Goal: Task Accomplishment & Management: Complete application form

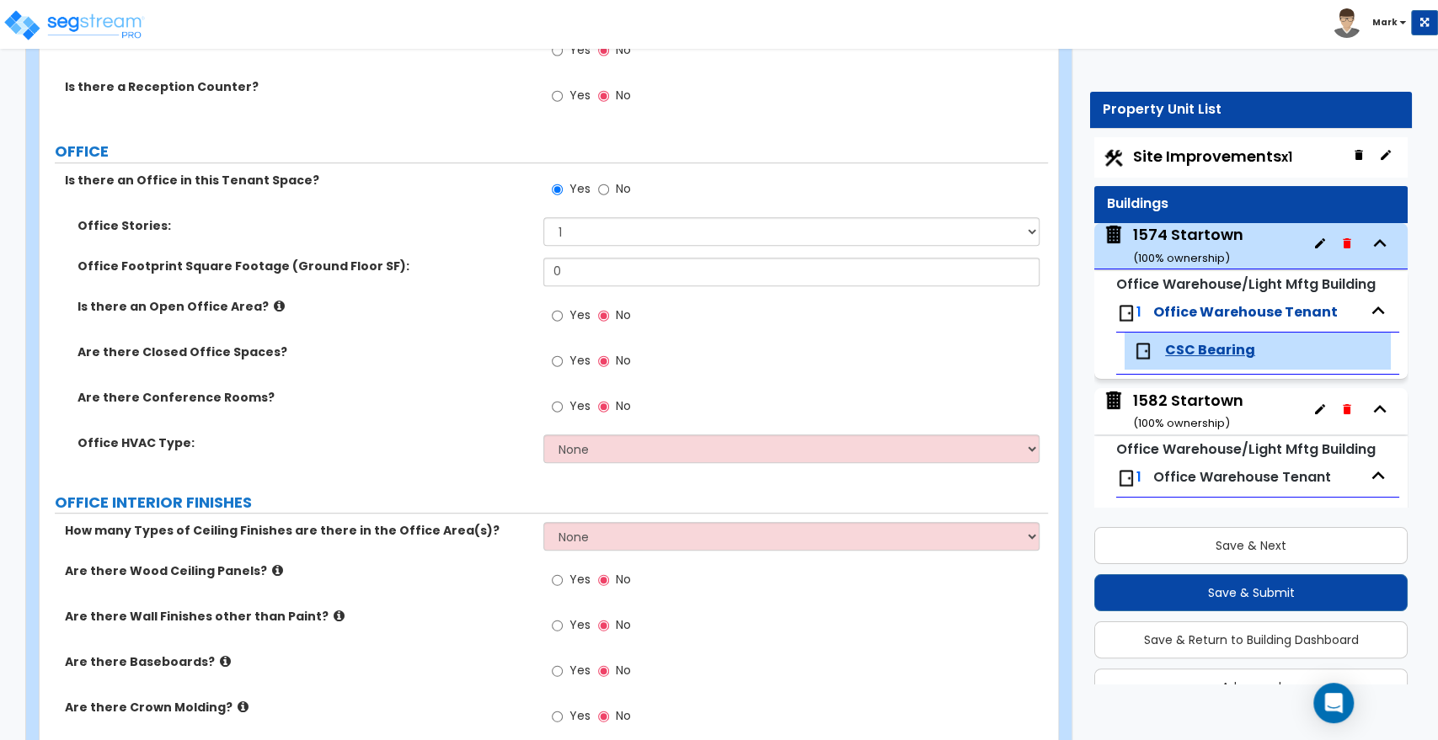
scroll to position [46, 0]
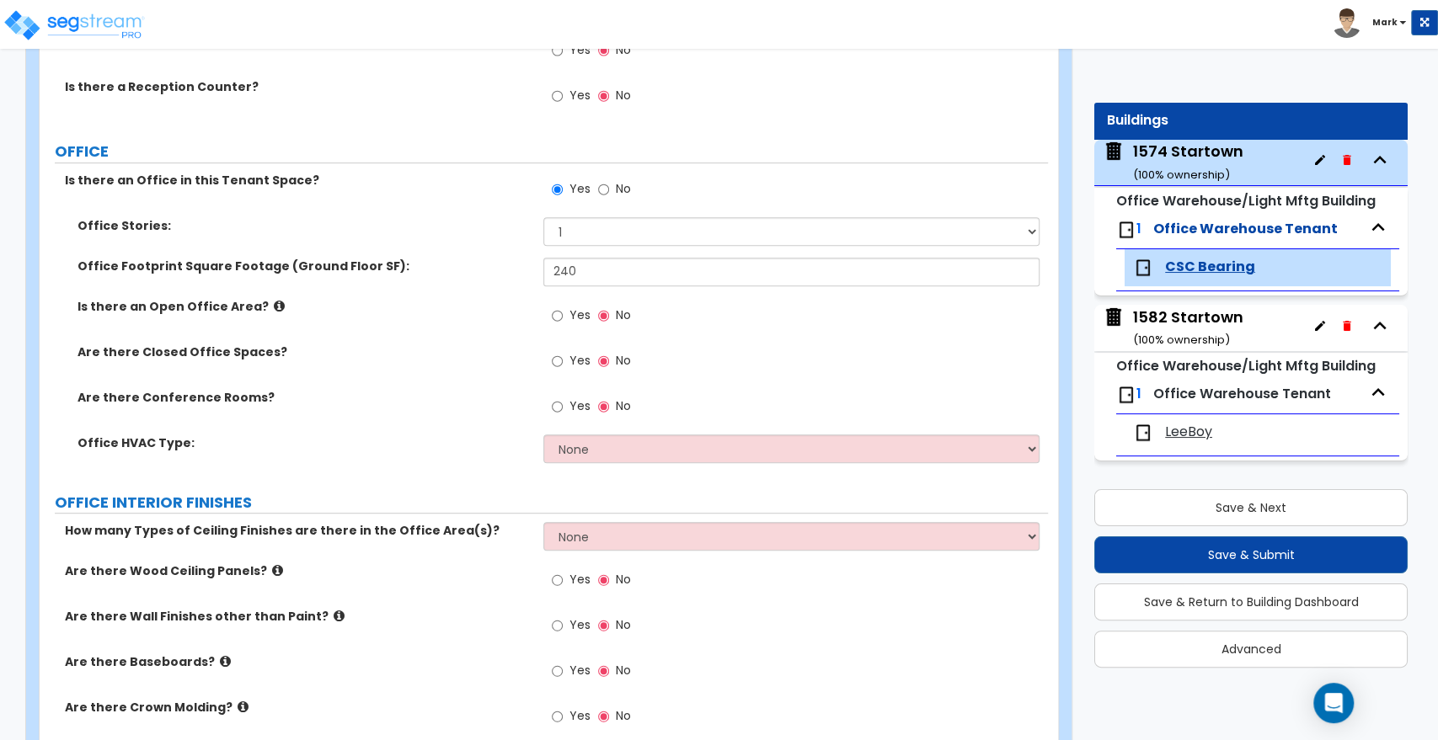
type input "240"
click at [556, 315] on input "Yes" at bounding box center [557, 316] width 11 height 19
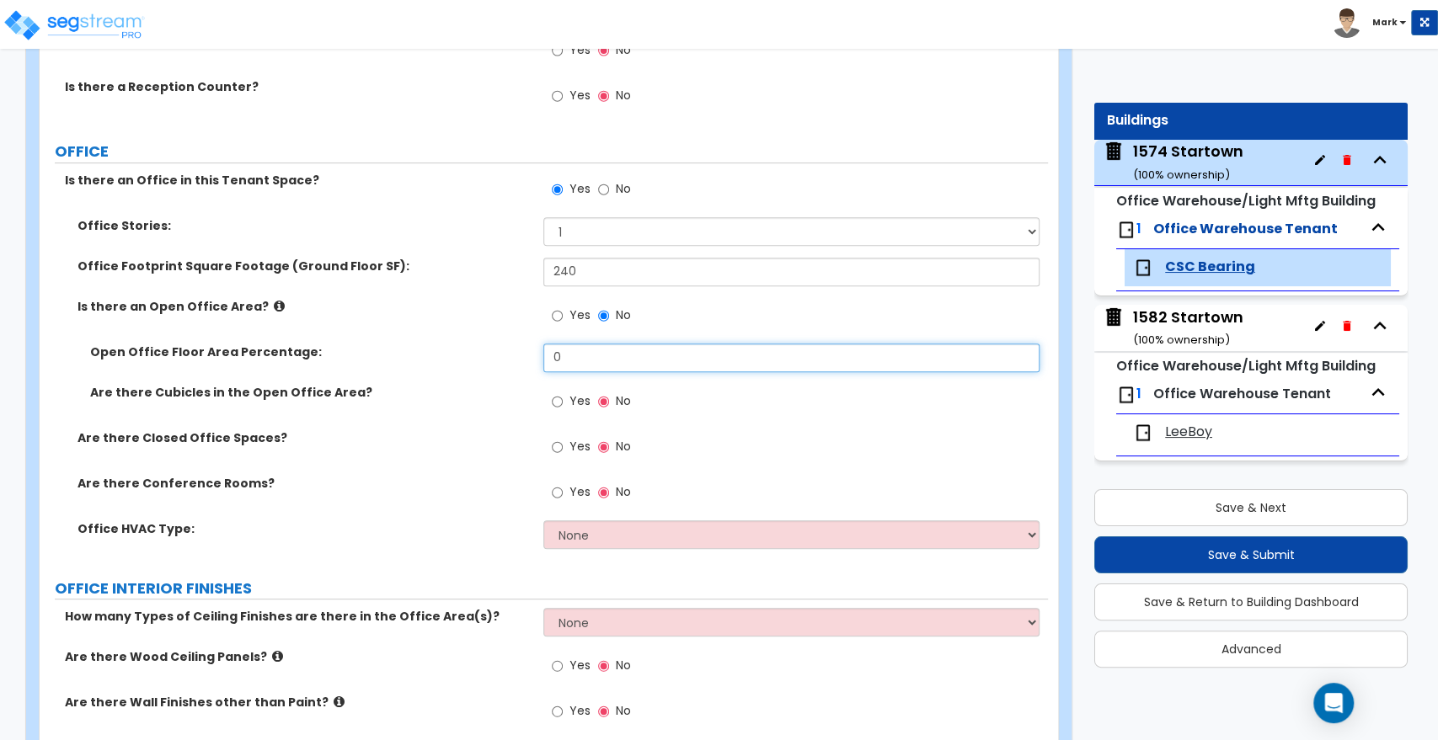
drag, startPoint x: 565, startPoint y: 360, endPoint x: 465, endPoint y: 362, distance: 100.3
click at [465, 363] on div "Open Office Floor Area Percentage: 0" at bounding box center [544, 364] width 1008 height 40
type input "100"
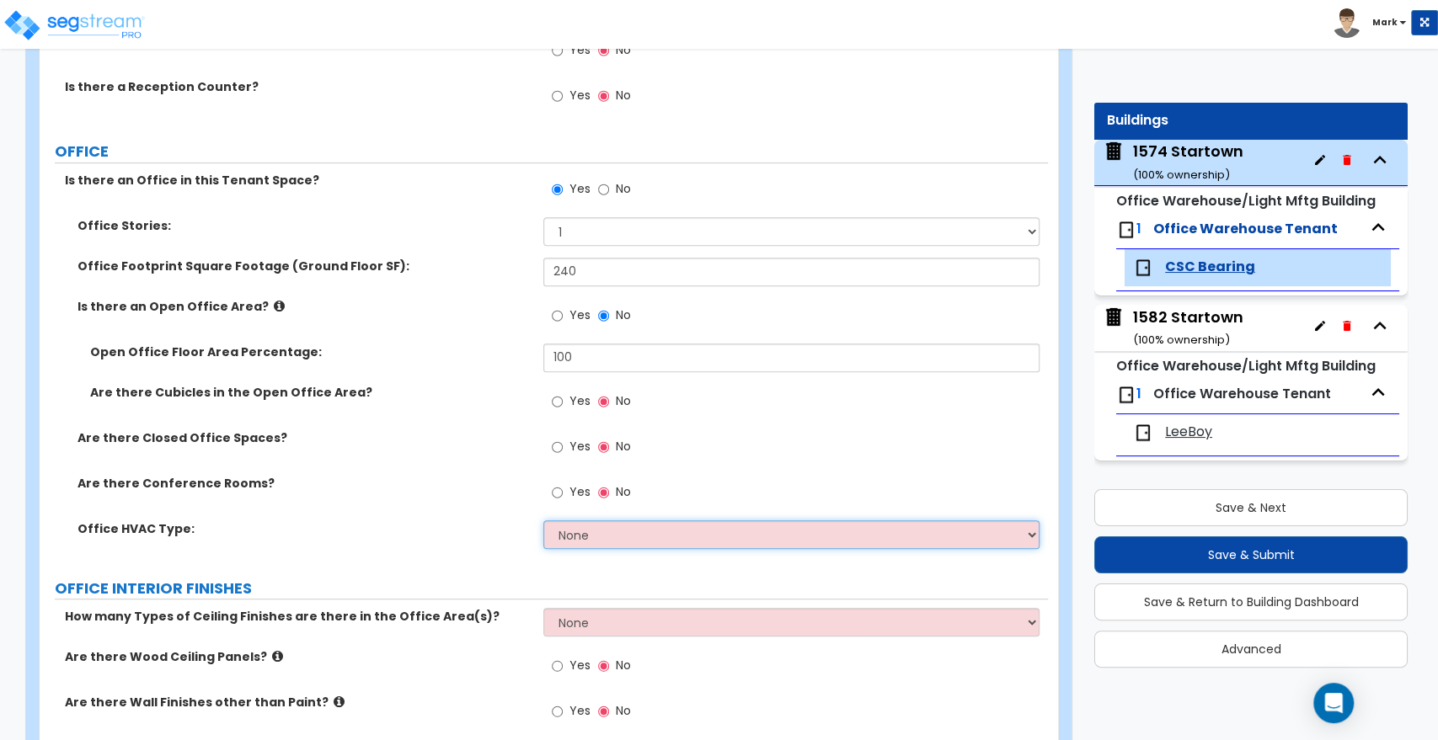
click at [619, 534] on select "None Rooftop Unit Furnace-Condenser Forced Air Split Heating/Cooling Systems He…" at bounding box center [790, 535] width 495 height 29
click at [543, 521] on select "None Rooftop Unit Furnace-Condenser Forced Air Split Heating/Cooling Systems He…" at bounding box center [790, 535] width 495 height 29
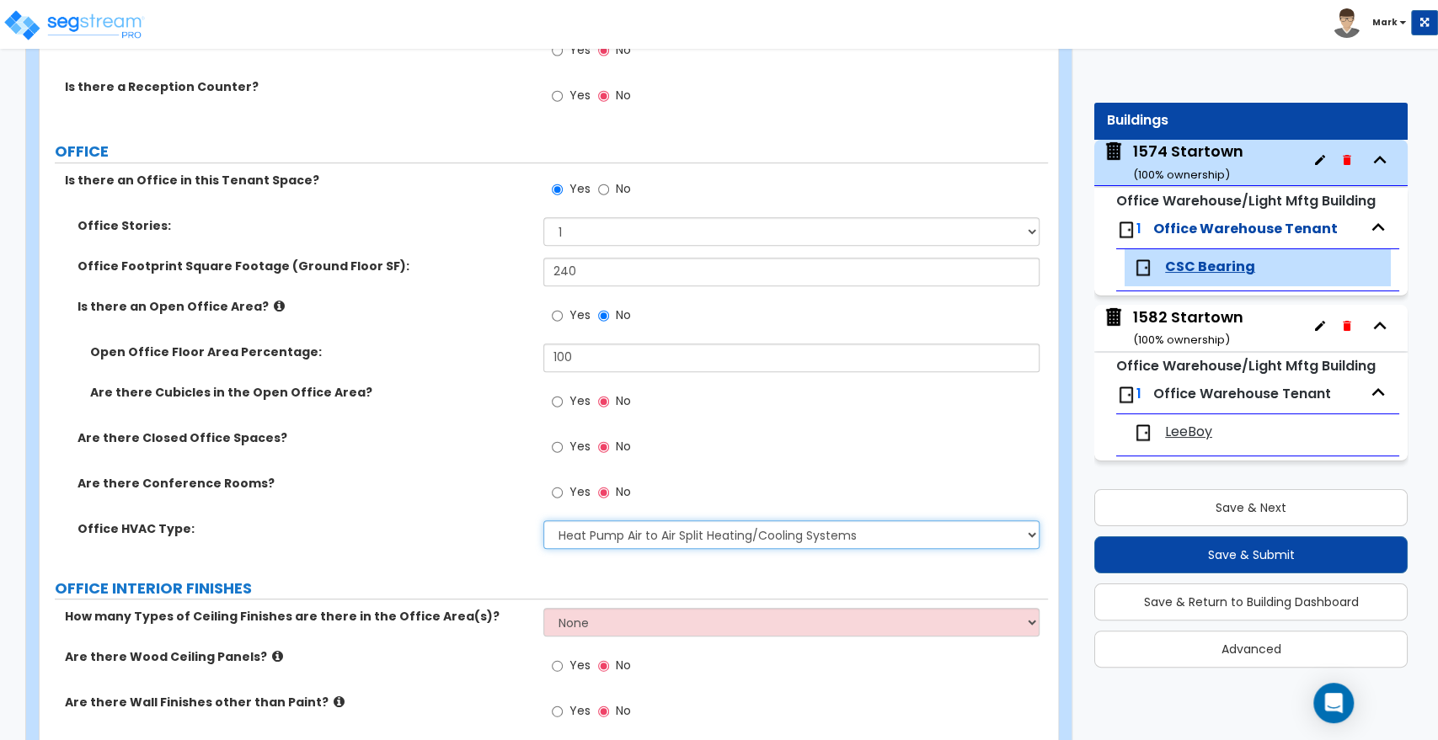
click at [714, 534] on select "None Rooftop Unit Furnace-Condenser Forced Air Split Heating/Cooling Systems He…" at bounding box center [790, 535] width 495 height 29
click at [715, 537] on select "None Rooftop Unit Furnace-Condenser Forced Air Split Heating/Cooling Systems He…" at bounding box center [790, 535] width 495 height 29
click at [781, 478] on div "Yes No" at bounding box center [795, 497] width 504 height 45
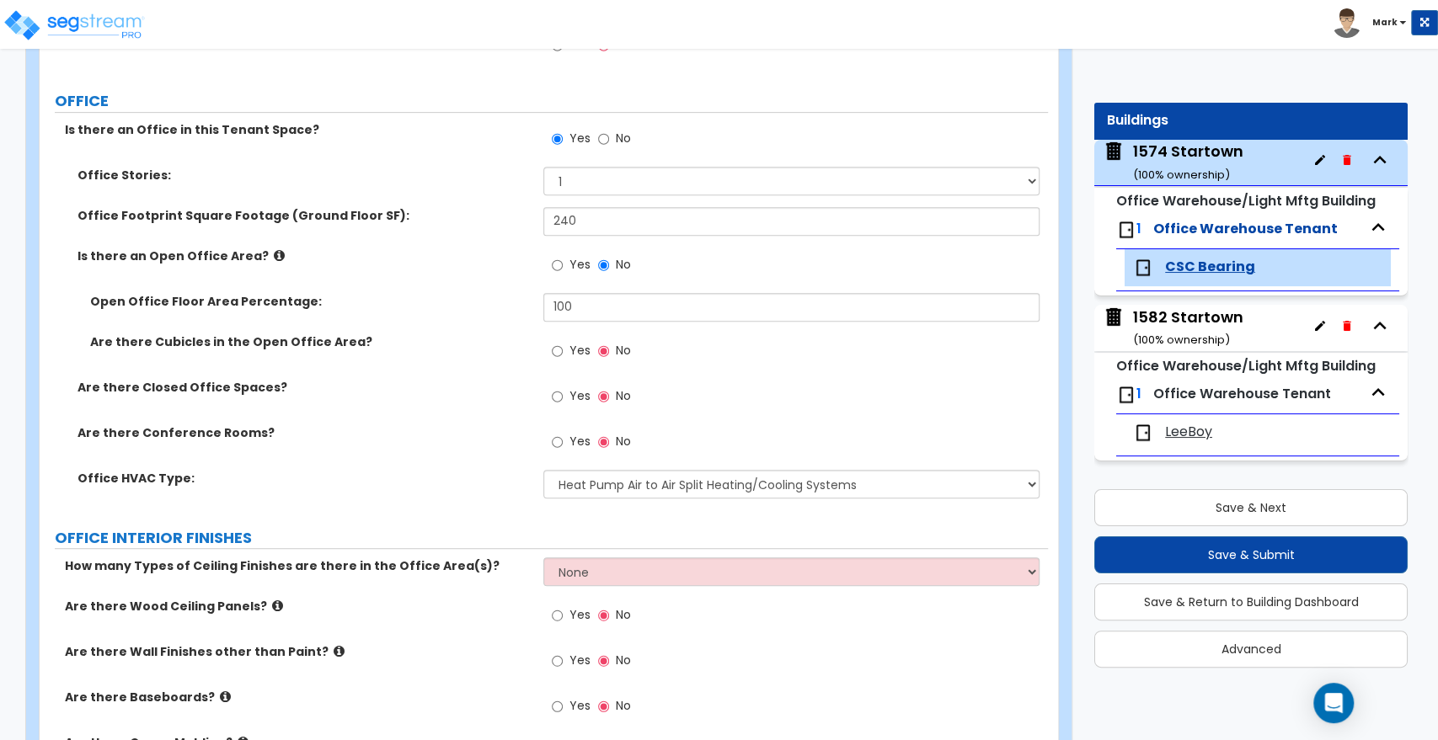
scroll to position [561, 0]
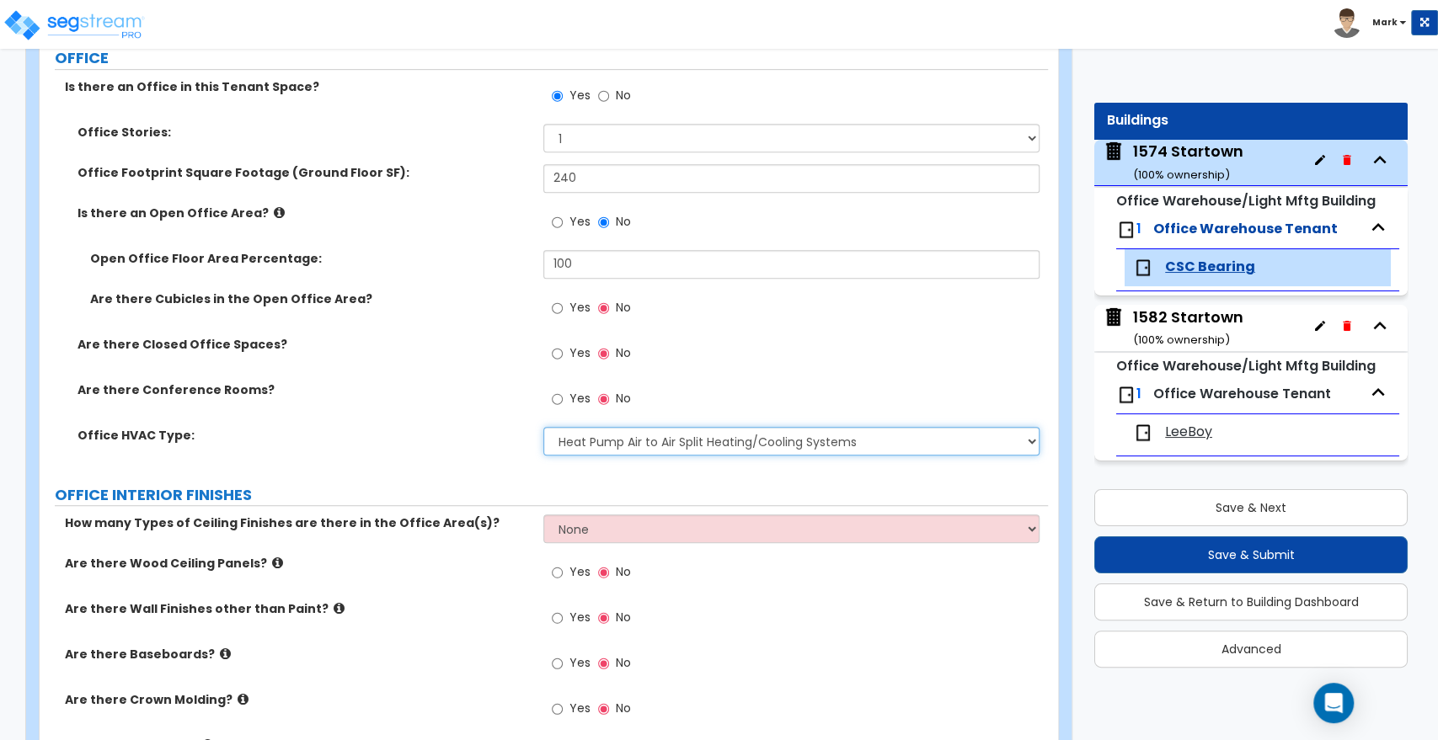
click at [916, 436] on select "None Rooftop Unit Furnace-Condenser Forced Air Split Heating/Cooling Systems He…" at bounding box center [790, 441] width 495 height 29
select select "0"
click at [543, 427] on select "None Rooftop Unit Furnace-Condenser Forced Air Split Heating/Cooling Systems He…" at bounding box center [790, 441] width 495 height 29
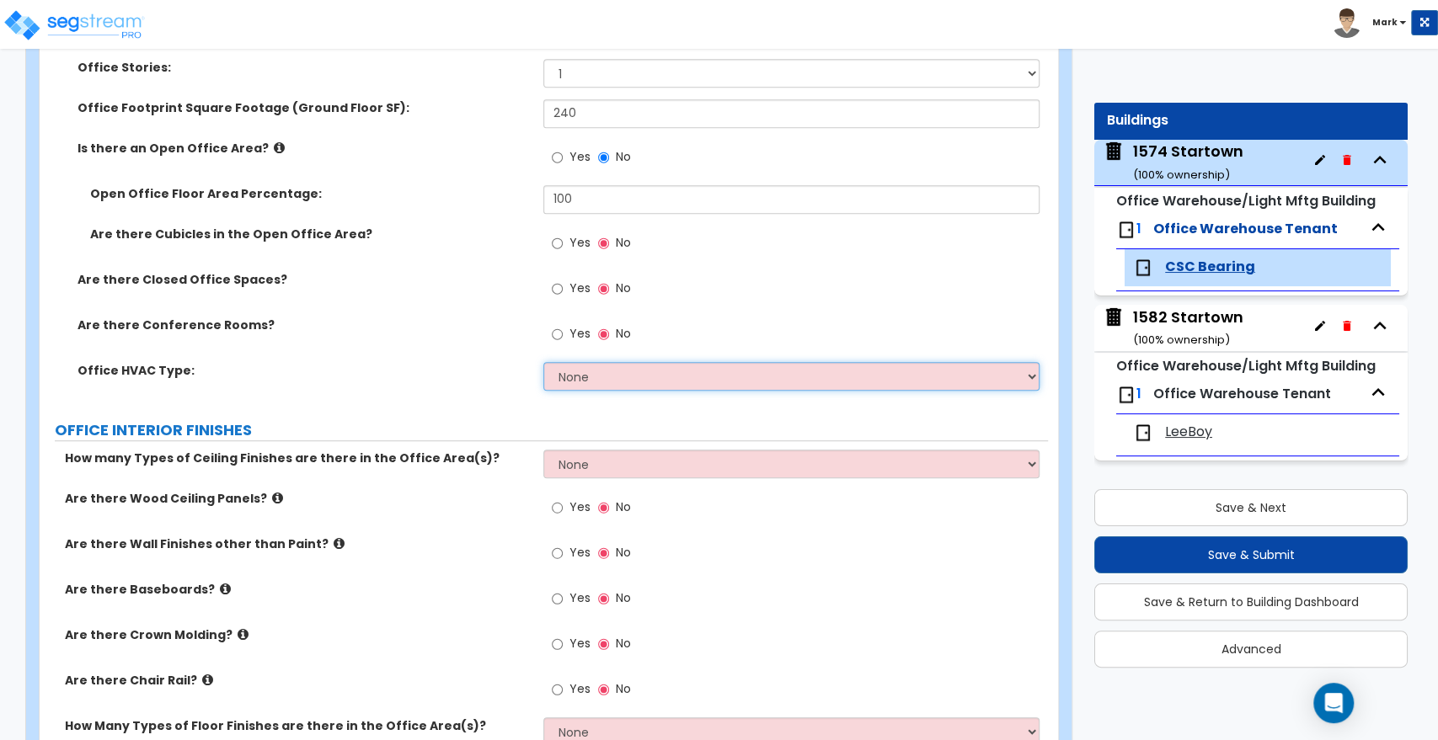
scroll to position [654, 0]
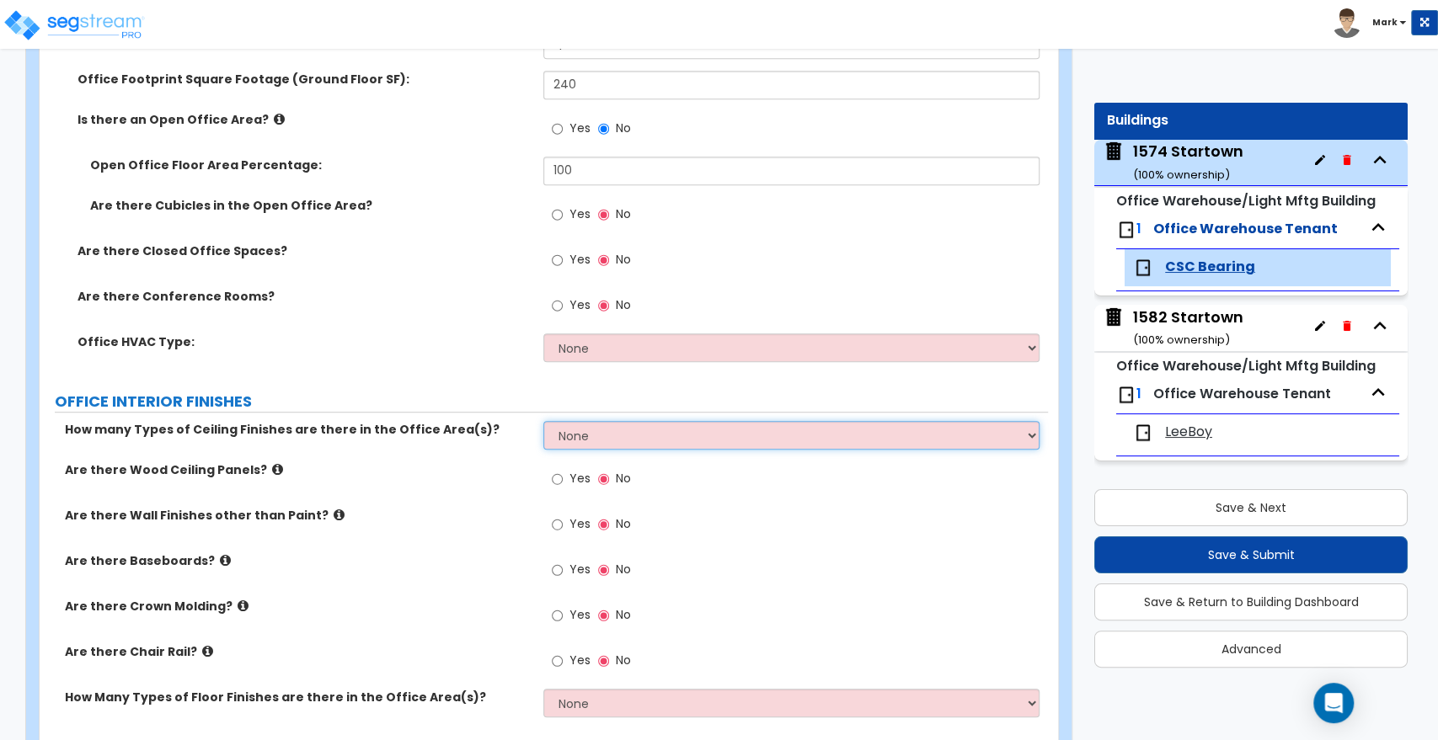
click at [736, 442] on select "None 1 2 3" at bounding box center [790, 435] width 495 height 29
select select "1"
click at [543, 421] on select "None 1 2 3" at bounding box center [790, 435] width 495 height 29
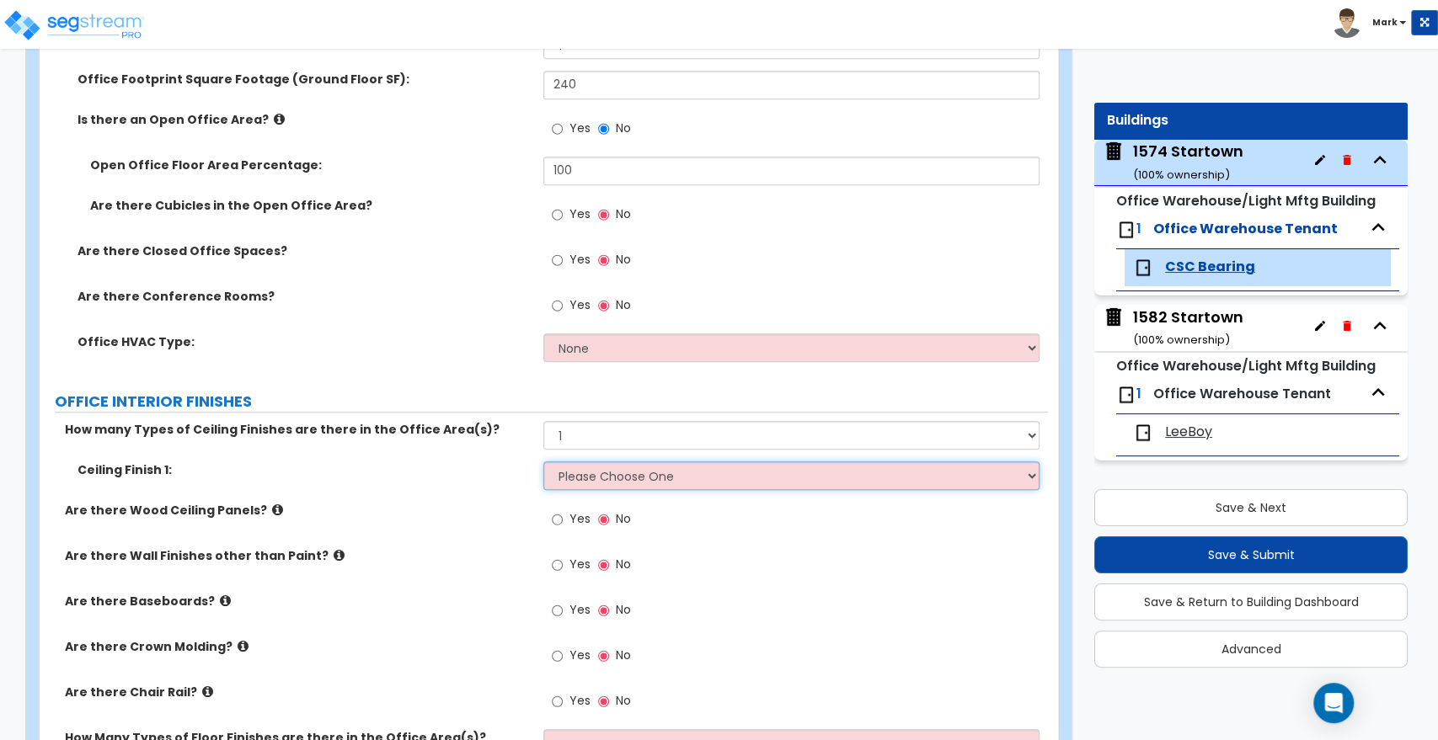
click at [612, 479] on select "Please Choose One Drop Ceiling Open Ceiling Drywall Ceiling" at bounding box center [790, 476] width 495 height 29
select select "3"
click at [543, 462] on select "Please Choose One Drop Ceiling Open Ceiling Drywall Ceiling" at bounding box center [790, 476] width 495 height 29
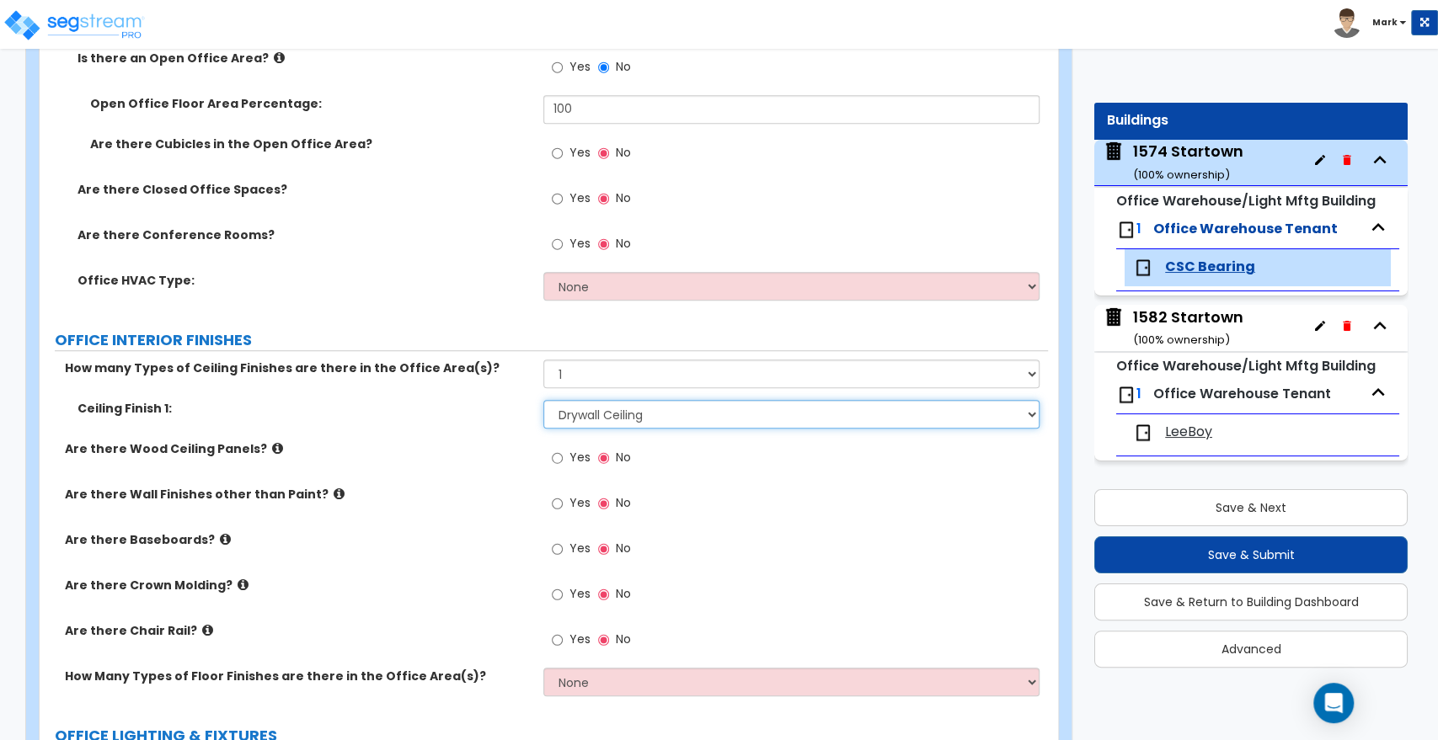
scroll to position [748, 0]
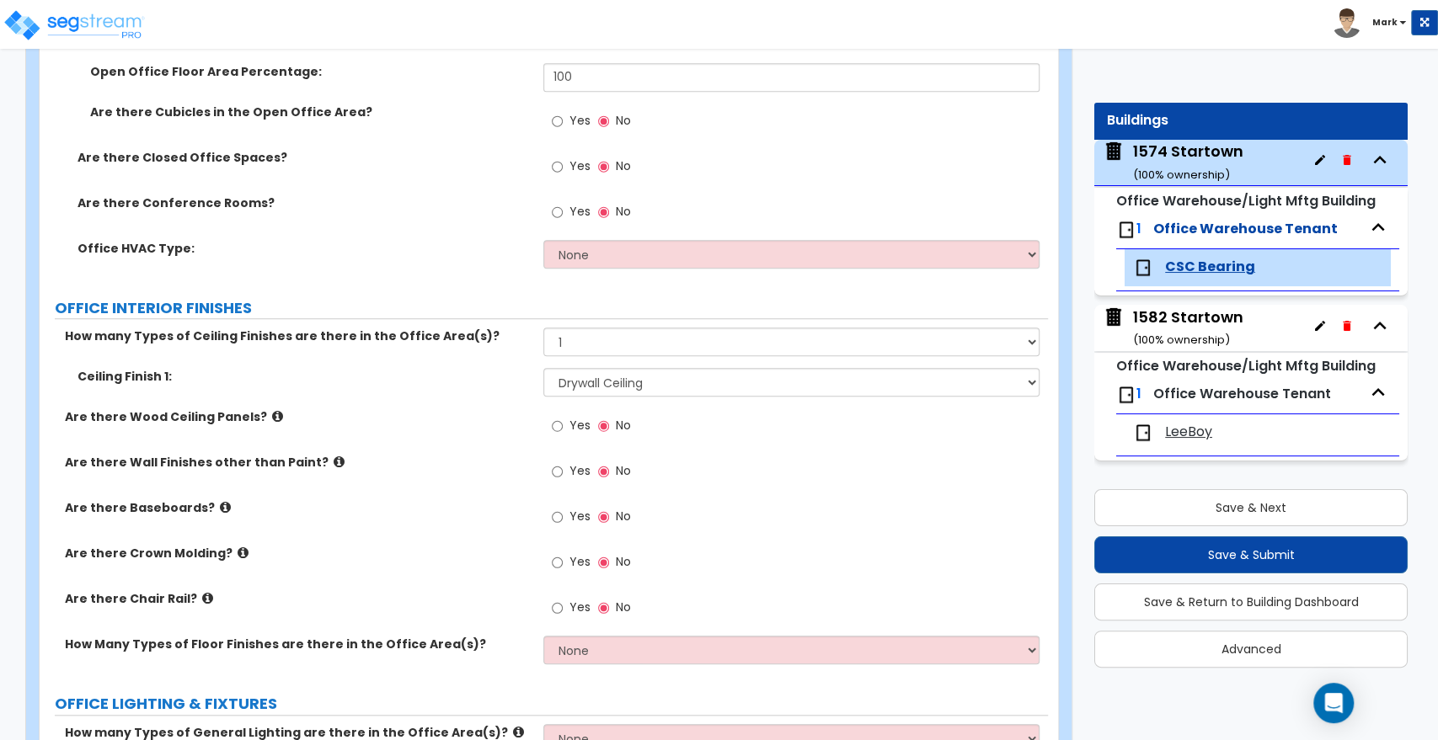
click at [551, 519] on div "Yes No" at bounding box center [590, 518] width 95 height 39
click at [554, 519] on input "Yes" at bounding box center [557, 517] width 11 height 19
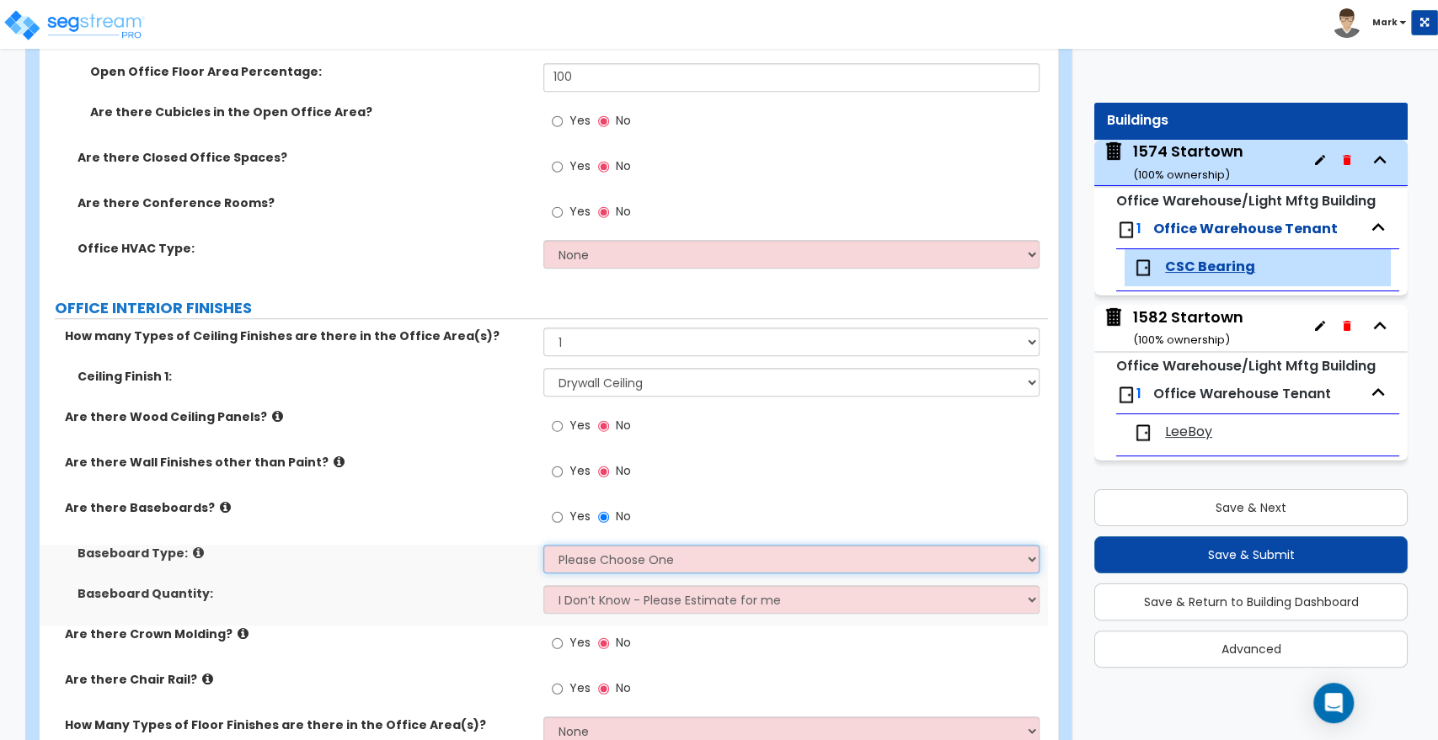
click at [593, 563] on select "Please Choose One Wood Vinyl Carpet Tile" at bounding box center [790, 559] width 495 height 29
select select "1"
click at [543, 545] on select "Please Choose One Wood Vinyl Carpet Tile" at bounding box center [790, 559] width 495 height 29
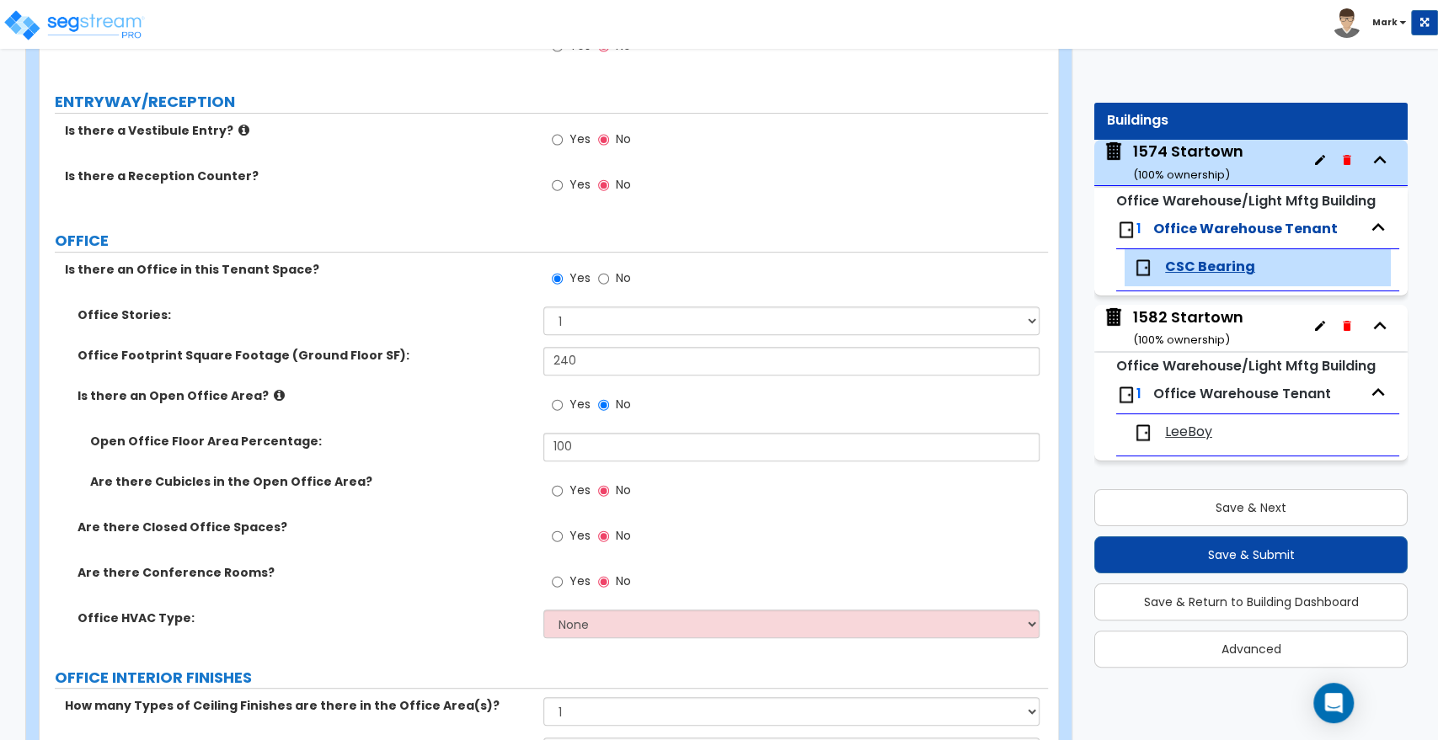
scroll to position [374, 0]
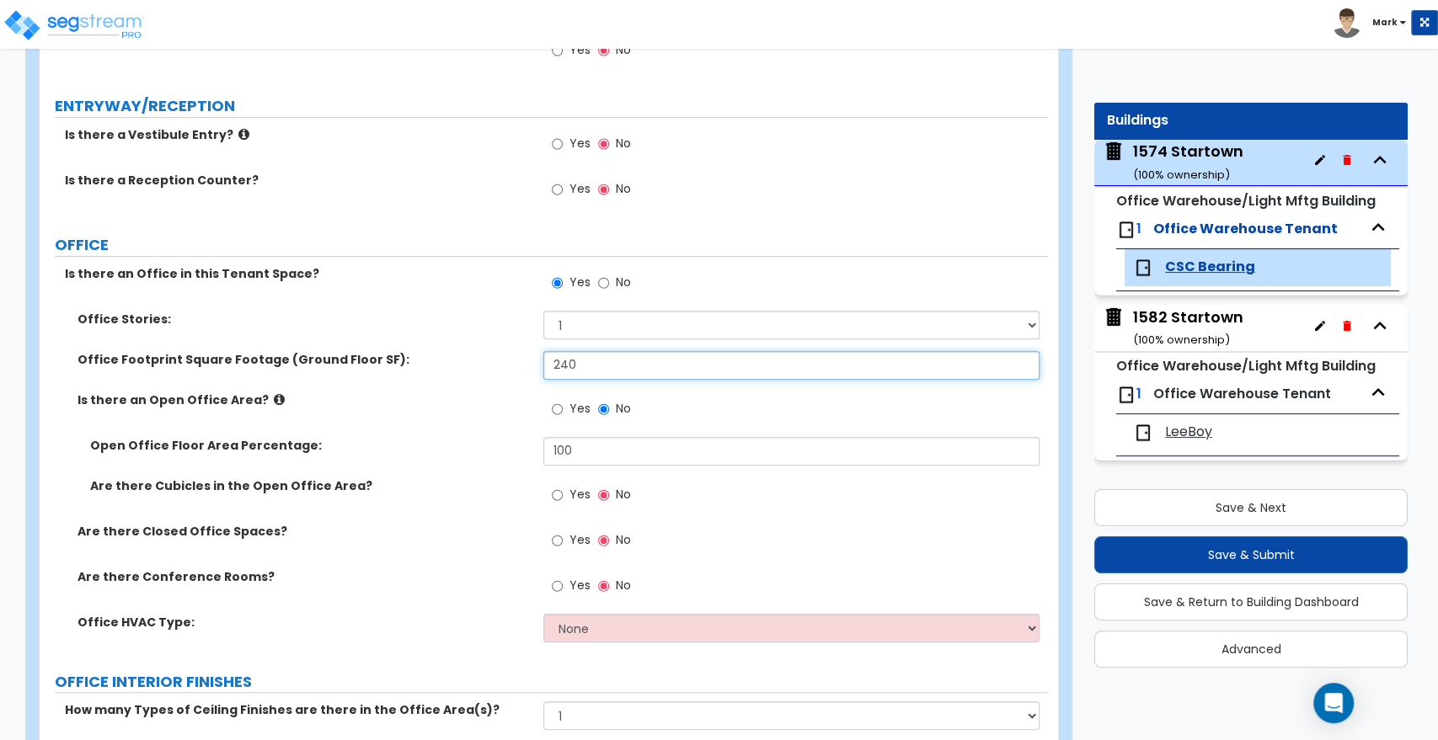
drag, startPoint x: 579, startPoint y: 368, endPoint x: 467, endPoint y: 371, distance: 111.2
click at [467, 371] on div "Office Footprint Square Footage (Ground Floor SF): 240" at bounding box center [544, 371] width 1008 height 40
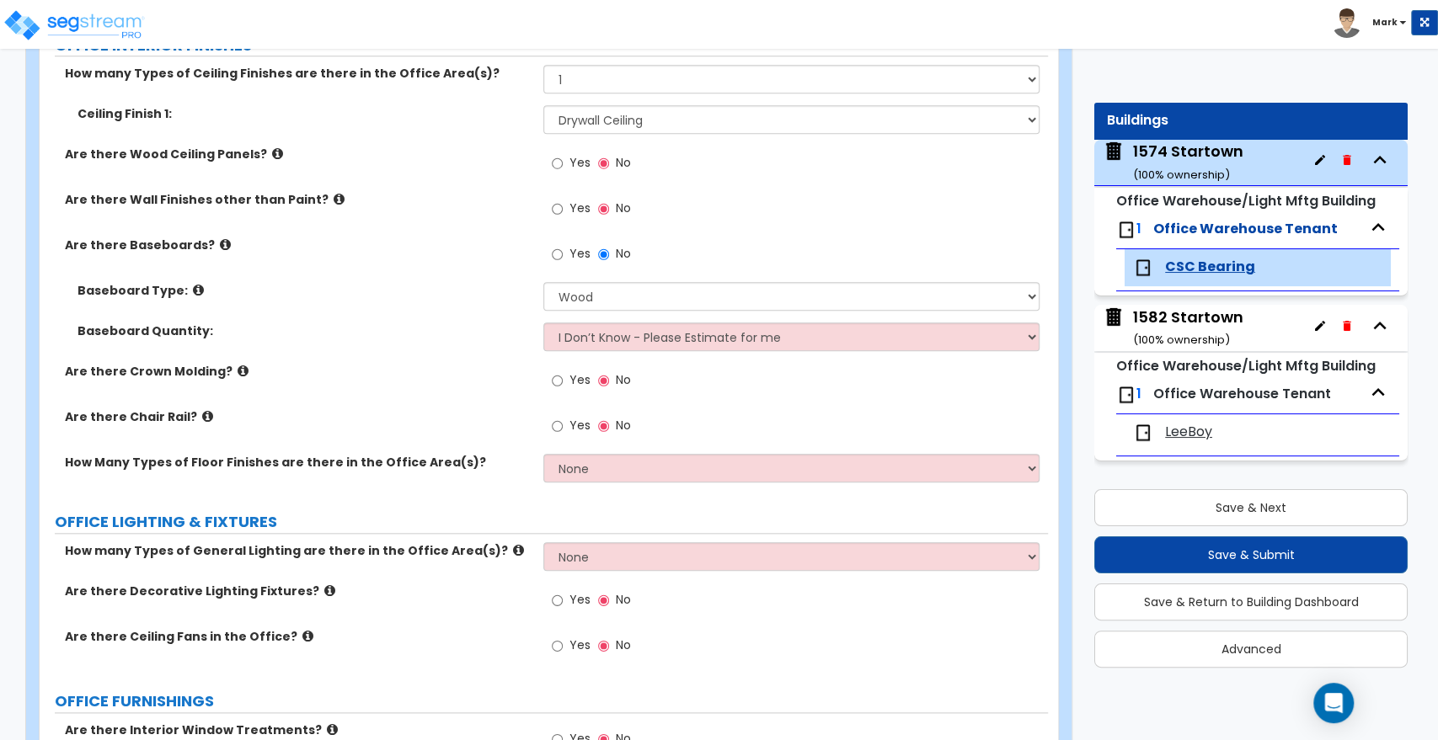
scroll to position [1029, 0]
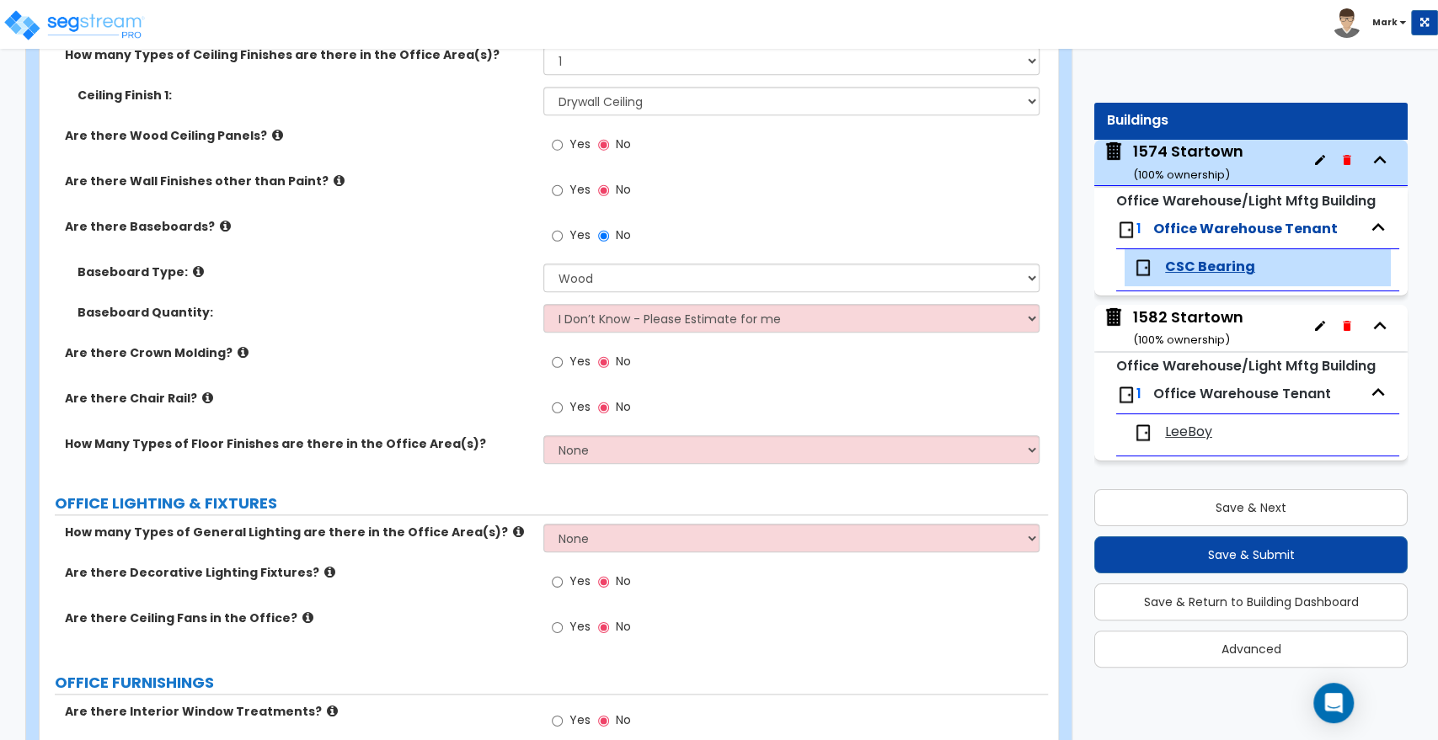
type input "180"
click at [555, 358] on input "Yes" at bounding box center [557, 362] width 11 height 19
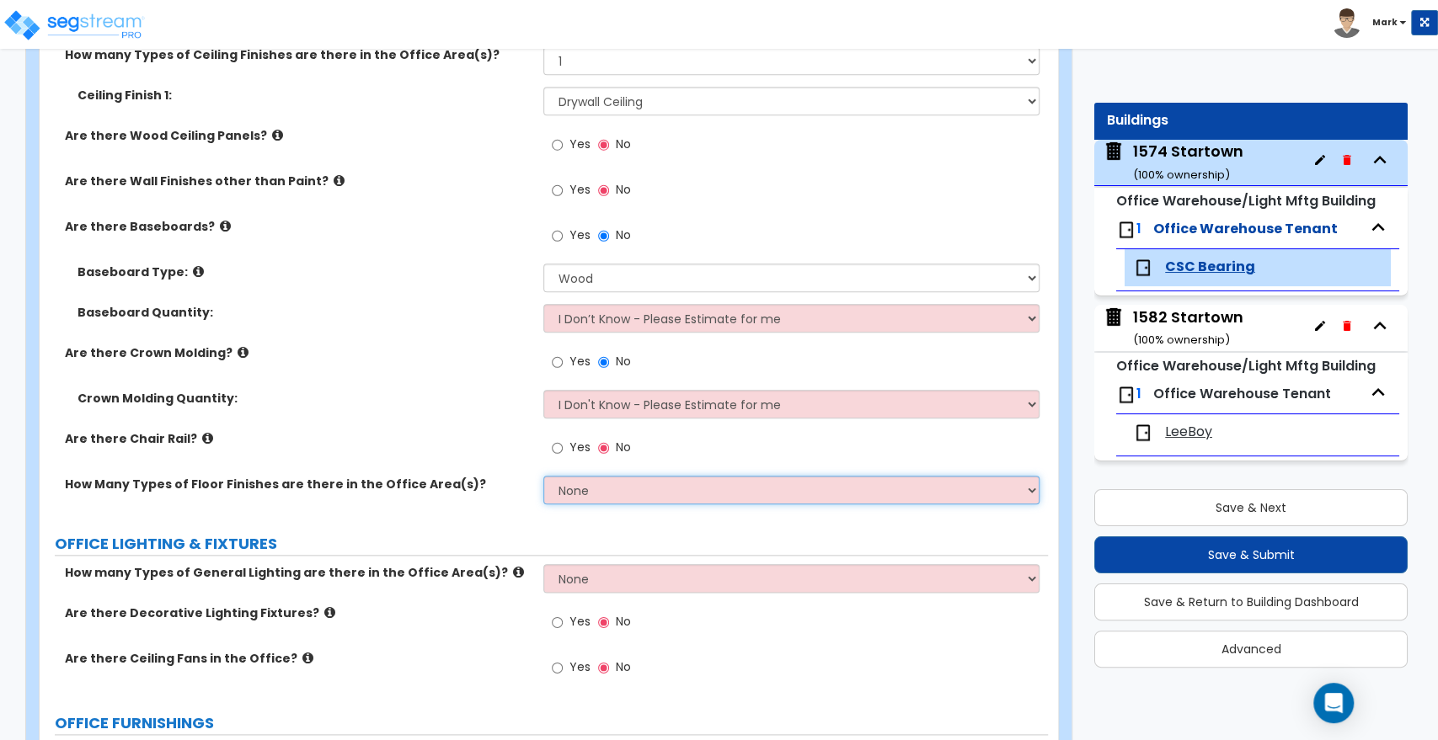
click at [644, 497] on select "None 1 2 3" at bounding box center [790, 490] width 495 height 29
select select "1"
click at [543, 476] on select "None 1 2 3" at bounding box center [790, 490] width 495 height 29
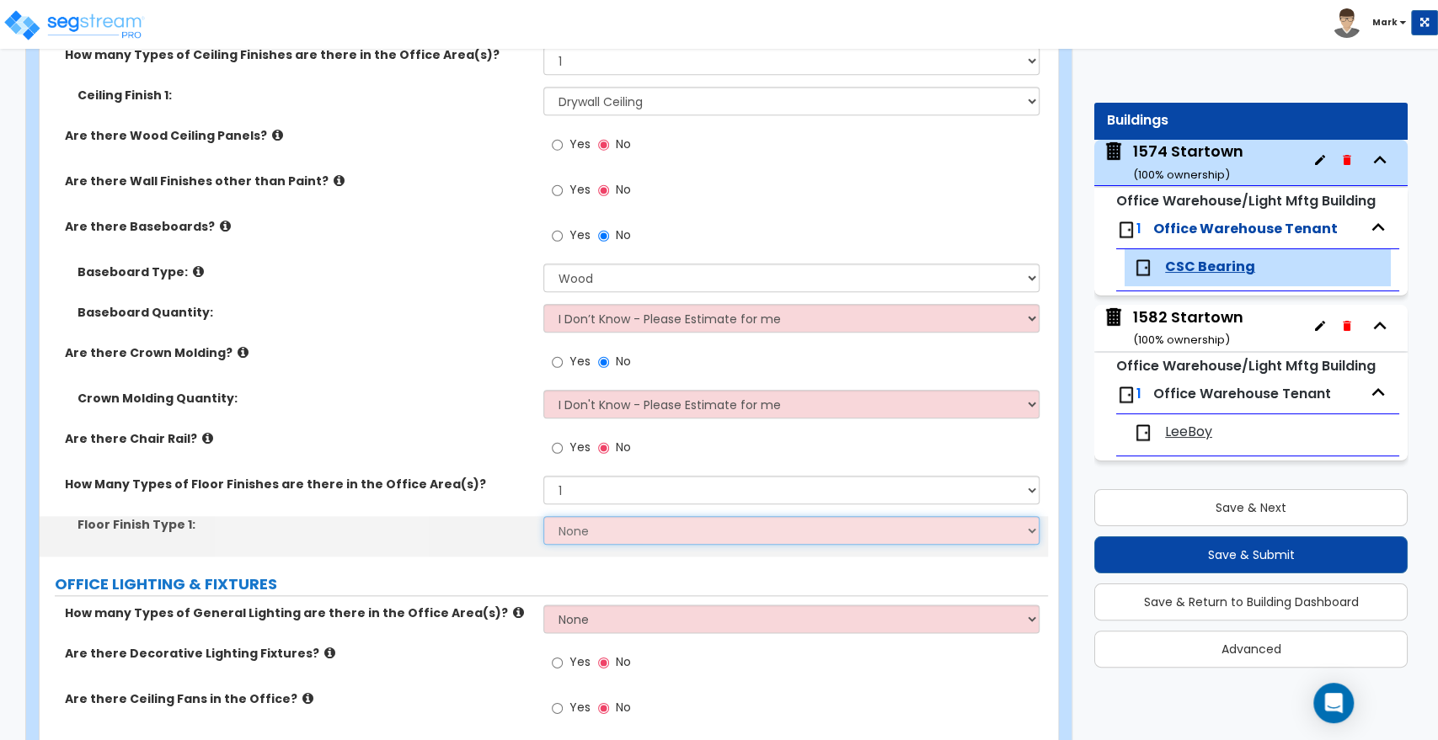
click at [625, 532] on select "None Tile Flooring Hardwood Flooring Resilient Laminate Flooring VCT Flooring S…" at bounding box center [790, 530] width 495 height 29
select select "6"
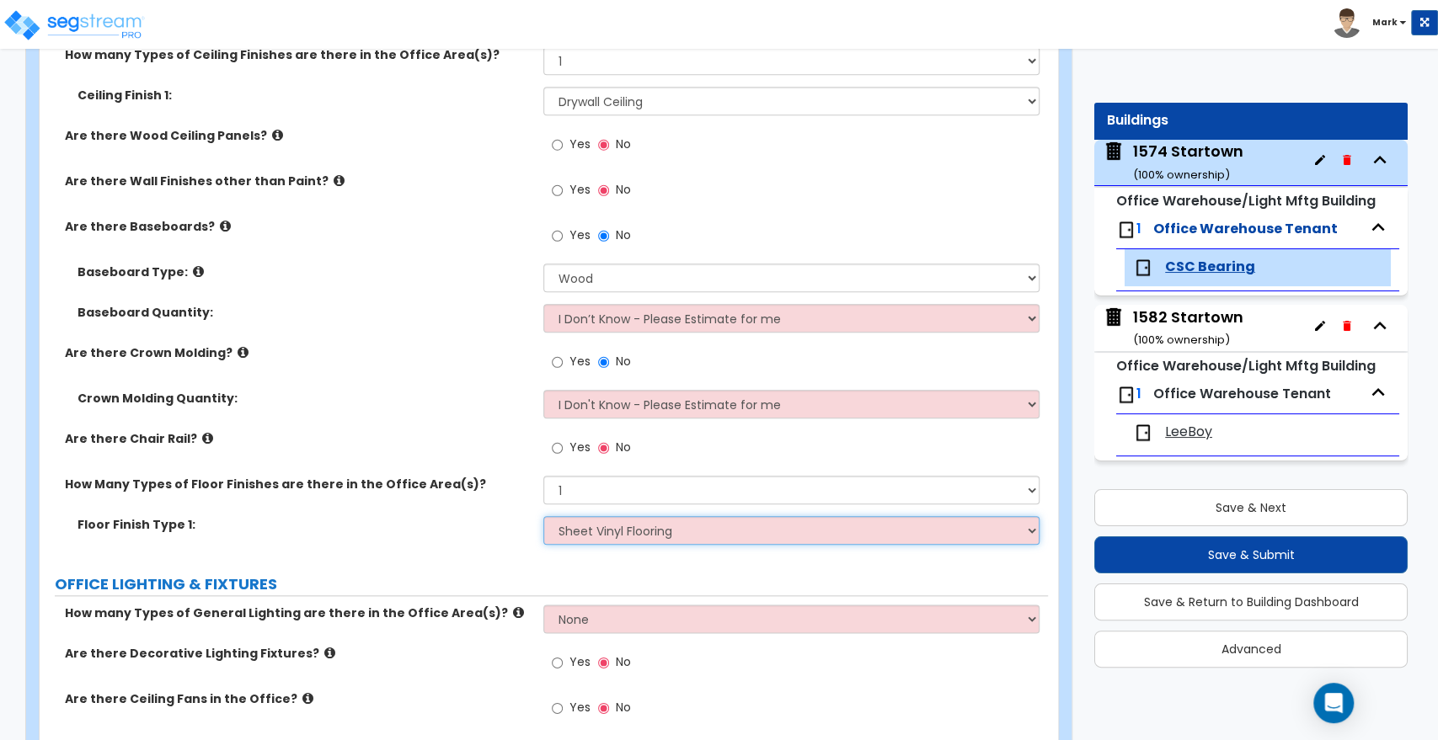
click at [543, 516] on select "None Tile Flooring Hardwood Flooring Resilient Laminate Flooring VCT Flooring S…" at bounding box center [790, 530] width 495 height 29
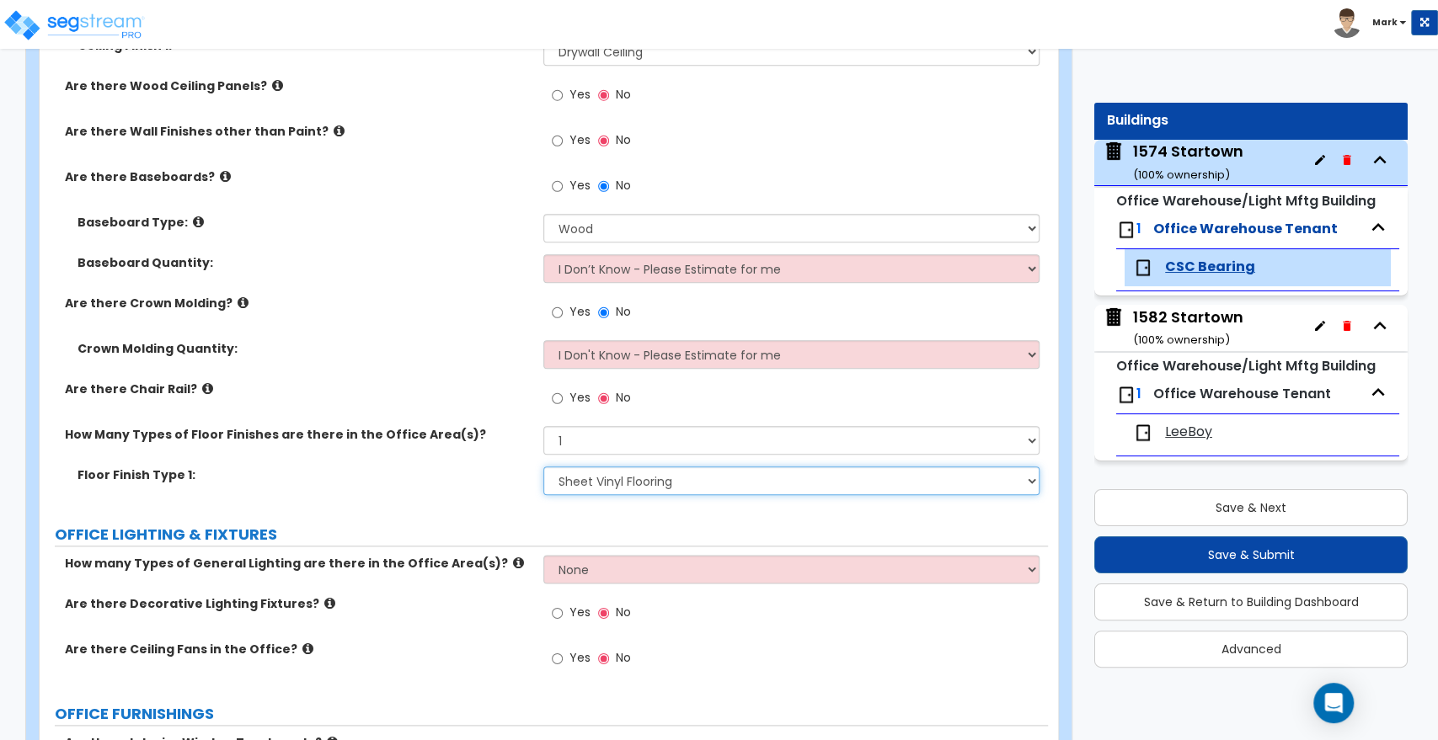
scroll to position [1123, 0]
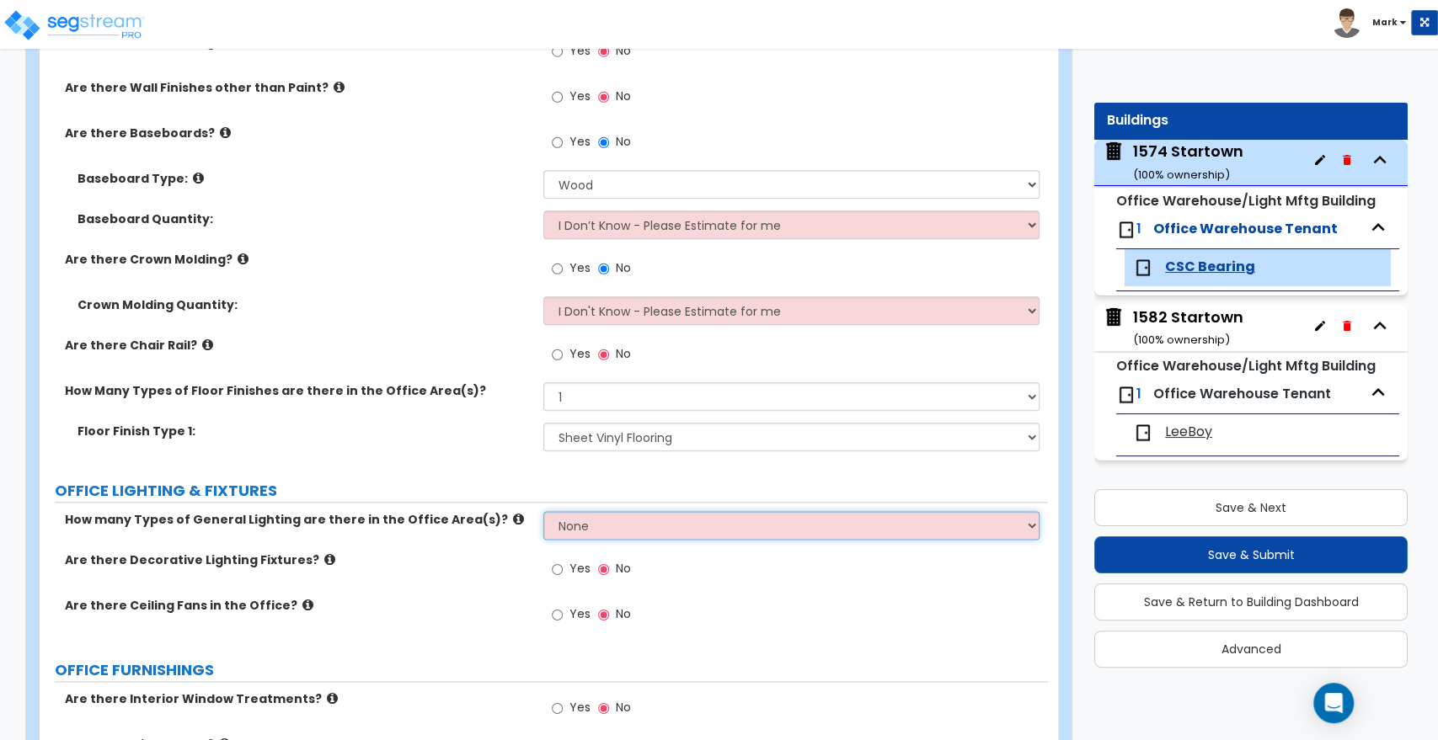
click at [692, 533] on select "None 1 2 3" at bounding box center [790, 525] width 495 height 29
select select "1"
click at [543, 511] on select "None 1 2 3" at bounding box center [790, 525] width 495 height 29
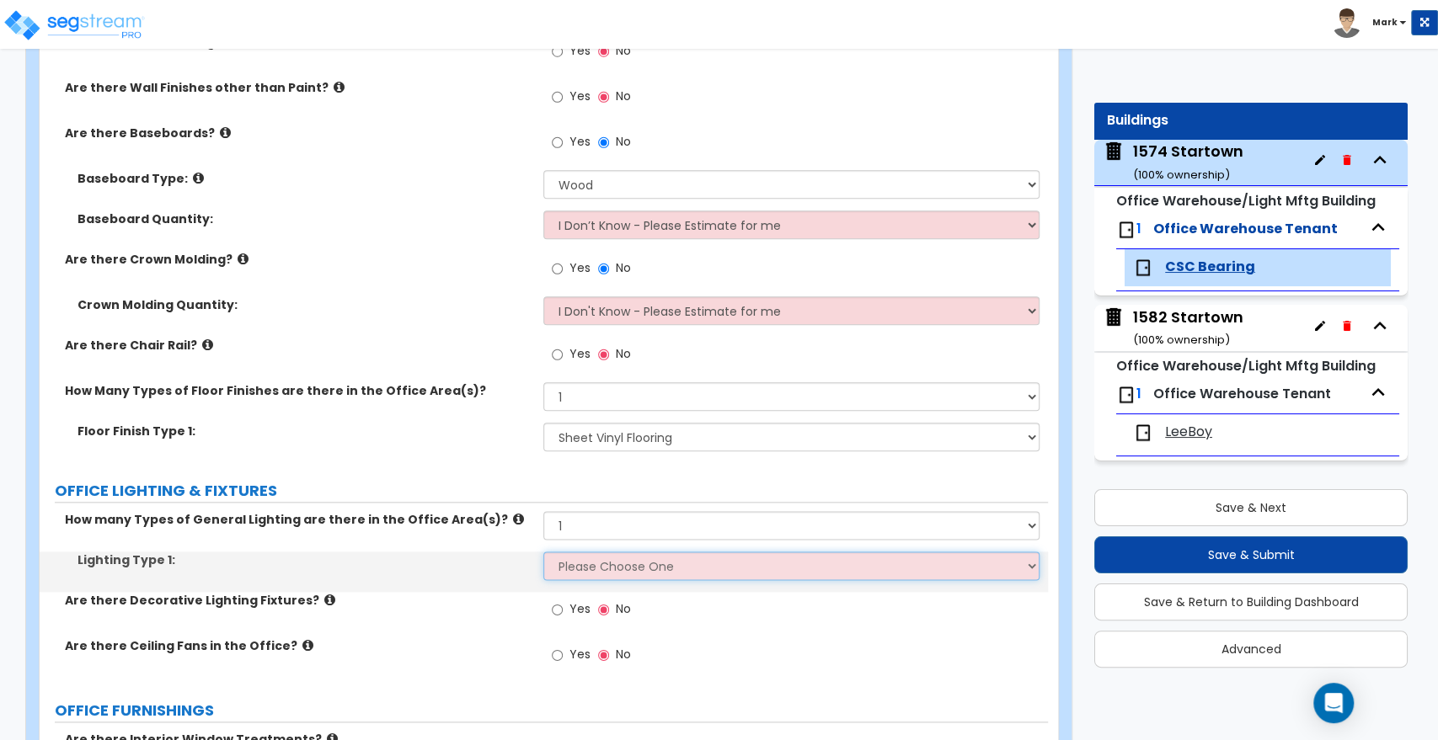
click at [623, 566] on select "Please Choose One LED Surface-Mounted LED Recessed Fluorescent Surface-Mounted …" at bounding box center [790, 566] width 495 height 29
select select "3"
click at [543, 552] on select "Please Choose One LED Surface-Mounted LED Recessed Fluorescent Surface-Mounted …" at bounding box center [790, 566] width 495 height 29
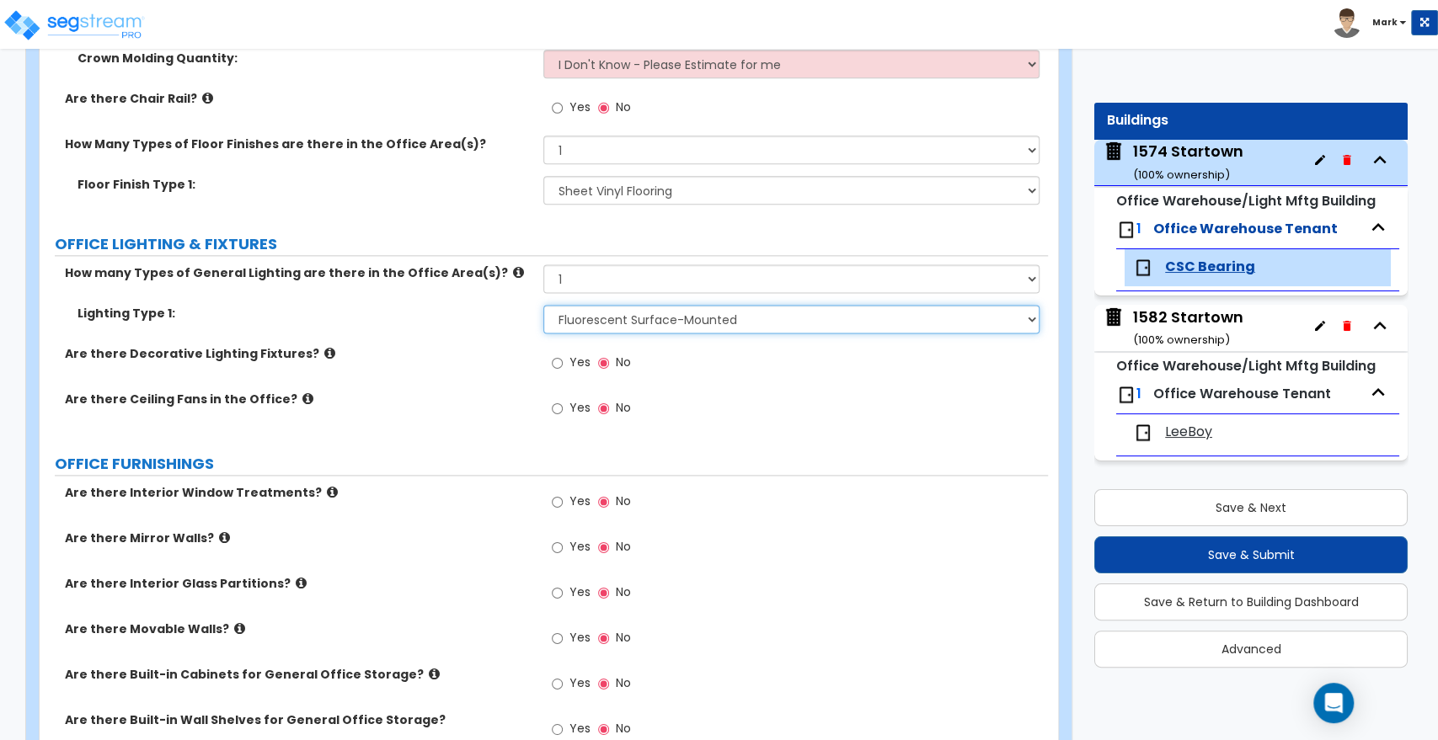
scroll to position [1403, 0]
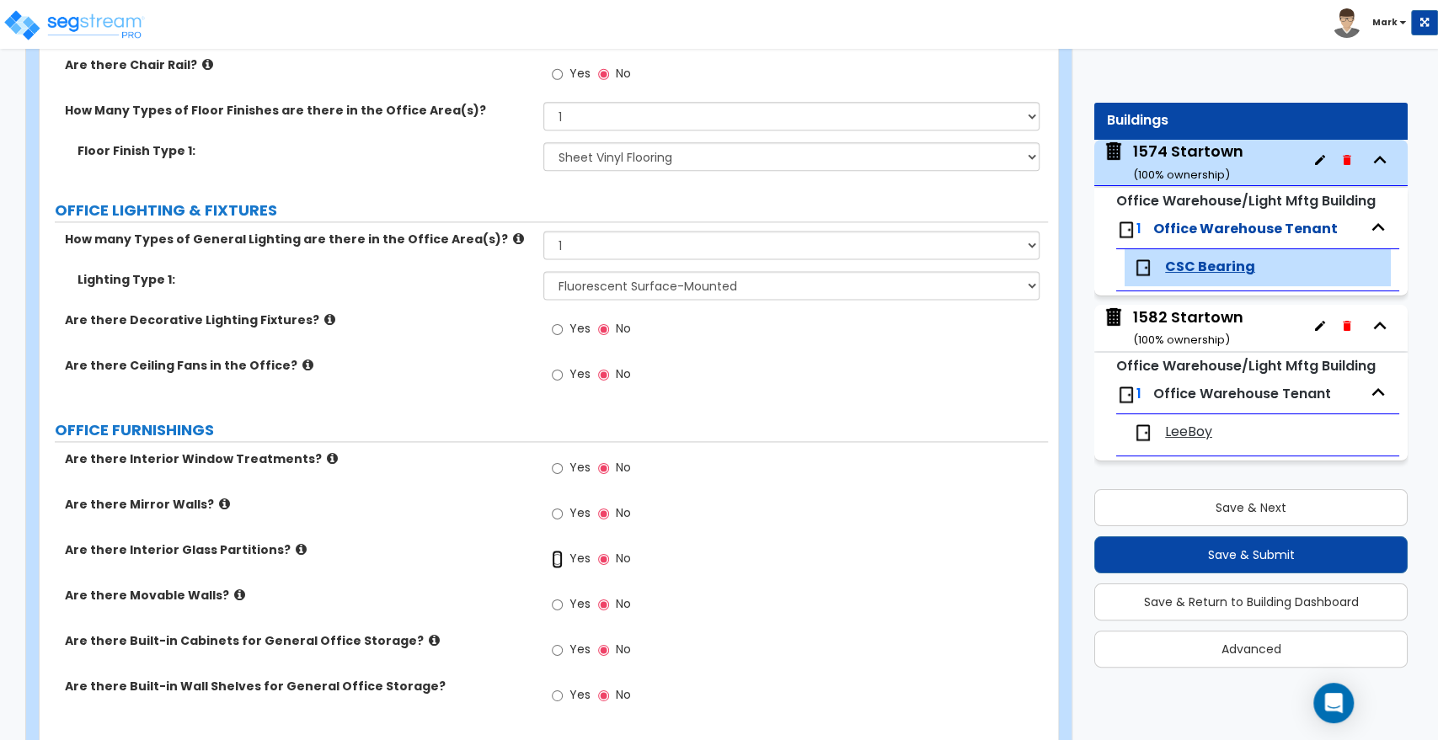
click at [559, 559] on input "Yes" at bounding box center [557, 559] width 11 height 19
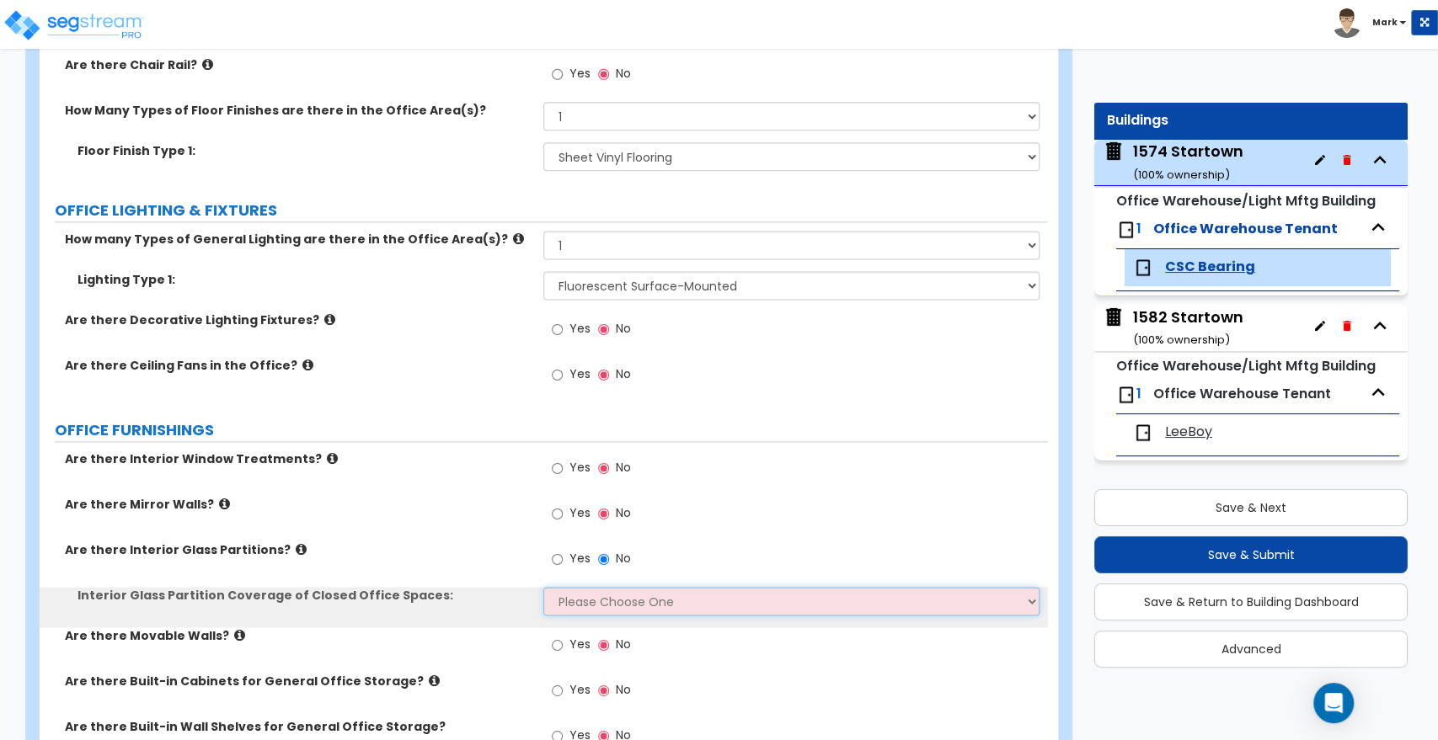
click at [595, 596] on select "Please Choose One Some of the Closed Office Space Walls are Interior Glass Part…" at bounding box center [790, 601] width 495 height 29
select select "5"
click at [543, 587] on select "Please Choose One Some of the Closed Office Space Walls are Interior Glass Part…" at bounding box center [790, 601] width 495 height 29
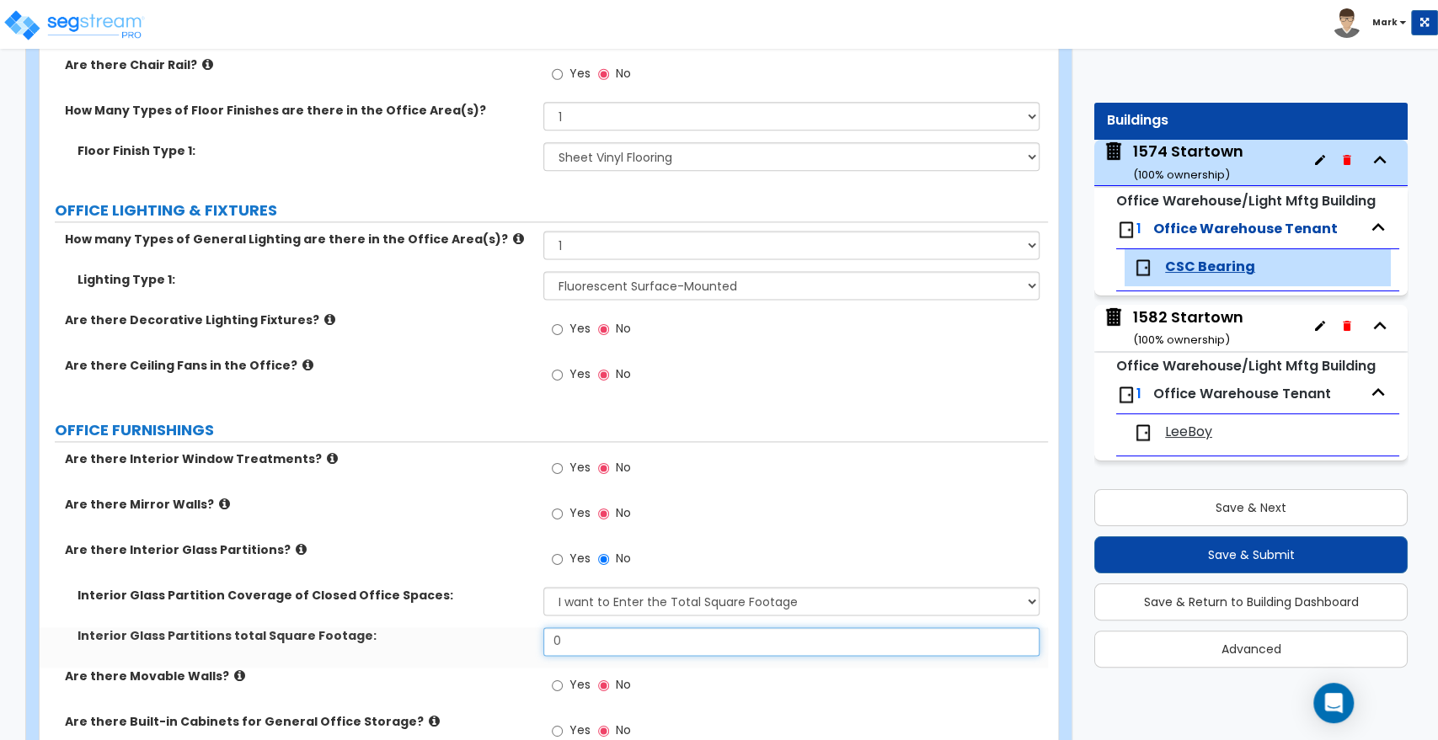
drag, startPoint x: 596, startPoint y: 630, endPoint x: 504, endPoint y: 630, distance: 92.7
click at [505, 633] on div "Interior Glass Partitions total Square Footage: 0" at bounding box center [544, 648] width 1008 height 40
type input "1"
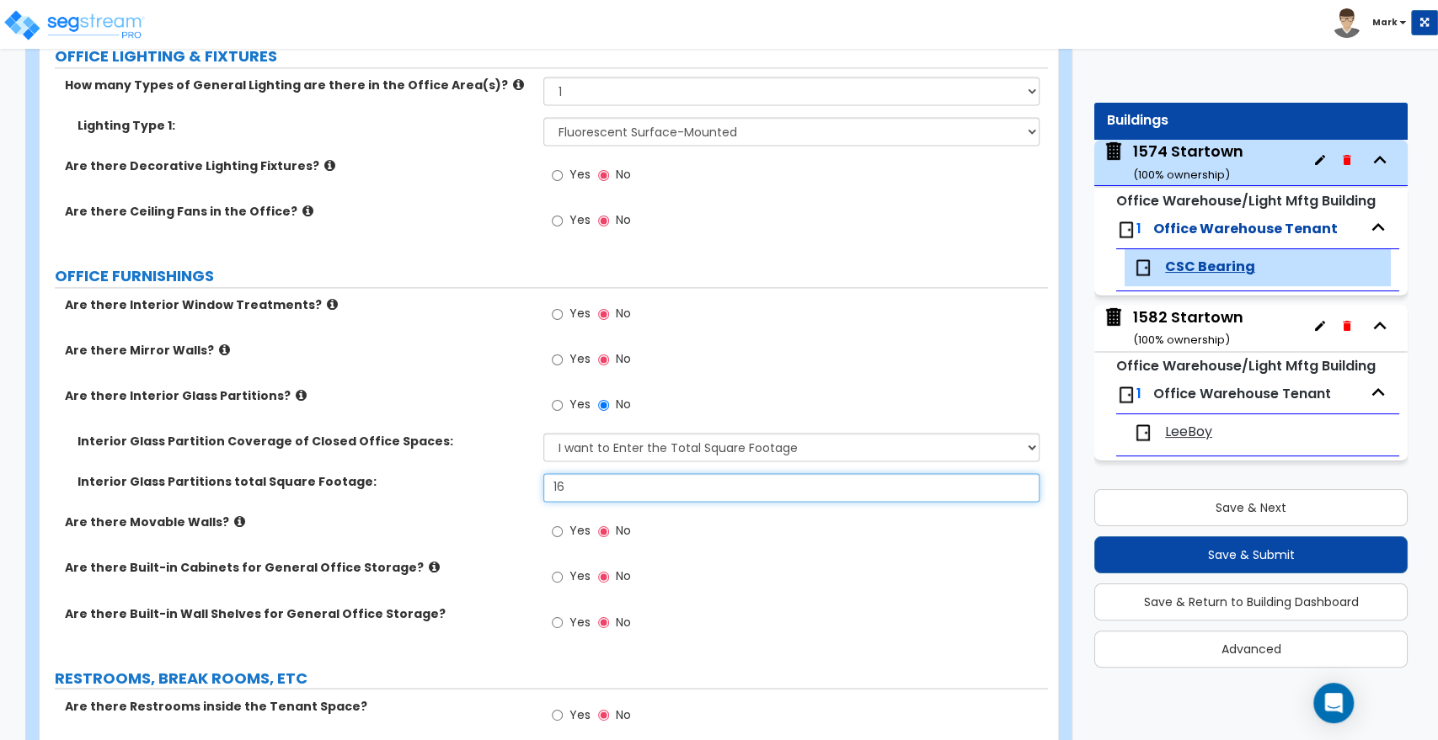
scroll to position [1590, 0]
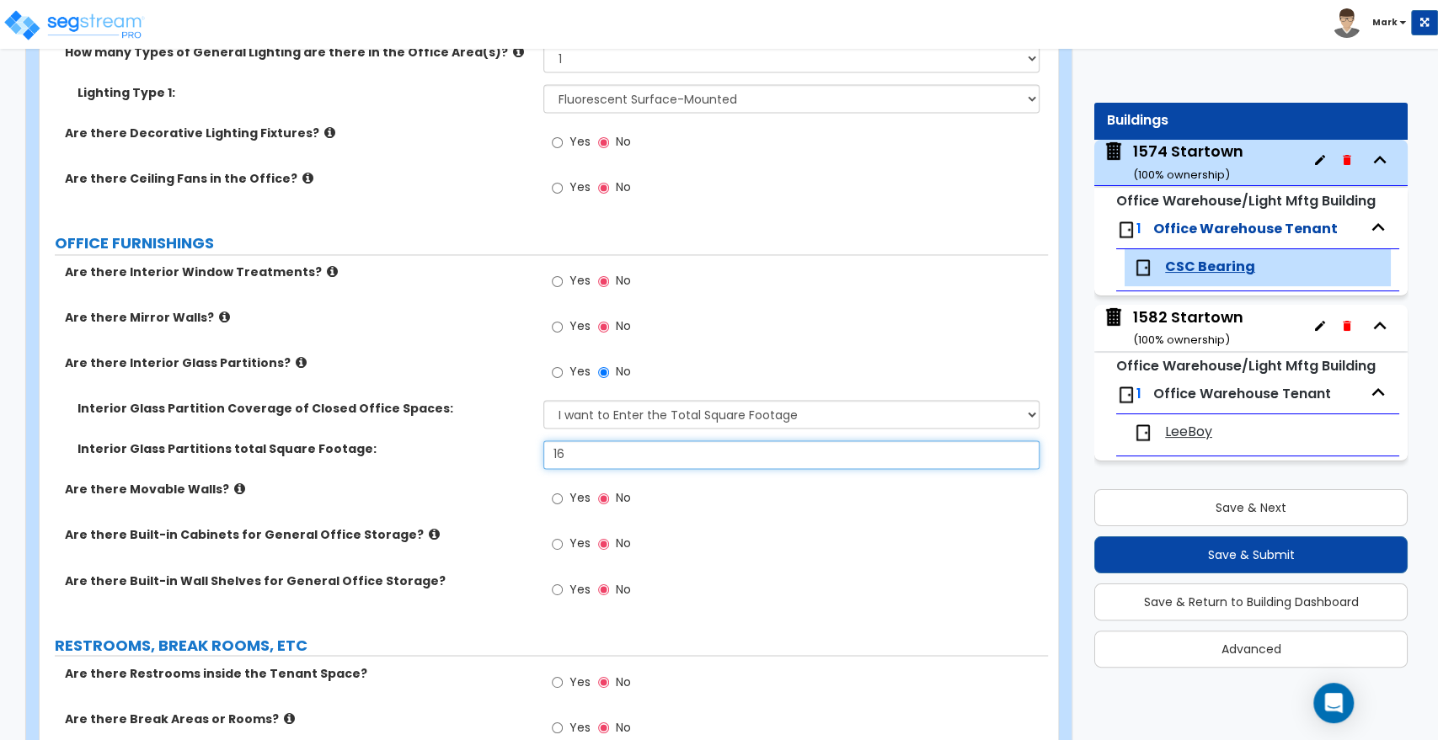
type input "16"
click at [556, 590] on input "Yes" at bounding box center [557, 589] width 11 height 19
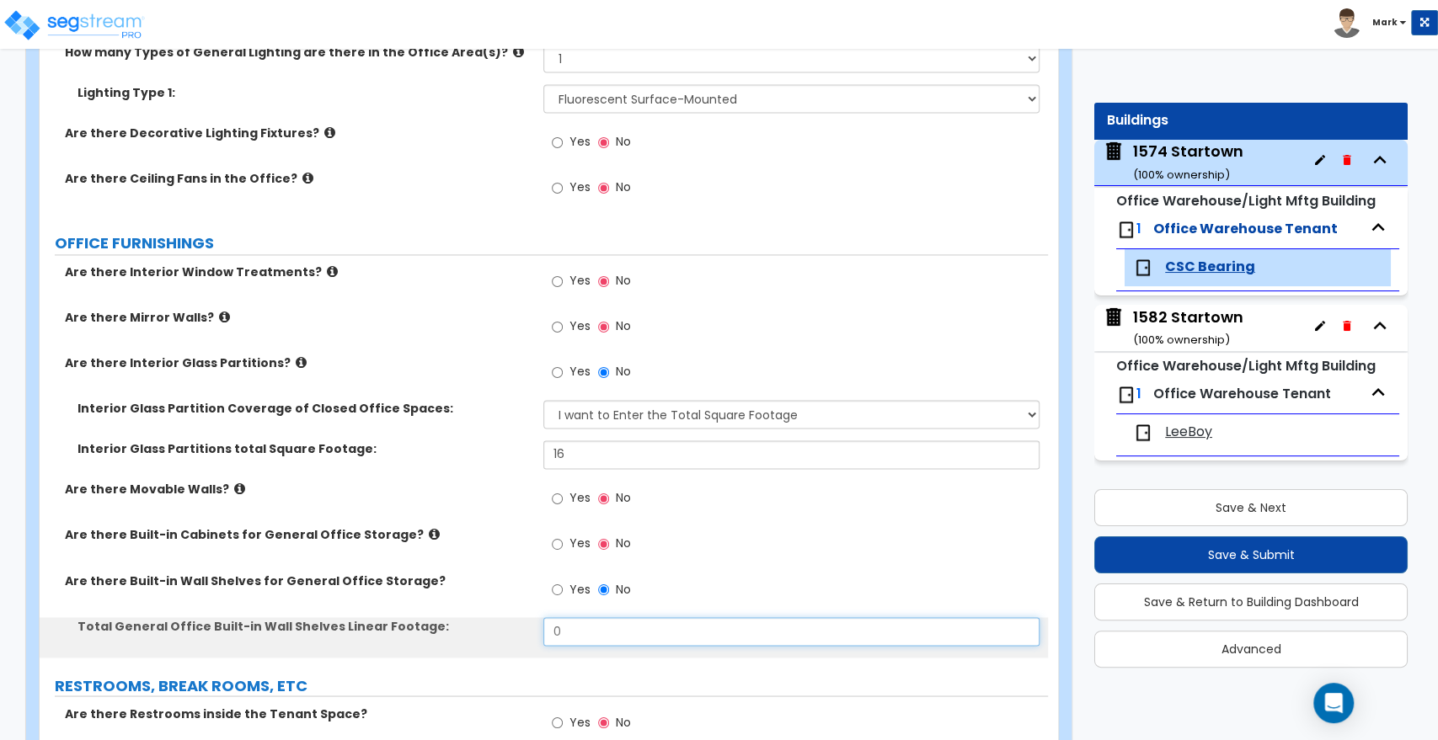
click at [625, 625] on input "0" at bounding box center [790, 631] width 495 height 29
click at [518, 620] on div "Total General Office Built-in Wall Shelves Linear Footage: 0" at bounding box center [544, 637] width 1008 height 40
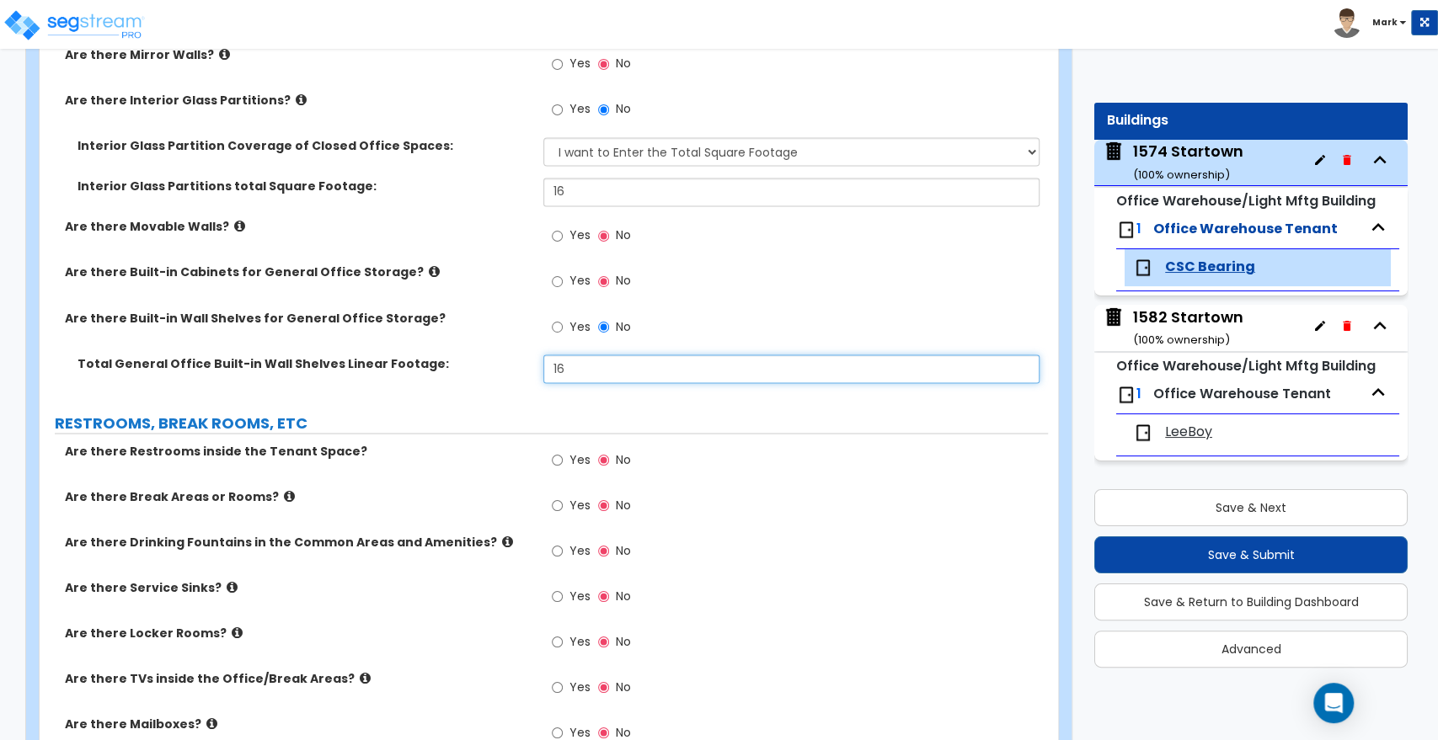
scroll to position [1872, 0]
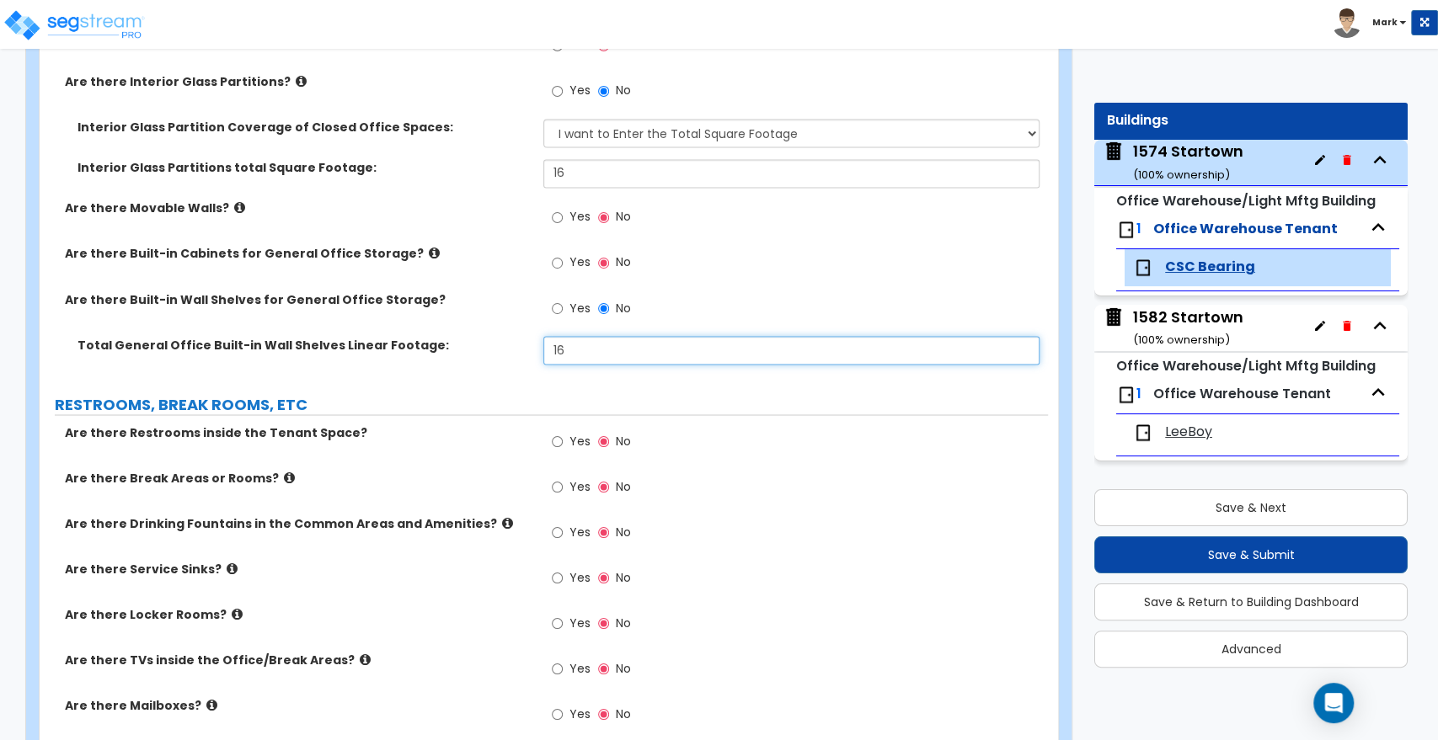
type input "16"
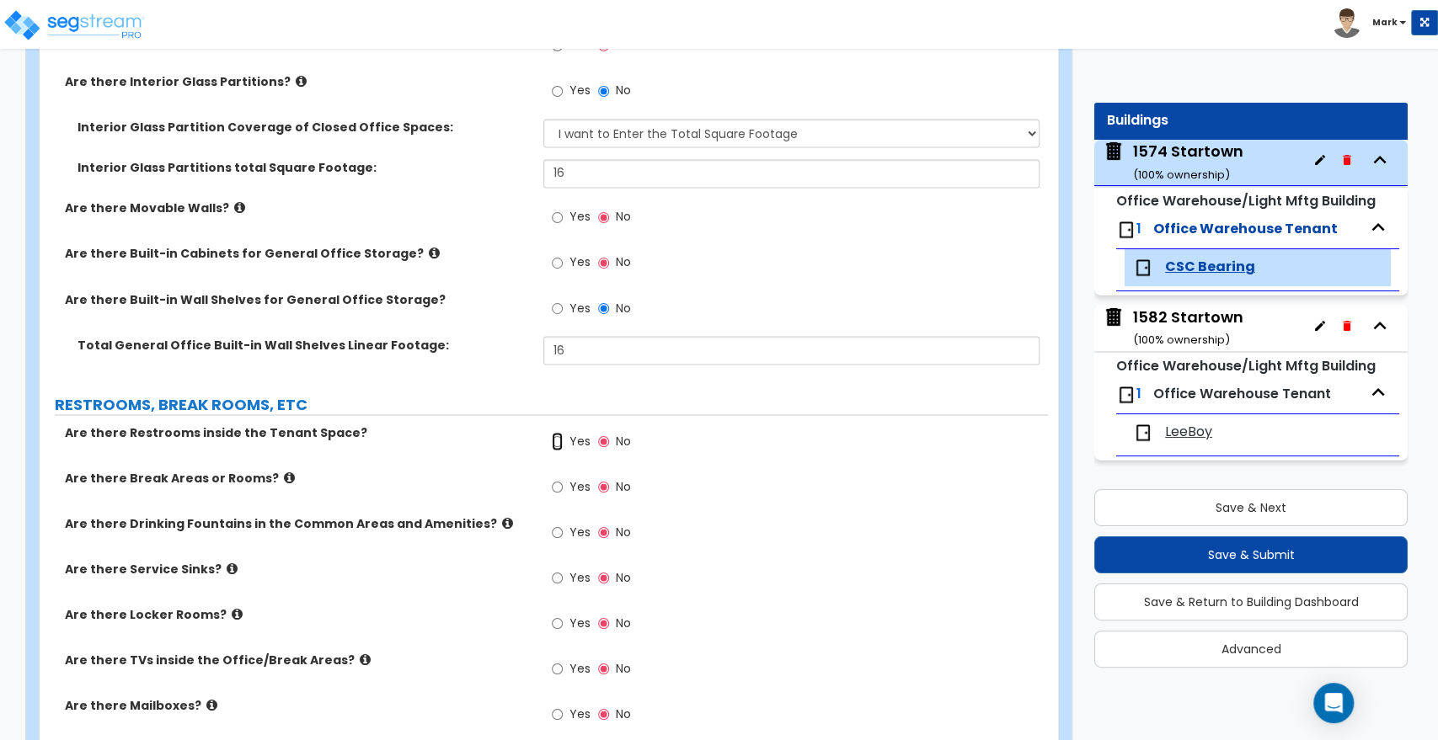
click at [558, 439] on input "Yes" at bounding box center [557, 441] width 11 height 19
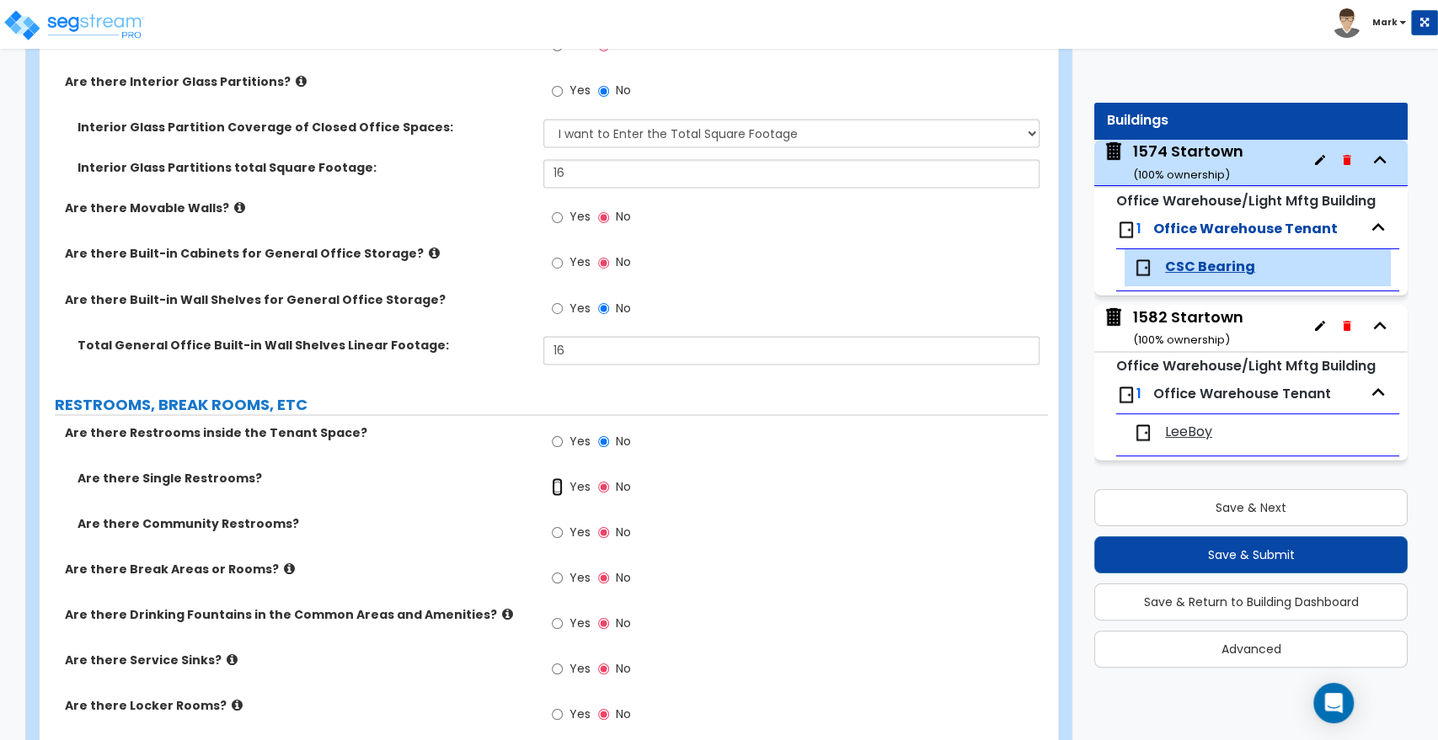
click at [557, 483] on input "Yes" at bounding box center [557, 487] width 11 height 19
radio input "true"
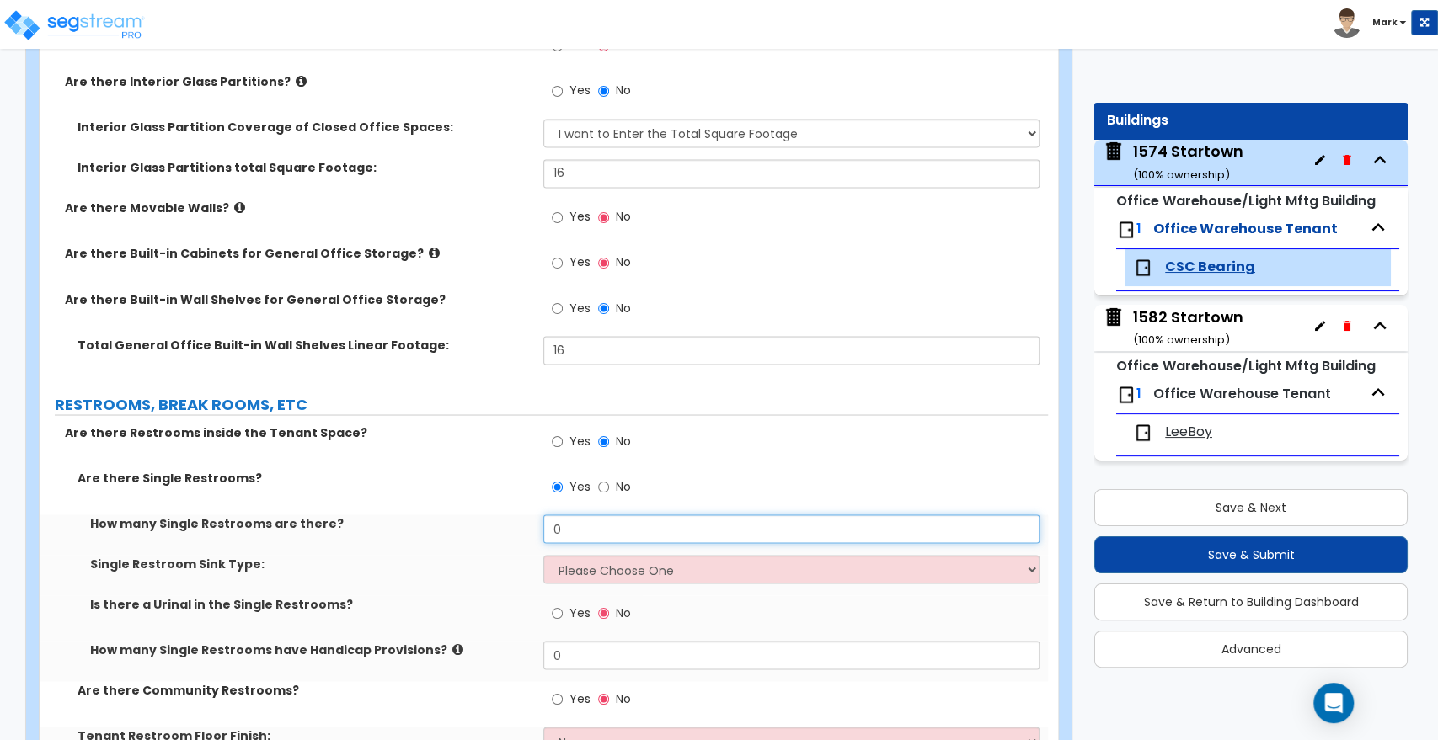
drag, startPoint x: 590, startPoint y: 529, endPoint x: 504, endPoint y: 526, distance: 86.8
click at [504, 526] on div "How many Single Restrooms are there? 0" at bounding box center [544, 535] width 1008 height 40
type input "1"
click at [667, 570] on select "Please Choose One Wall-mounted Vanity-mounted" at bounding box center [790, 569] width 495 height 29
click at [543, 555] on select "Please Choose One Wall-mounted Vanity-mounted" at bounding box center [790, 569] width 495 height 29
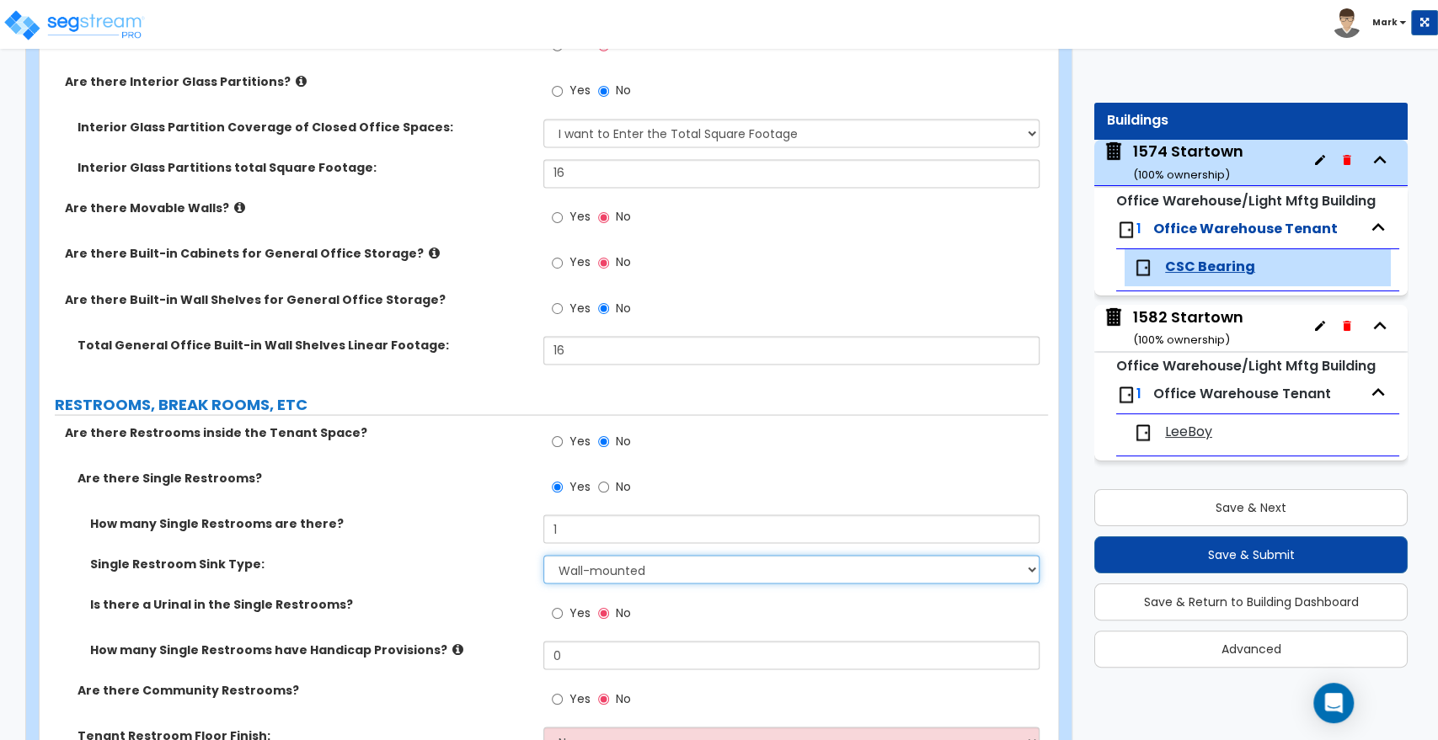
click at [764, 575] on select "Please Choose One Wall-mounted Vanity-mounted" at bounding box center [790, 569] width 495 height 29
select select "2"
click at [543, 555] on select "Please Choose One Wall-mounted Vanity-mounted" at bounding box center [790, 569] width 495 height 29
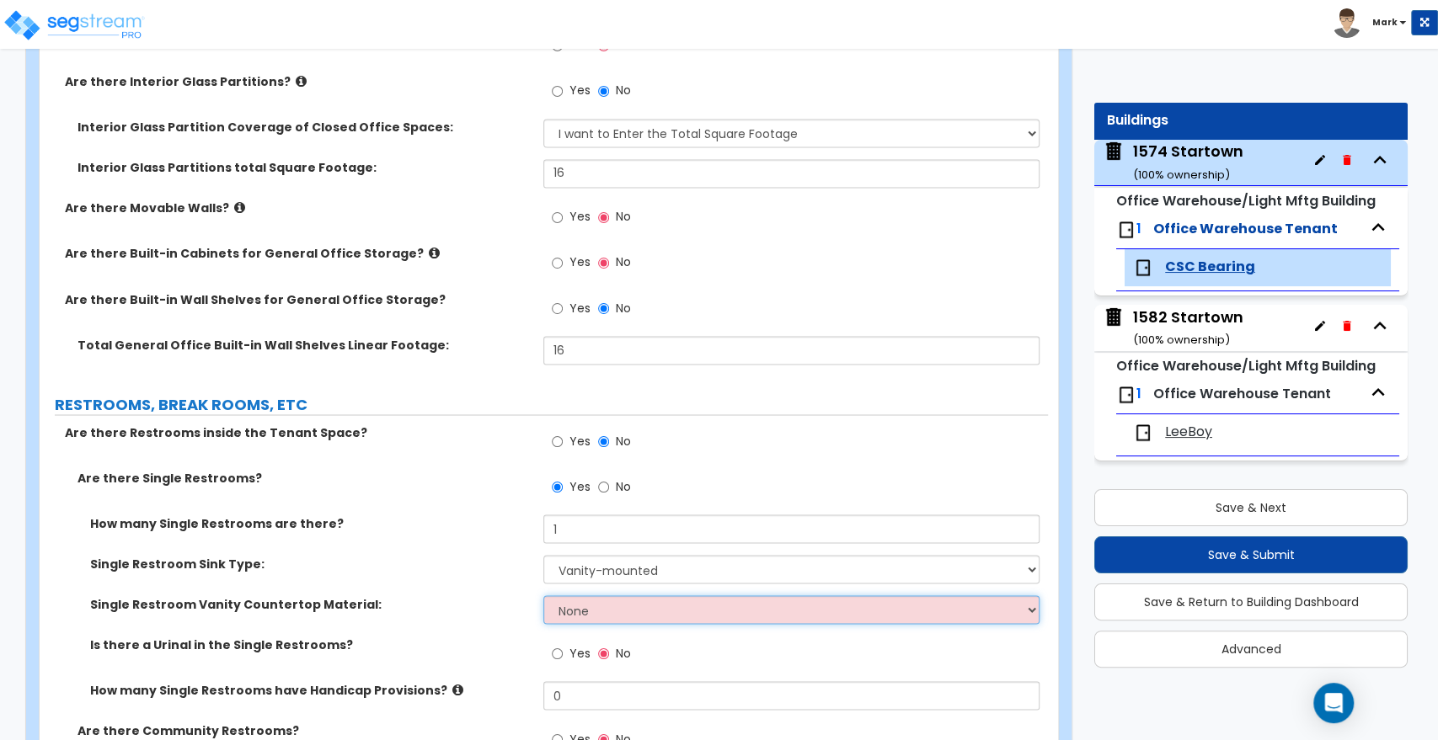
click at [702, 612] on select "None Plastic Laminate Solid Surface Stone Quartz Marble Tile Wood Stainless Ste…" at bounding box center [790, 610] width 495 height 29
select select "1"
click at [543, 596] on select "None Plastic Laminate Solid Surface Stone Quartz Marble Tile Wood Stainless Ste…" at bounding box center [790, 610] width 495 height 29
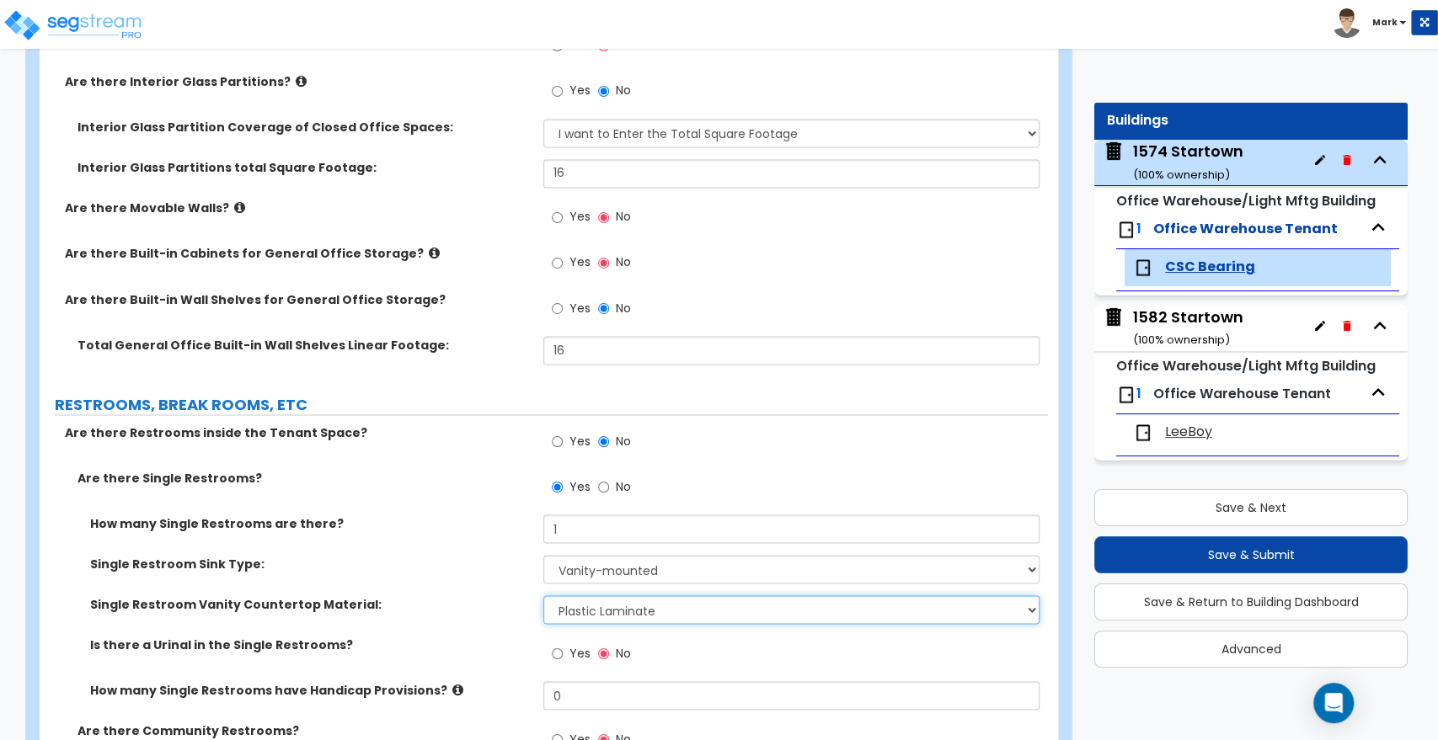
click at [726, 612] on select "None Plastic Laminate Solid Surface Stone Quartz Marble Tile Wood Stainless Ste…" at bounding box center [790, 610] width 495 height 29
click at [543, 596] on select "None Plastic Laminate Solid Surface Stone Quartz Marble Tile Wood Stainless Ste…" at bounding box center [790, 610] width 495 height 29
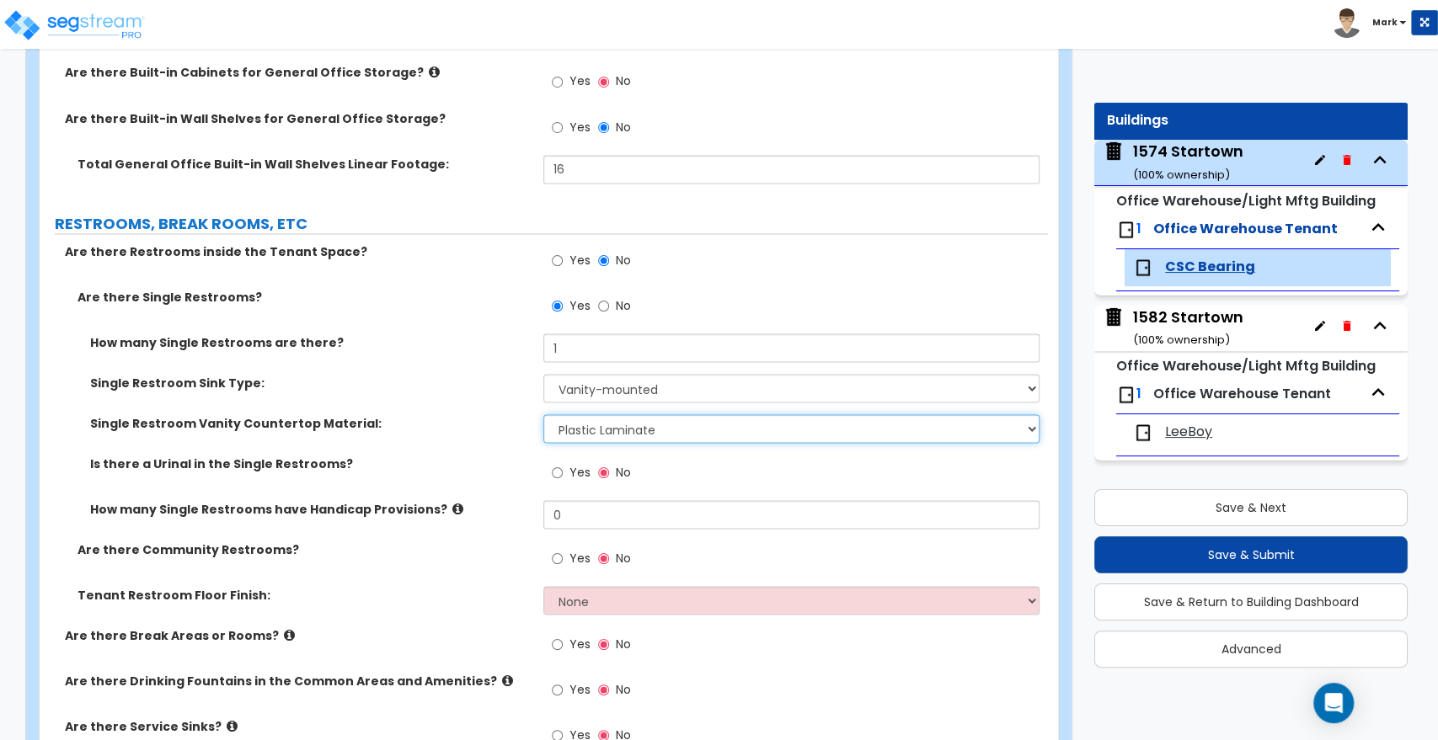
scroll to position [2059, 0]
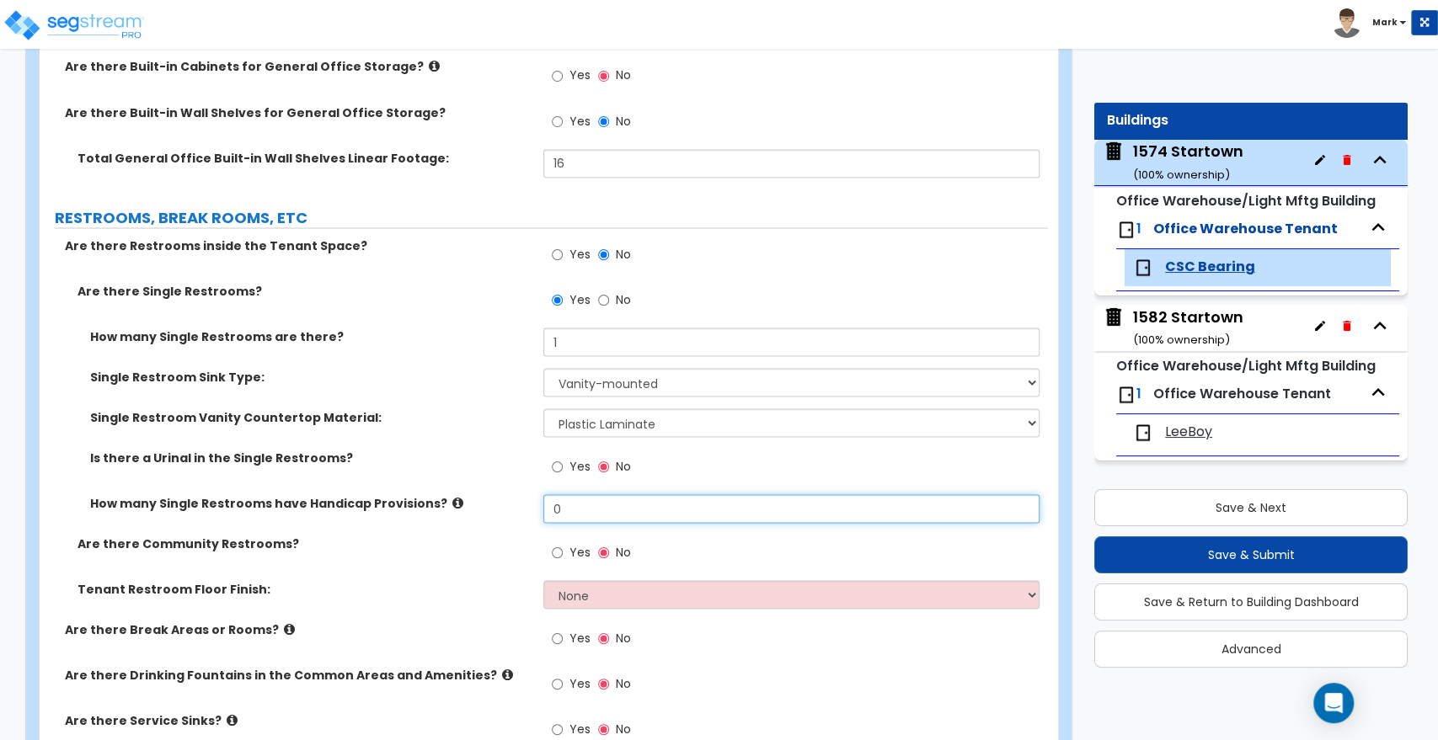
click at [574, 505] on input "0" at bounding box center [790, 508] width 495 height 29
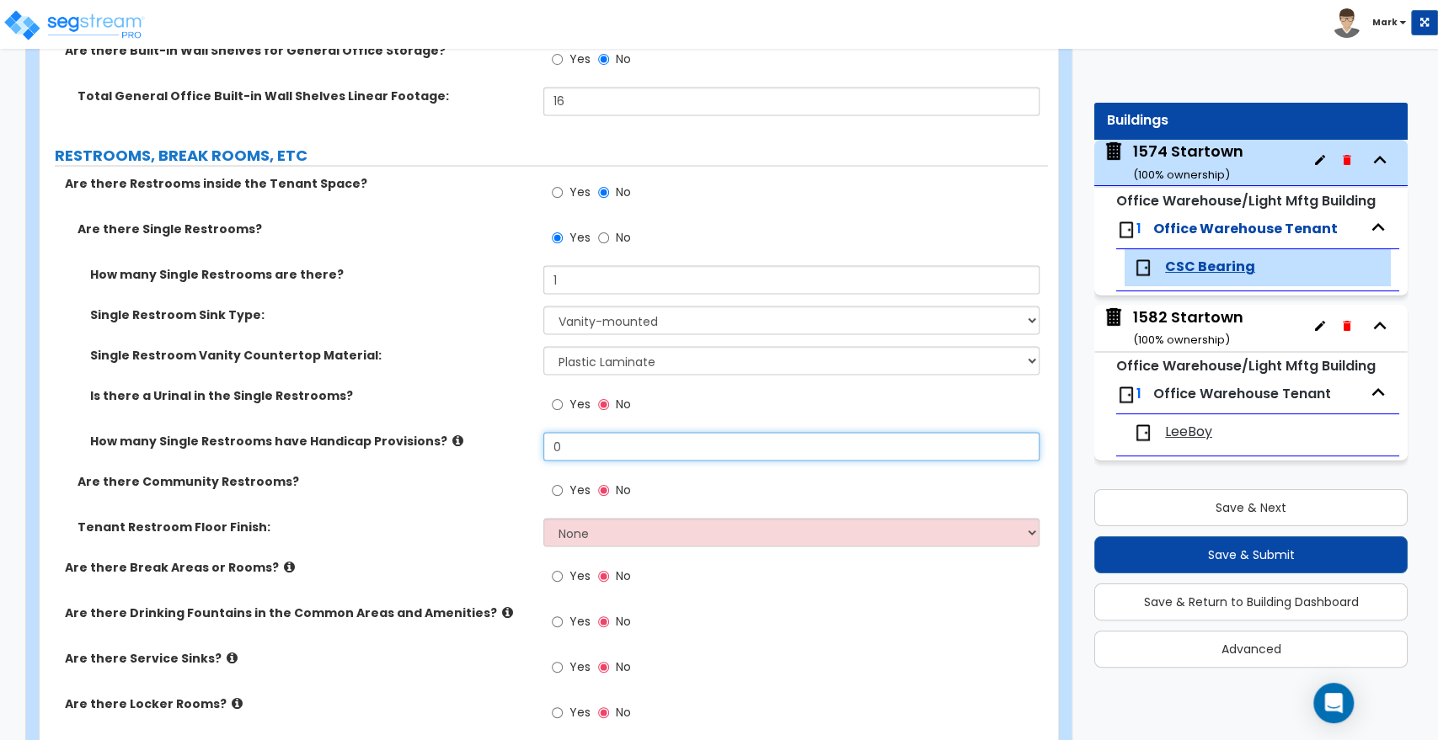
scroll to position [2152, 0]
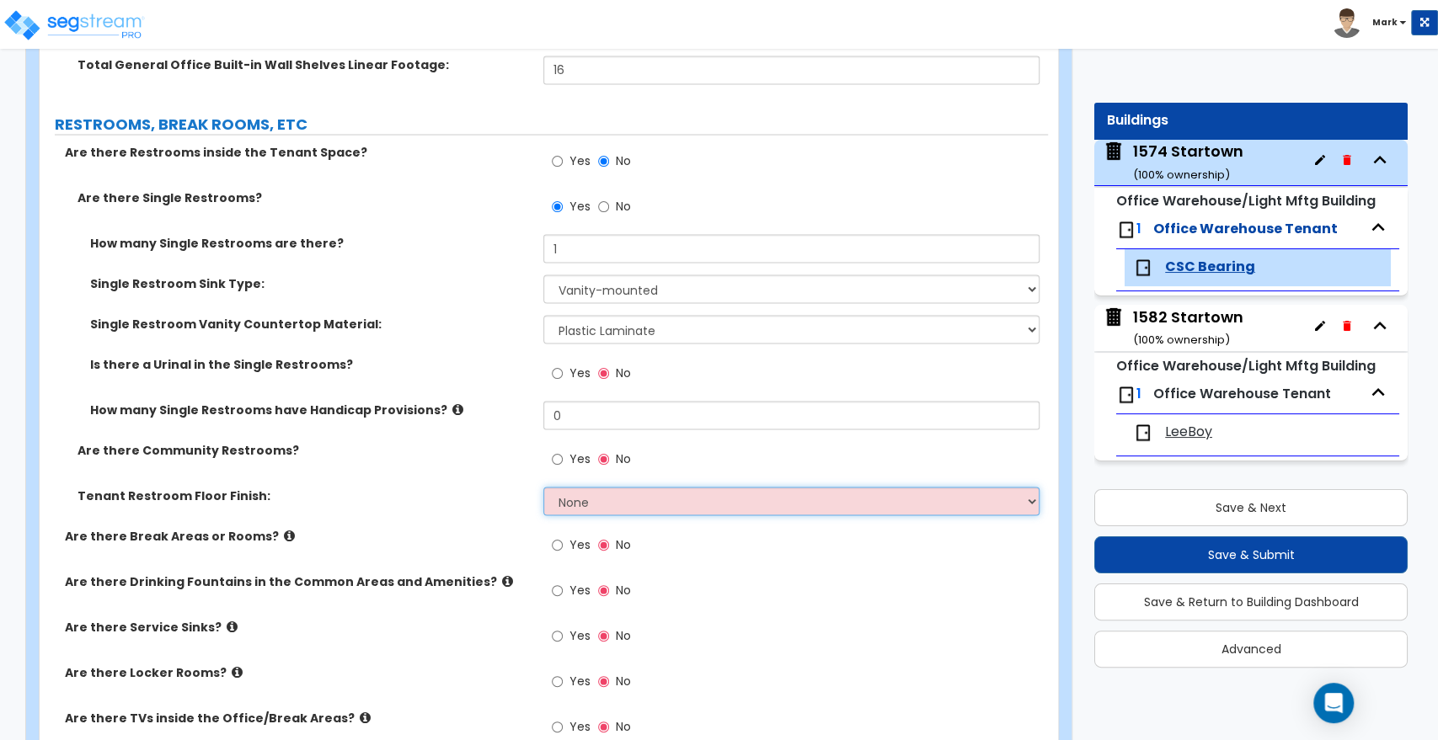
click at [693, 499] on select "None Tile Flooring Resilient Laminate Flooring VCT Flooring Sheet Vinyl Flooring" at bounding box center [790, 501] width 495 height 29
select select "2"
click at [543, 487] on select "None Tile Flooring Resilient Laminate Flooring VCT Flooring Sheet Vinyl Flooring" at bounding box center [790, 501] width 495 height 29
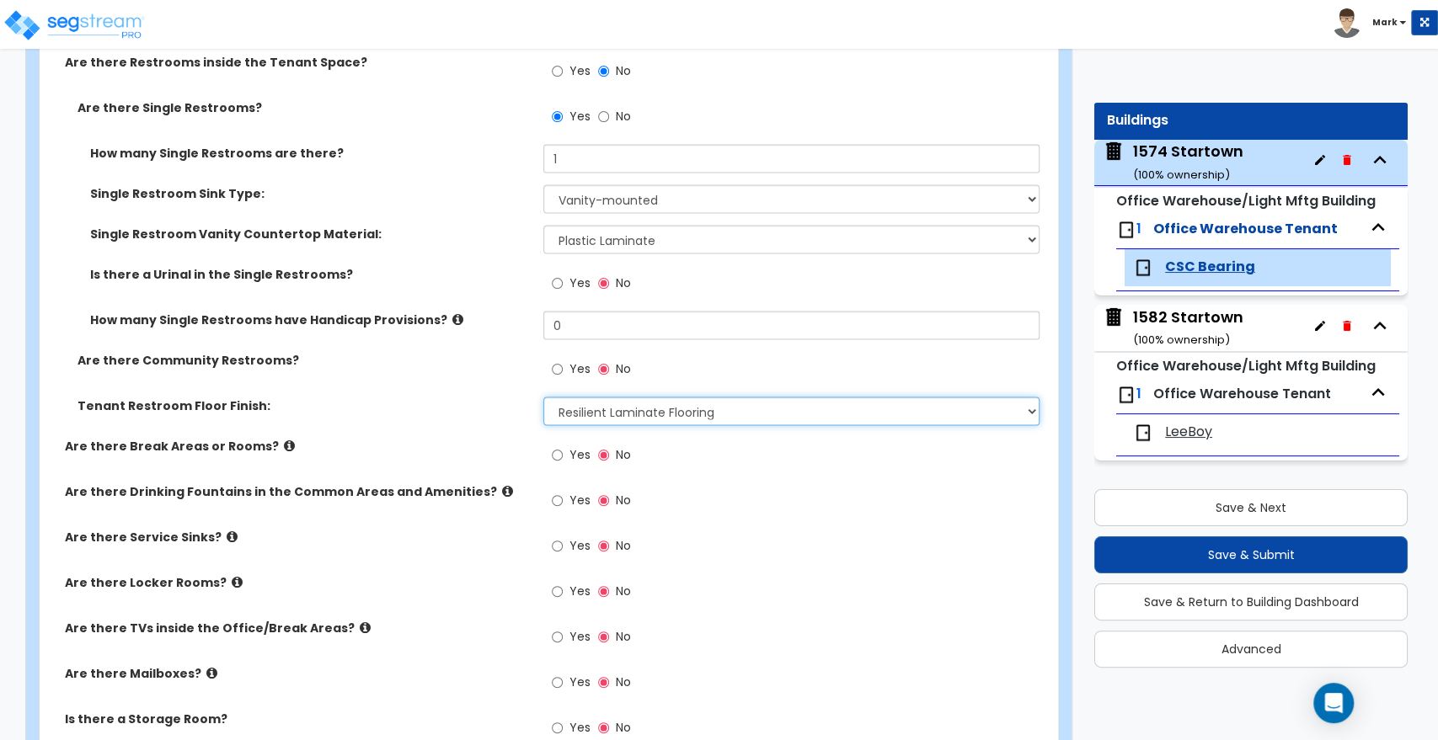
scroll to position [2246, 0]
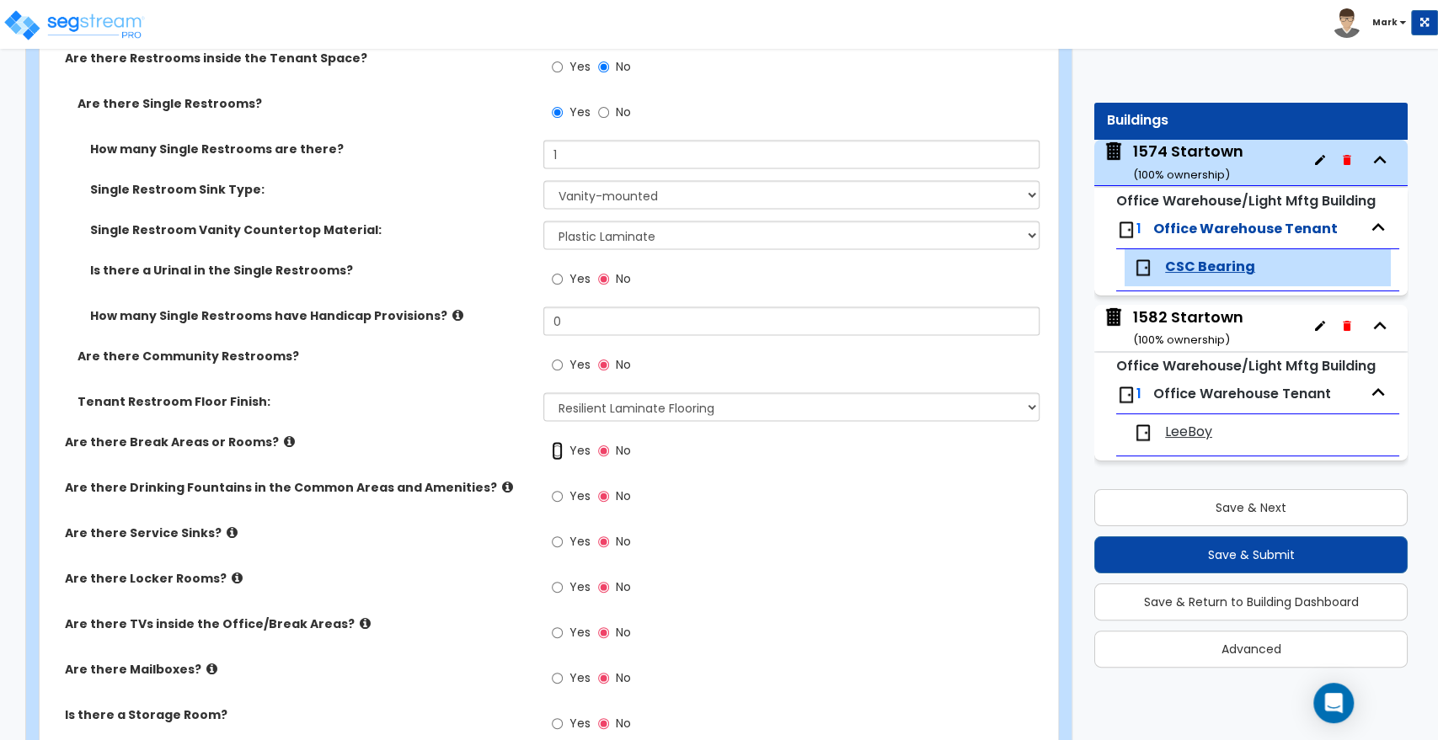
click at [555, 449] on input "Yes" at bounding box center [557, 451] width 11 height 19
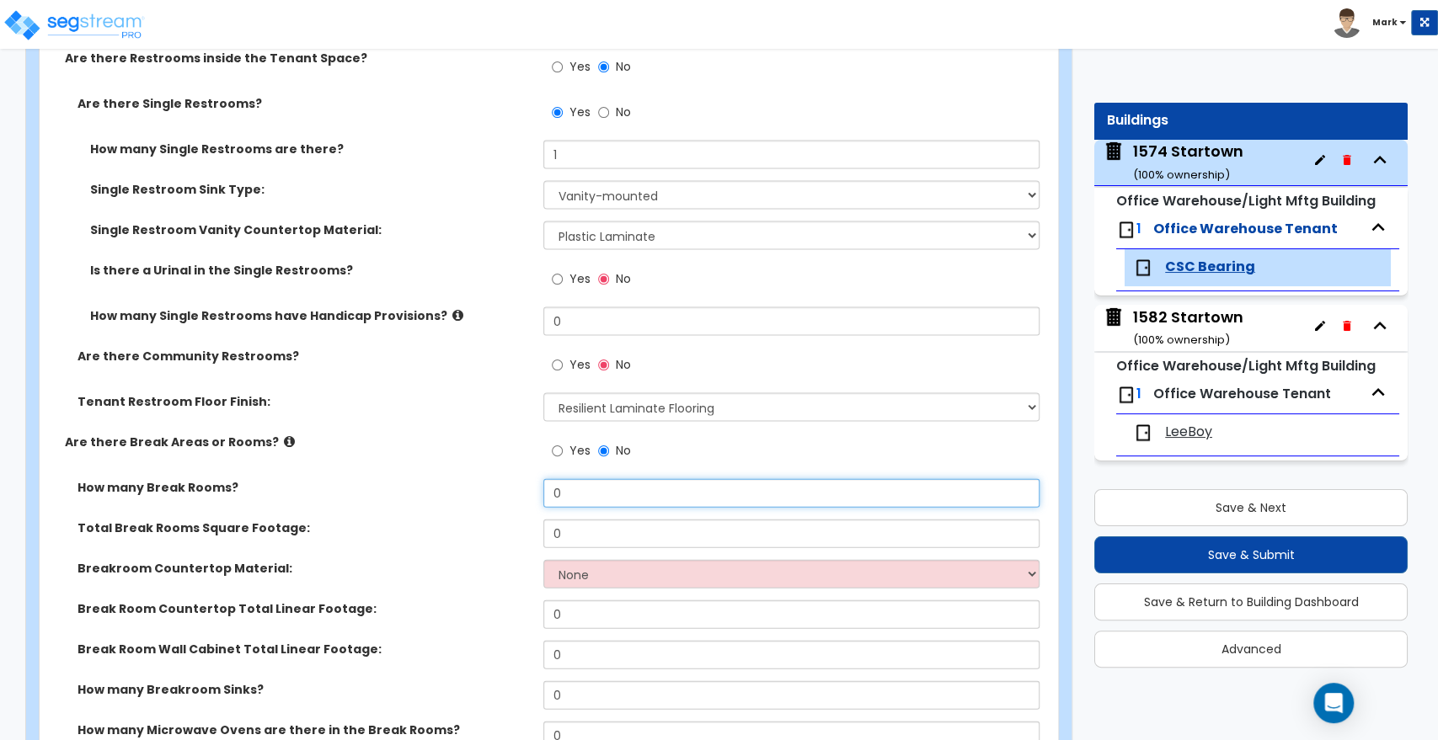
drag, startPoint x: 578, startPoint y: 483, endPoint x: 499, endPoint y: 486, distance: 79.2
click at [499, 486] on div "How many Break Rooms? 0" at bounding box center [544, 499] width 1008 height 40
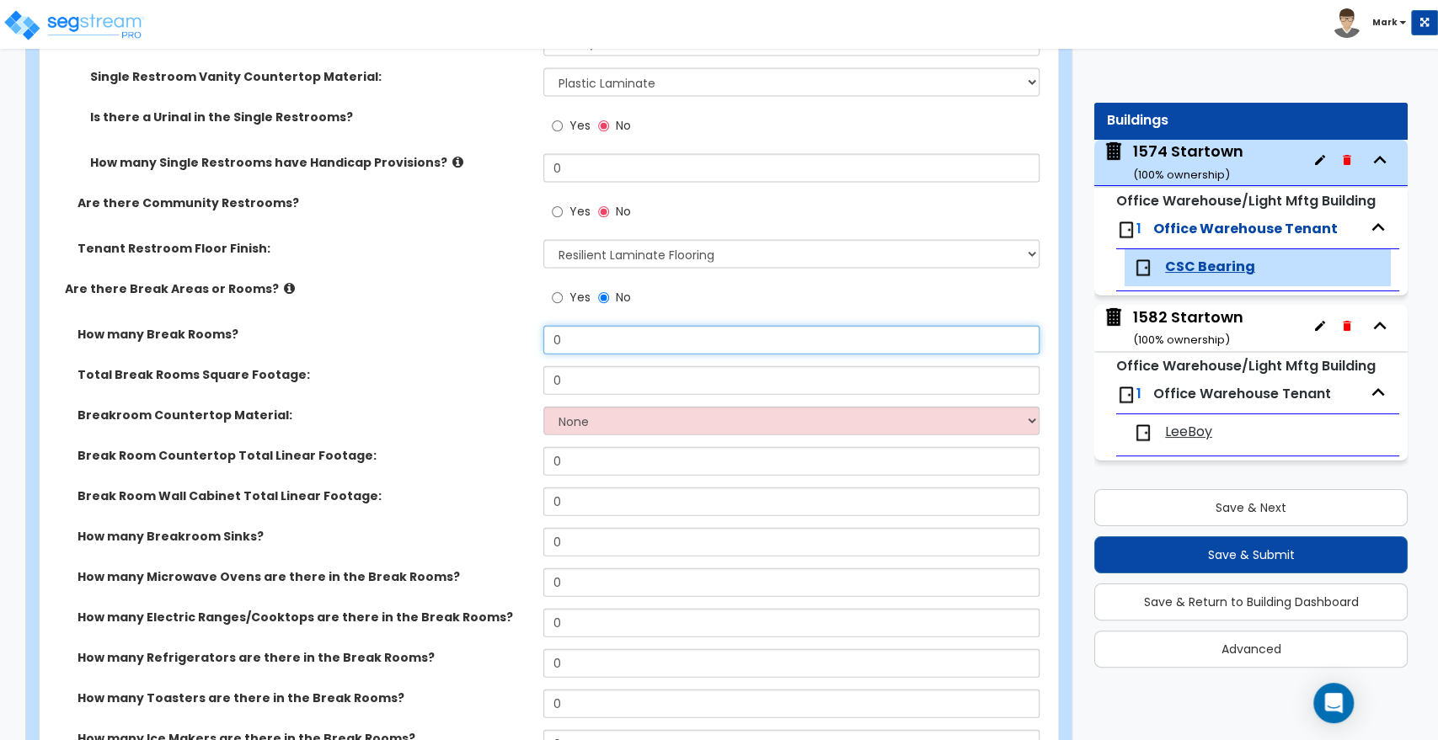
scroll to position [2433, 0]
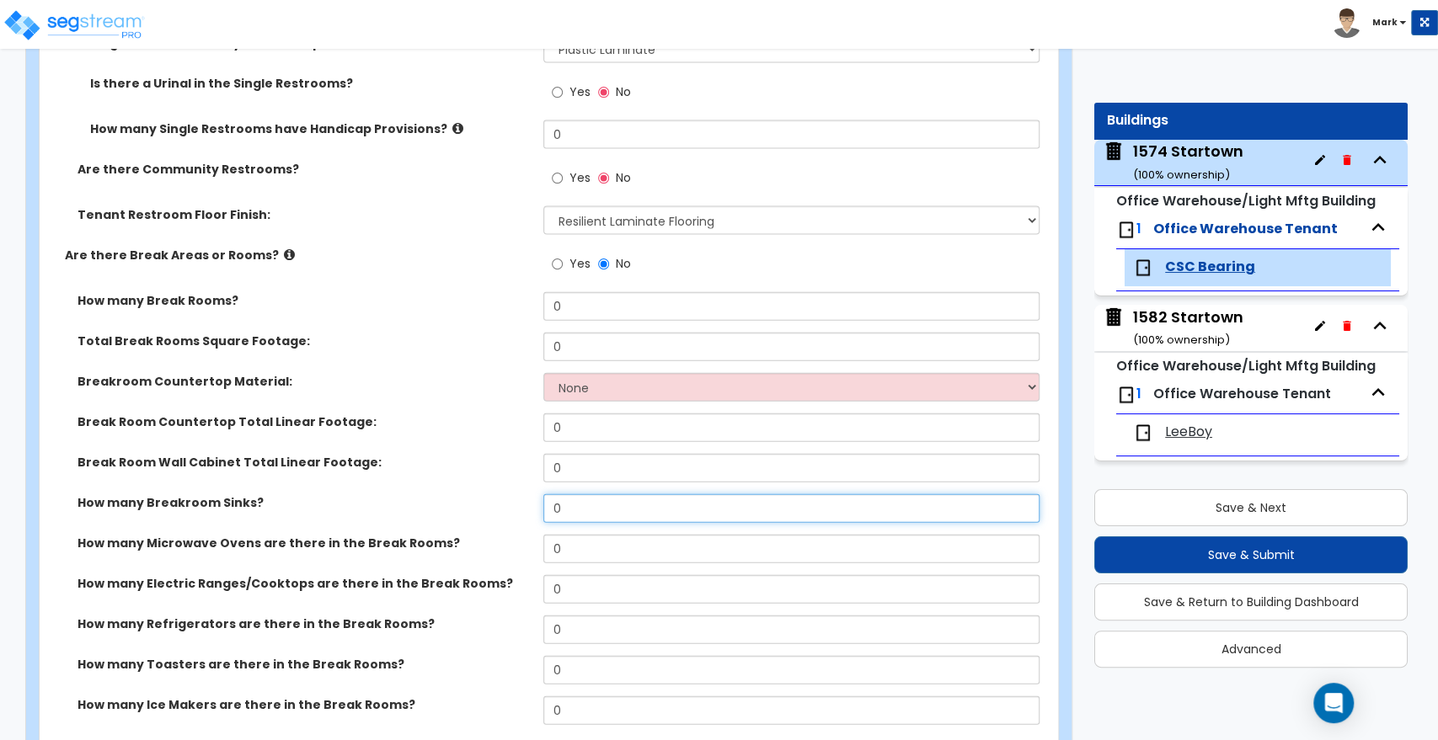
drag, startPoint x: 564, startPoint y: 504, endPoint x: 525, endPoint y: 500, distance: 38.9
click at [525, 500] on div "How many Breakroom Sinks? 0" at bounding box center [544, 514] width 1008 height 40
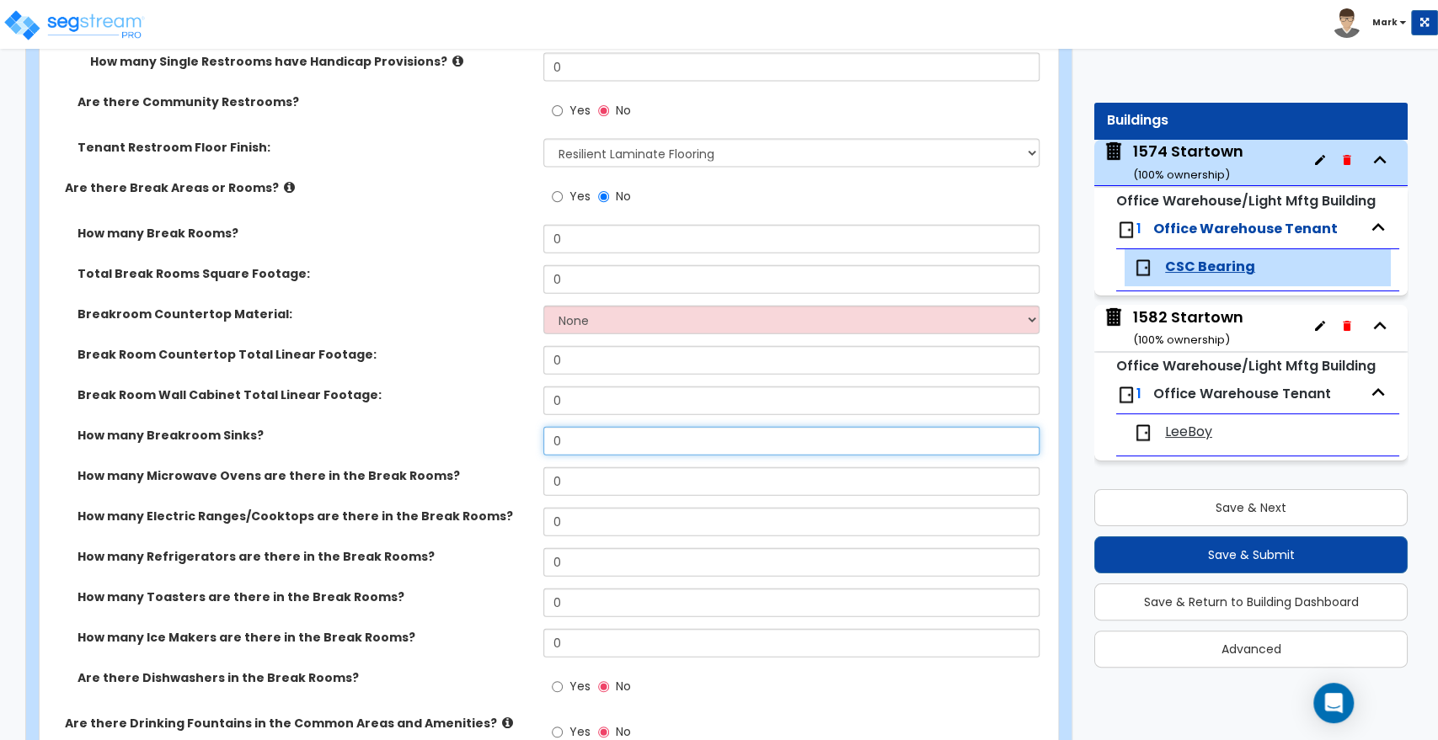
scroll to position [2527, 0]
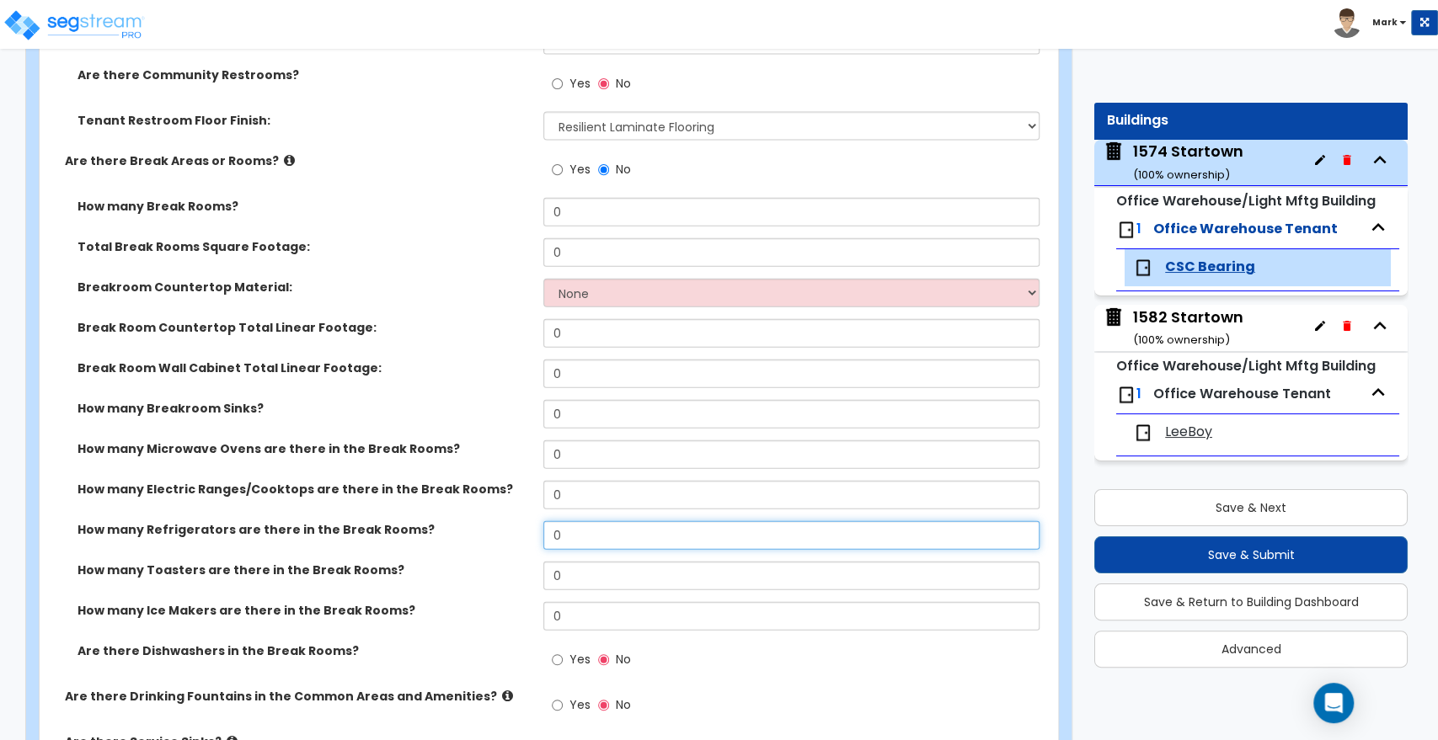
drag, startPoint x: 572, startPoint y: 533, endPoint x: 485, endPoint y: 528, distance: 86.9
click at [485, 529] on div "How many Refrigerators are there in the Break Rooms? 0" at bounding box center [544, 541] width 1008 height 40
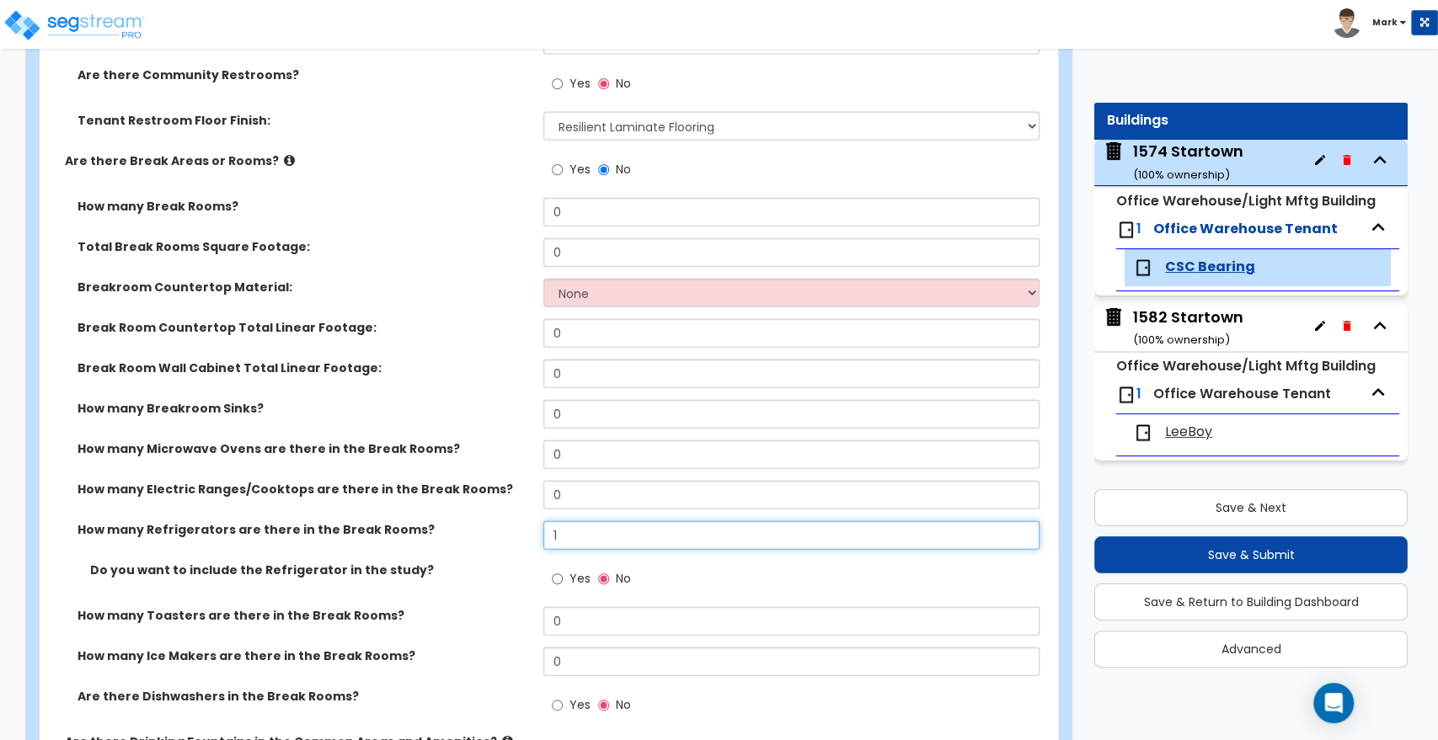
type input "1"
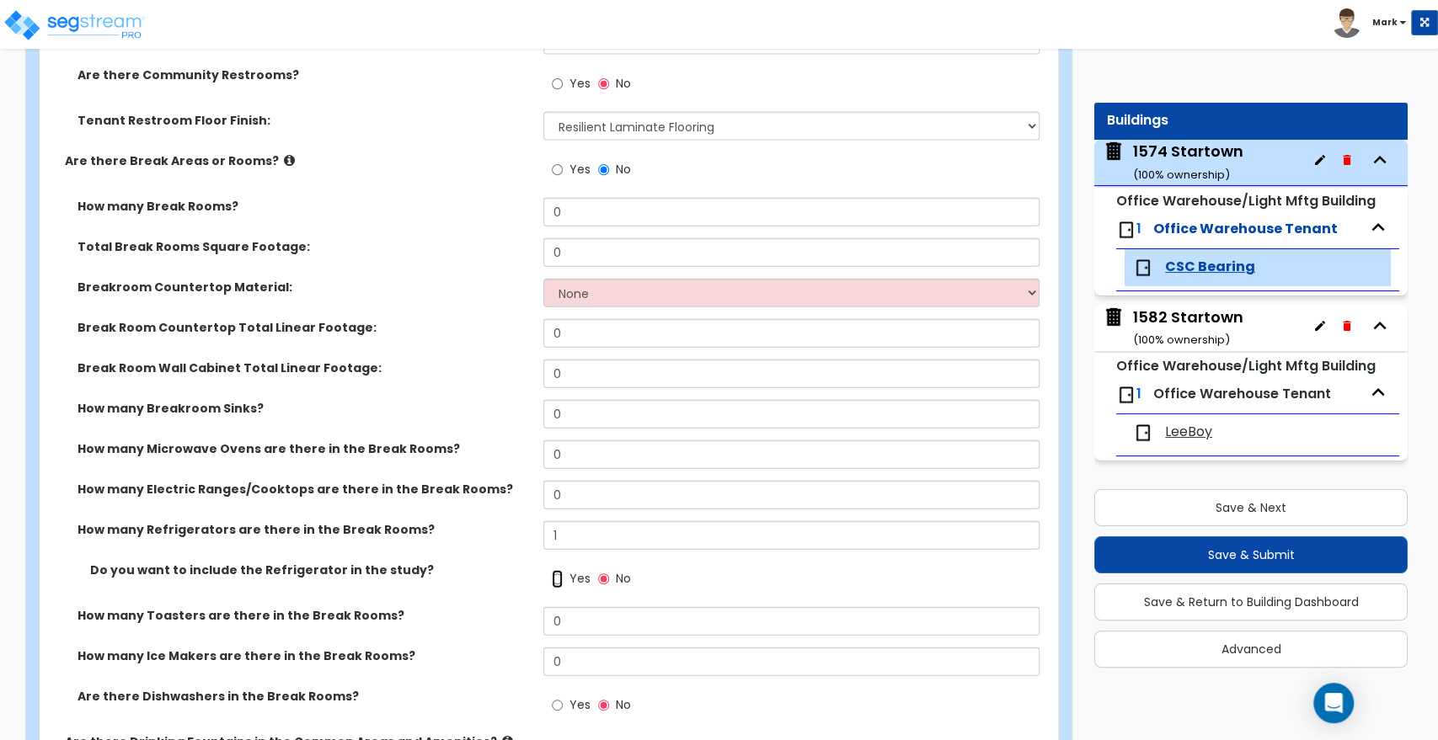
click at [555, 575] on input "Yes" at bounding box center [557, 579] width 11 height 19
radio input "true"
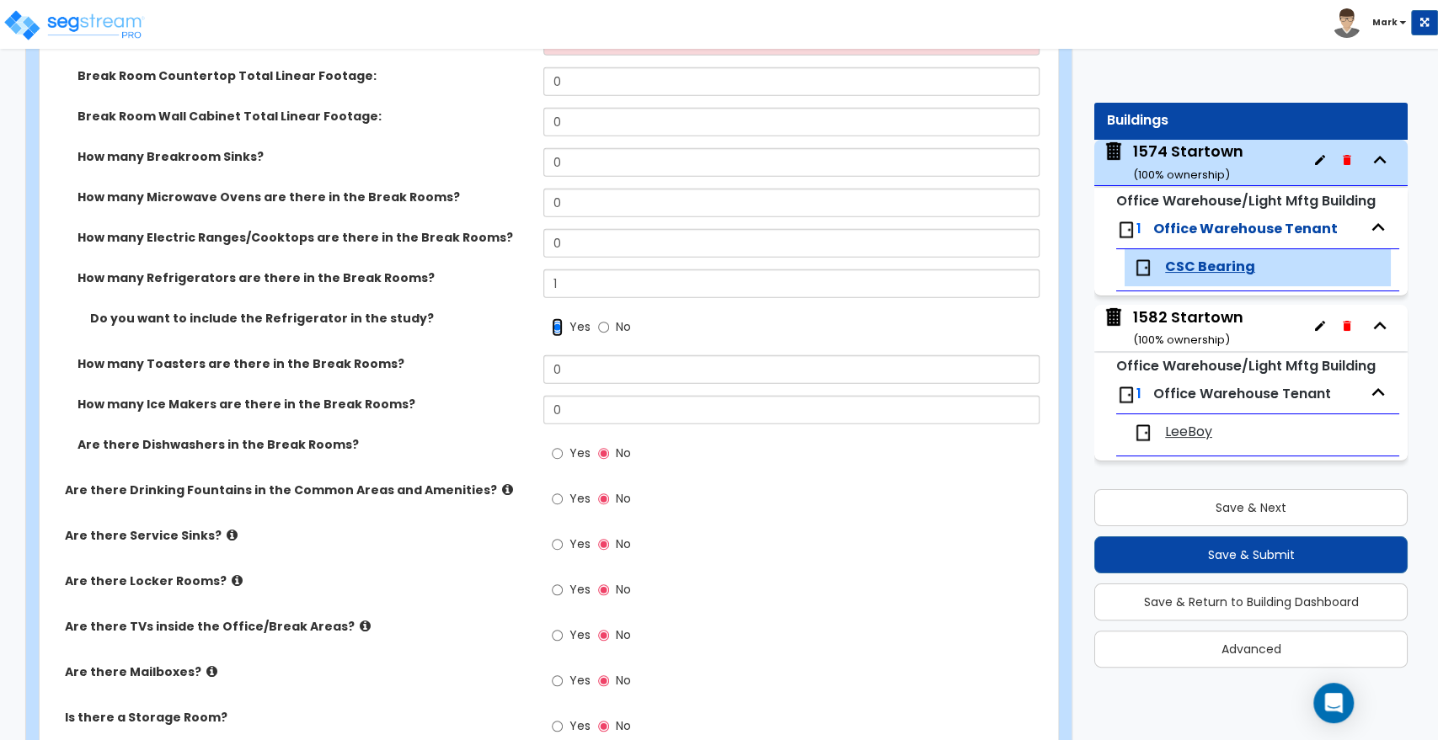
scroll to position [2807, 0]
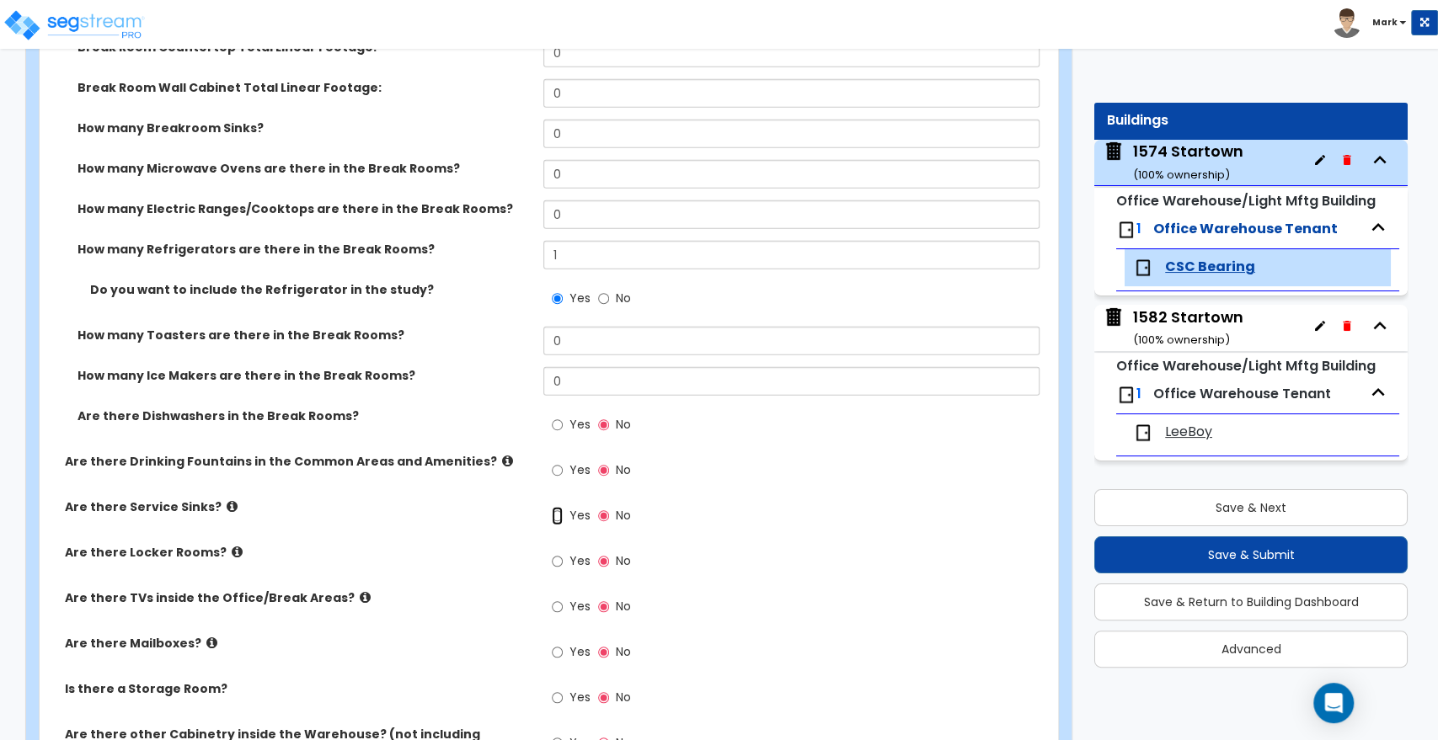
click at [553, 517] on input "Yes" at bounding box center [557, 516] width 11 height 19
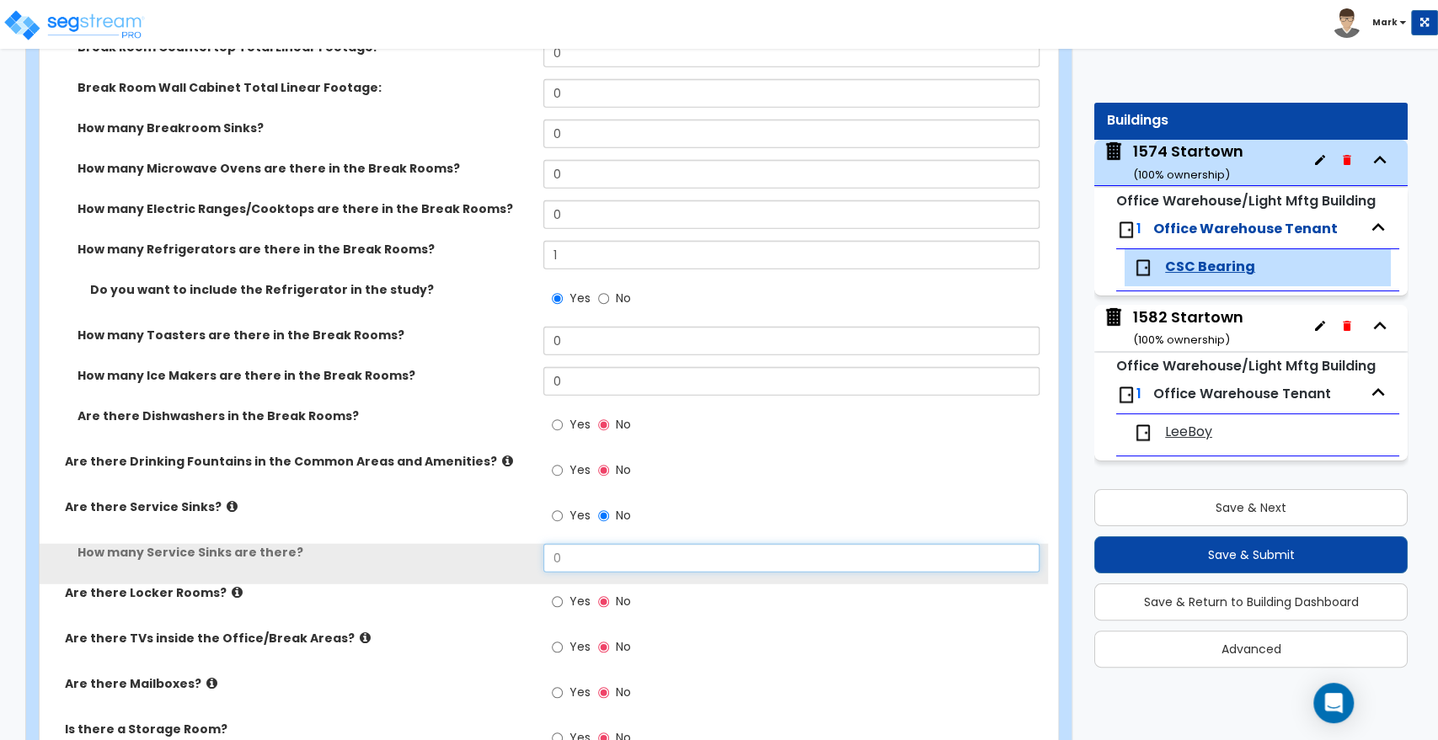
drag, startPoint x: 548, startPoint y: 557, endPoint x: 504, endPoint y: 551, distance: 44.2
click at [514, 551] on div "How many Service Sinks are there? 0" at bounding box center [544, 564] width 1008 height 40
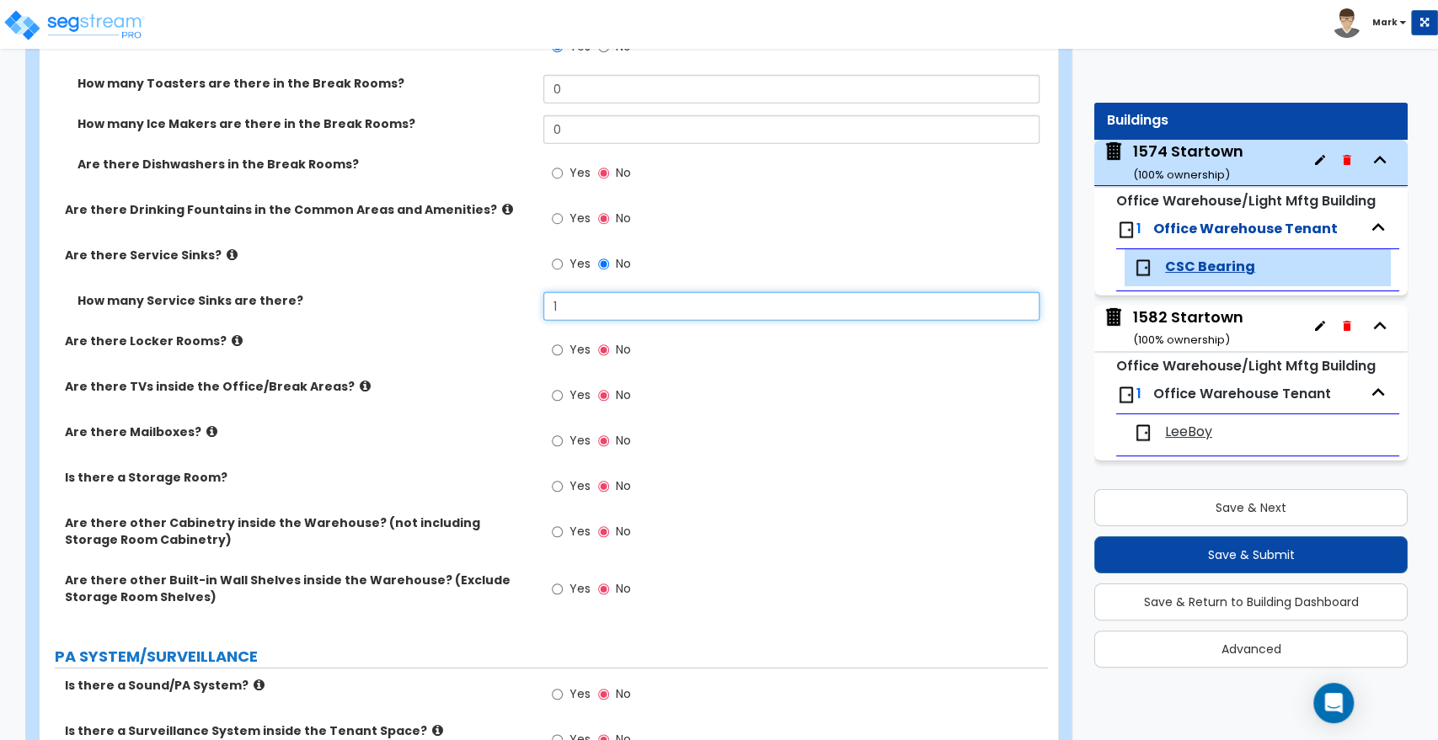
scroll to position [3088, 0]
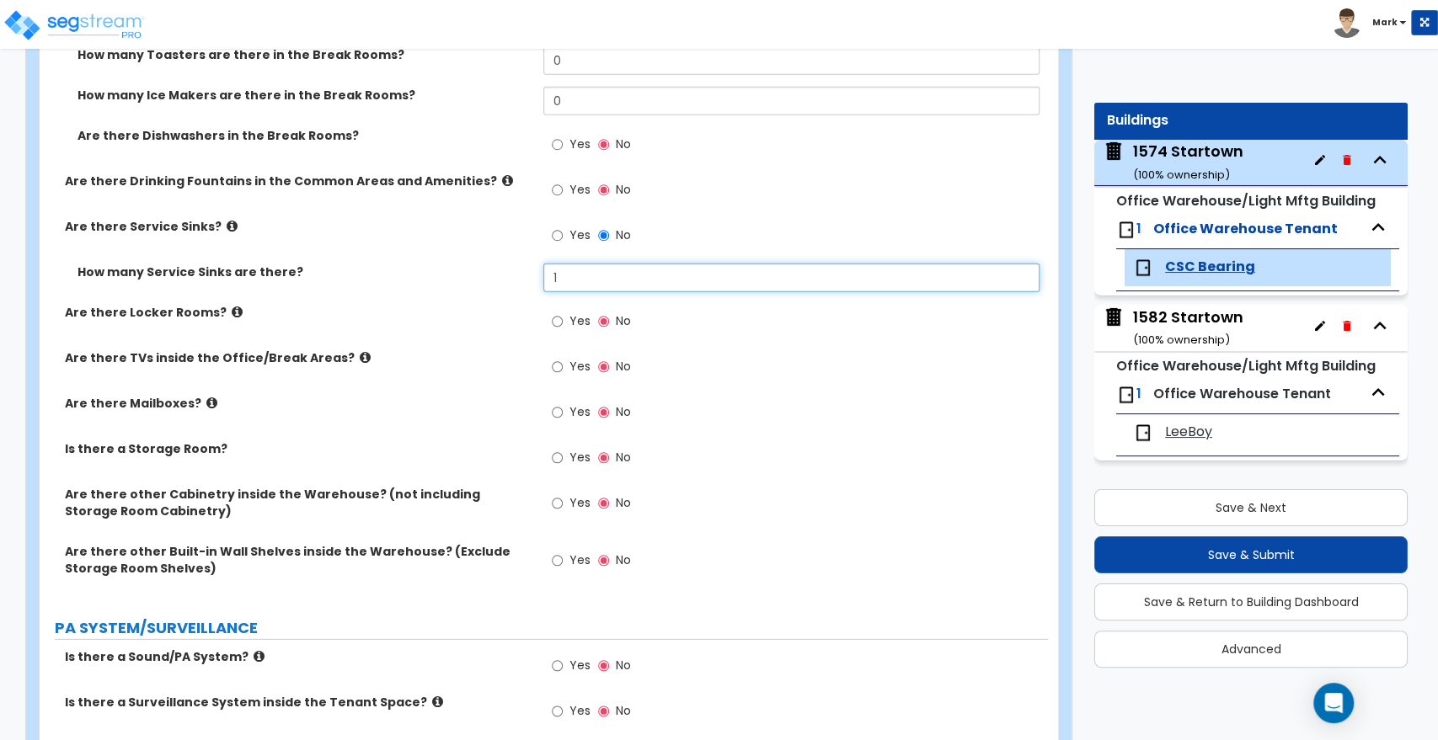
type input "1"
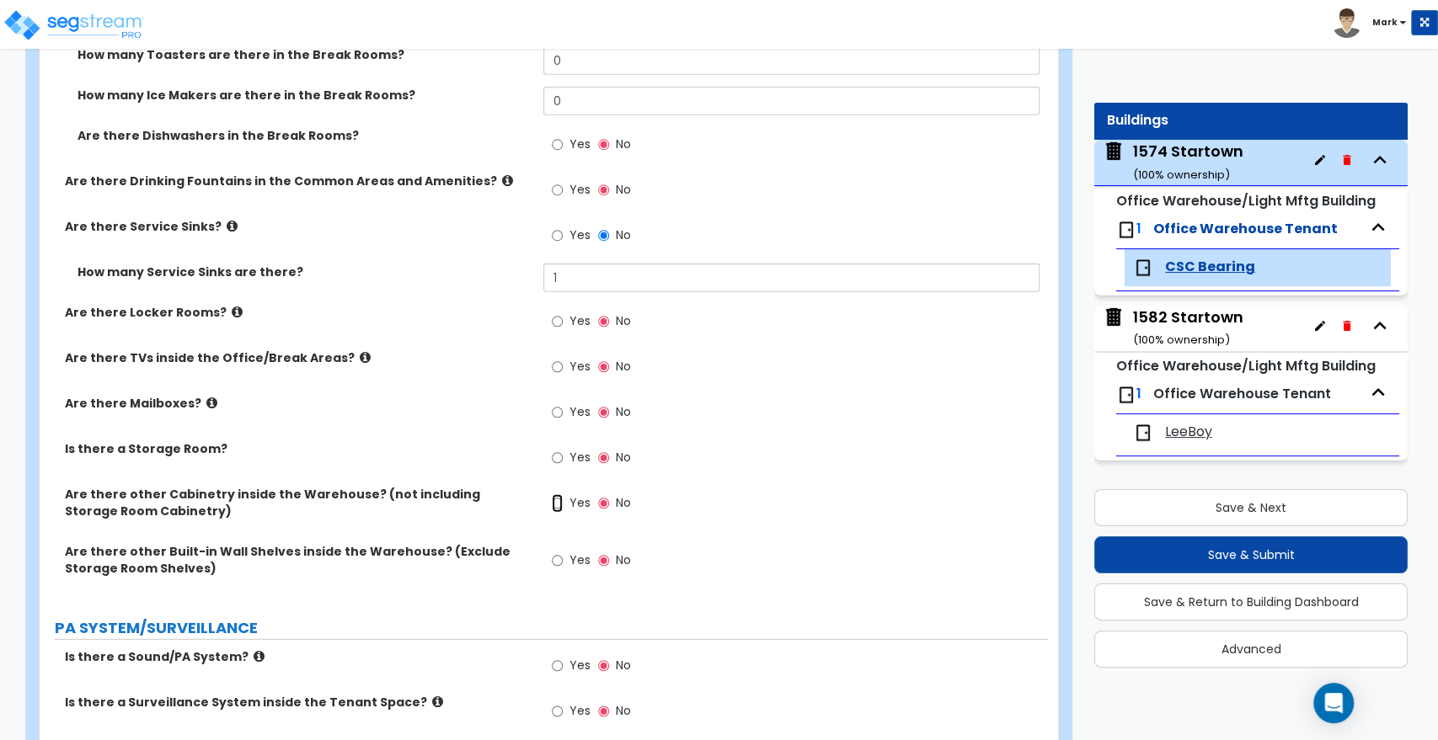
click at [558, 503] on input "Yes" at bounding box center [557, 503] width 11 height 19
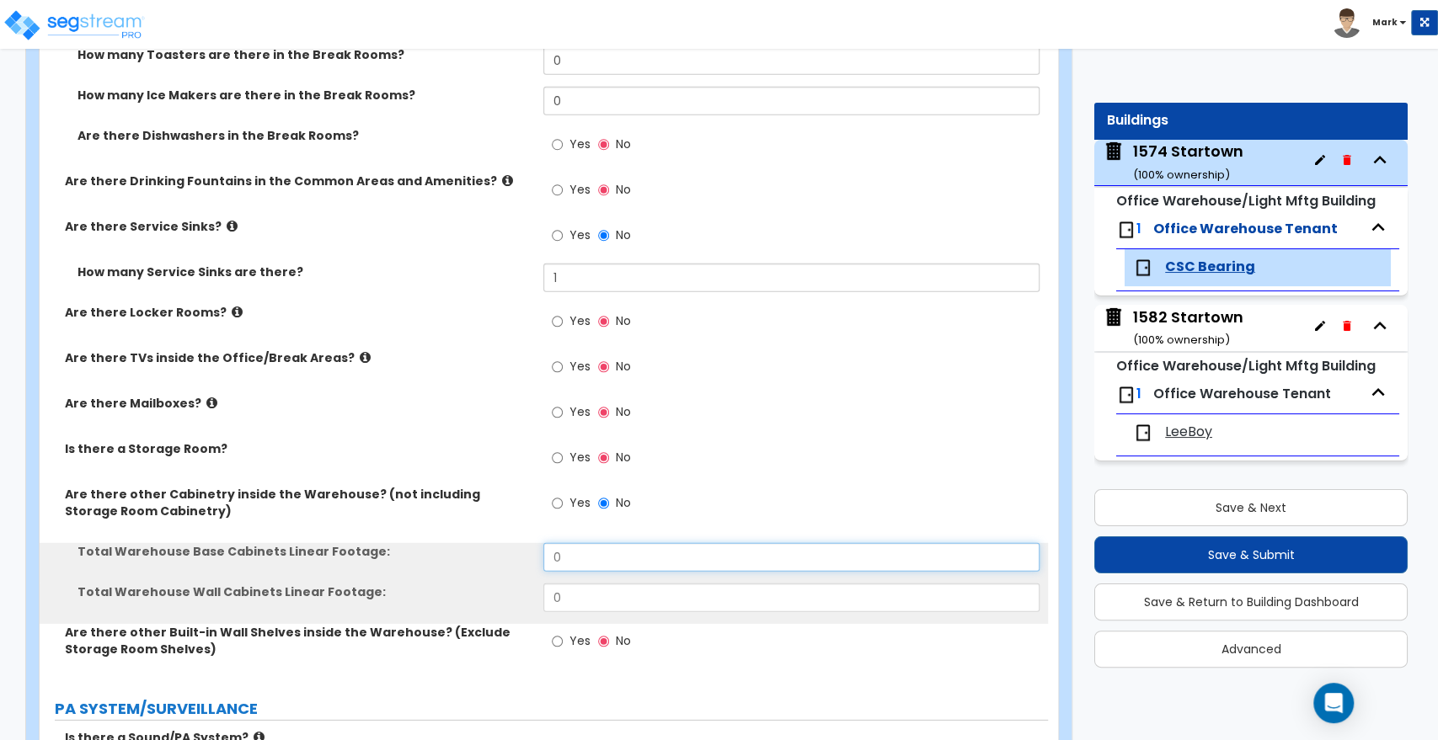
drag, startPoint x: 579, startPoint y: 557, endPoint x: 487, endPoint y: 551, distance: 92.0
click at [489, 553] on div "Total Warehouse Base Cabinets Linear Footage: 0" at bounding box center [544, 563] width 1008 height 40
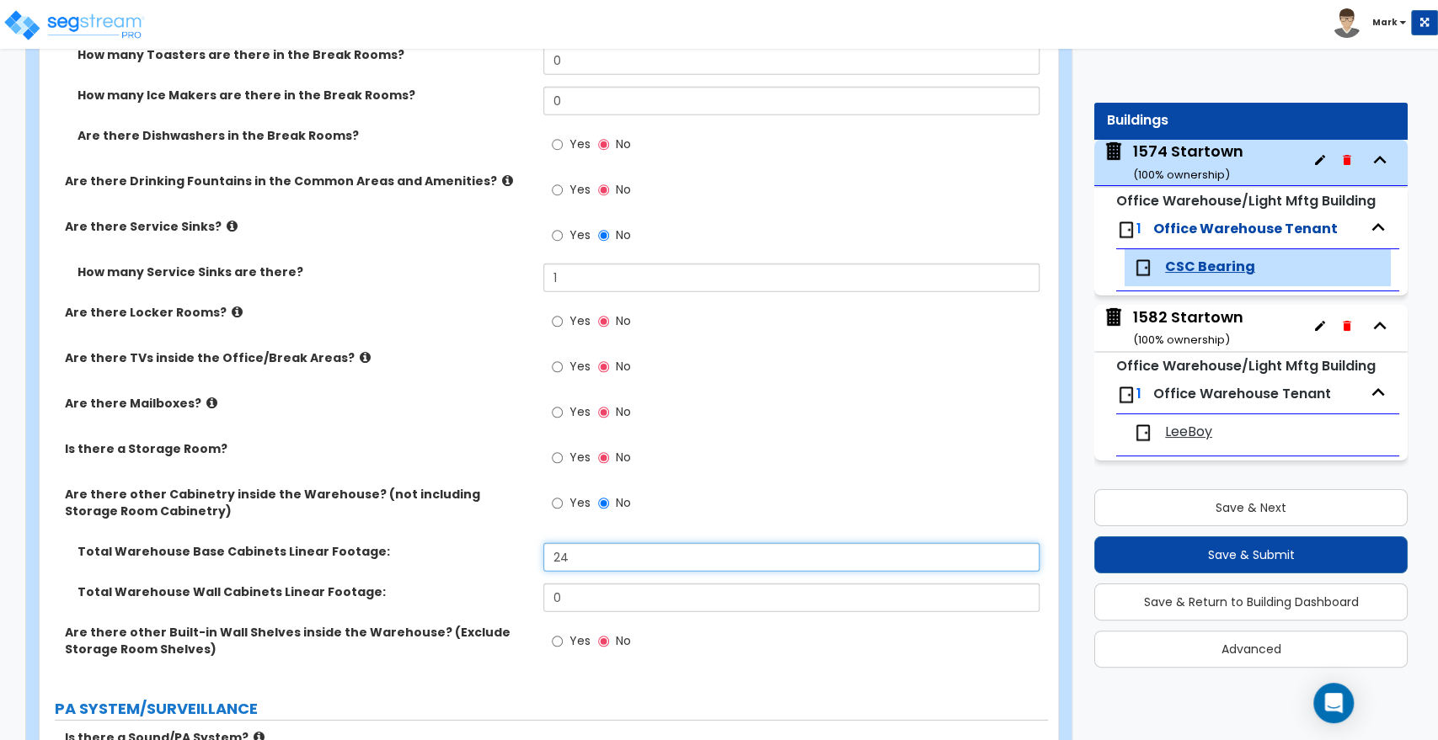
type input "24"
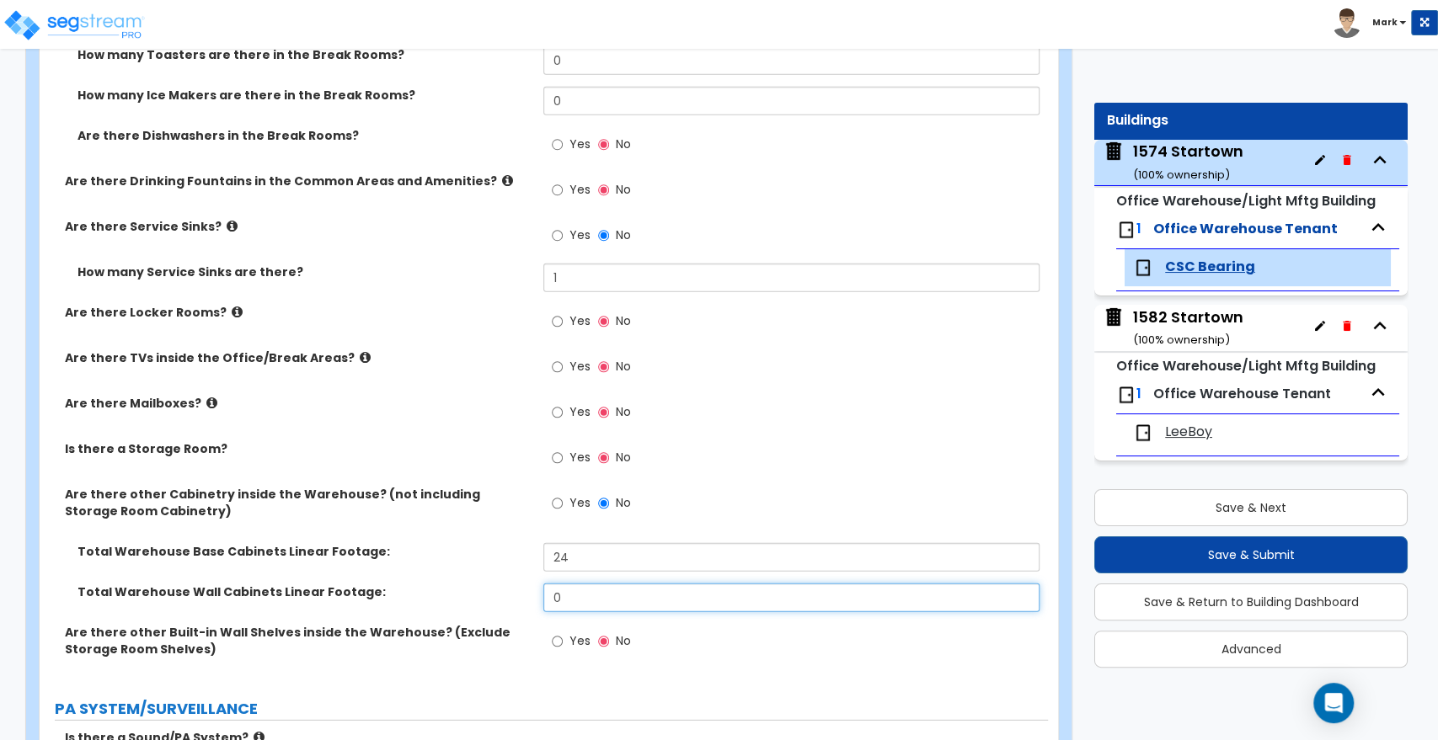
drag, startPoint x: 570, startPoint y: 588, endPoint x: 523, endPoint y: 585, distance: 47.2
click at [524, 585] on div "Total Warehouse Wall Cabinets Linear Footage: 0" at bounding box center [544, 604] width 1008 height 40
type input "6"
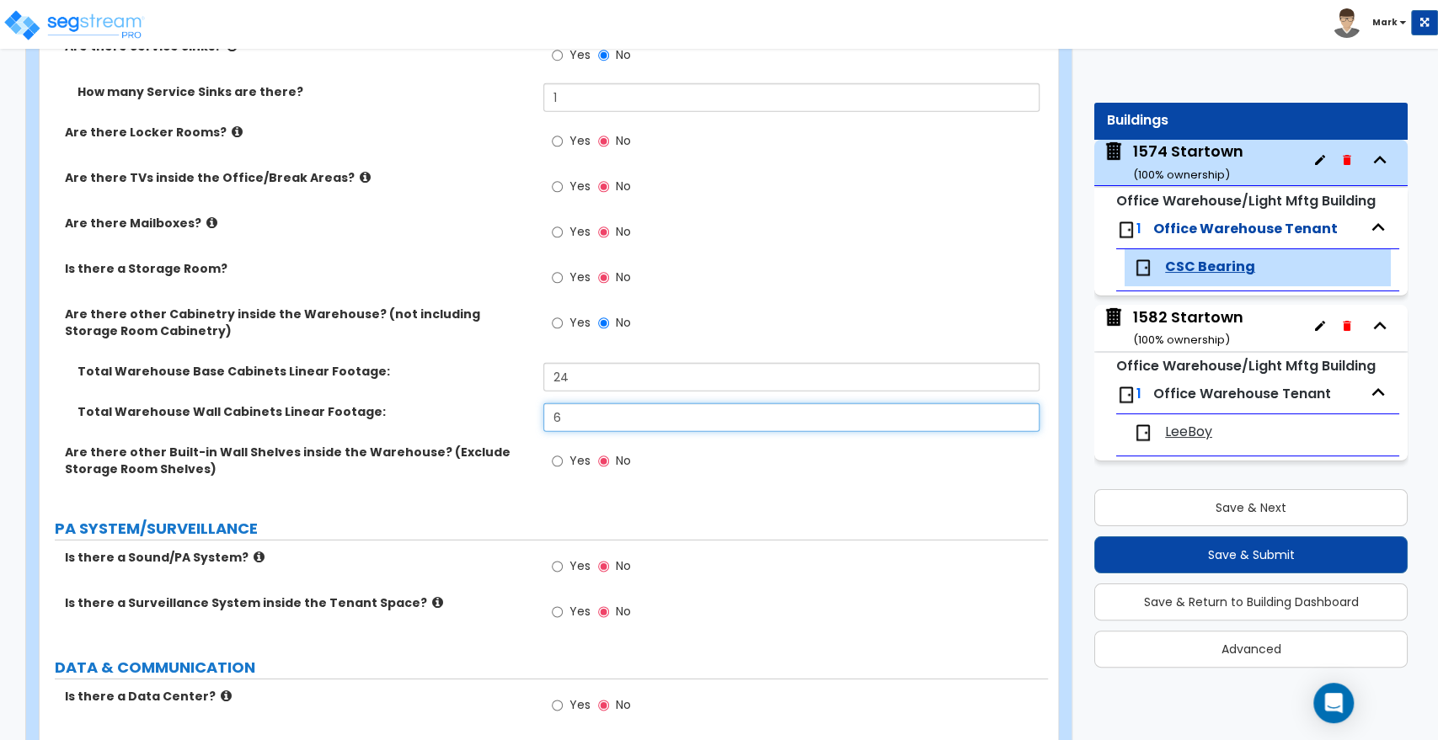
scroll to position [3275, 0]
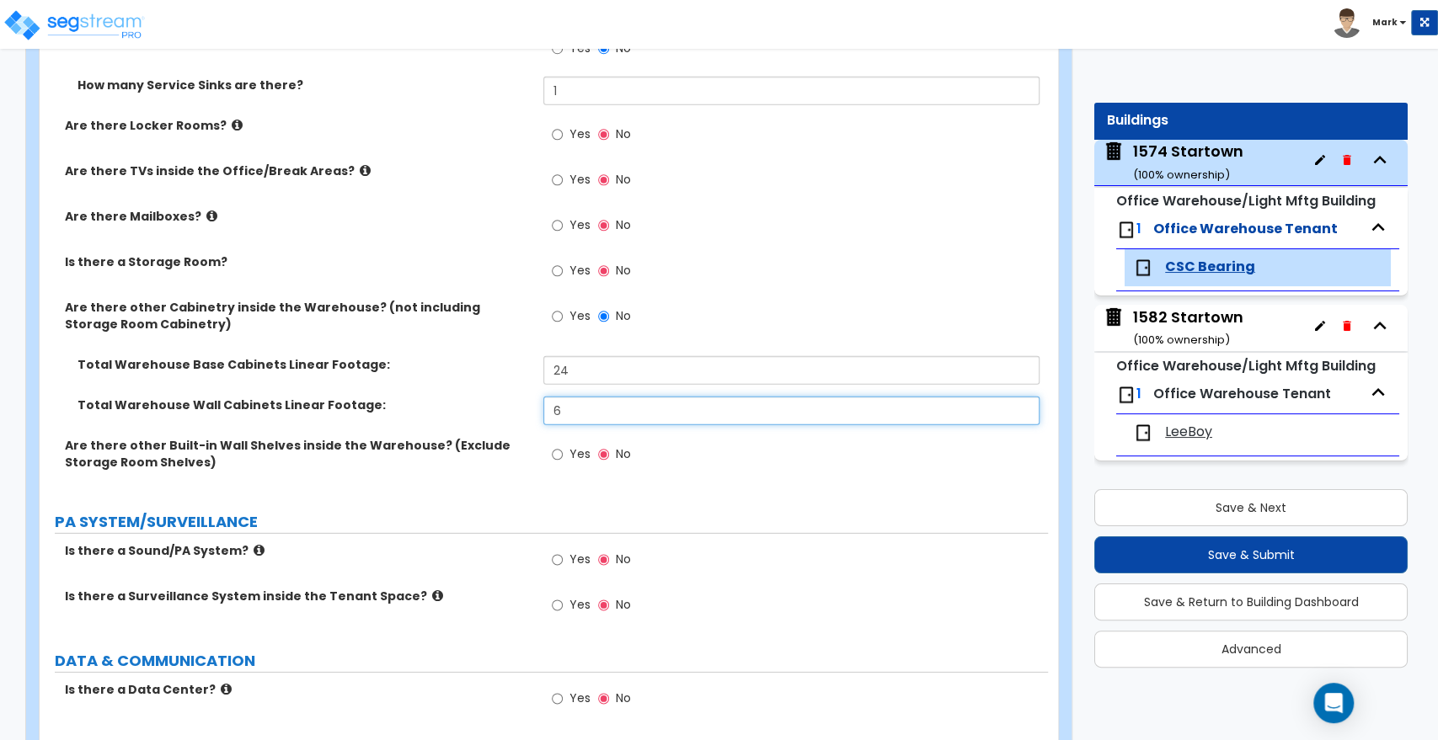
type input "6"
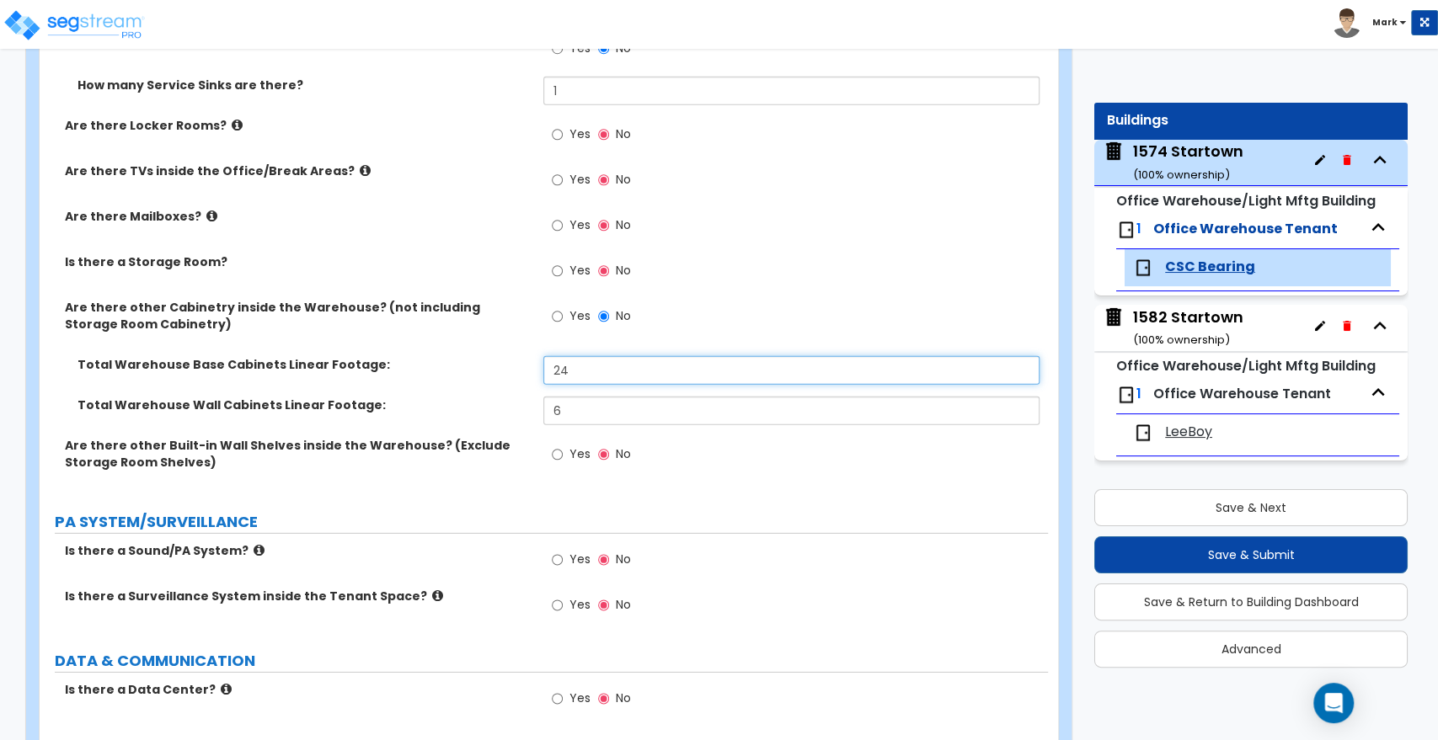
drag, startPoint x: 548, startPoint y: 369, endPoint x: 496, endPoint y: 368, distance: 51.4
click at [497, 368] on div "Total Warehouse Base Cabinets Linear Footage: 24" at bounding box center [544, 376] width 1008 height 40
type input "0"
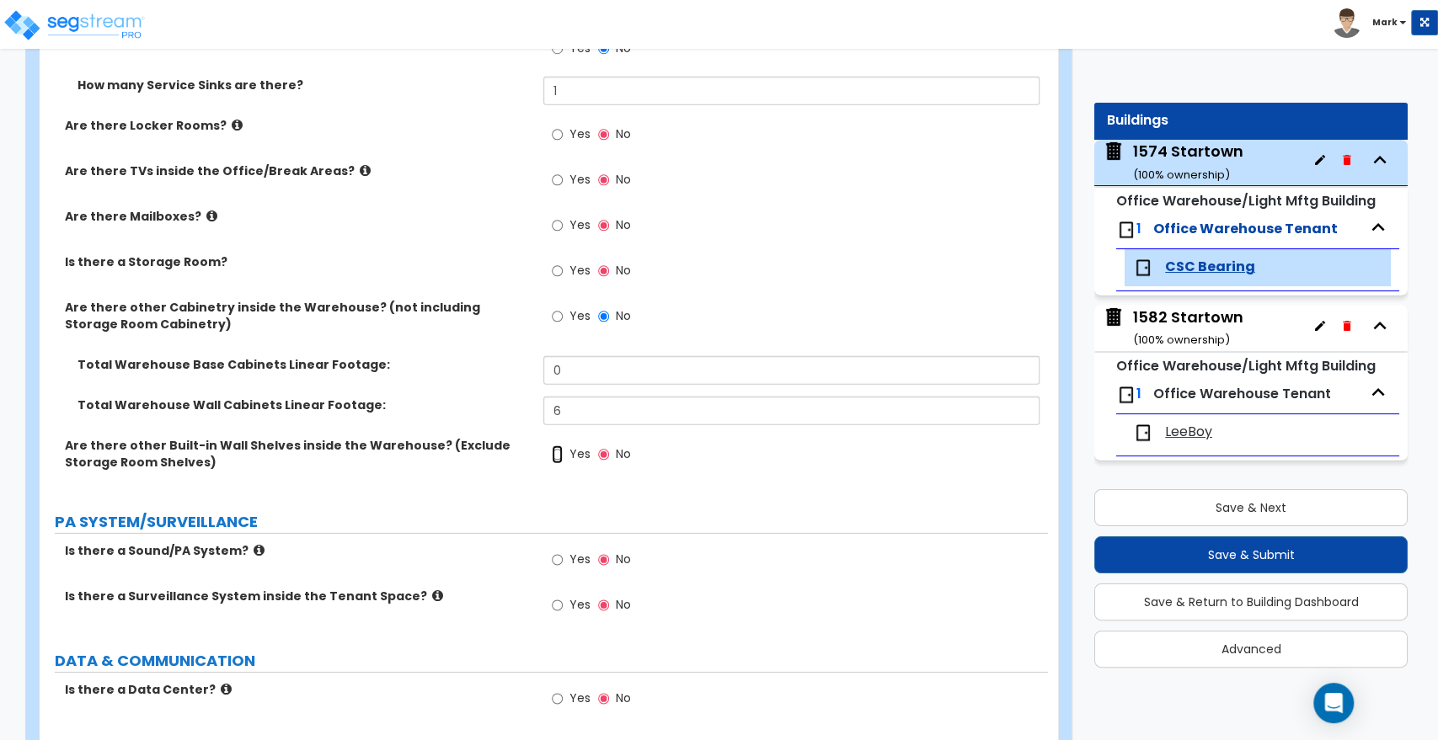
click at [554, 451] on input "Yes" at bounding box center [557, 455] width 11 height 19
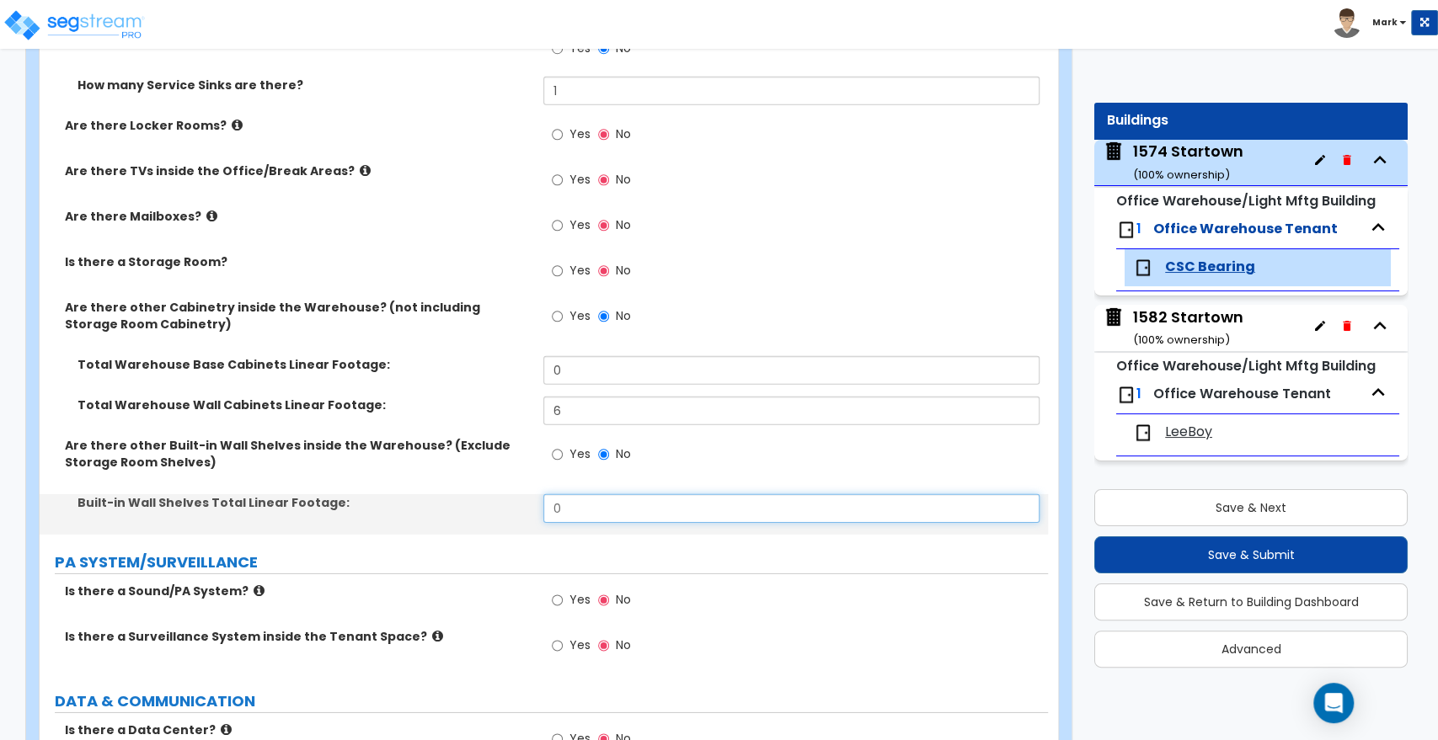
drag, startPoint x: 562, startPoint y: 505, endPoint x: 536, endPoint y: 509, distance: 26.3
click at [536, 509] on div "Built-in Wall Shelves Total Linear Footage: 0" at bounding box center [544, 514] width 1008 height 40
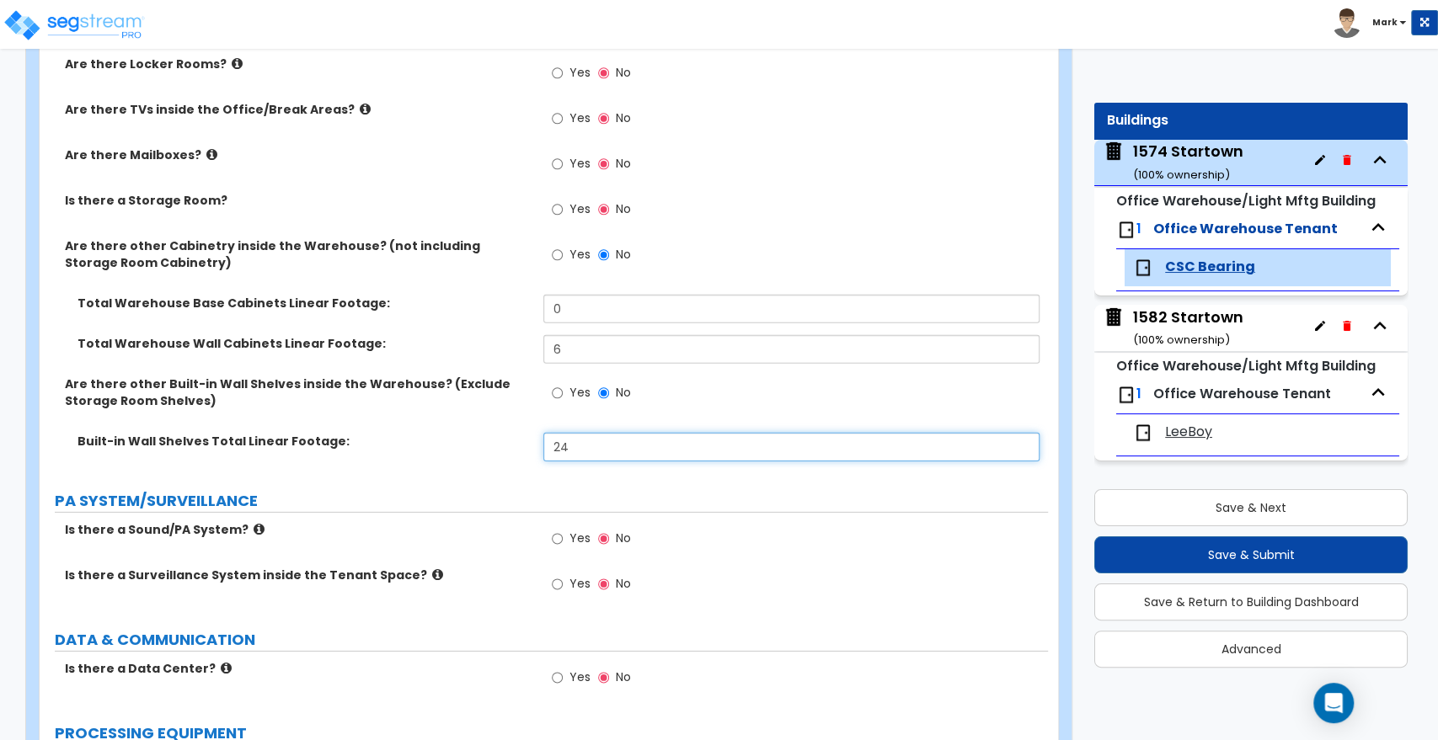
scroll to position [3369, 0]
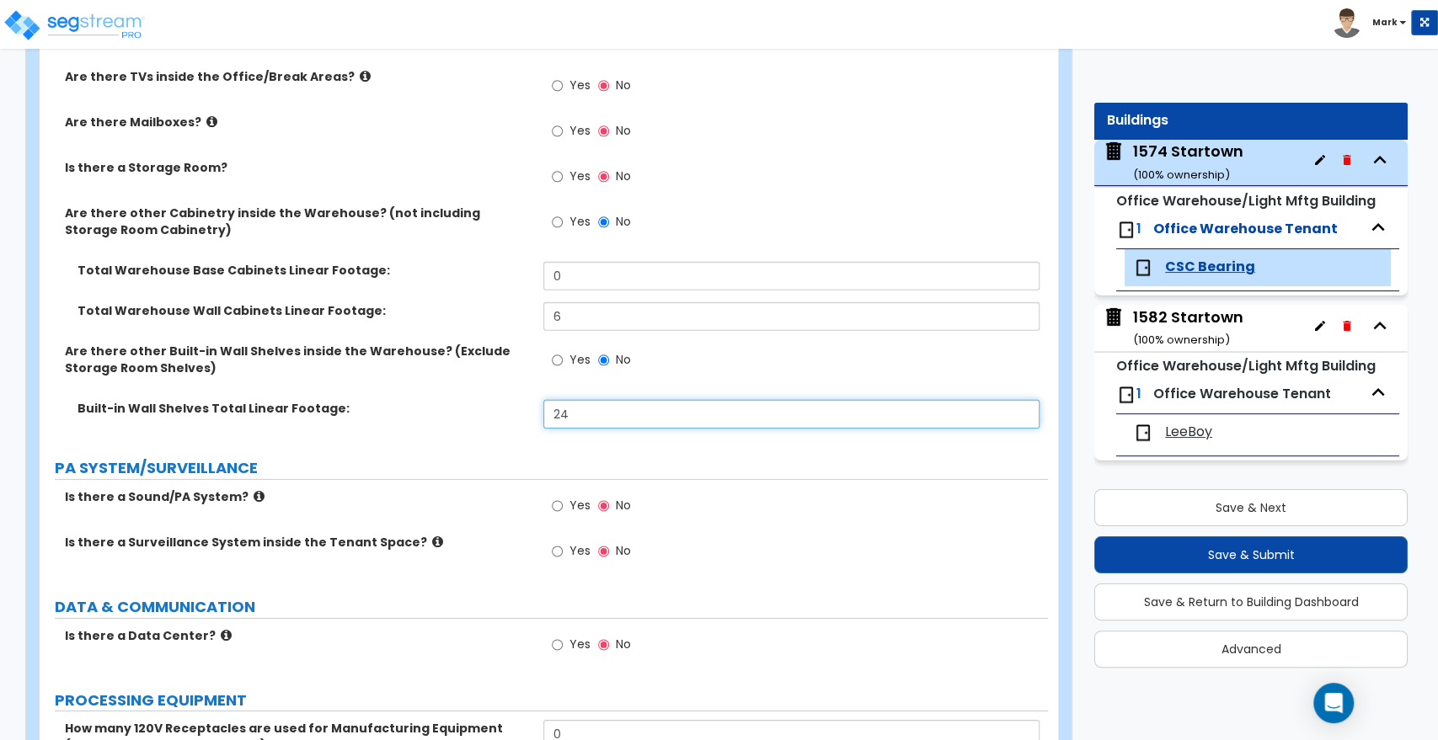
type input "24"
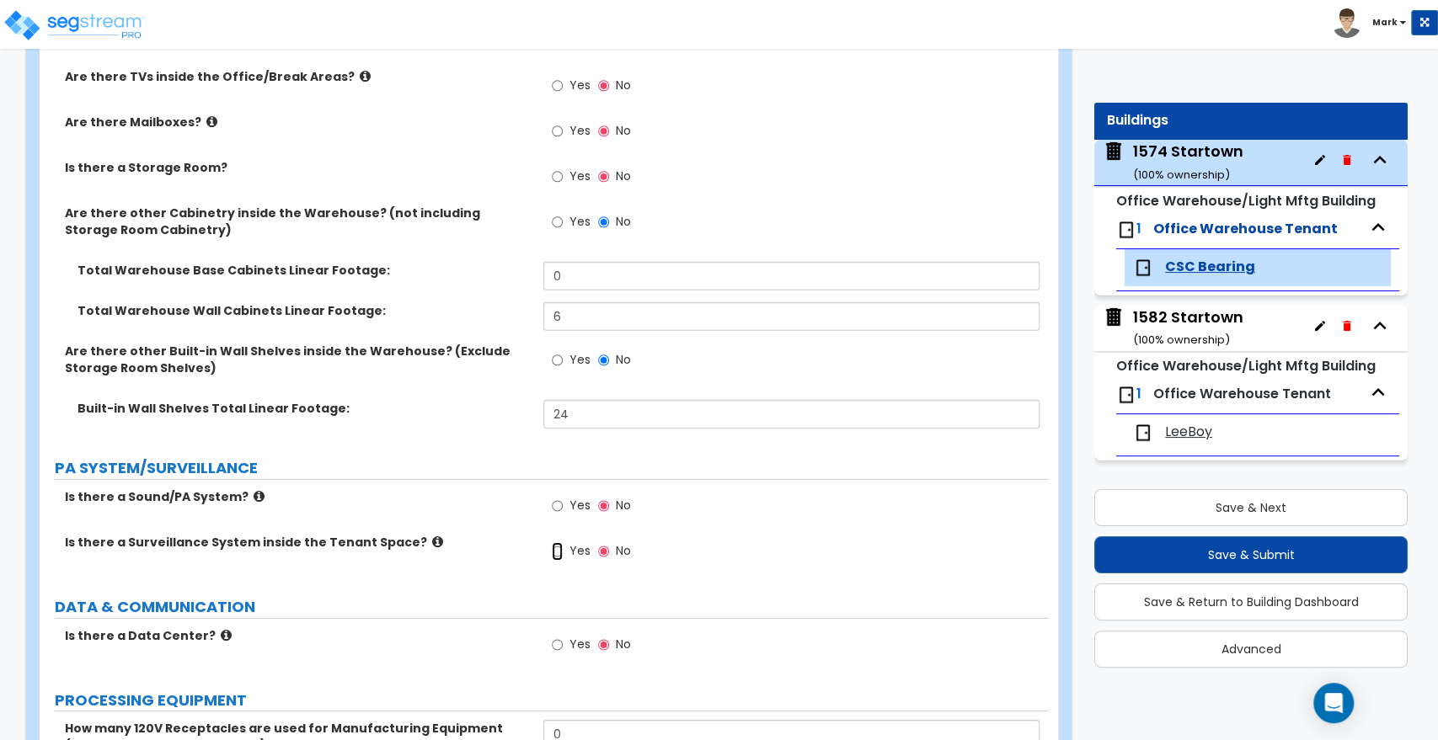
click at [558, 550] on input "Yes" at bounding box center [557, 551] width 11 height 19
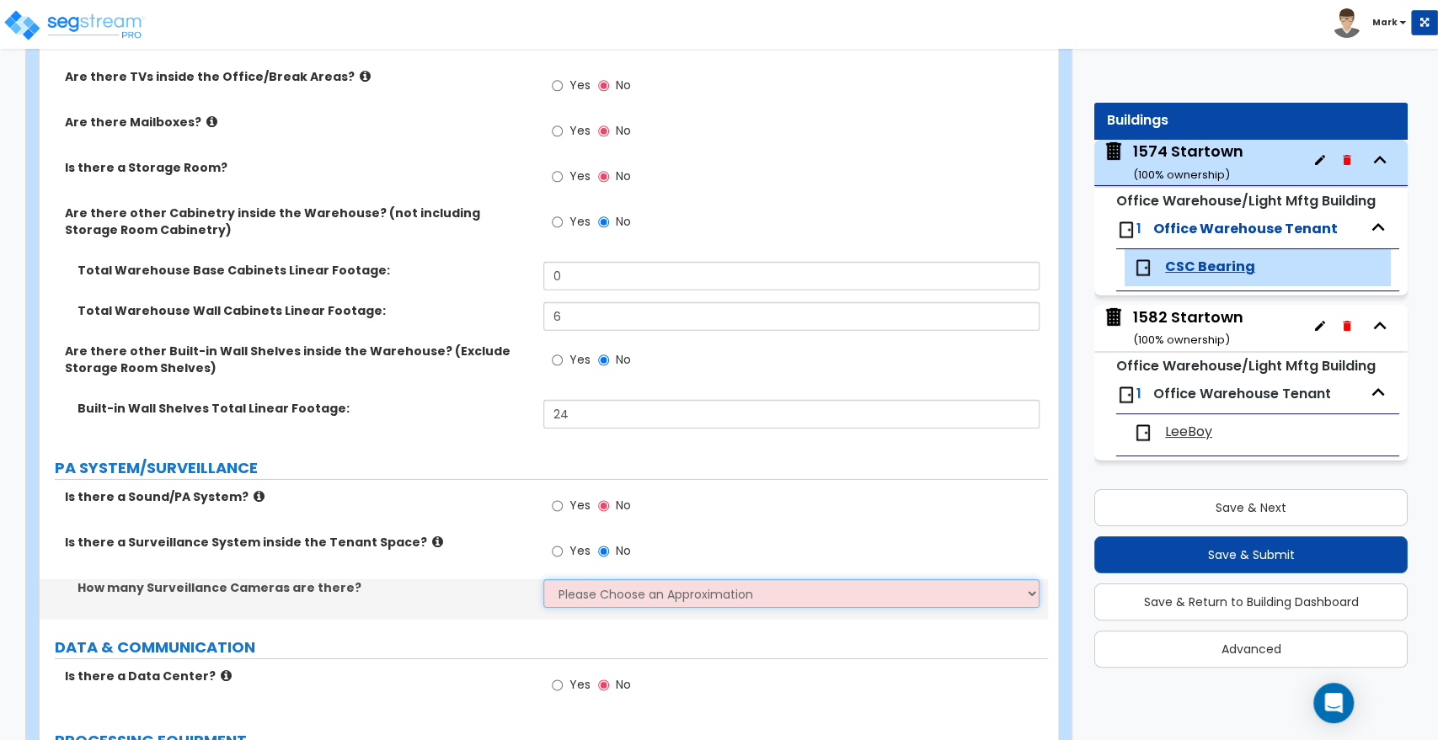
click at [593, 587] on select "Please Choose an Approximation Barely Noticed Any Noticed a Couple Frequently S…" at bounding box center [790, 594] width 495 height 29
select select "2"
click at [543, 580] on select "Please Choose an Approximation Barely Noticed Any Noticed a Couple Frequently S…" at bounding box center [790, 594] width 495 height 29
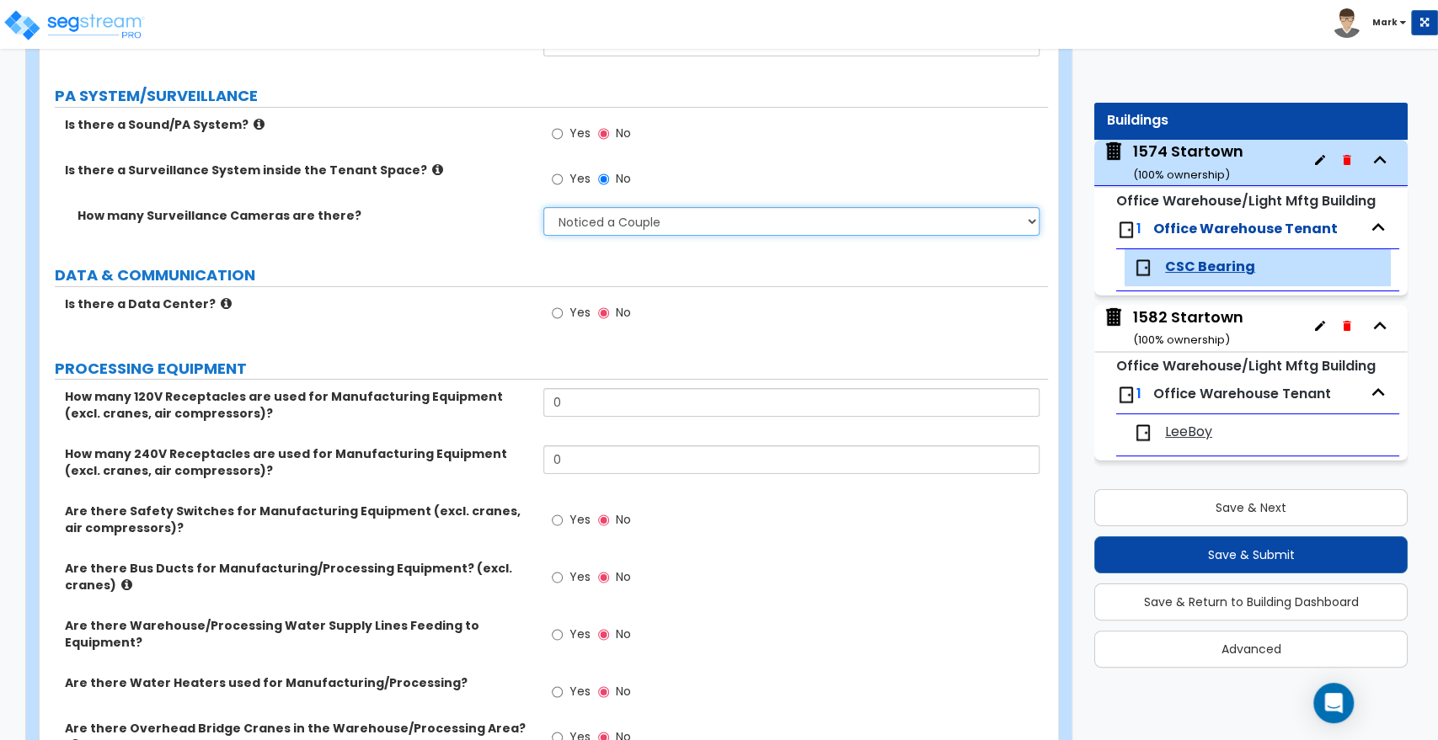
scroll to position [3743, 0]
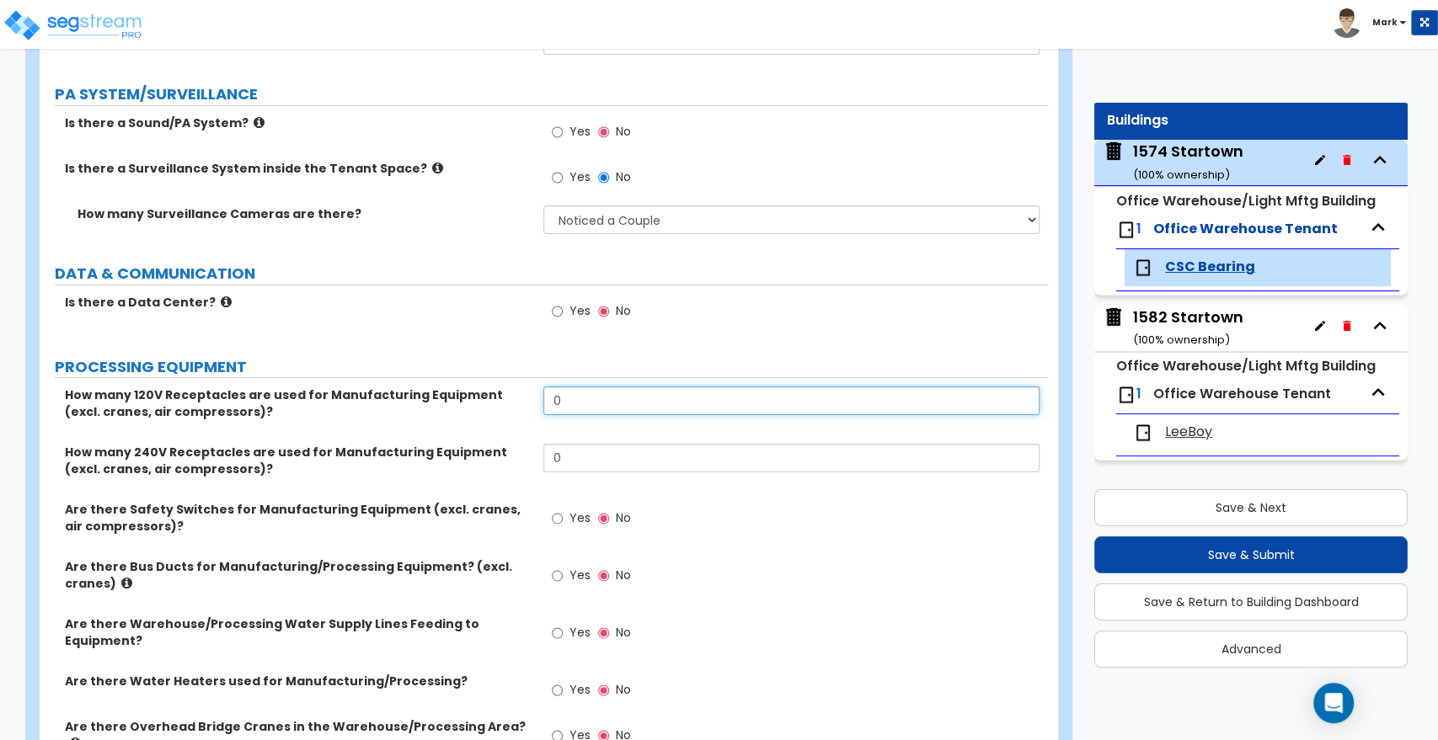
drag, startPoint x: 574, startPoint y: 404, endPoint x: 452, endPoint y: 402, distance: 122.2
click at [452, 402] on div "How many 120V Receptacles are used for Manufacturing Equipment (excl. cranes, a…" at bounding box center [544, 415] width 1008 height 57
type input "8"
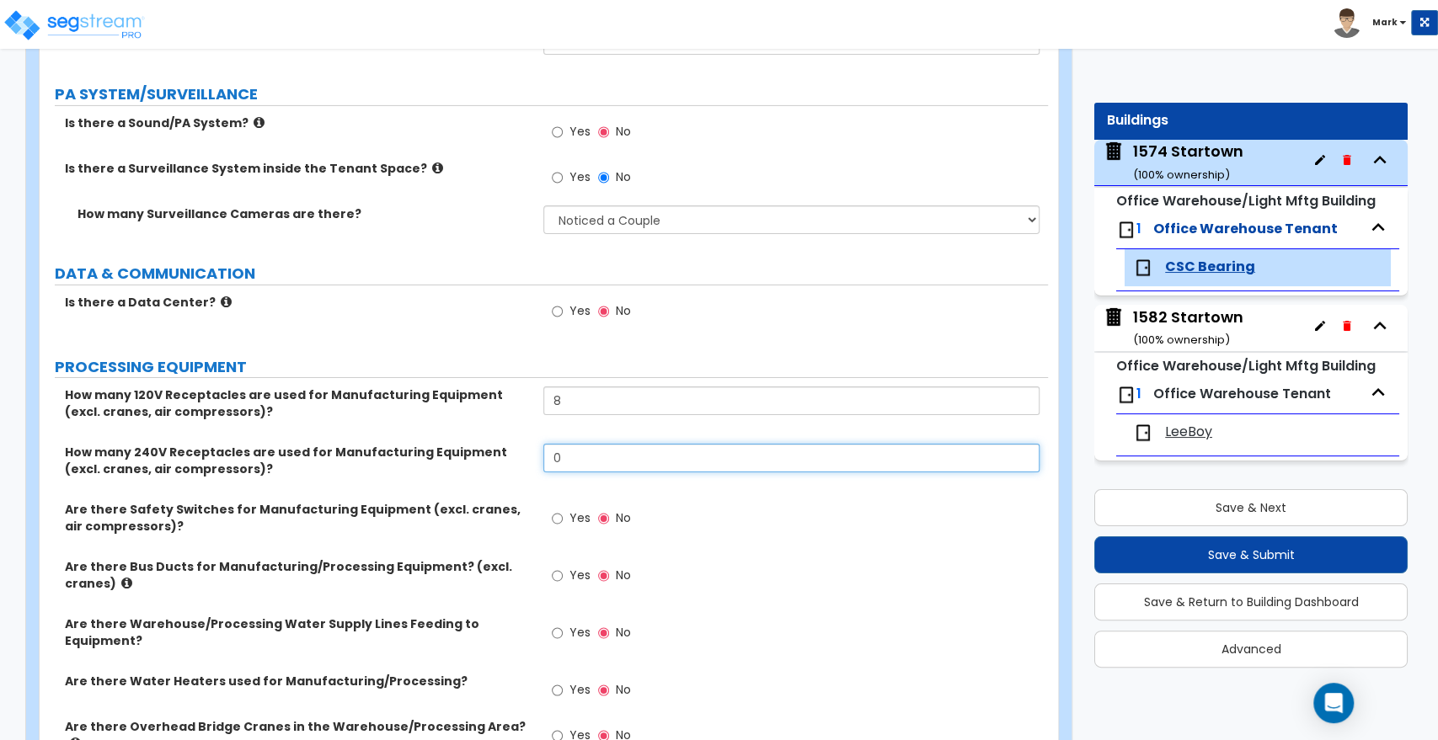
drag, startPoint x: 531, startPoint y: 460, endPoint x: 496, endPoint y: 459, distance: 34.5
click at [496, 459] on div "How many 240V Receptacles are used for Manufacturing Equipment (excl. cranes, a…" at bounding box center [544, 472] width 1008 height 57
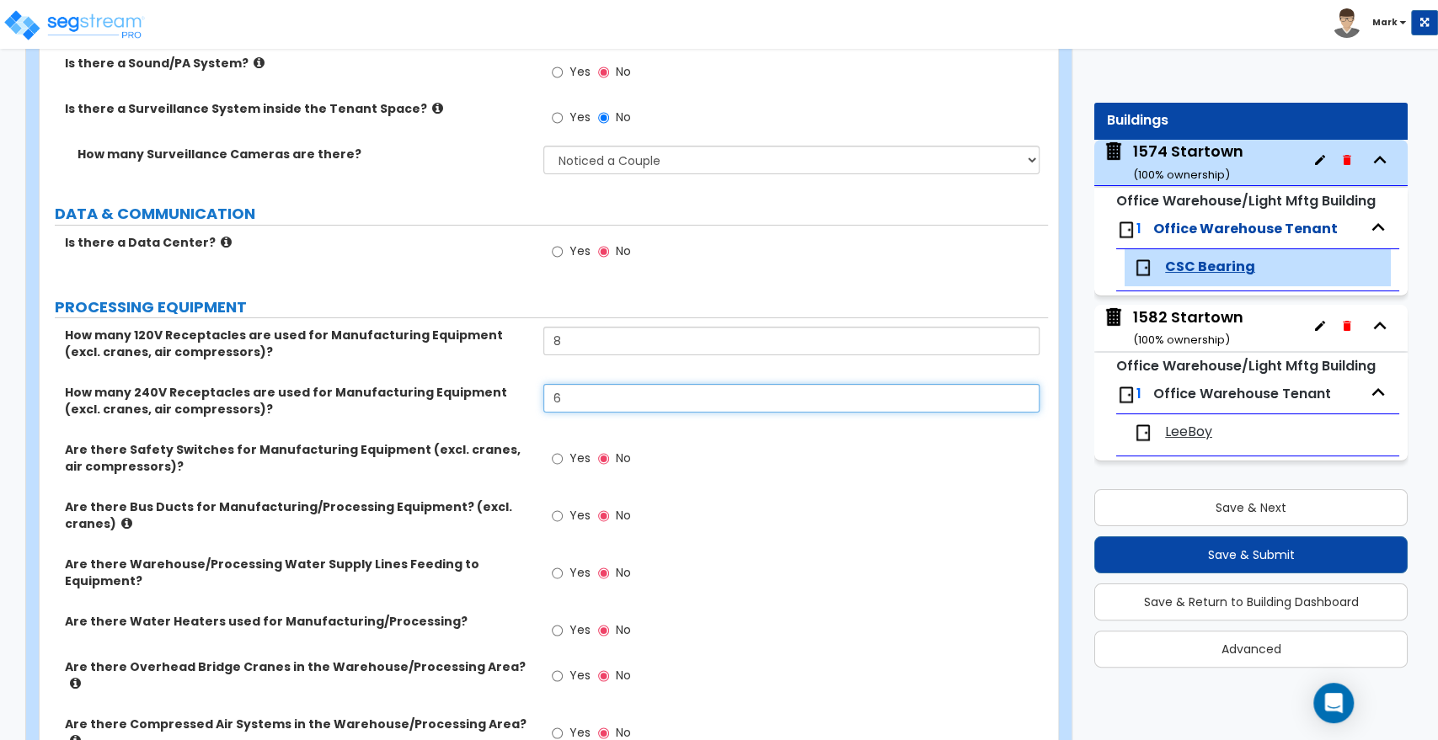
scroll to position [3837, 0]
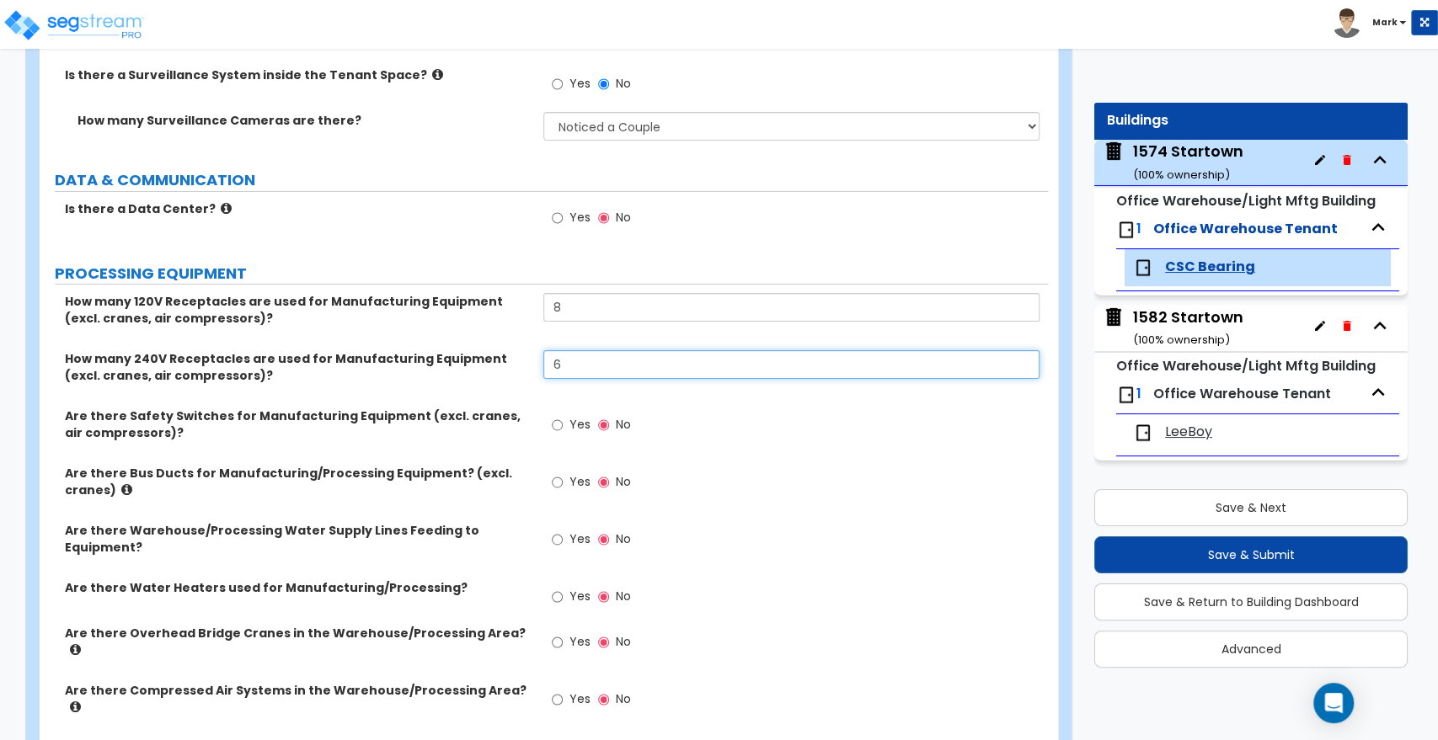
type input "6"
click at [553, 422] on input "Yes" at bounding box center [557, 425] width 11 height 19
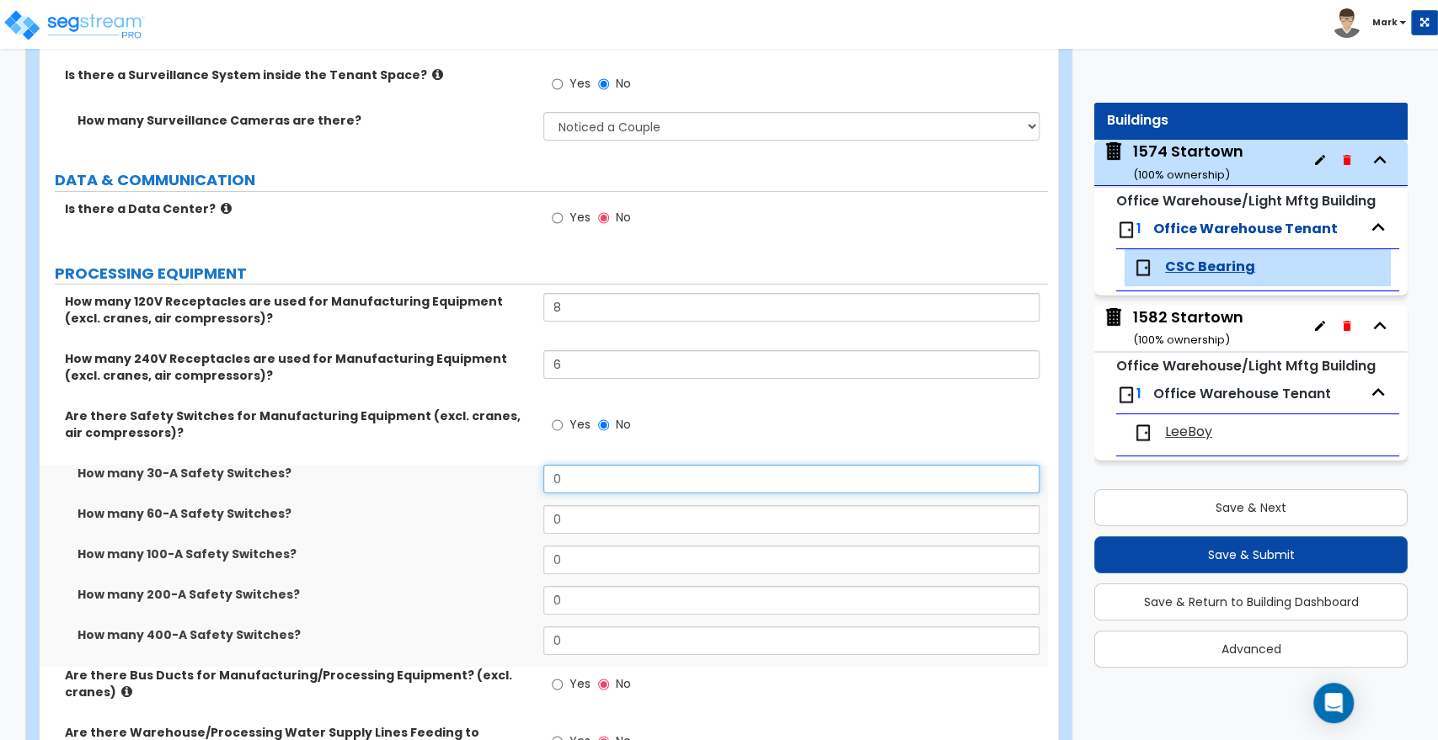
click at [485, 473] on div "How many 30-A Safety Switches? 0" at bounding box center [544, 485] width 1008 height 40
type input "1"
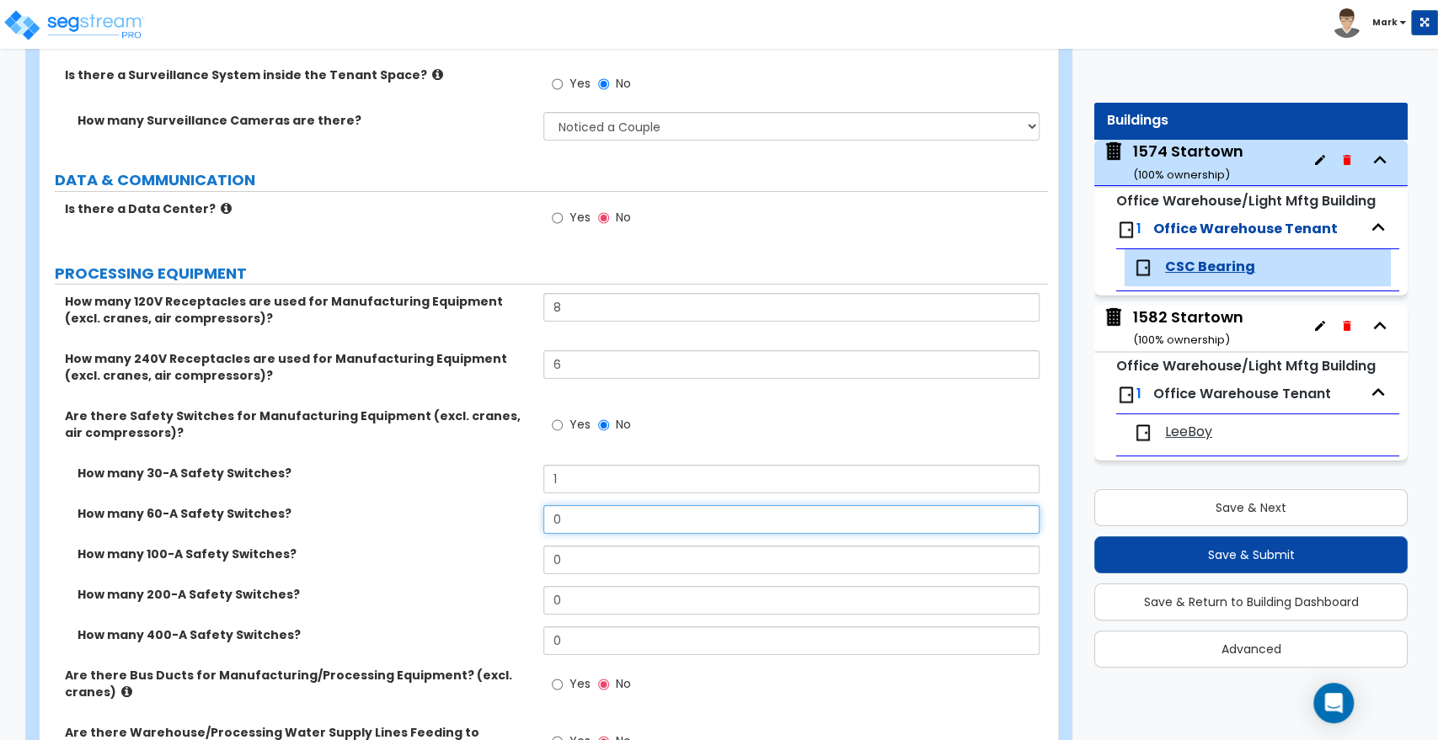
drag, startPoint x: 569, startPoint y: 524, endPoint x: 499, endPoint y: 519, distance: 70.9
click at [499, 519] on div "How many 60-A Safety Switches? 0" at bounding box center [544, 525] width 1008 height 40
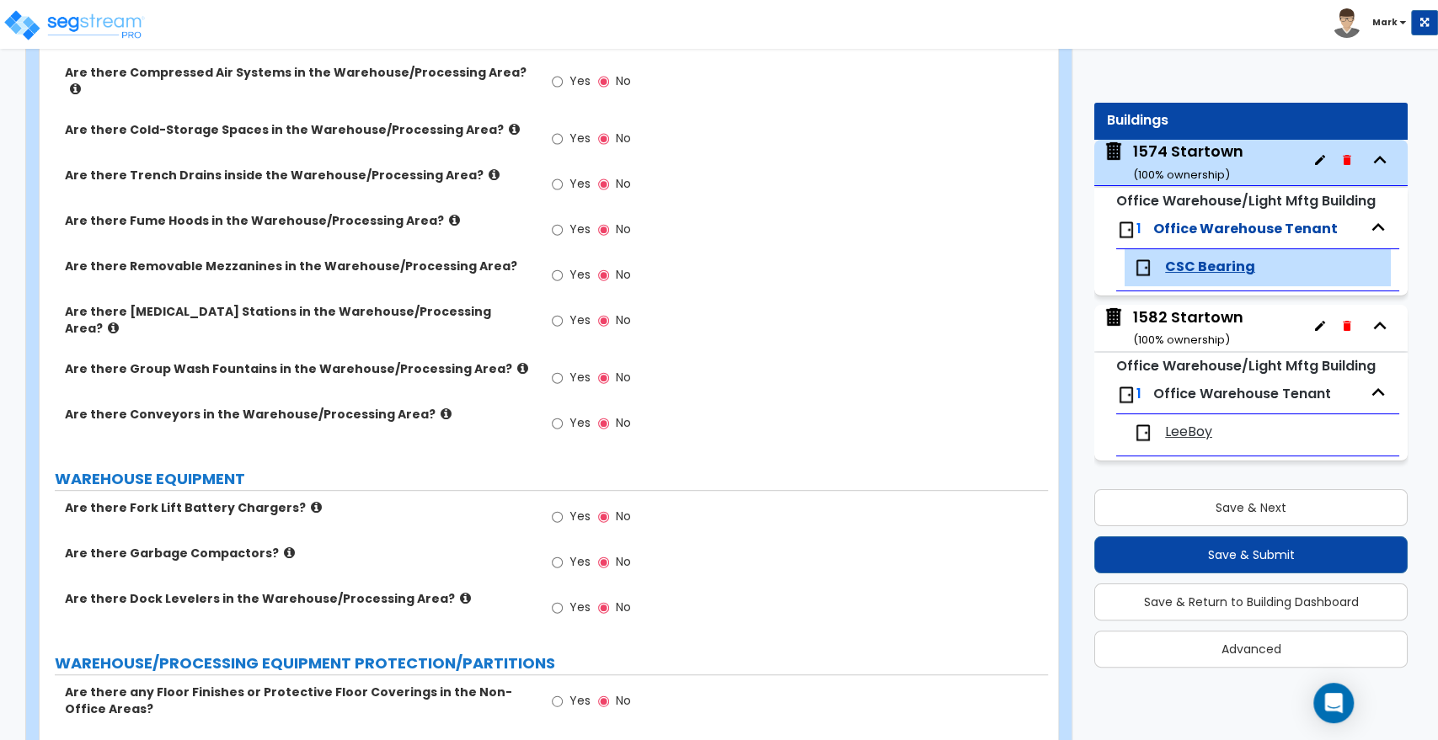
scroll to position [4679, 0]
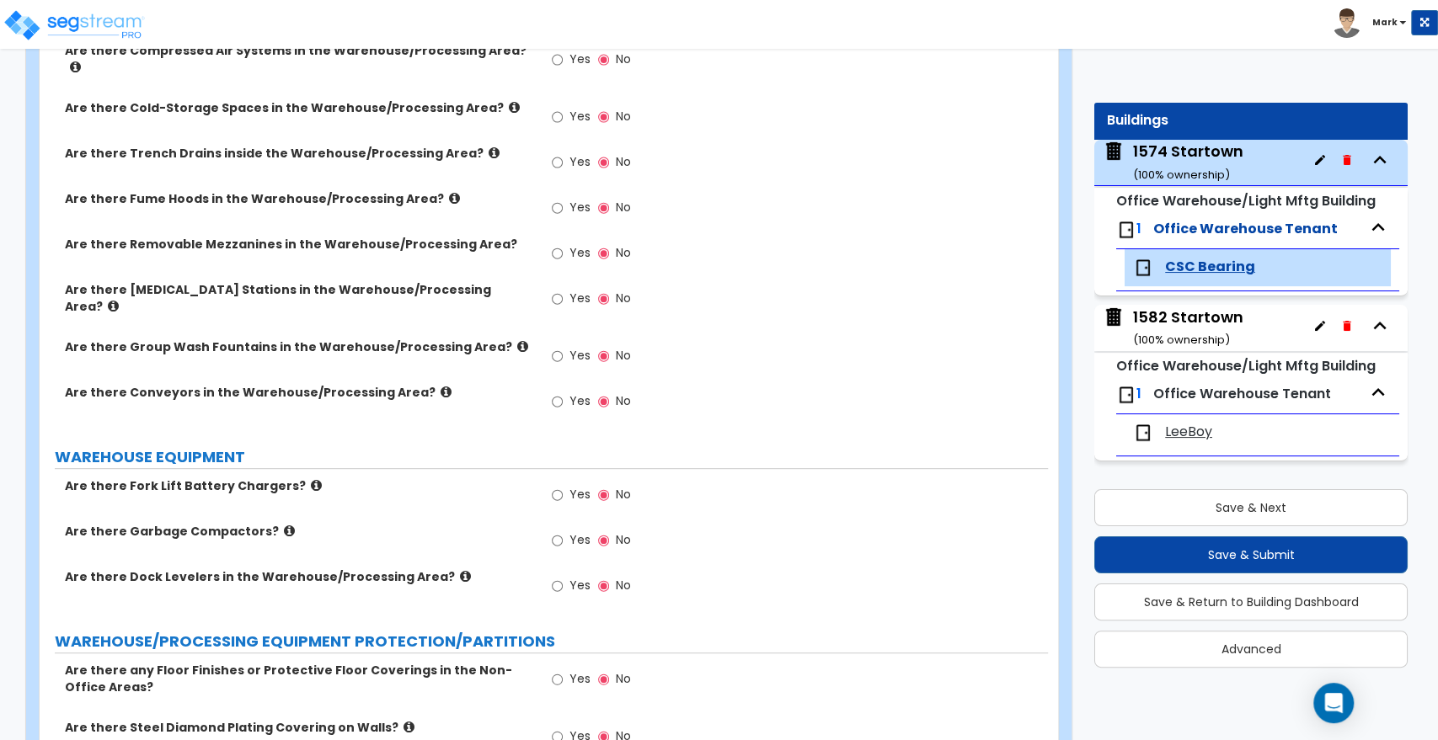
type input "1"
click at [559, 486] on input "Yes" at bounding box center [557, 495] width 11 height 19
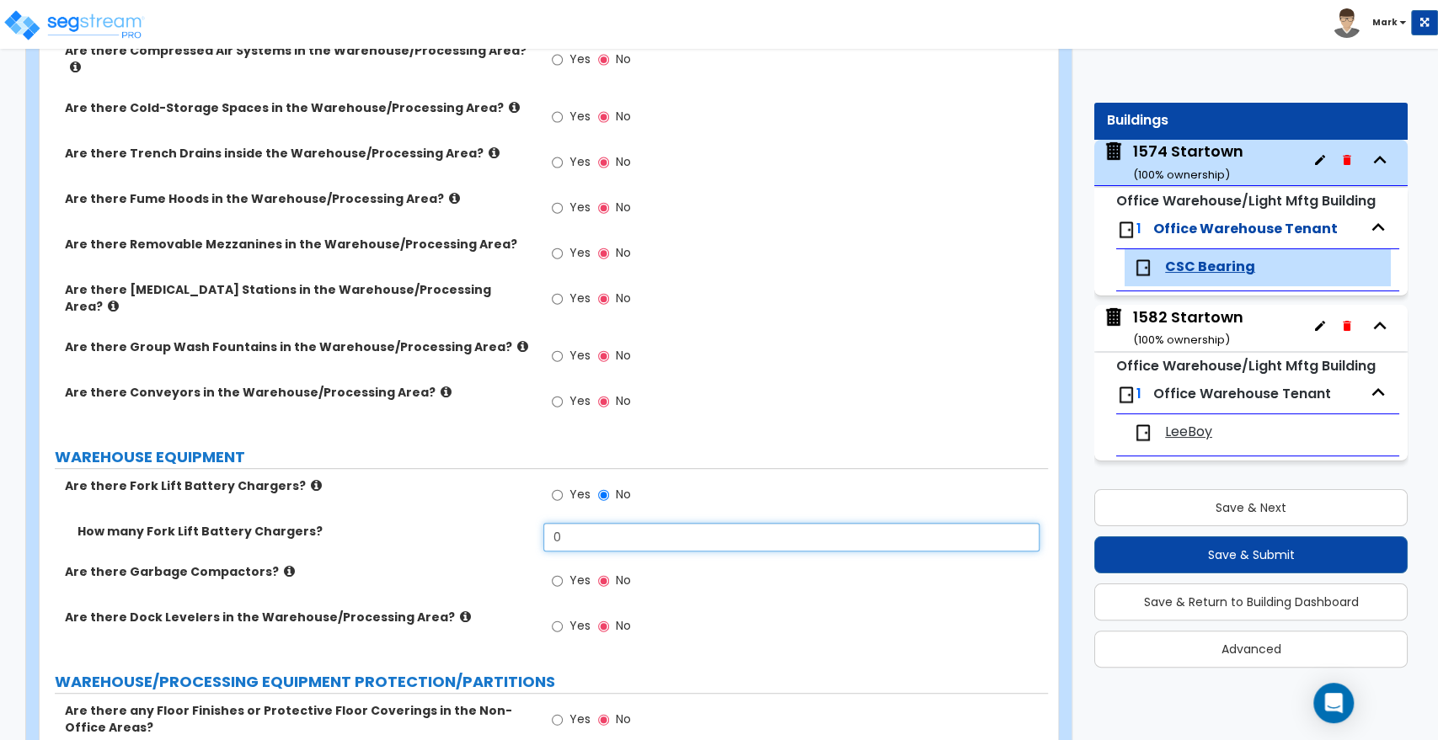
drag, startPoint x: 530, startPoint y: 492, endPoint x: 493, endPoint y: 490, distance: 37.1
click at [493, 523] on div "How many Fork Lift Battery Chargers? 0" at bounding box center [544, 543] width 1008 height 40
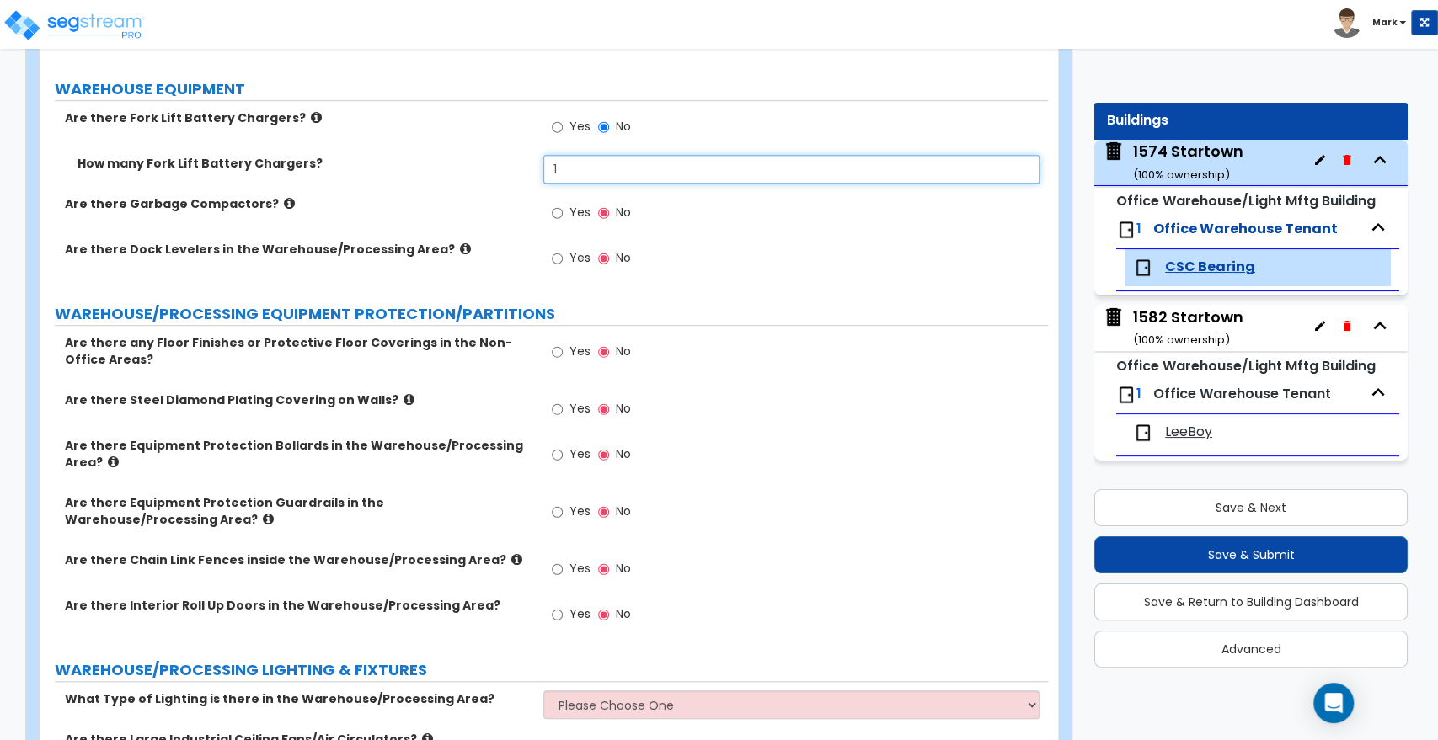
scroll to position [5054, 0]
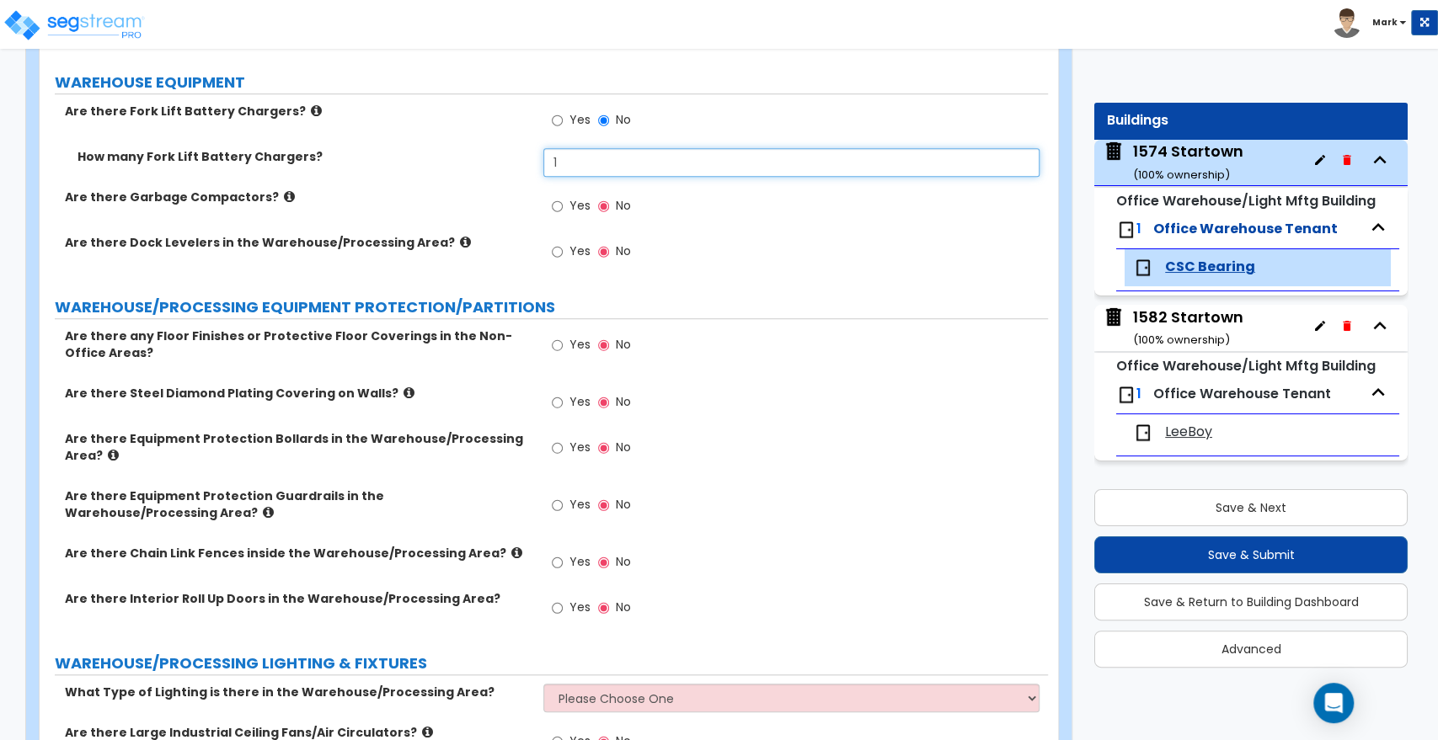
type input "1"
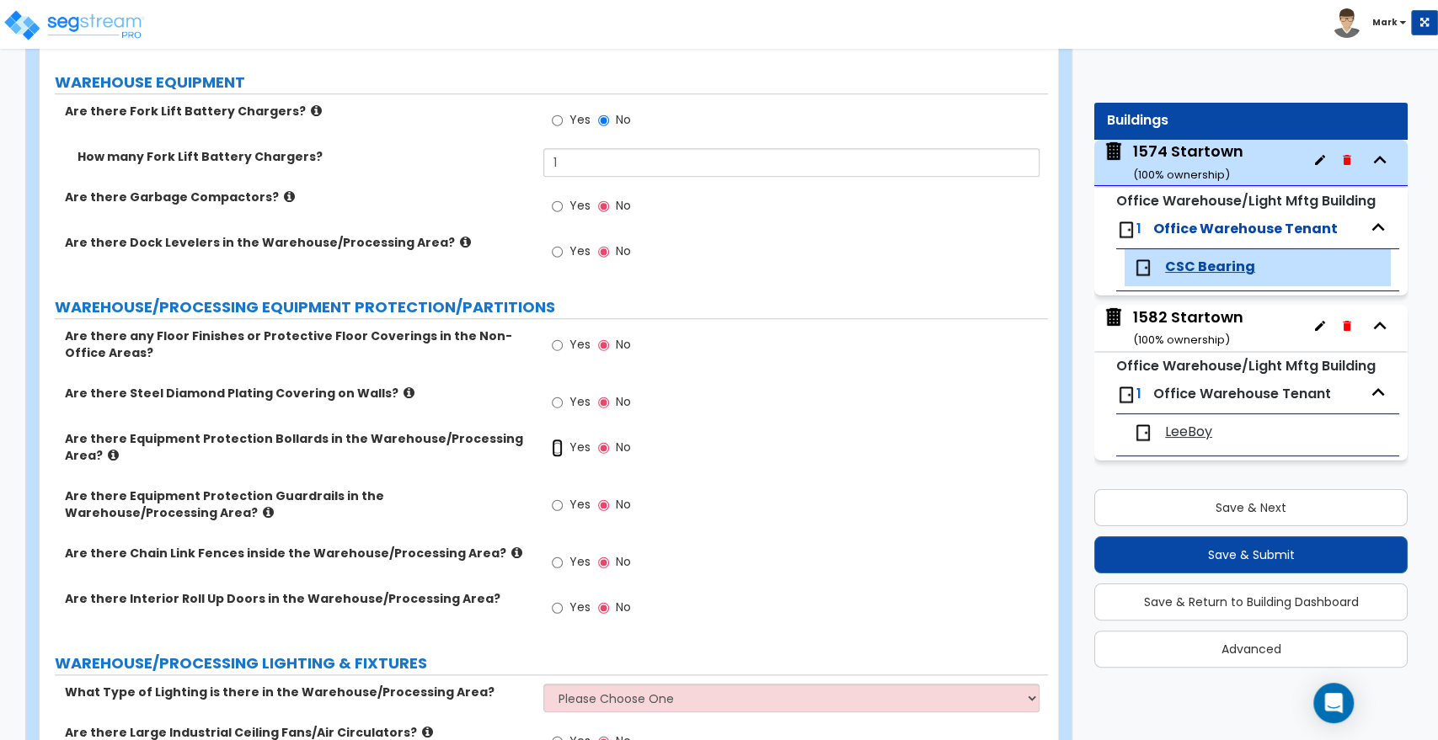
click at [559, 439] on input "Yes" at bounding box center [557, 448] width 11 height 19
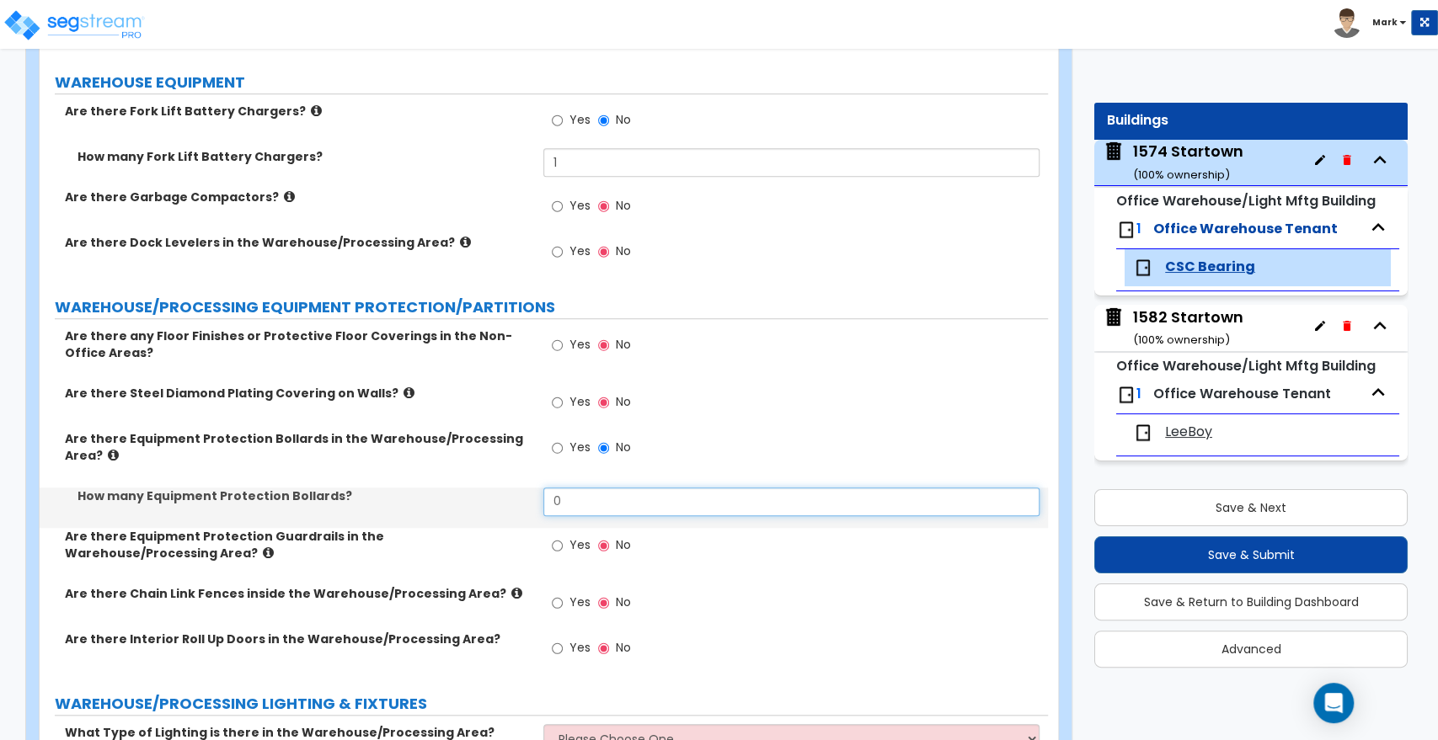
drag, startPoint x: 548, startPoint y: 451, endPoint x: 461, endPoint y: 451, distance: 86.8
click at [465, 488] on div "How many Equipment Protection Bollards? 0" at bounding box center [544, 508] width 1008 height 40
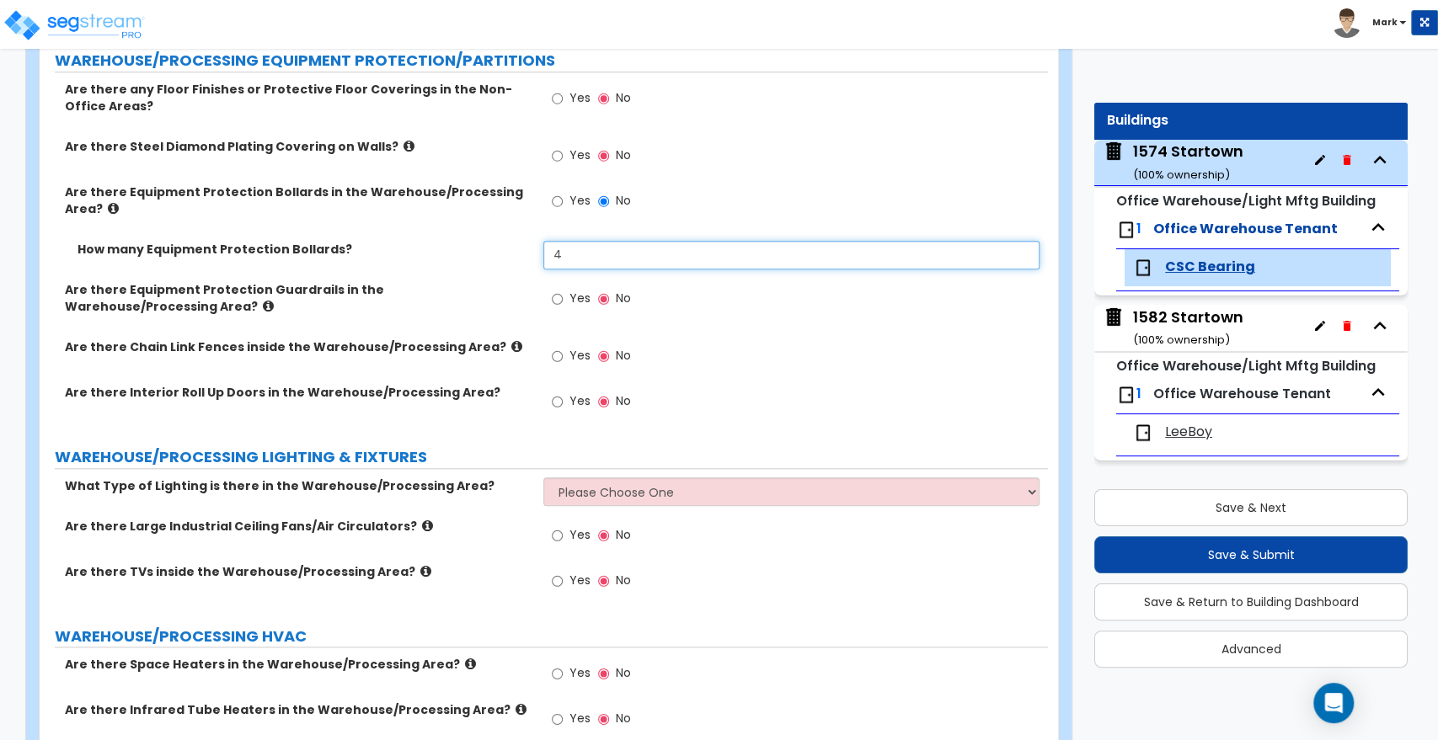
scroll to position [5334, 0]
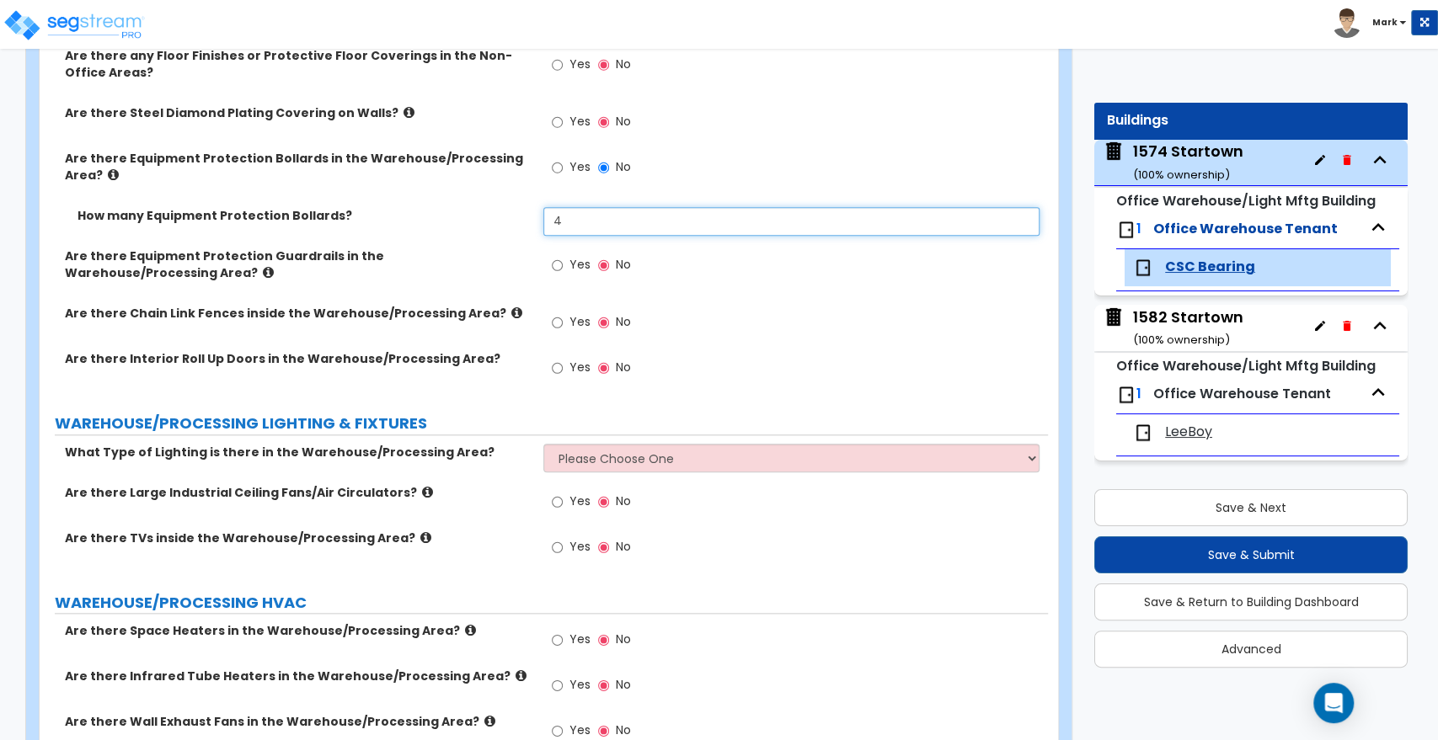
type input "4"
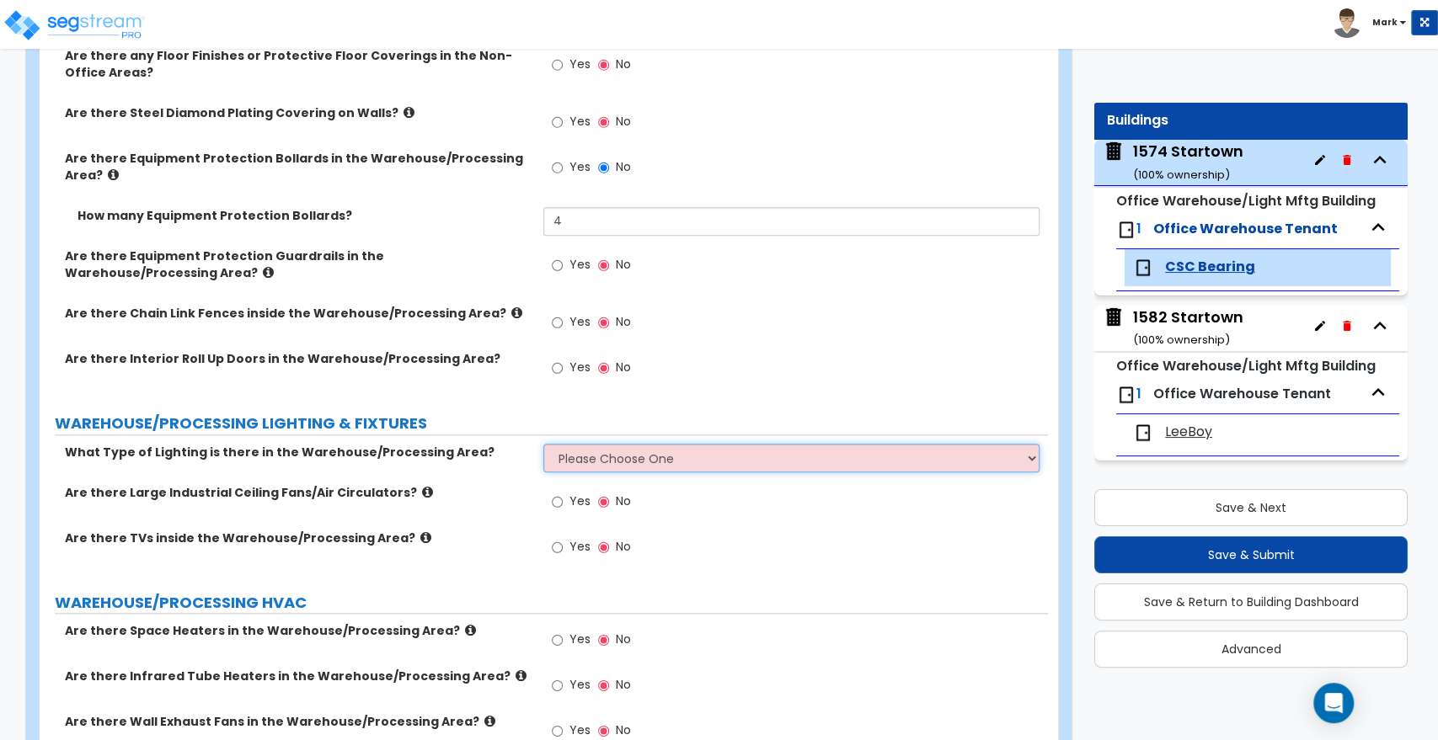
click at [603, 444] on select "Please Choose One High Bay Round Fixtures High Bay Fluorescent Tube Lighting Hi…" at bounding box center [790, 458] width 495 height 29
select select "2"
click at [543, 444] on select "Please Choose One High Bay Round Fixtures High Bay Fluorescent Tube Lighting Hi…" at bounding box center [790, 458] width 495 height 29
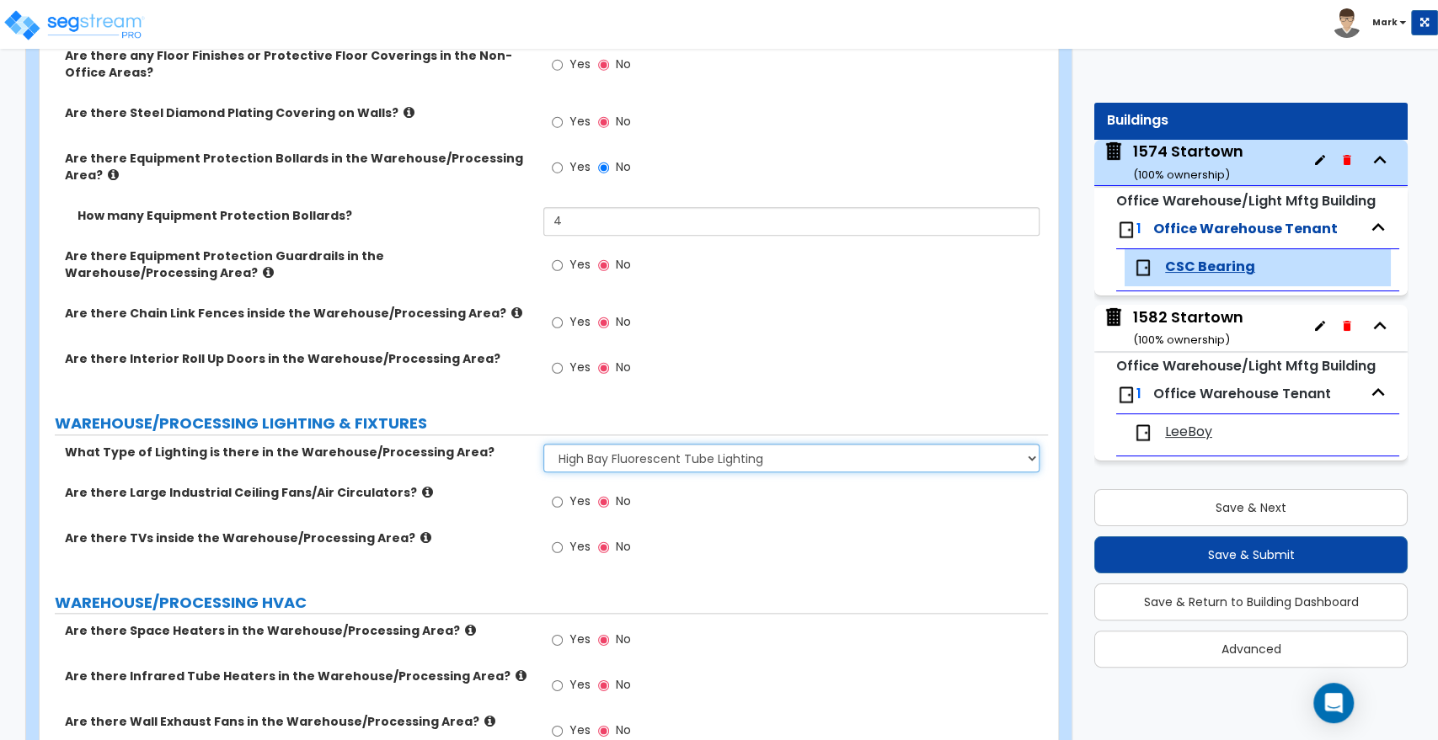
scroll to position [5428, 0]
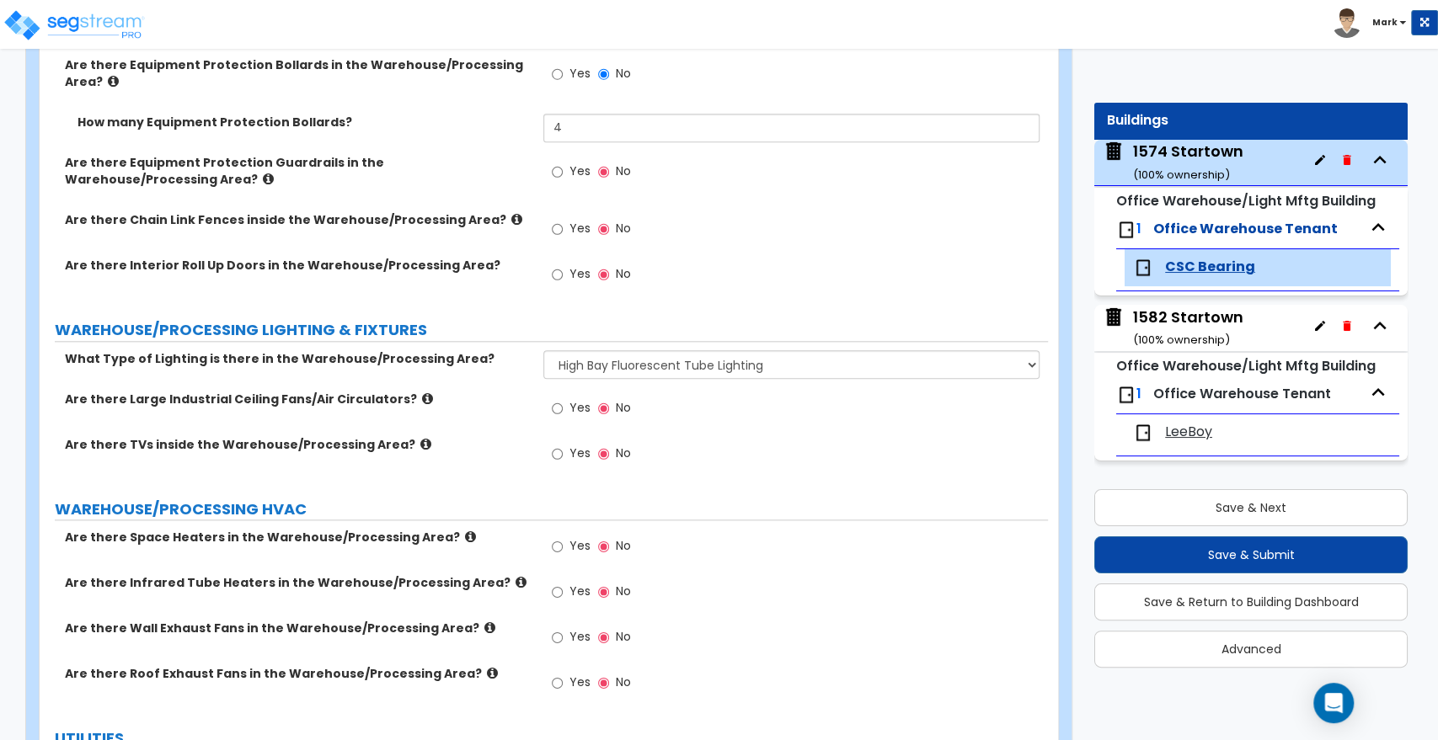
click at [563, 534] on label "Yes" at bounding box center [571, 548] width 38 height 29
click at [563, 537] on input "Yes" at bounding box center [557, 546] width 11 height 19
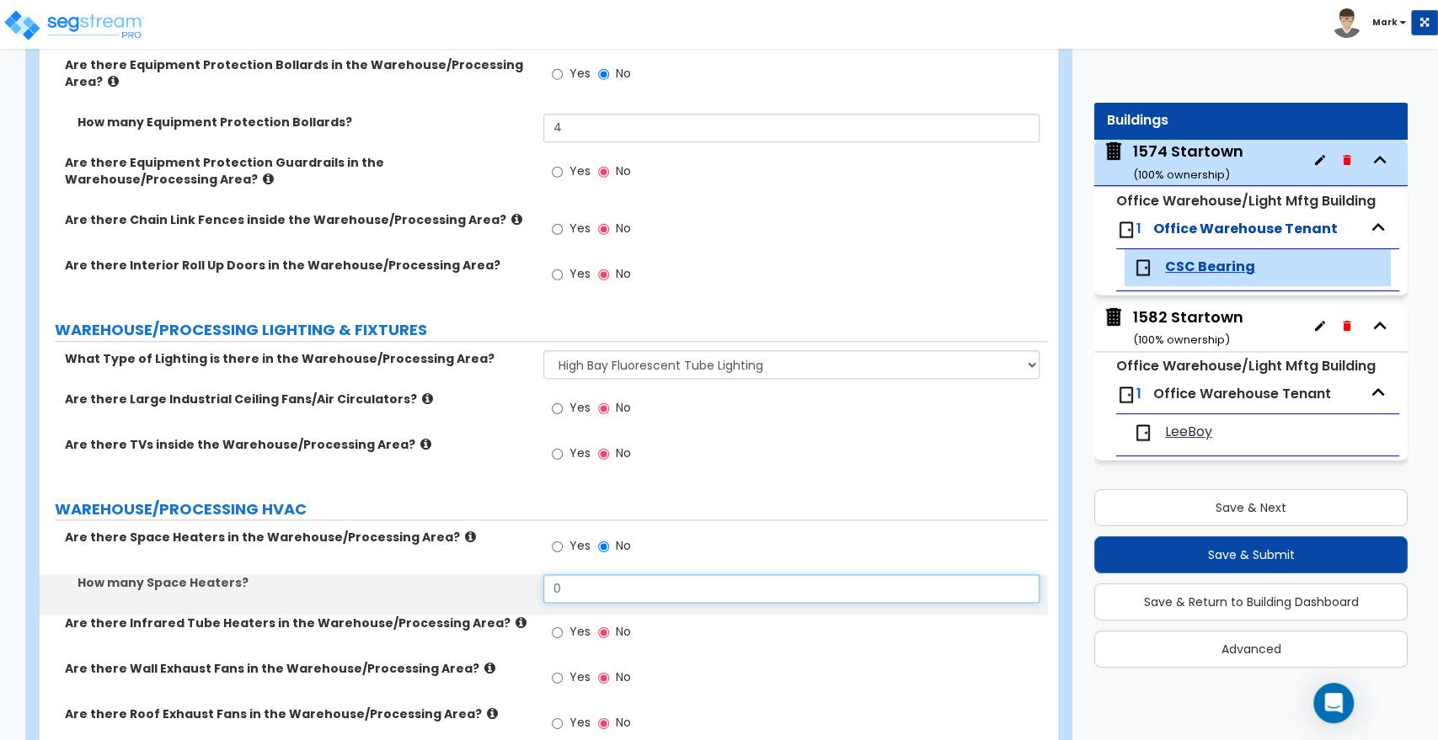
drag, startPoint x: 590, startPoint y: 537, endPoint x: 425, endPoint y: 537, distance: 165.1
click at [425, 574] on div "How many Space Heaters? 0" at bounding box center [544, 594] width 1008 height 40
drag, startPoint x: 467, startPoint y: 528, endPoint x: 455, endPoint y: 522, distance: 13.9
click at [460, 574] on div "How many Space Heaters? 3" at bounding box center [544, 594] width 1008 height 40
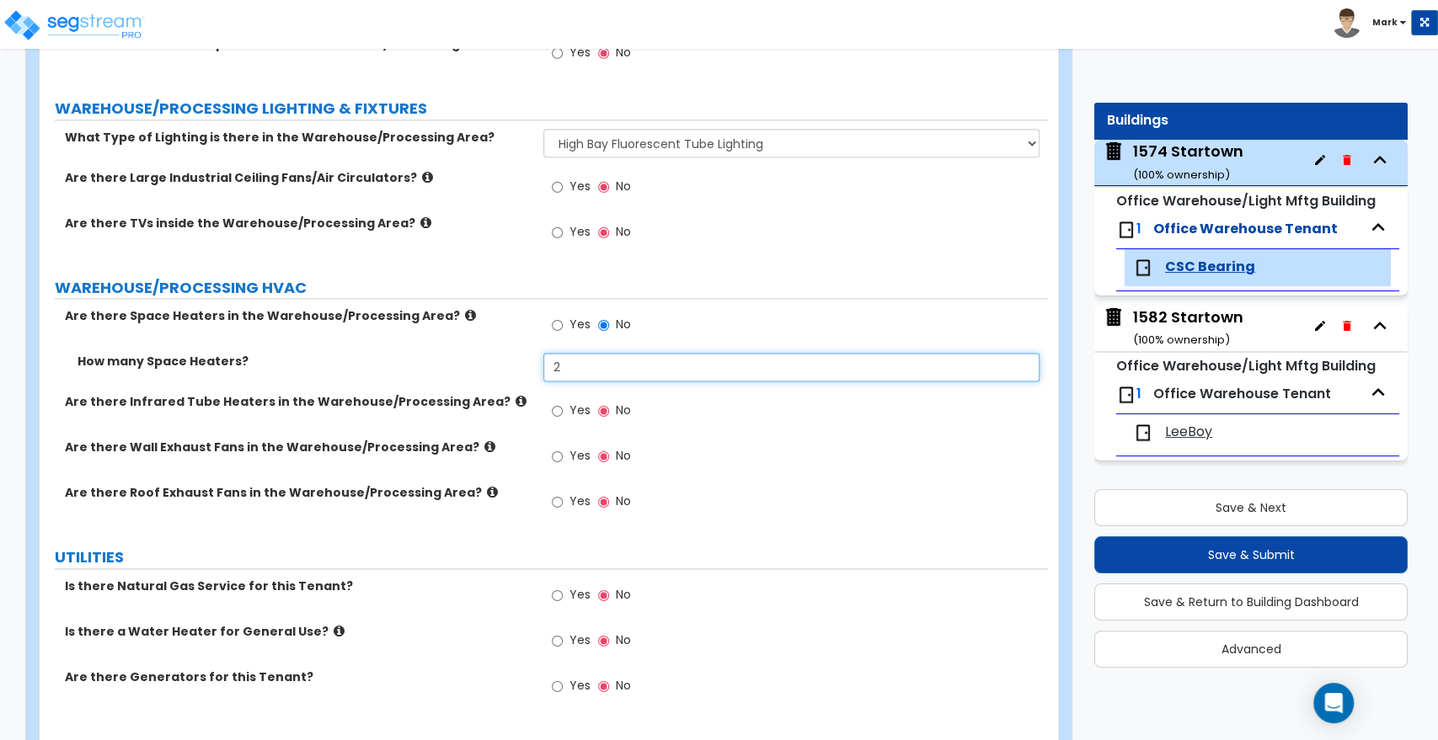
scroll to position [5651, 0]
type input "2"
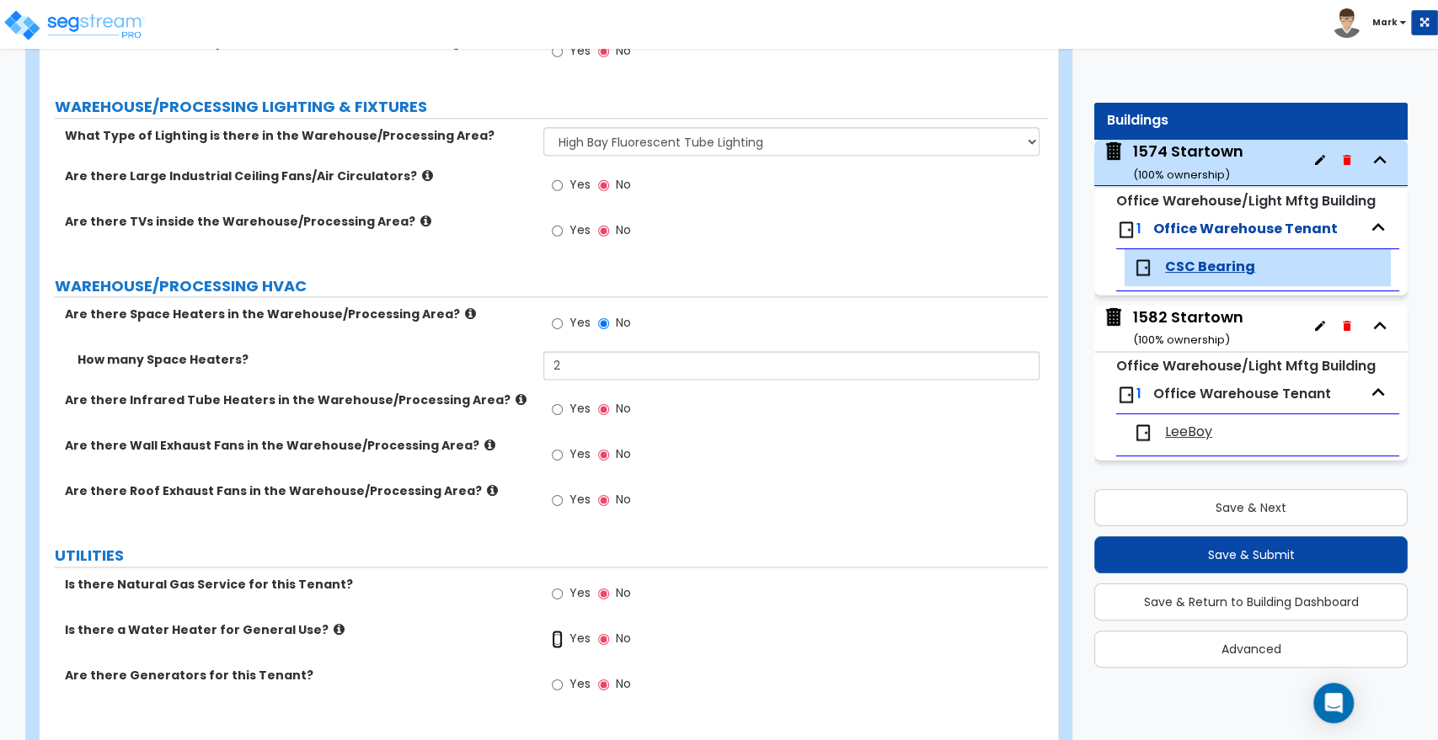
click at [555, 630] on input "Yes" at bounding box center [557, 639] width 11 height 19
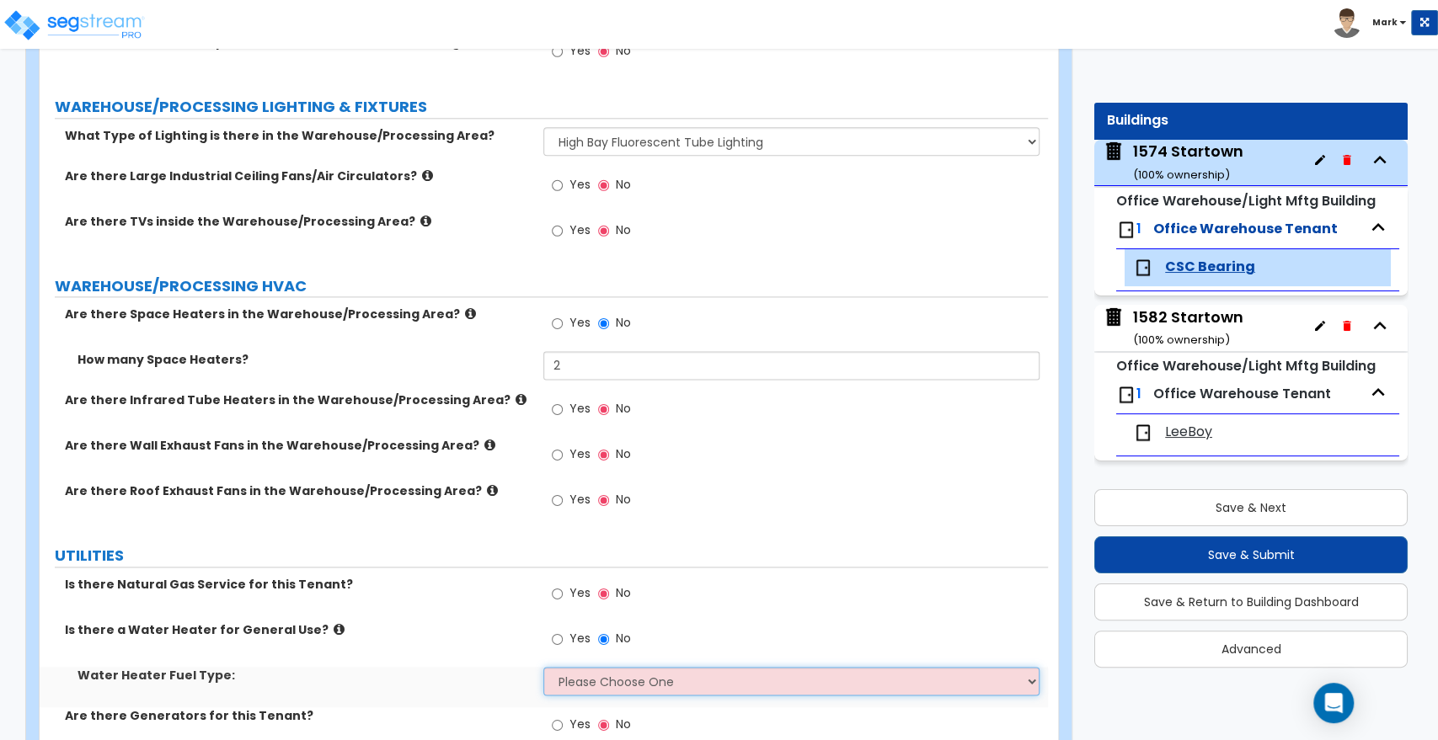
click at [612, 667] on select "Please Choose One Gas Electric" at bounding box center [790, 681] width 495 height 29
select select "2"
click at [543, 667] on select "Please Choose One Gas Electric" at bounding box center [790, 681] width 495 height 29
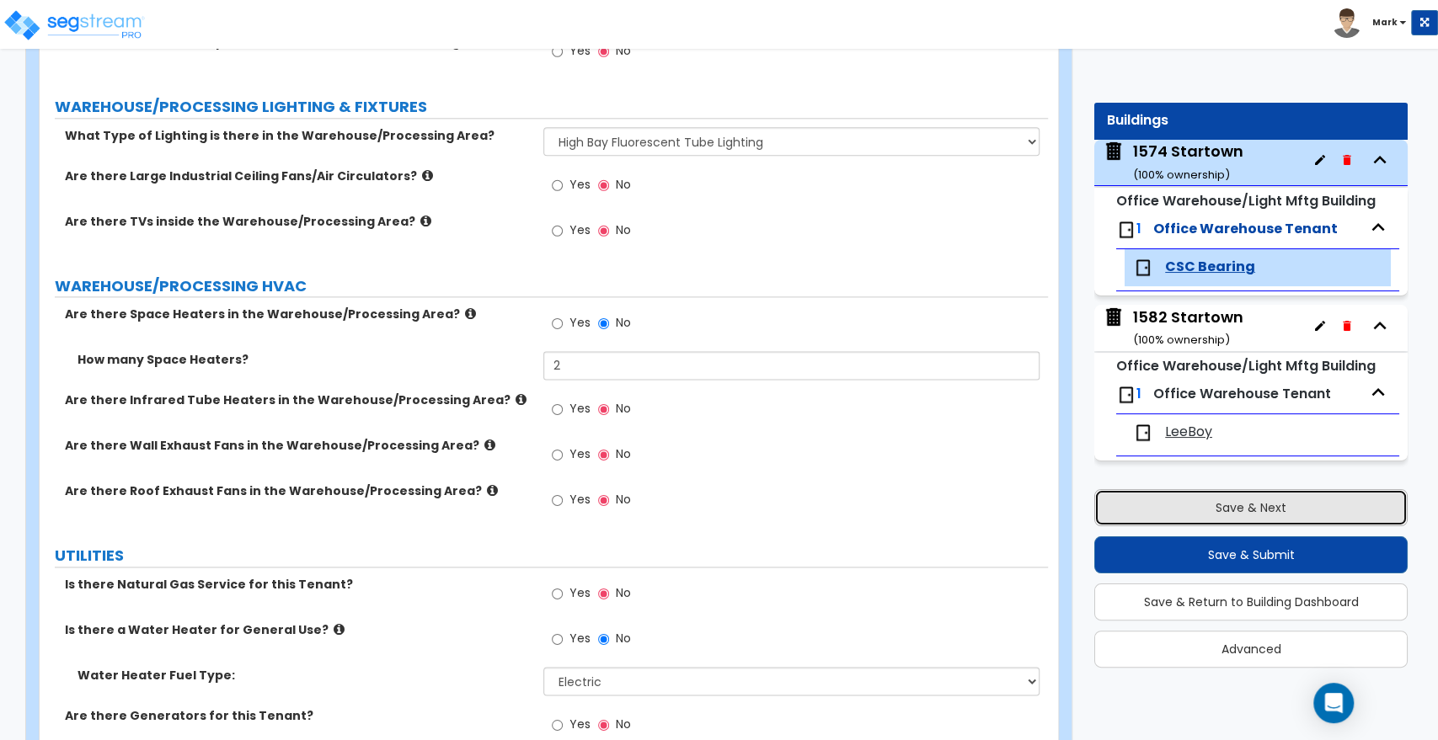
click at [1301, 505] on button "Save & Next" at bounding box center [1250, 507] width 313 height 37
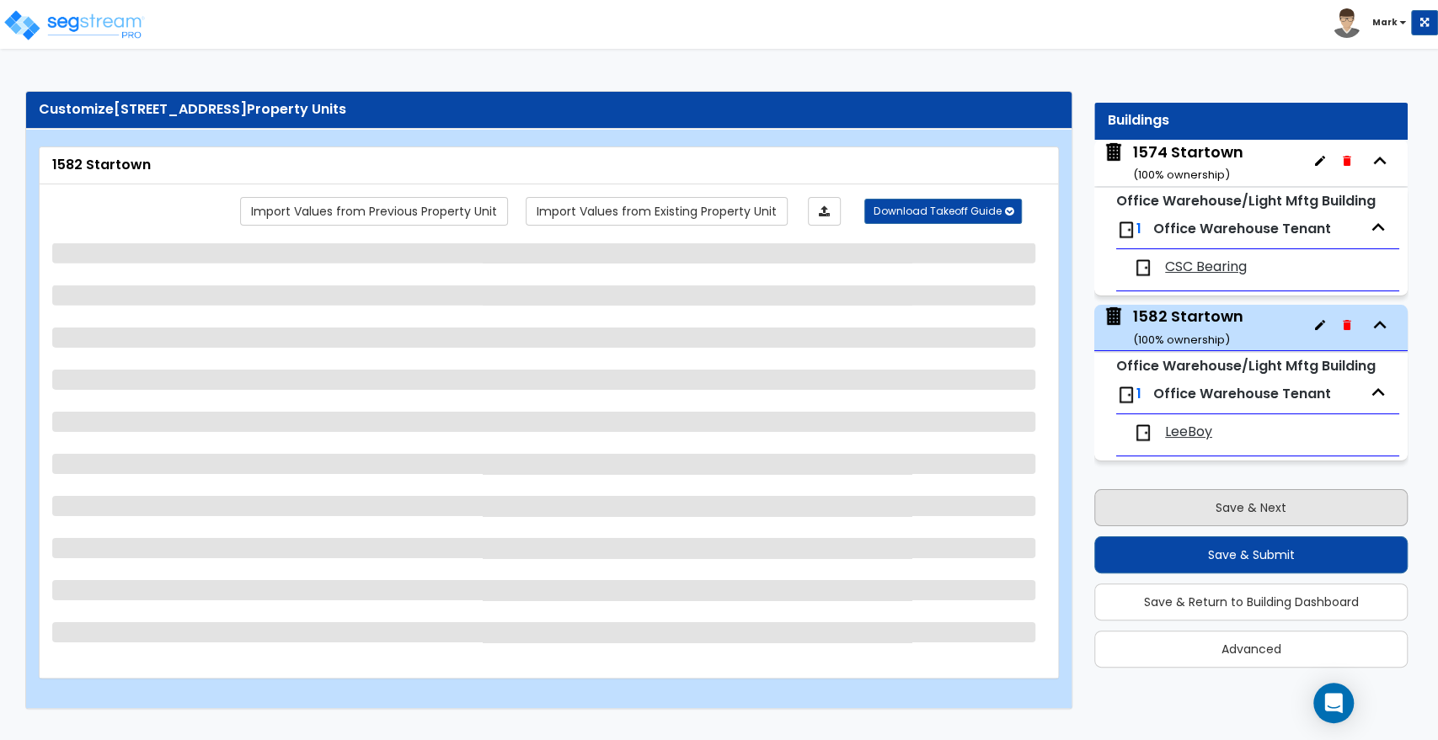
scroll to position [0, 0]
select select "1"
select select "3"
select select "1"
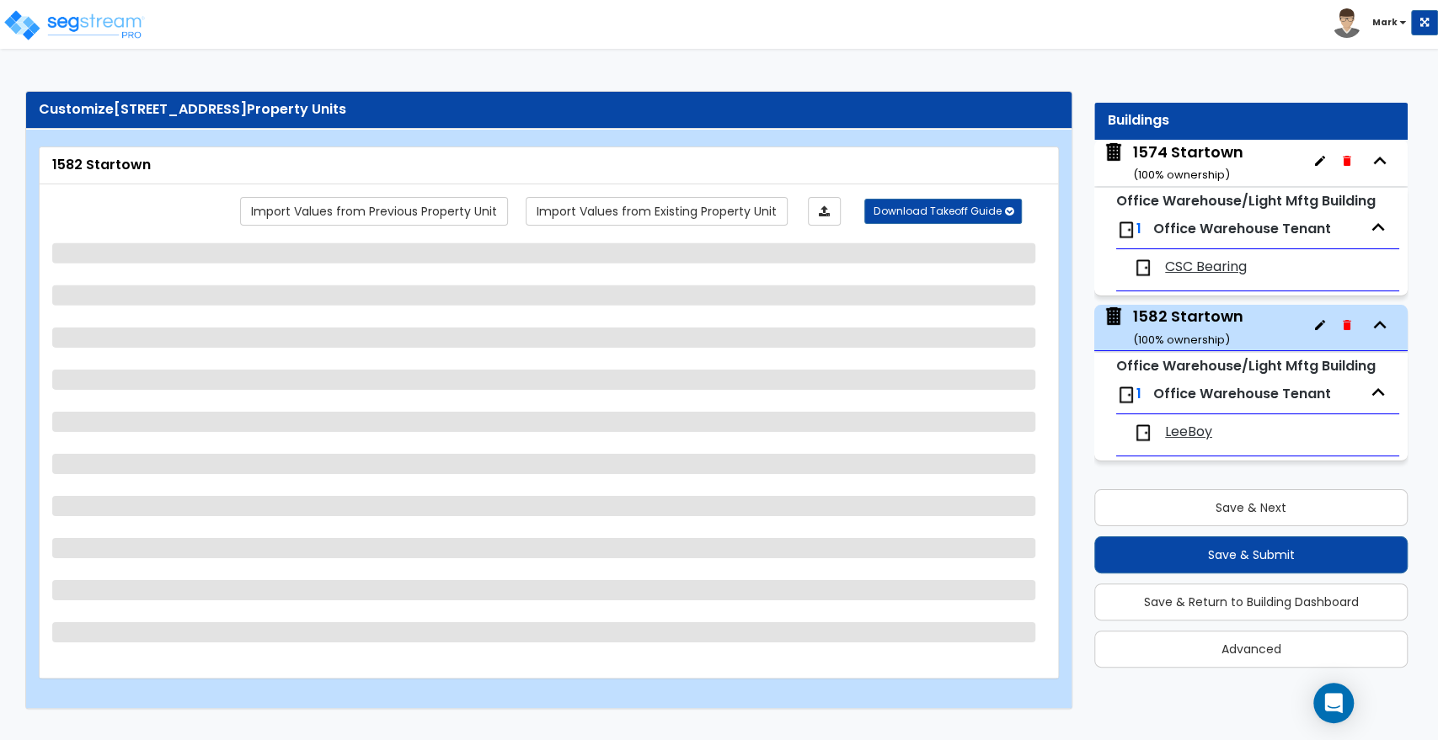
select select "3"
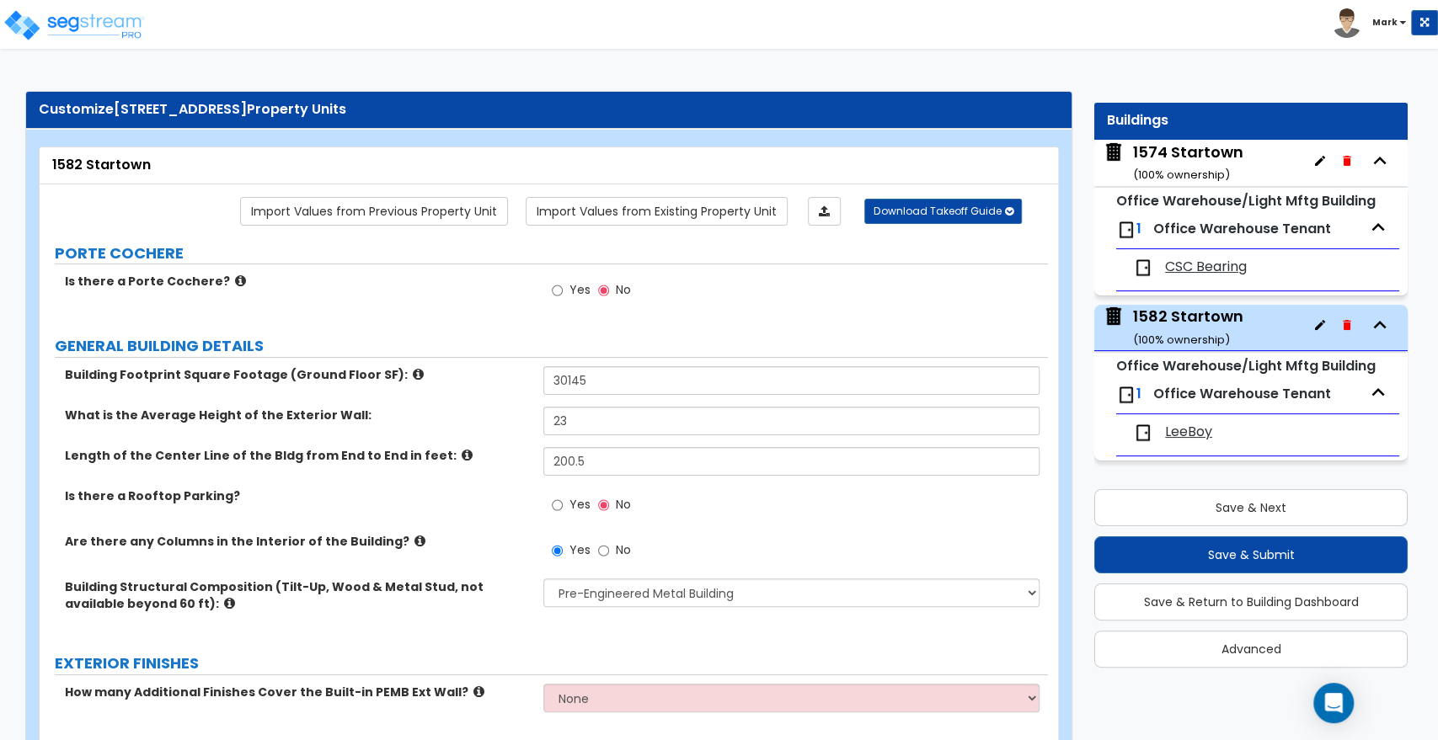
click at [1198, 434] on span "LeeBoy" at bounding box center [1188, 432] width 47 height 19
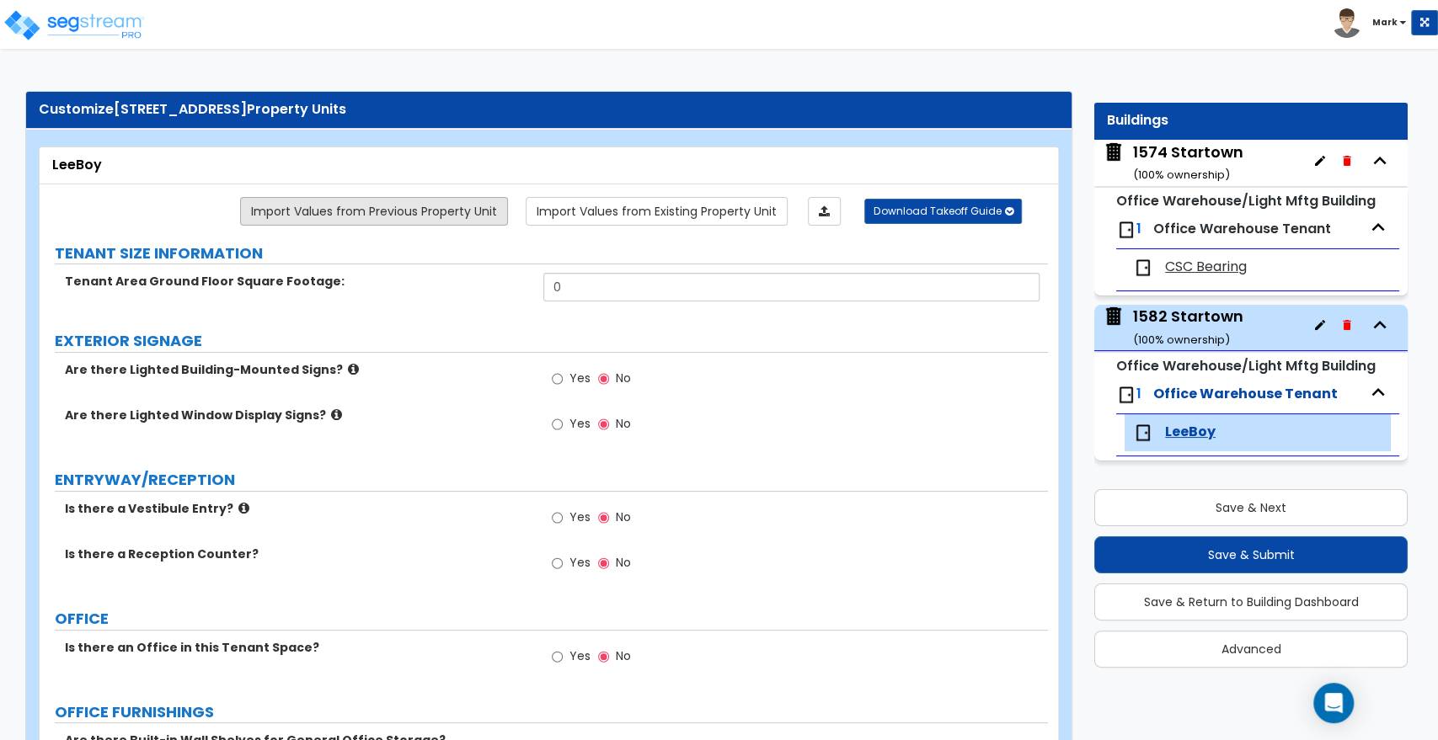
click at [480, 210] on link "Import Values from Previous Property Unit" at bounding box center [374, 211] width 268 height 29
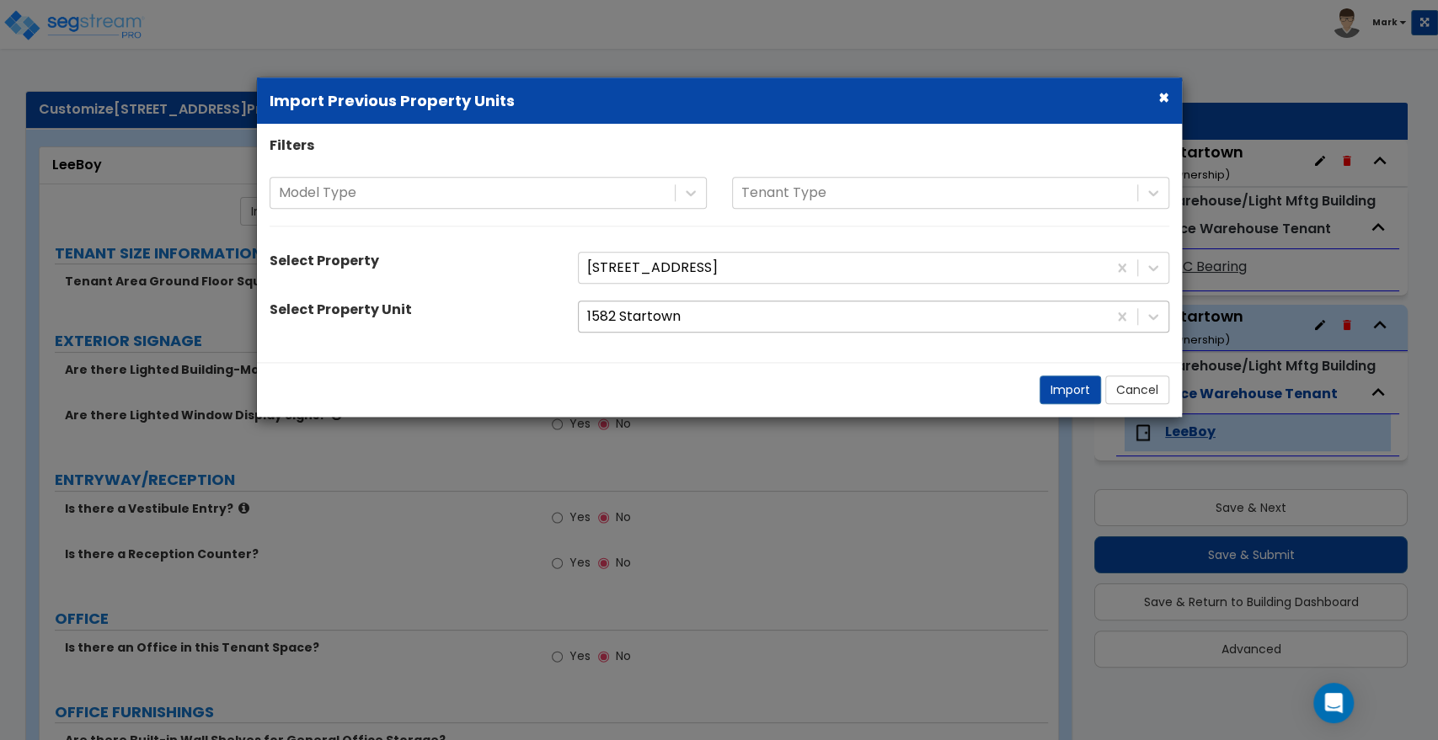
click at [841, 313] on div at bounding box center [842, 317] width 511 height 23
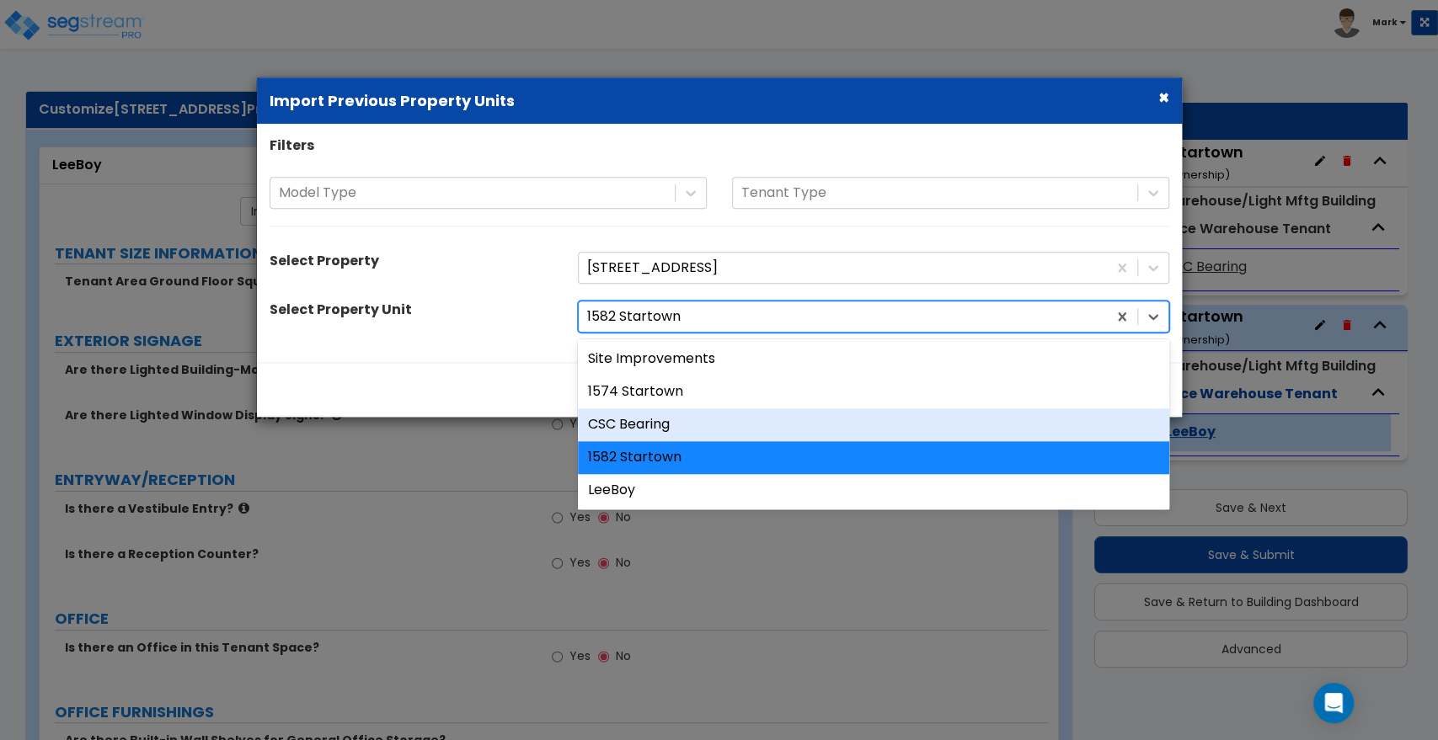
click at [694, 422] on div "CSC Bearing" at bounding box center [873, 425] width 591 height 33
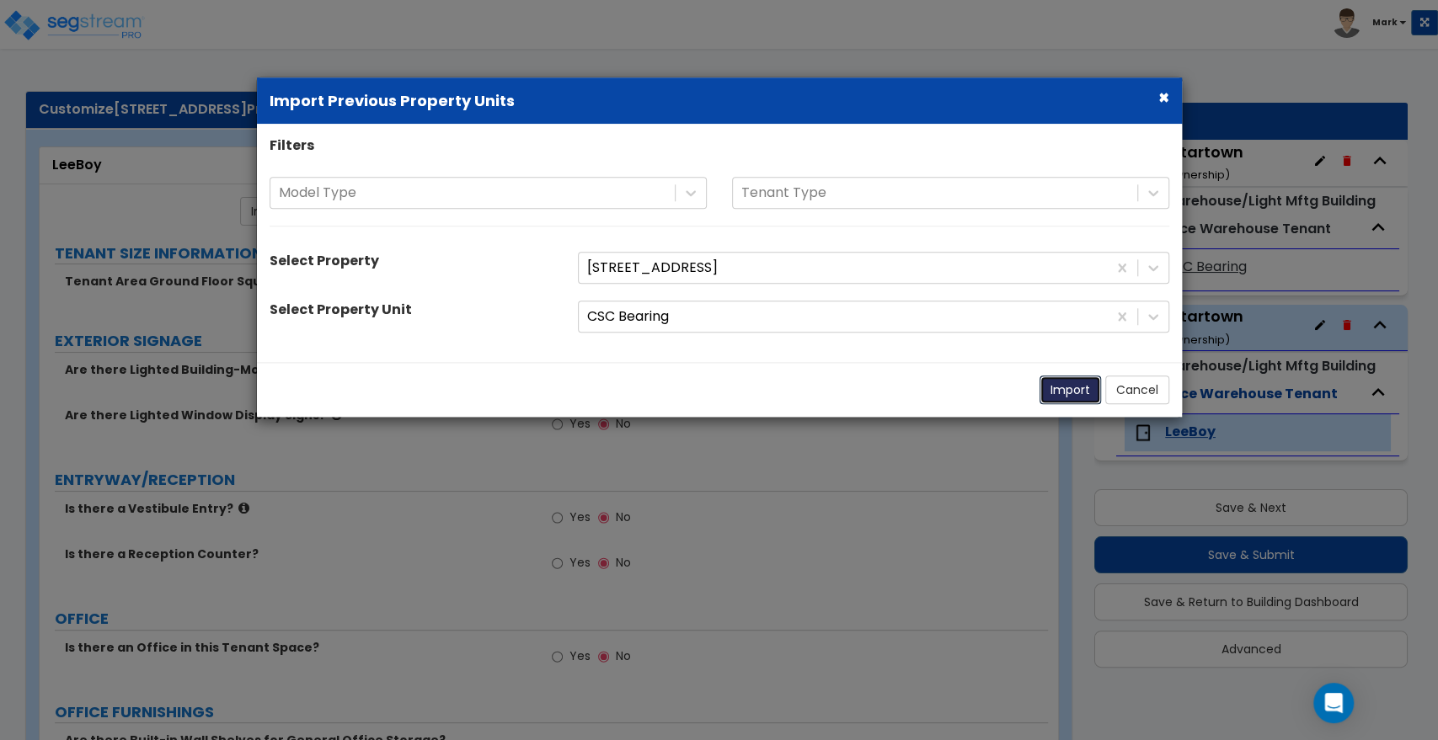
click at [1065, 396] on button "Import" at bounding box center [1069, 390] width 61 height 29
type input "30000"
radio input "true"
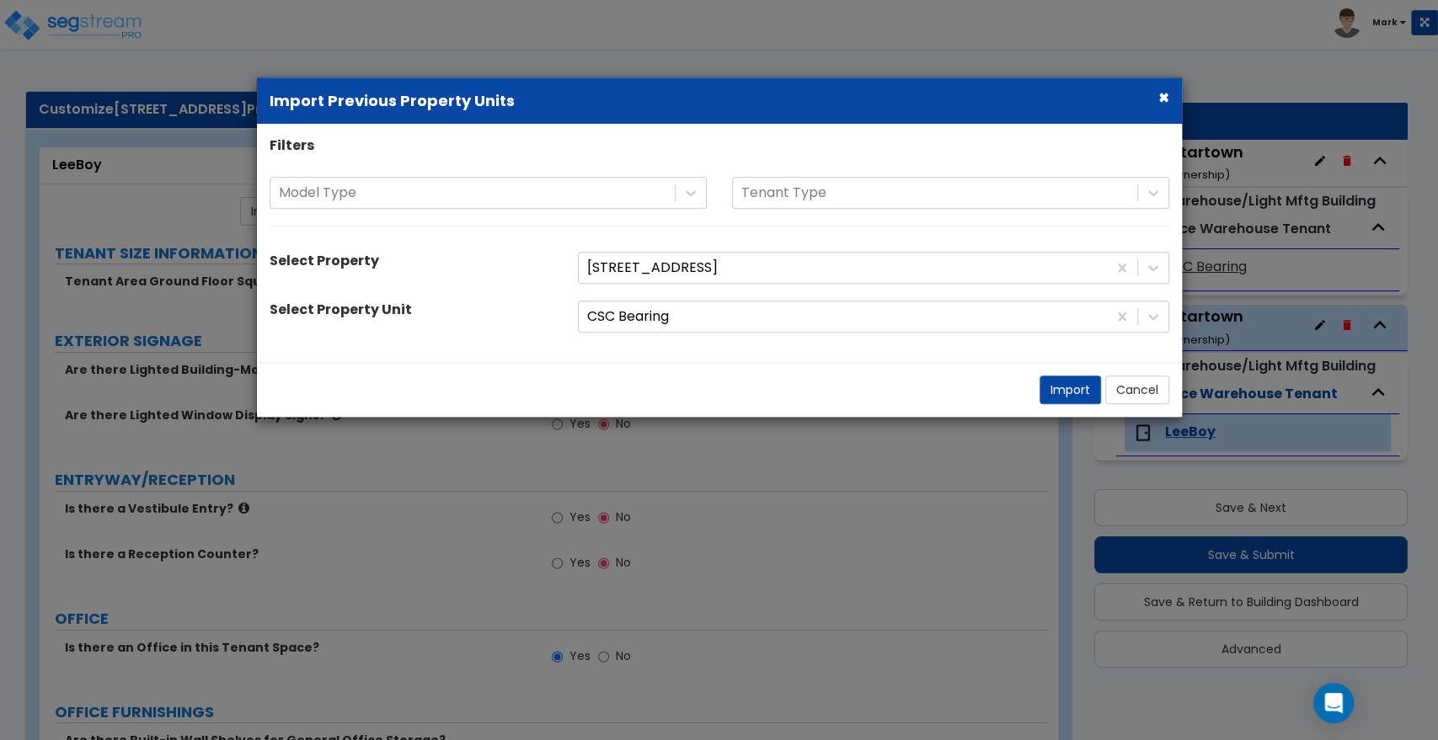
radio input "true"
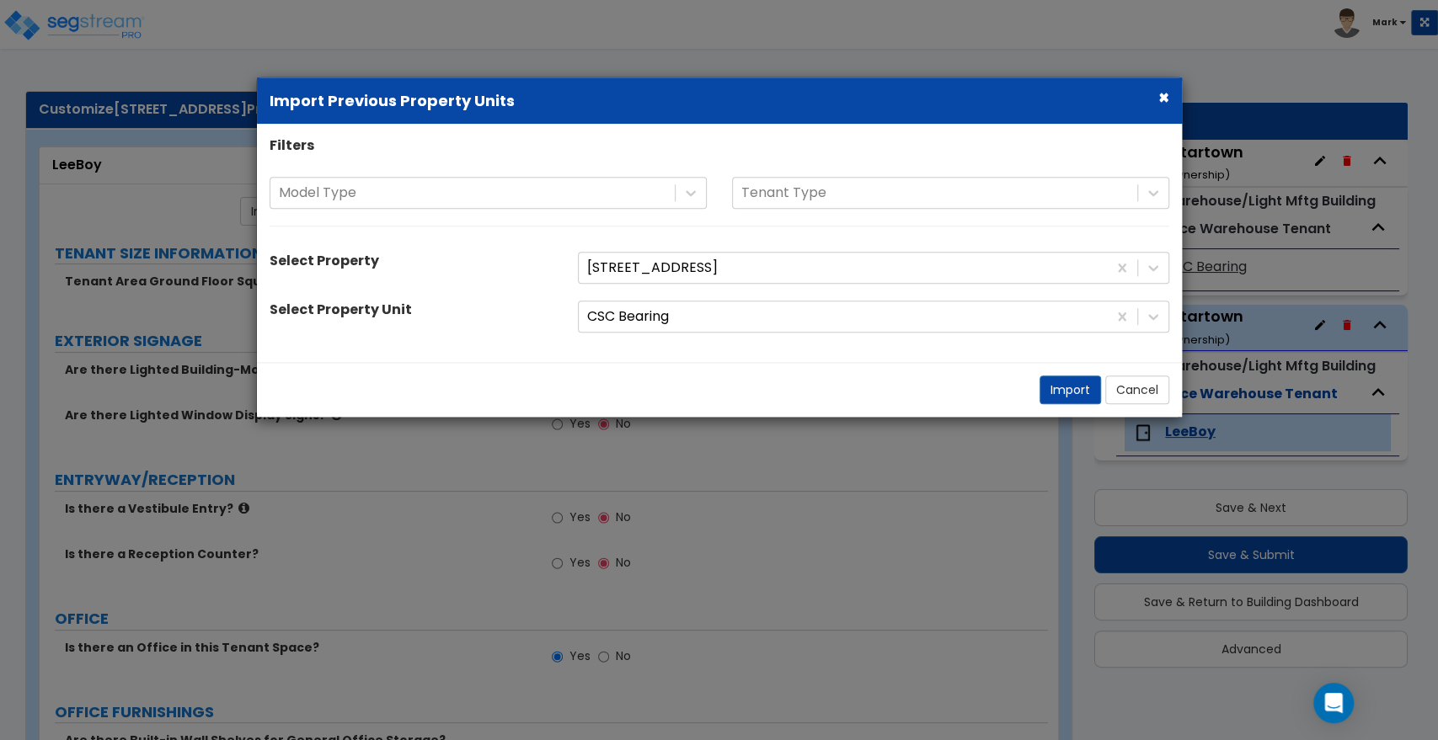
type input "8"
type input "6"
radio input "true"
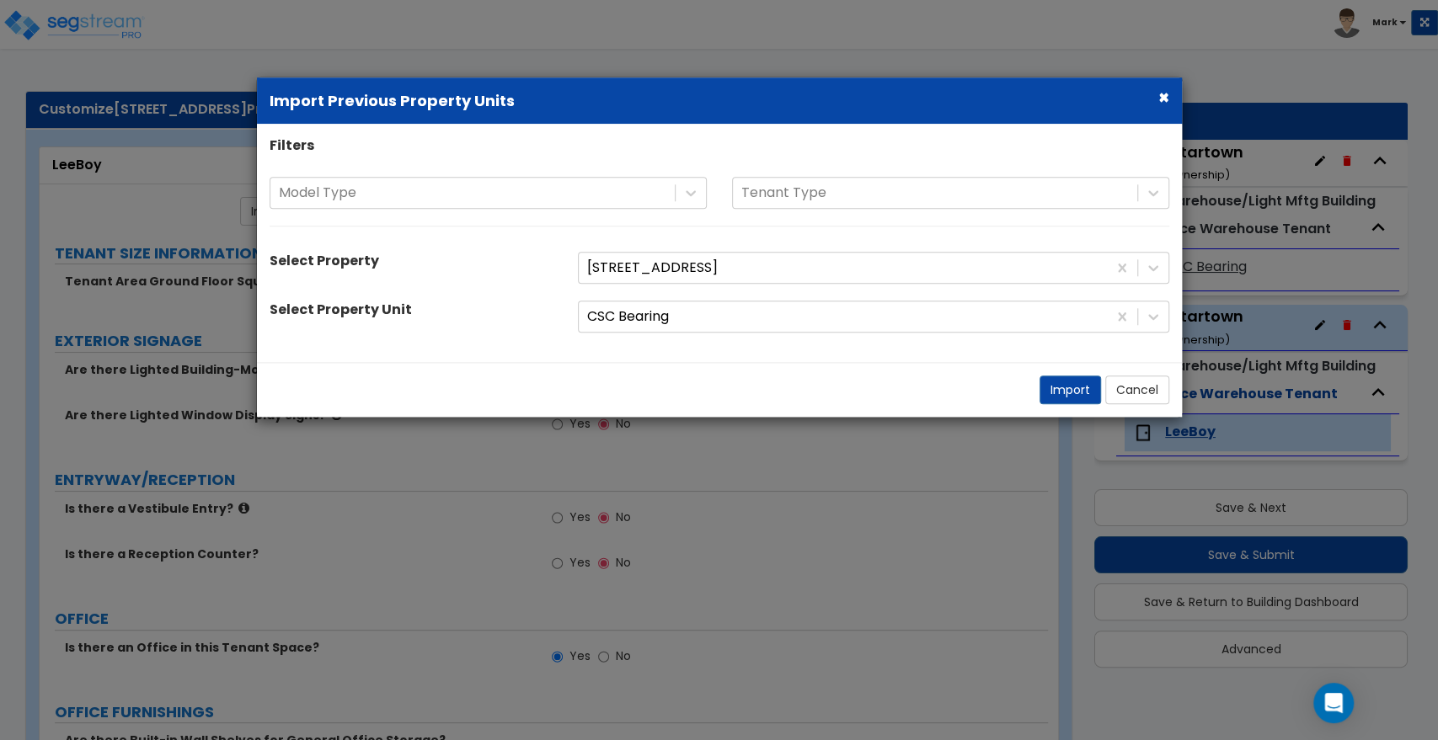
select select "2"
radio input "true"
select select "1"
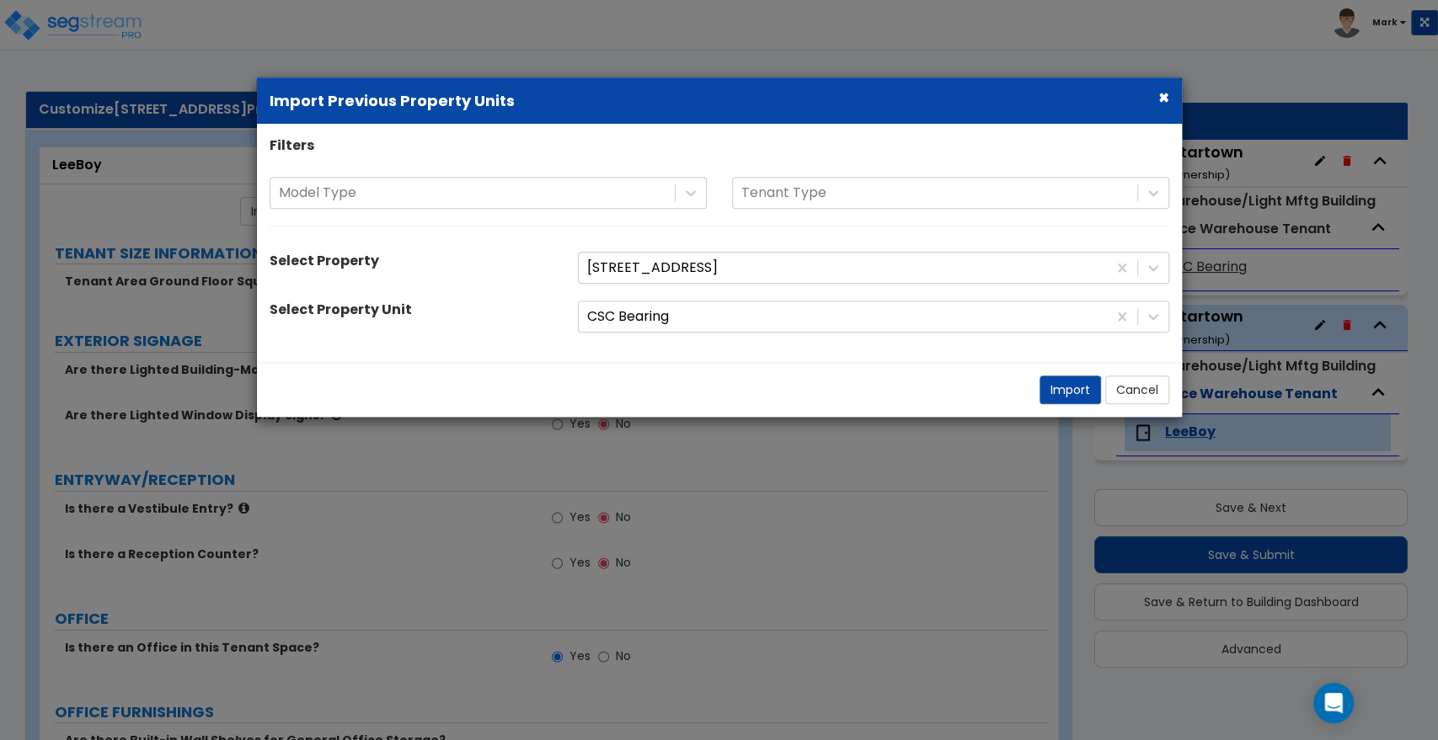
select select "3"
select select "1"
select select "6"
select select "1"
select select "3"
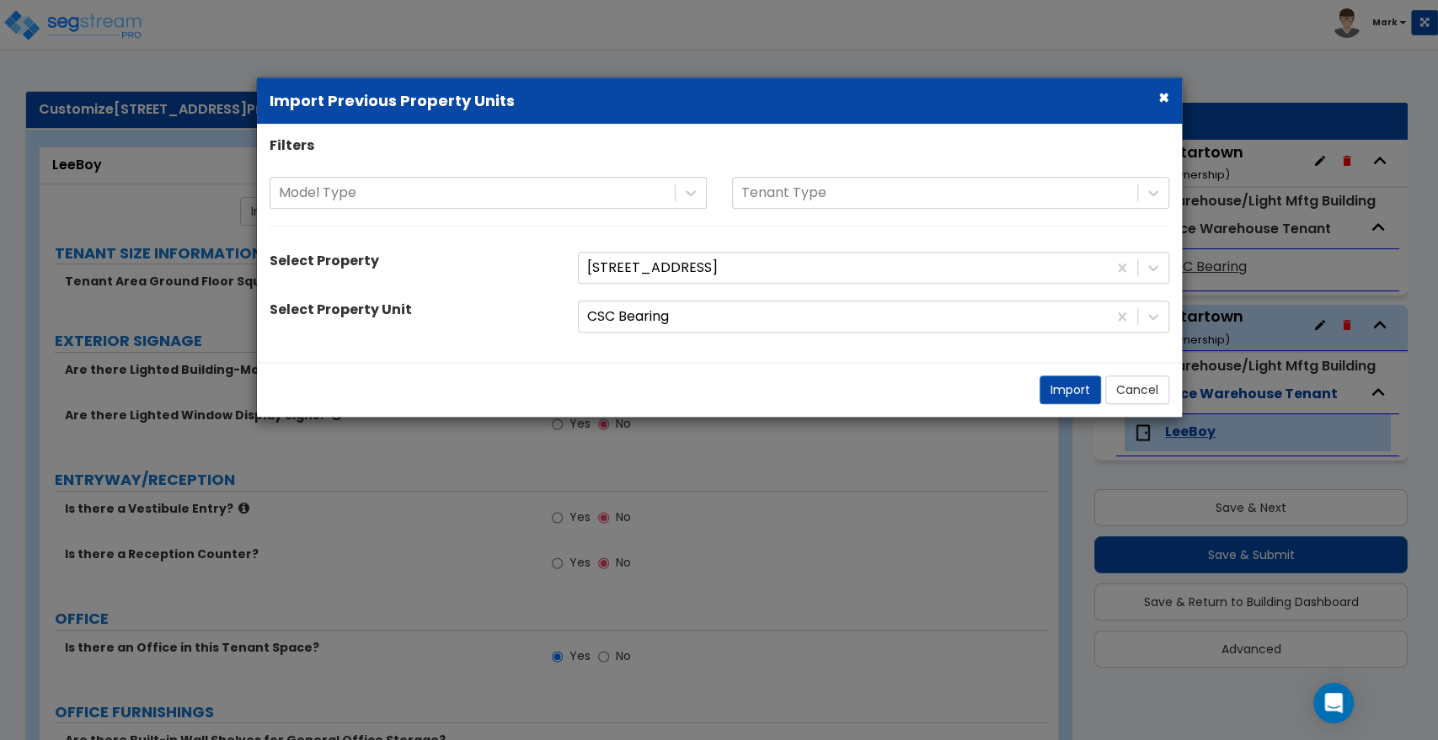
select select "5"
select select "2"
select select "1"
select select "2"
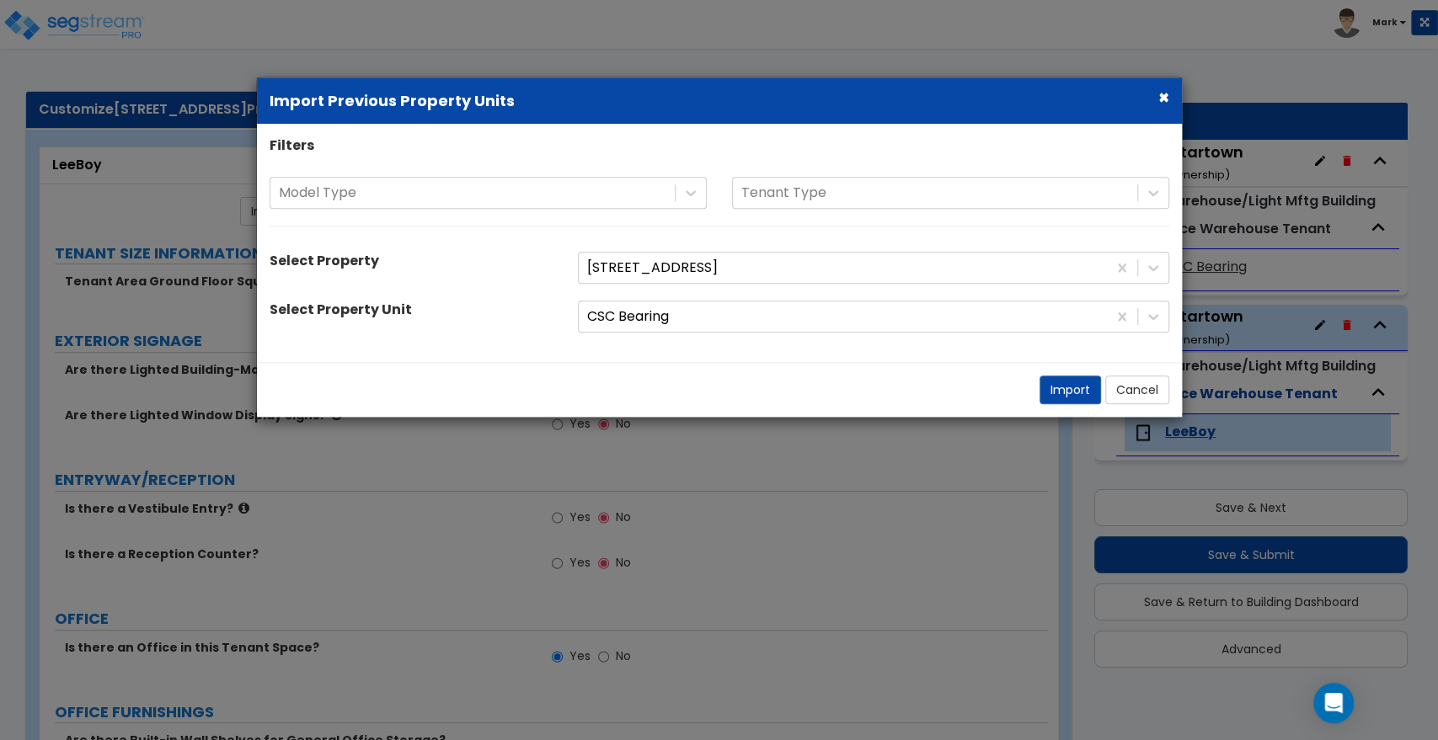
select select "2"
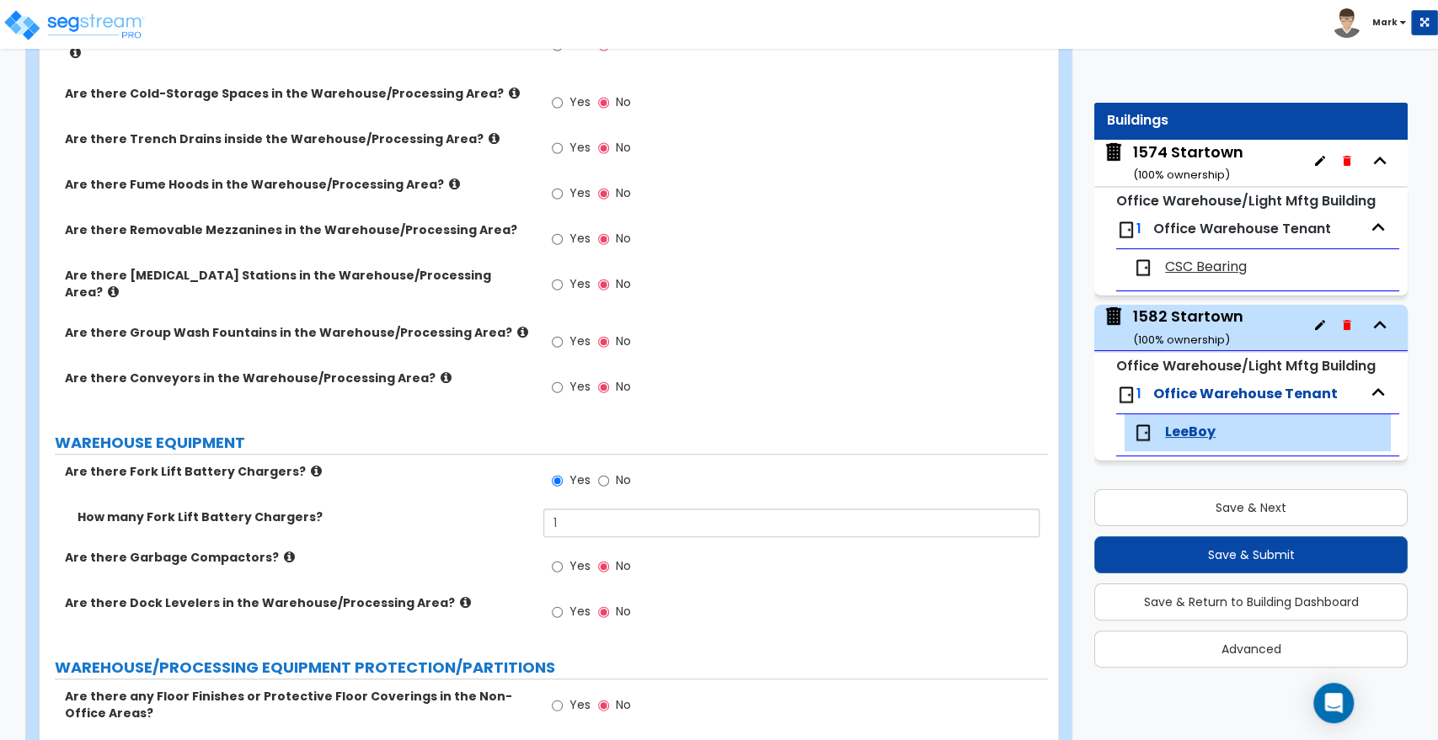
scroll to position [4662, 0]
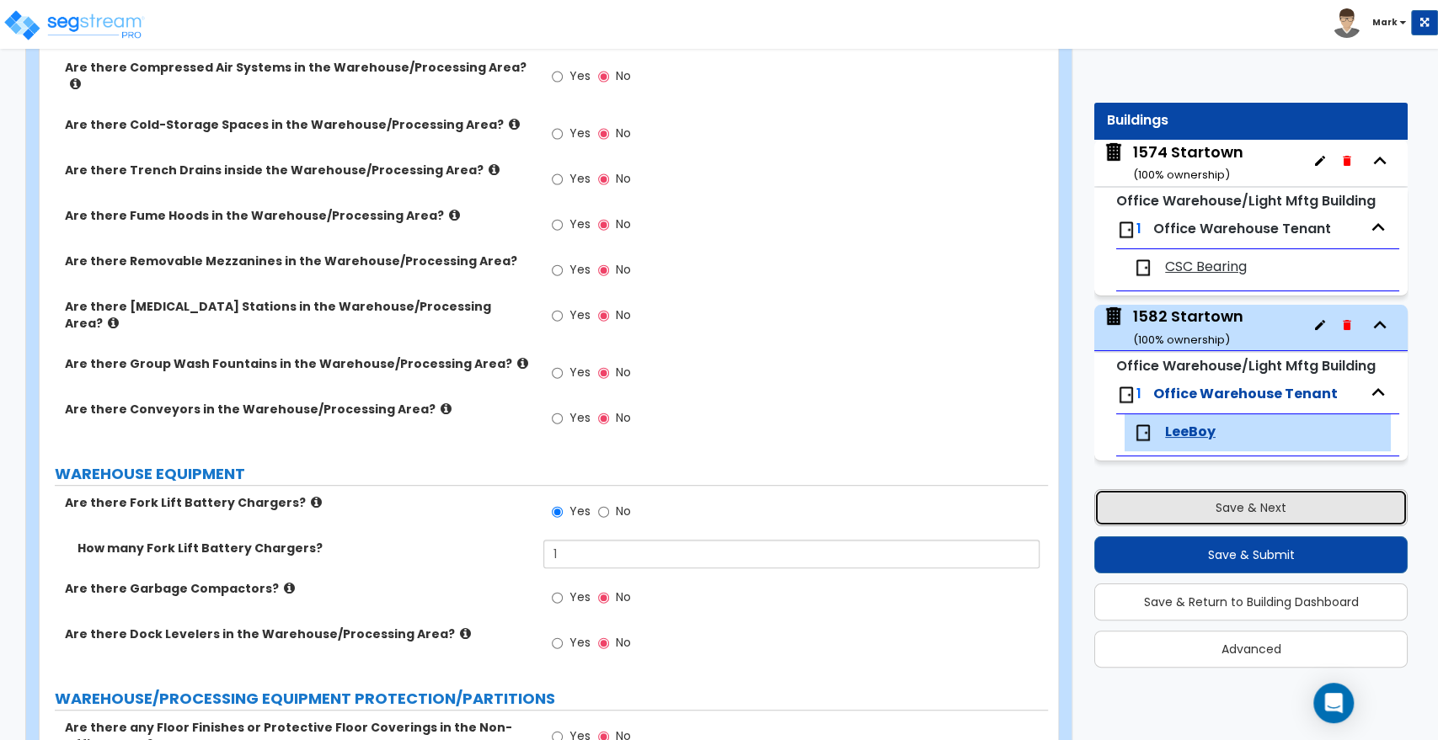
click at [1173, 505] on button "Save & Next" at bounding box center [1250, 507] width 313 height 37
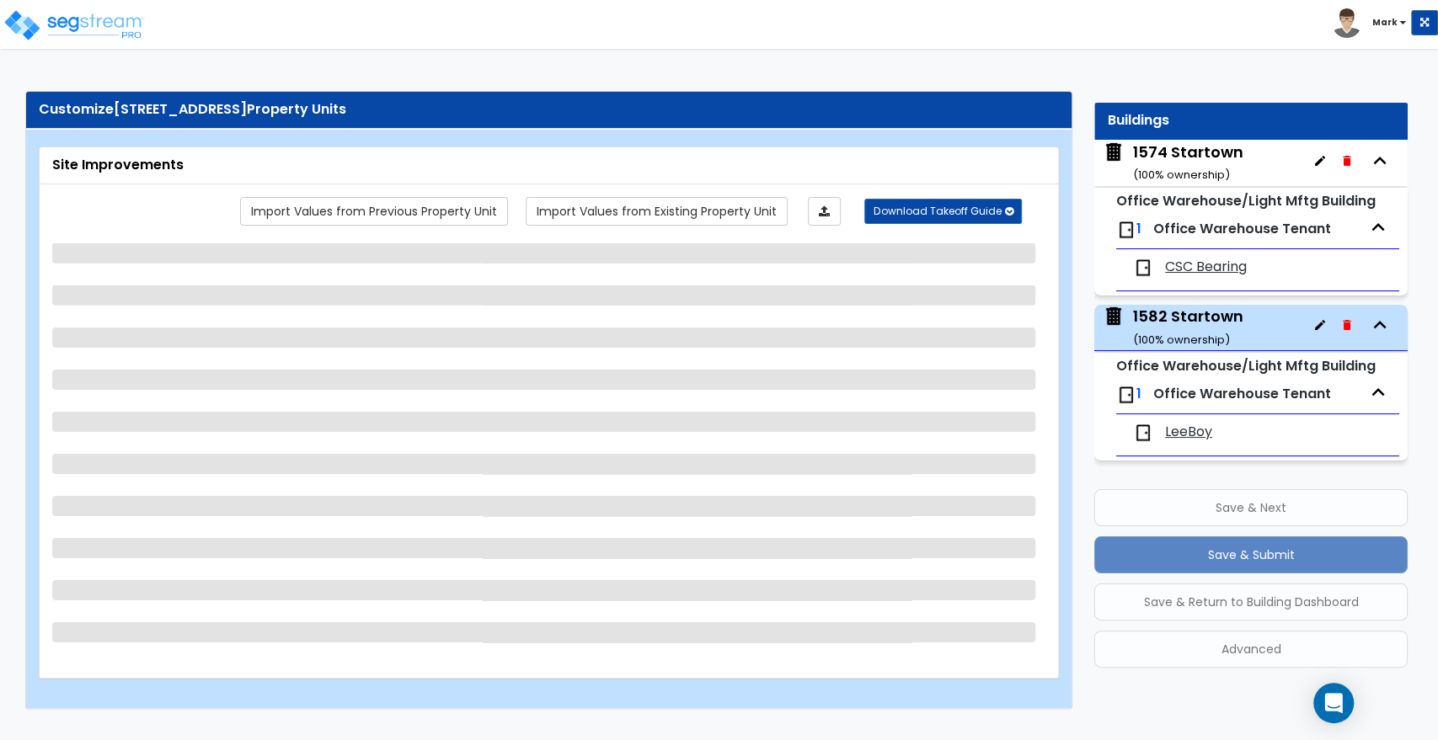
select select "2"
select select "1"
select select "2"
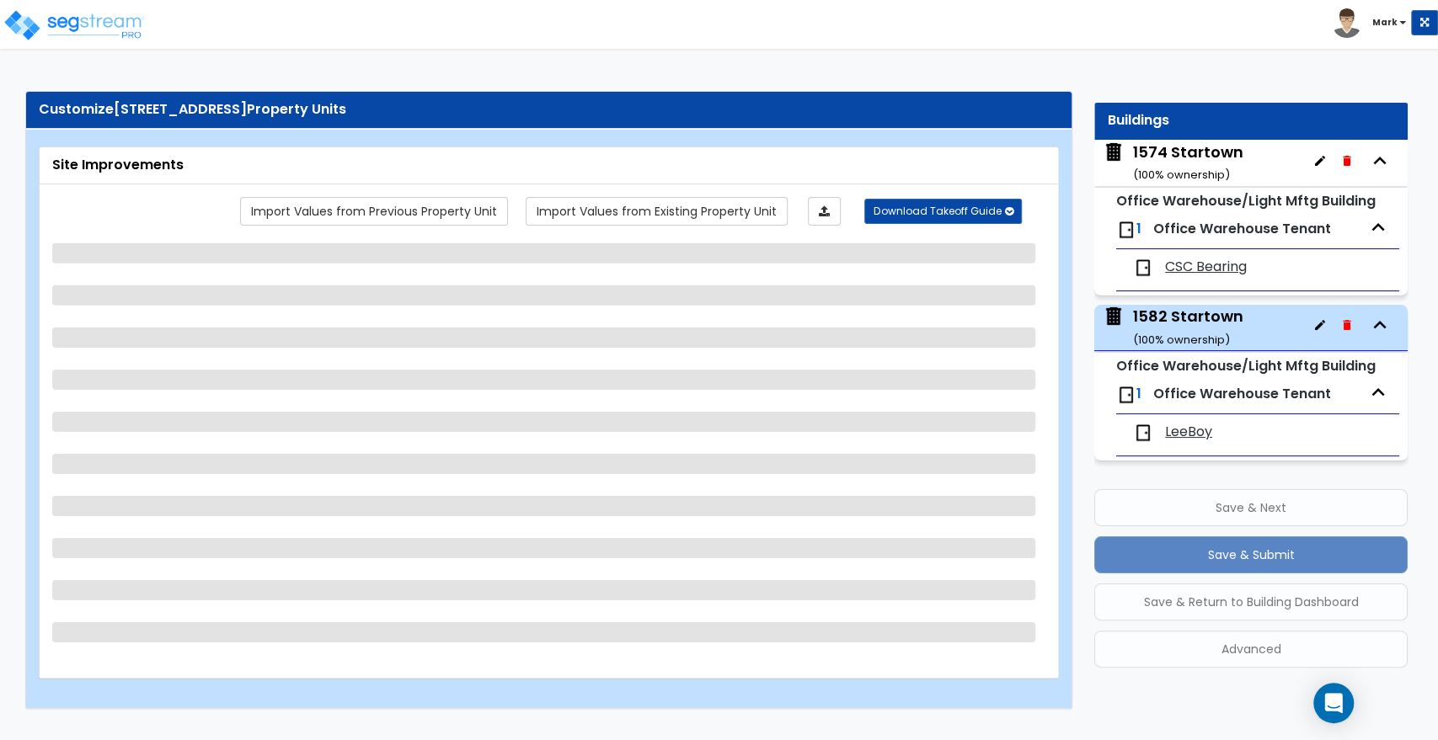
select select "1"
select select "2"
select select "4"
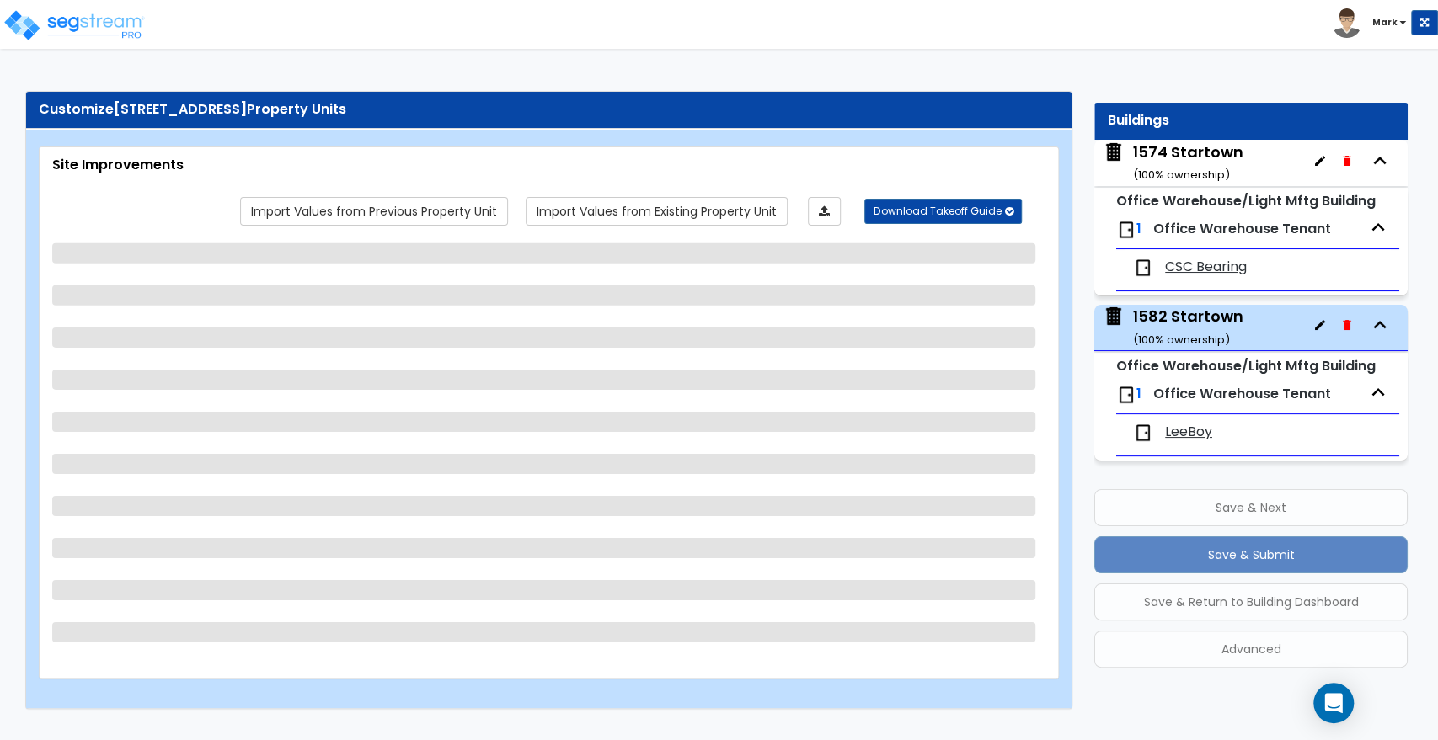
select select "6"
select select "2"
select select "4"
select select "5"
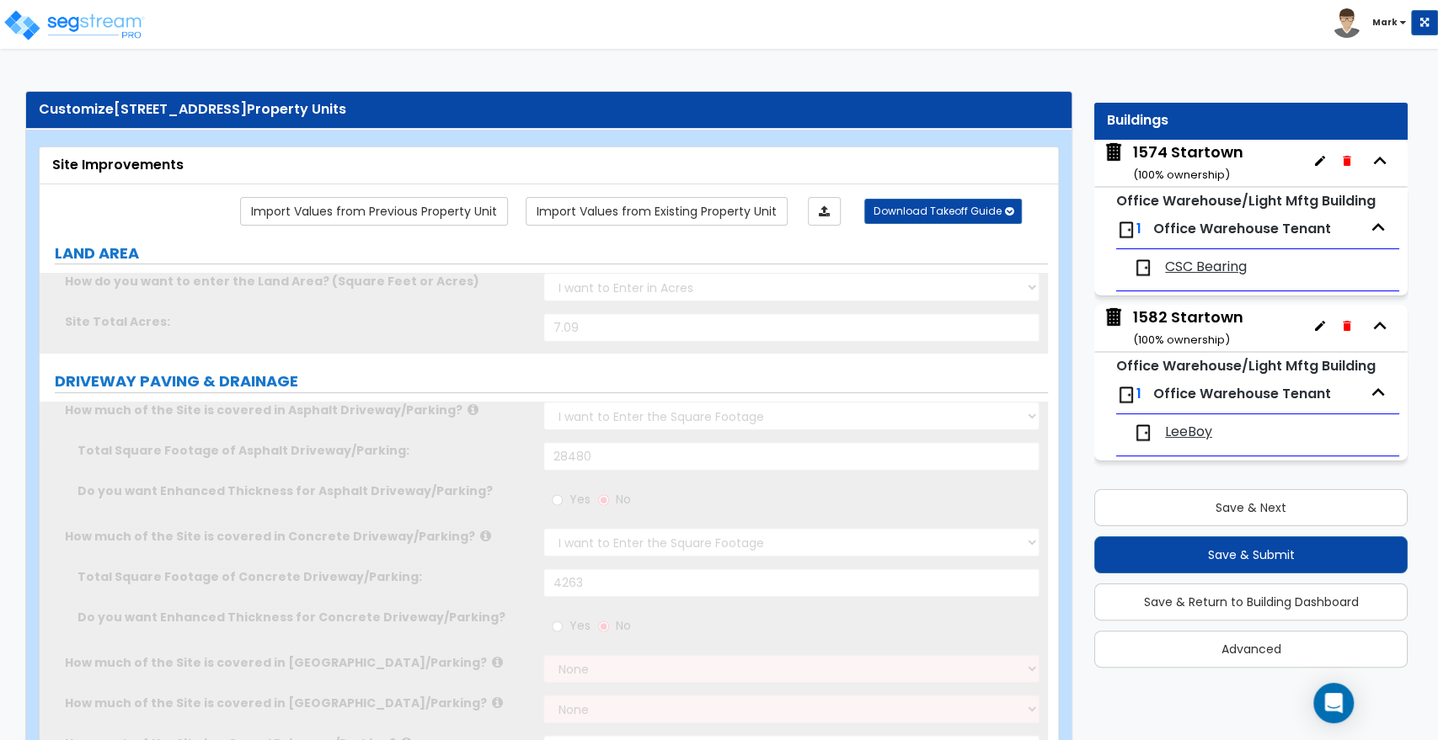
scroll to position [0, 0]
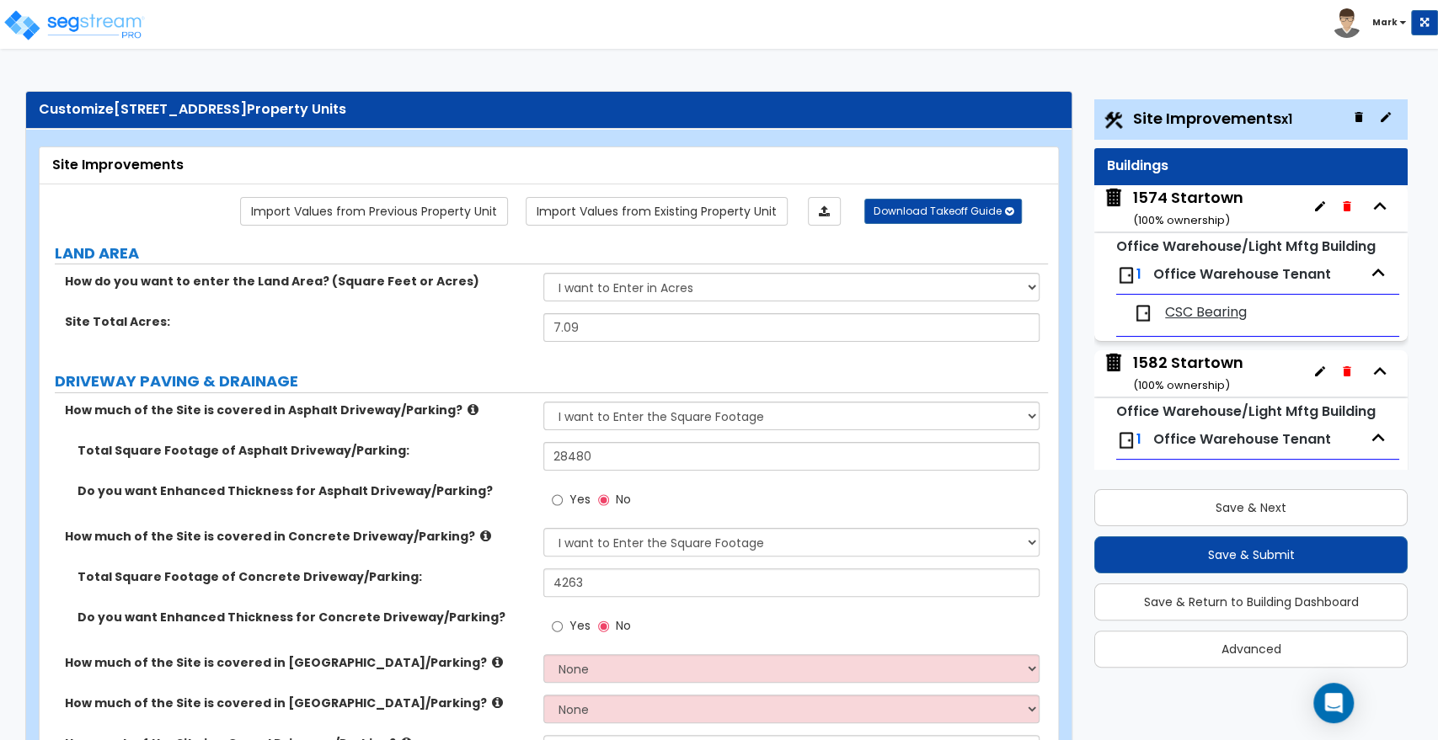
click at [1205, 313] on span "CSC Bearing" at bounding box center [1206, 312] width 82 height 19
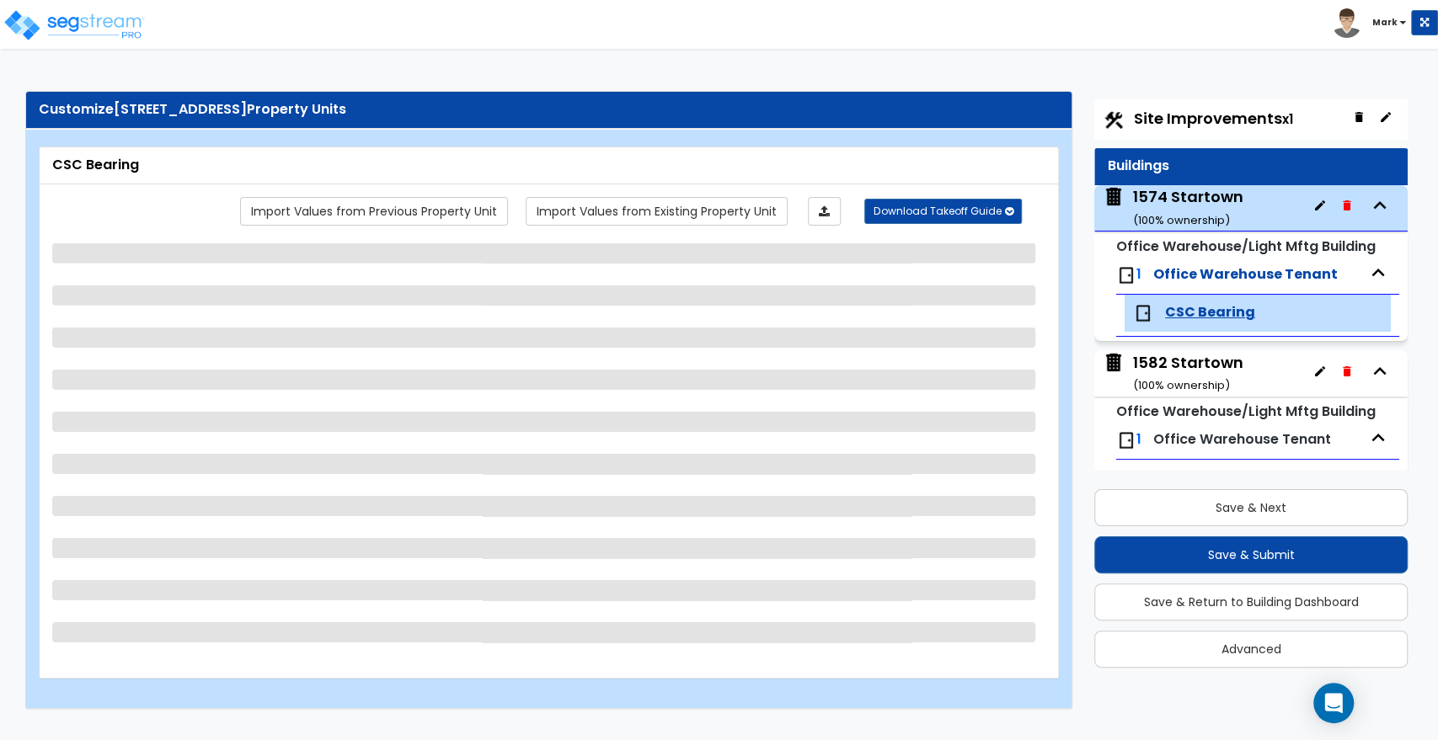
scroll to position [46, 0]
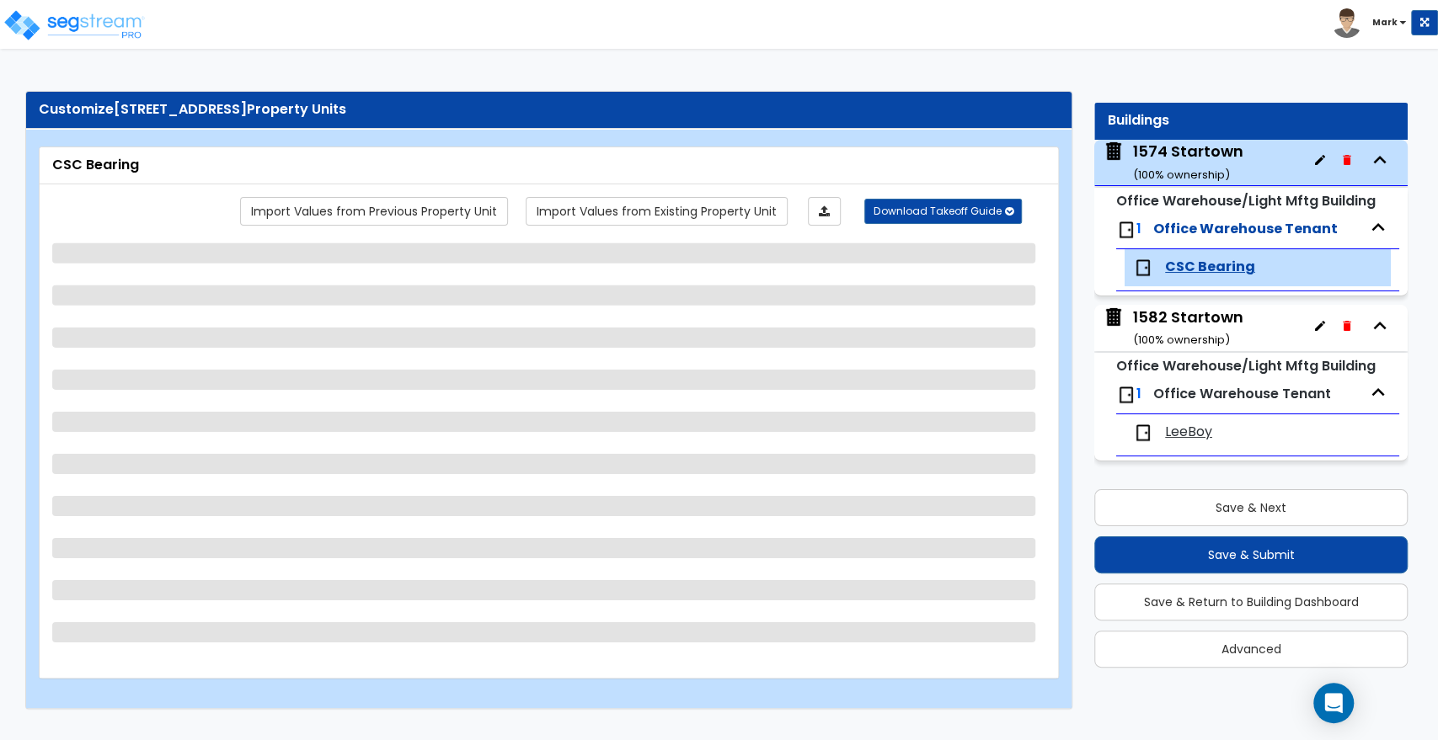
select select "1"
select select "3"
select select "1"
select select "6"
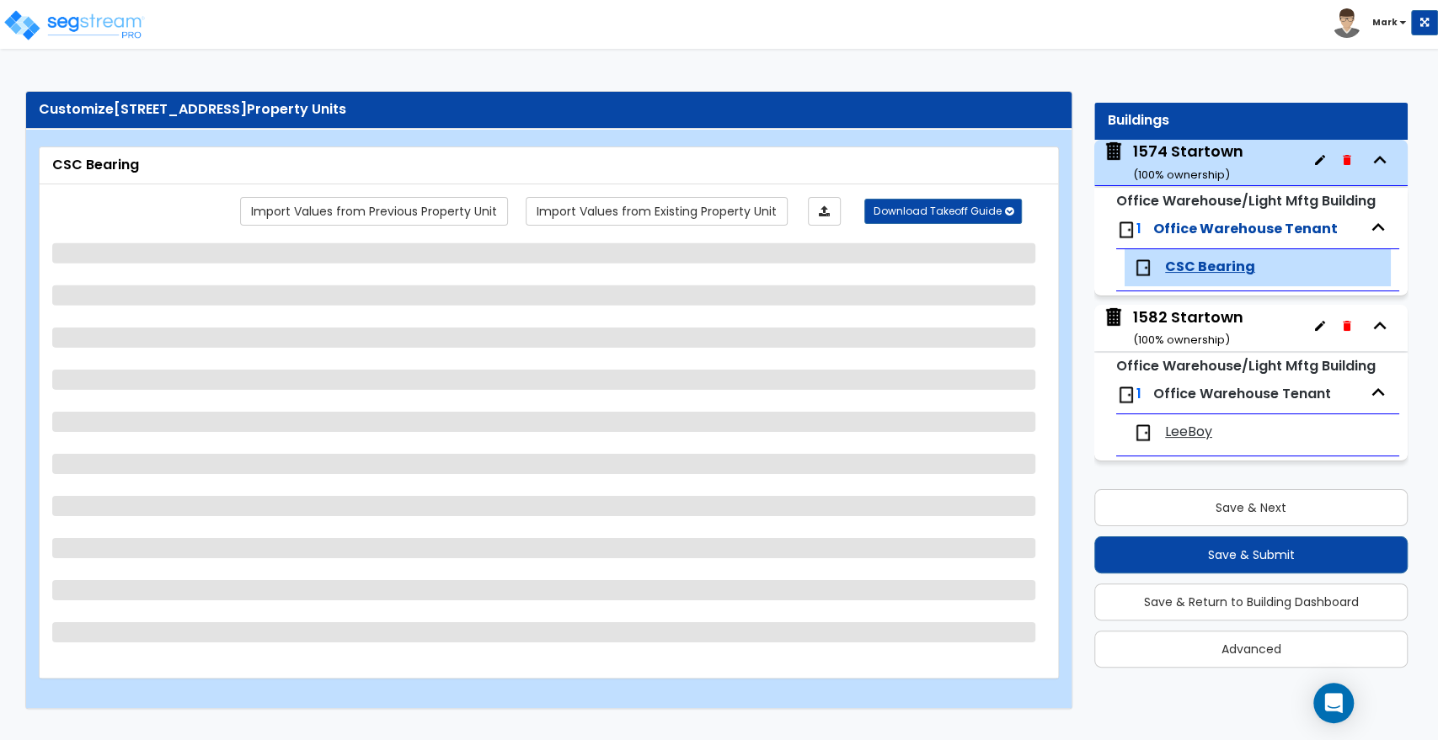
select select "1"
select select "3"
select select "5"
select select "2"
select select "1"
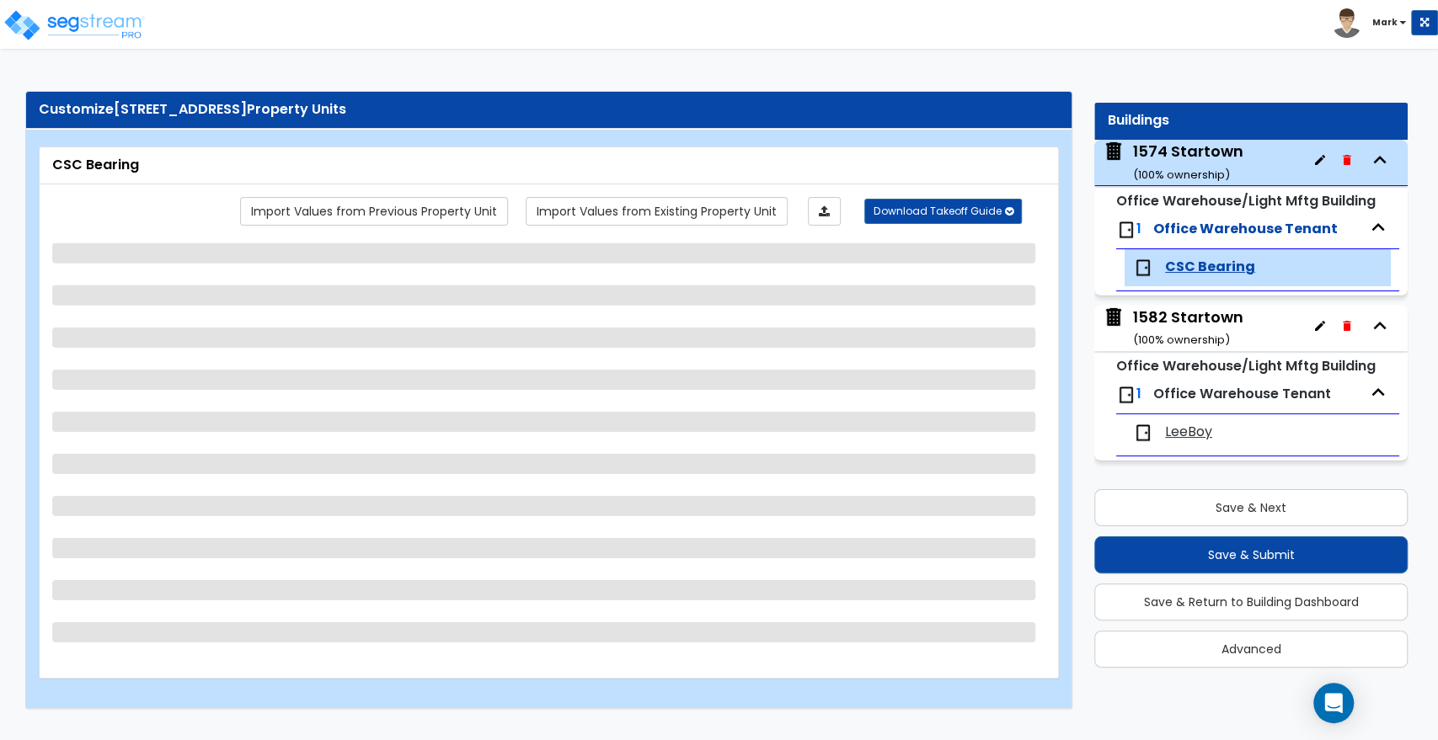
select select "2"
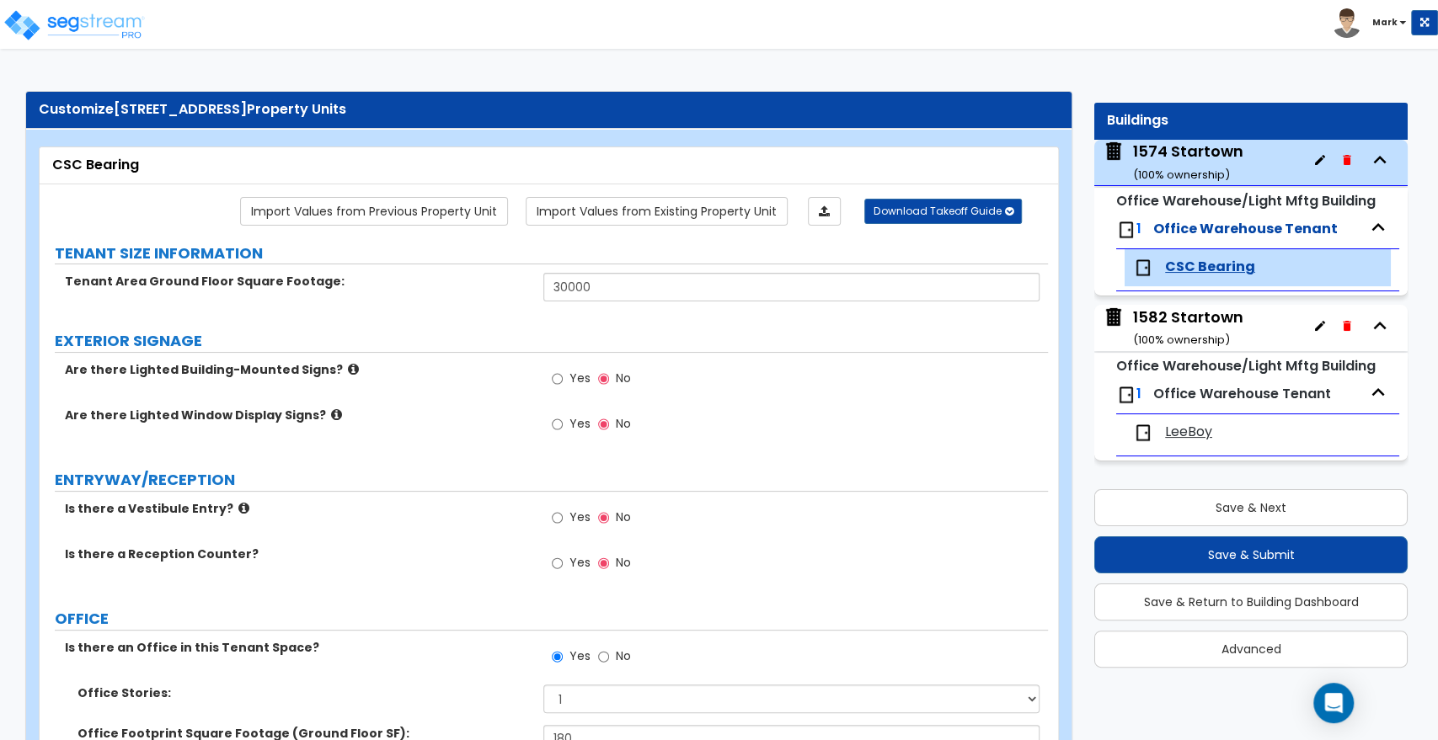
scroll to position [5073, 0]
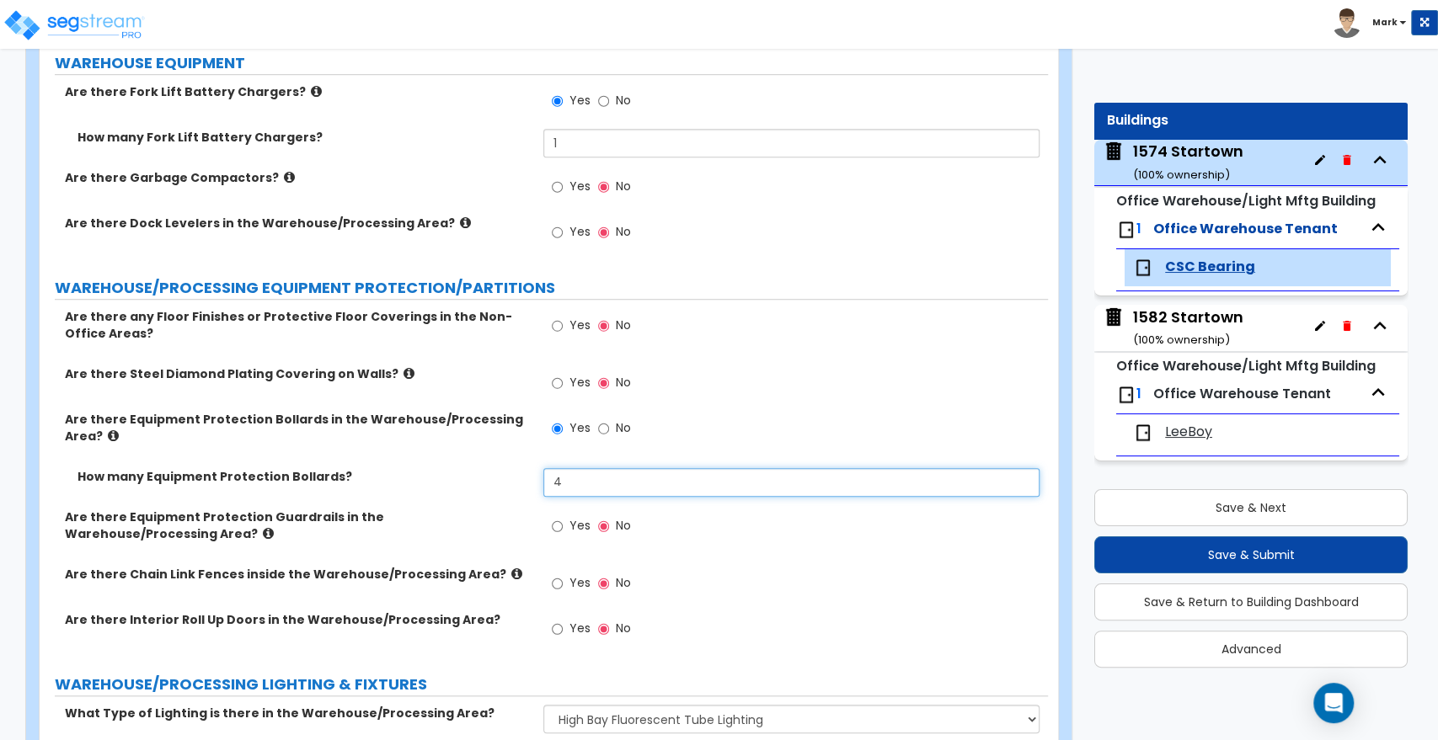
drag, startPoint x: 585, startPoint y: 432, endPoint x: 478, endPoint y: 430, distance: 107.0
click at [478, 468] on div "How many Equipment Protection Bollards? 4" at bounding box center [544, 488] width 1008 height 40
type input "6"
click at [1209, 510] on button "Save & Next" at bounding box center [1250, 507] width 313 height 37
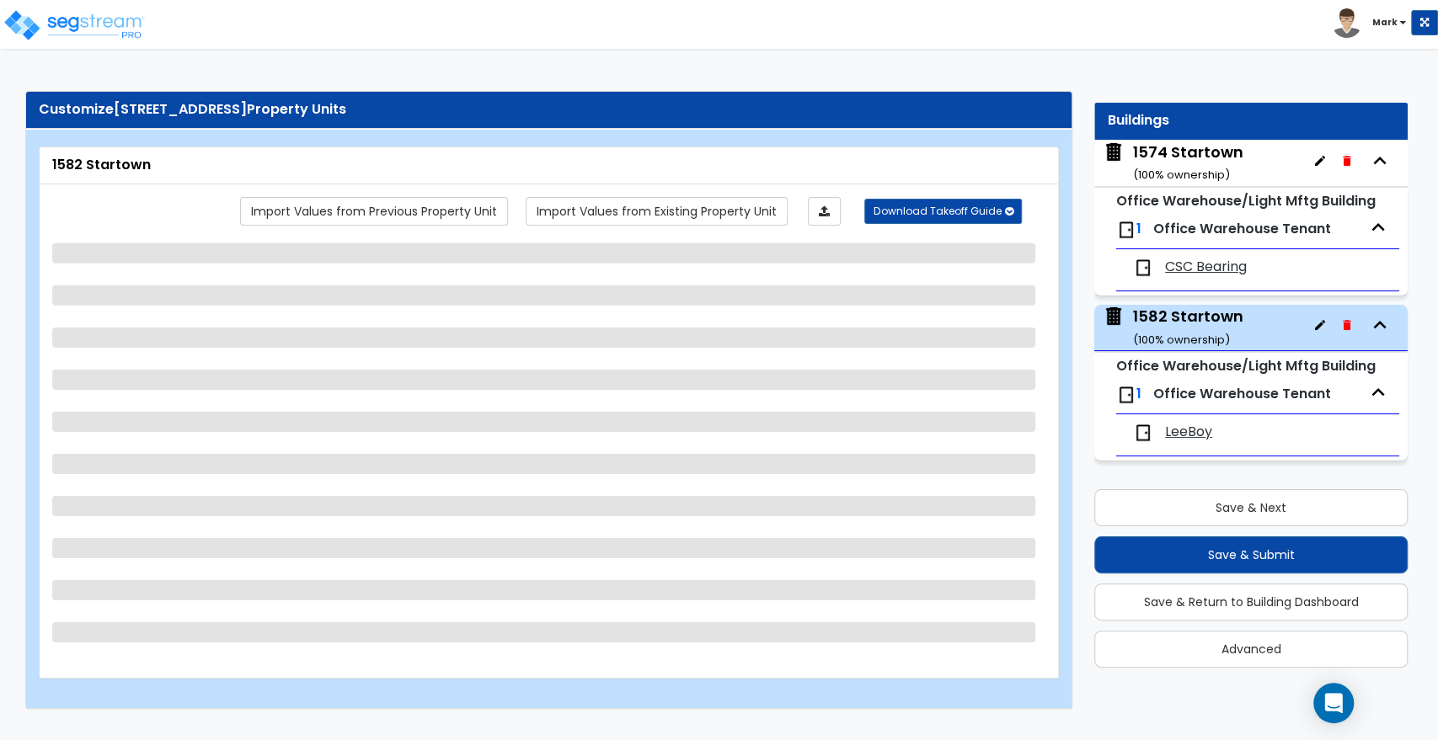
click at [1184, 434] on span "LeeBoy" at bounding box center [1188, 432] width 47 height 19
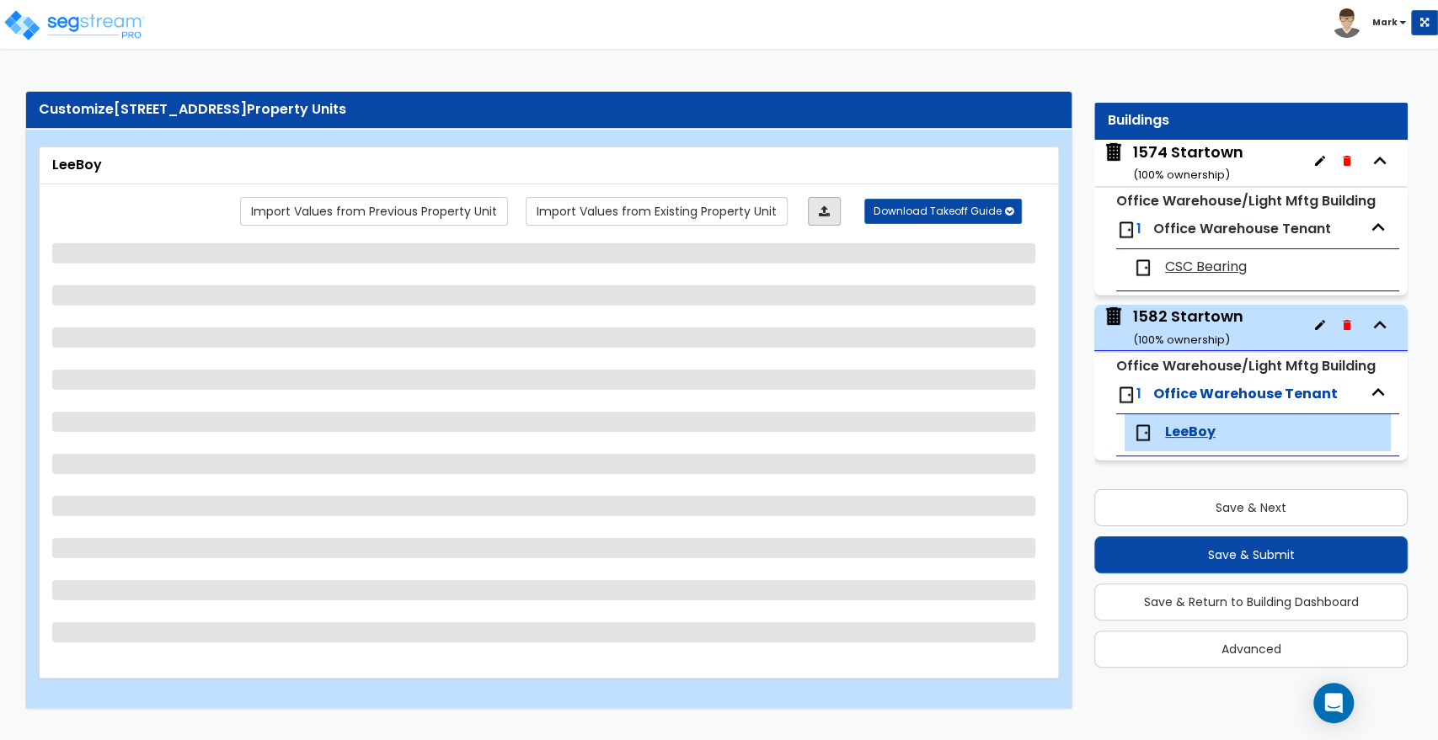
select select "1"
select select "3"
select select "1"
select select "6"
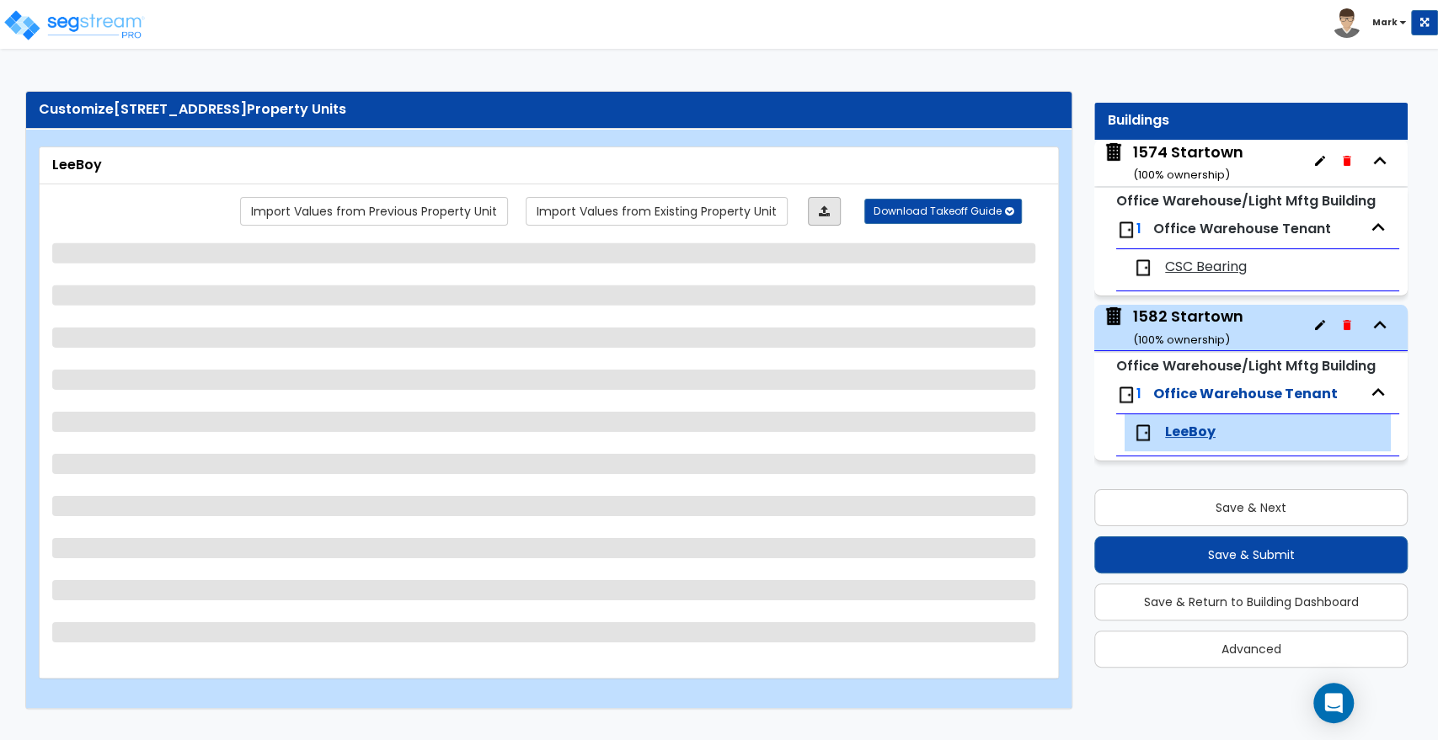
select select "1"
select select "3"
select select "5"
select select "2"
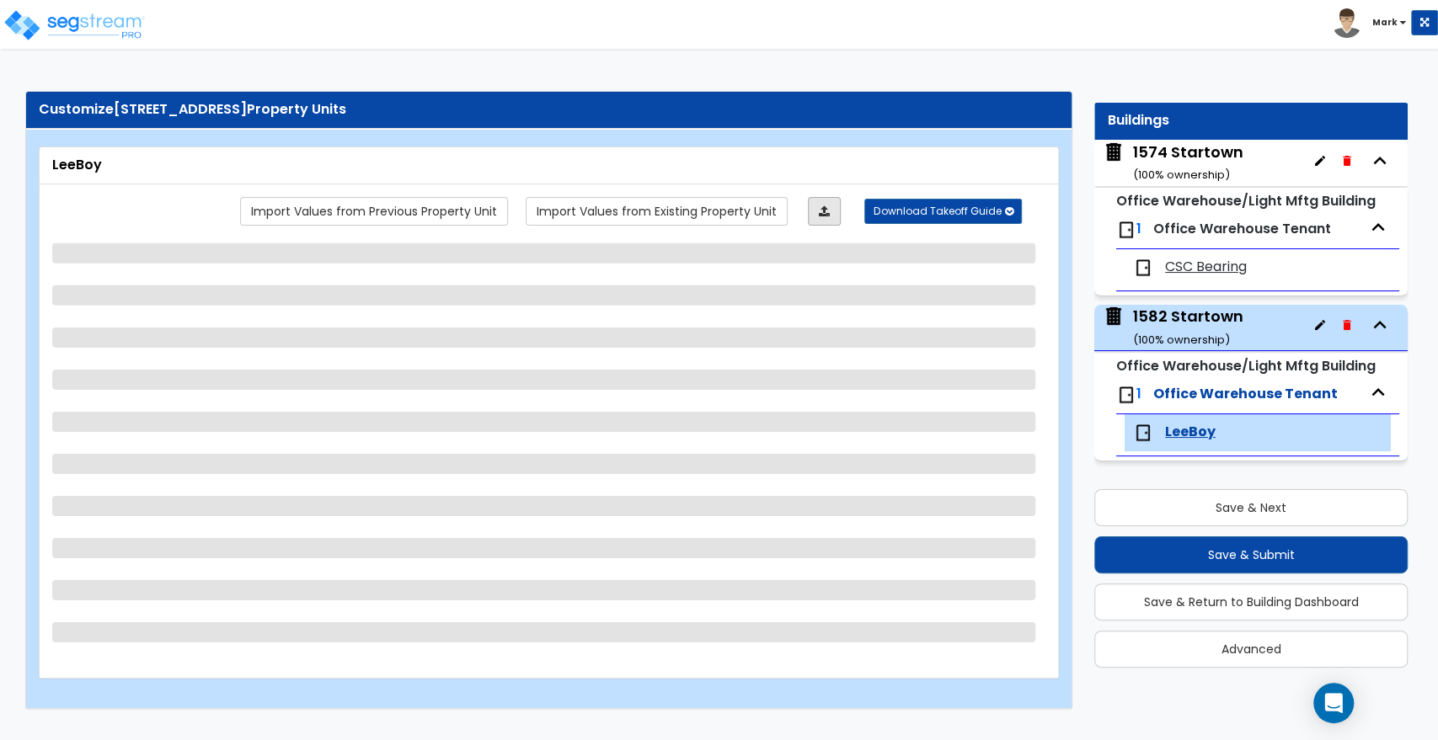
select select "2"
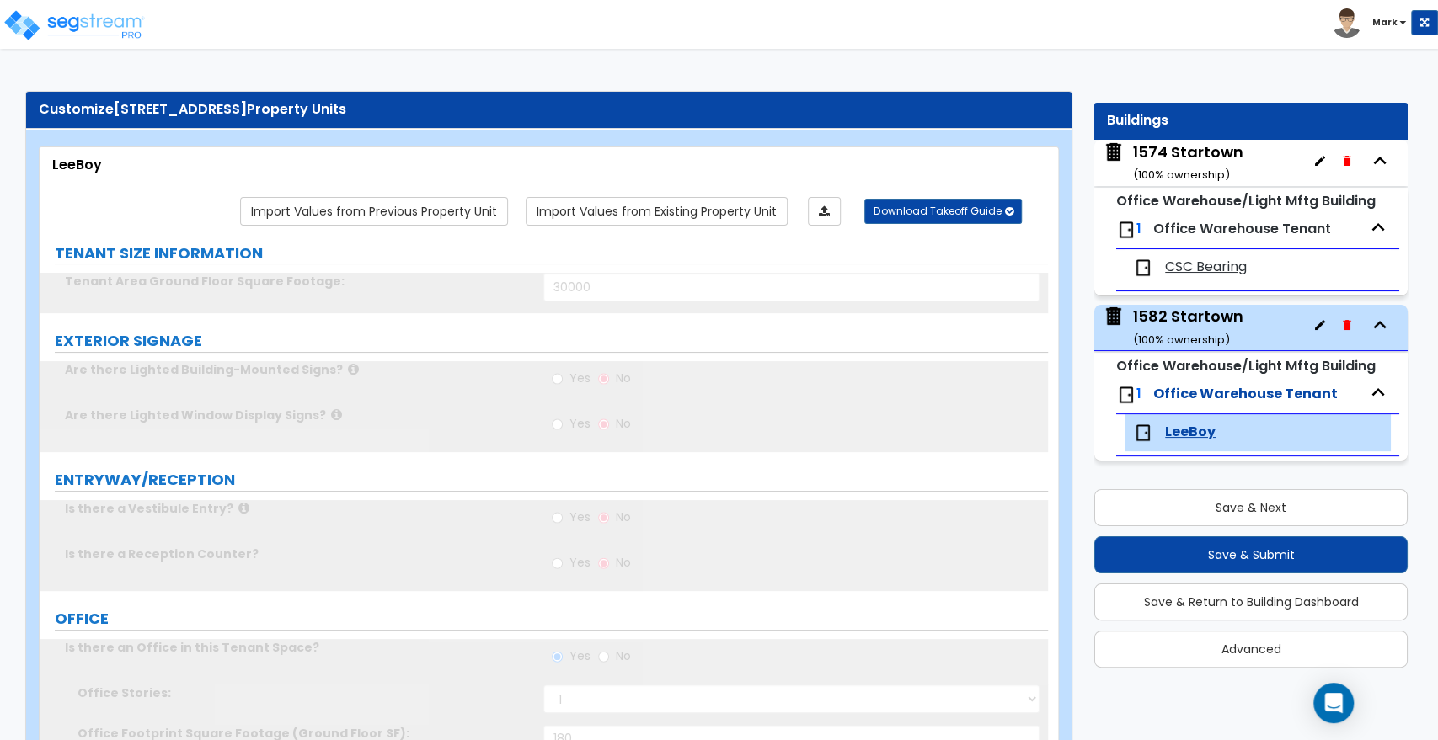
select select "1"
radio input "true"
type input "1"
radio input "true"
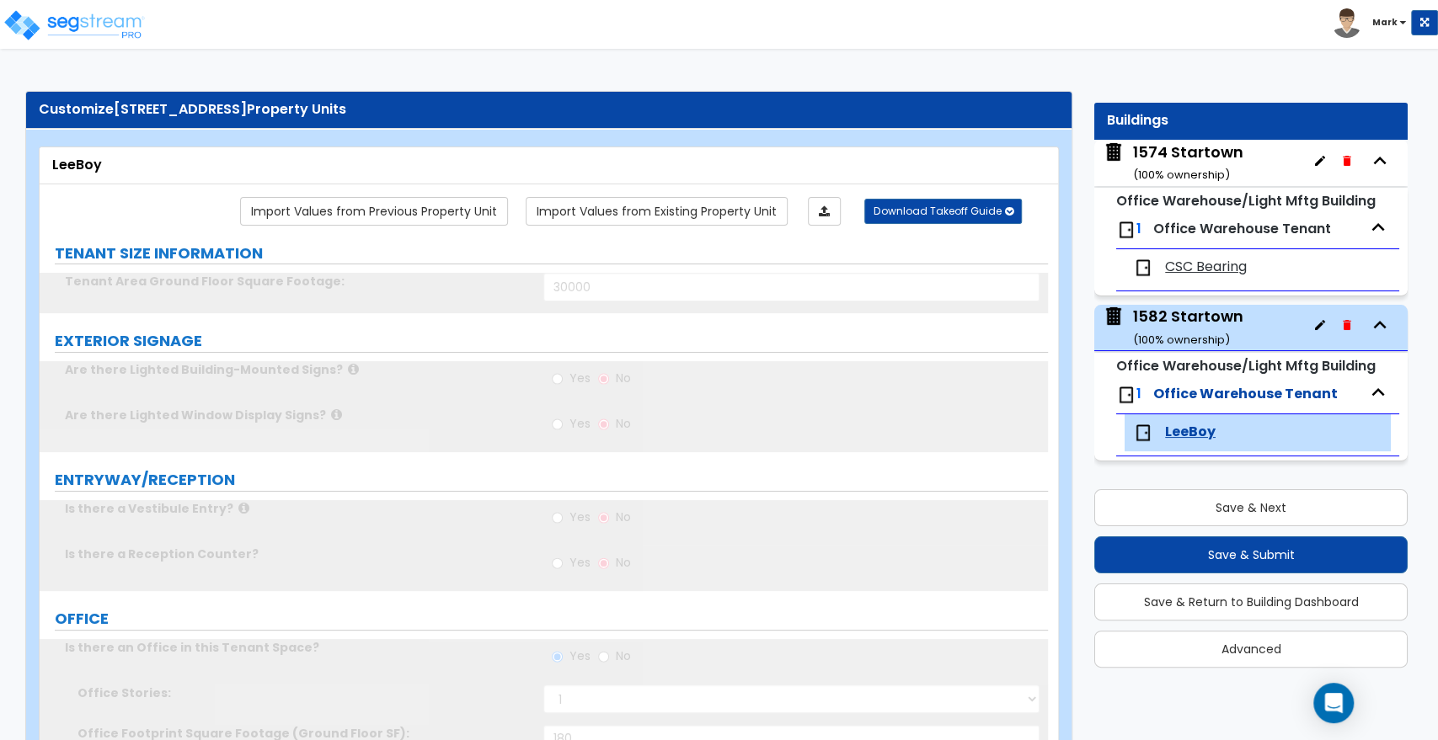
type input "1"
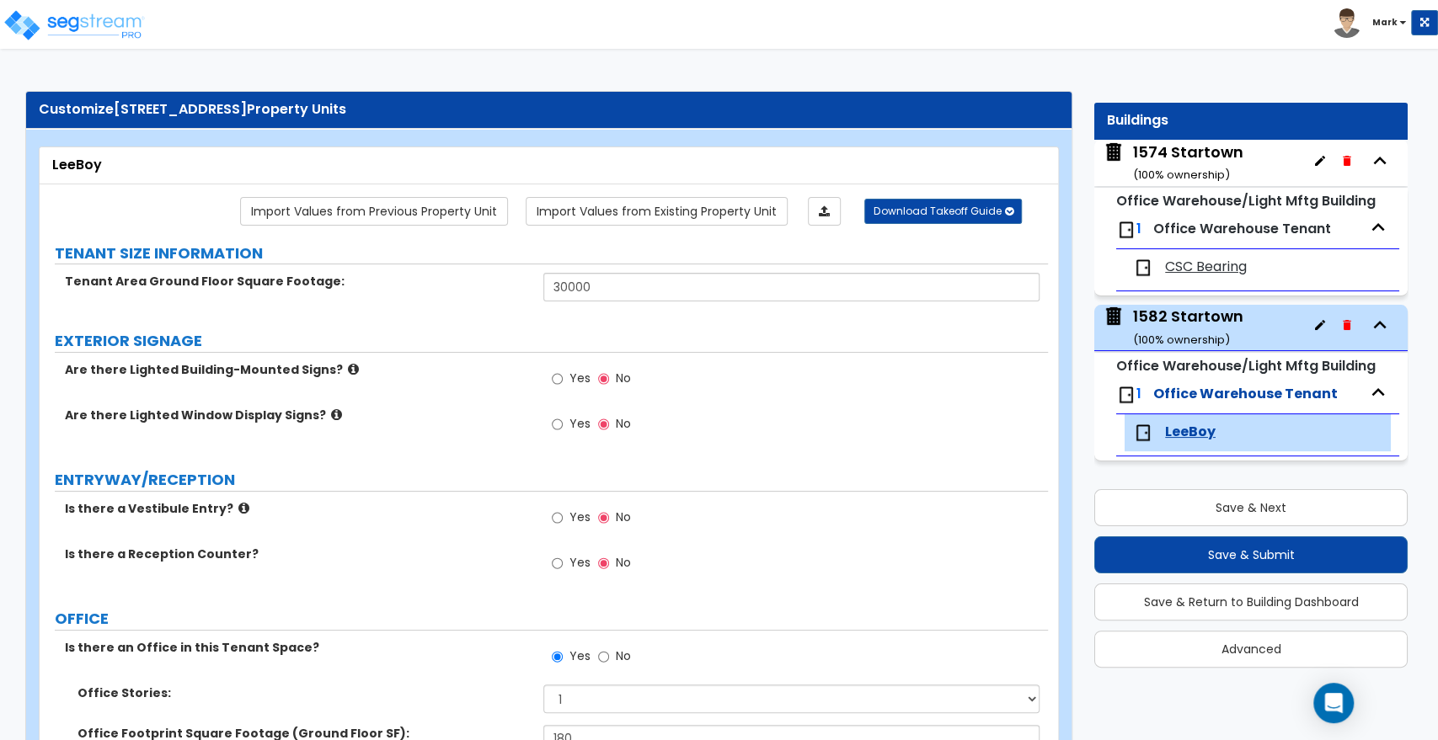
scroll to position [5073, 0]
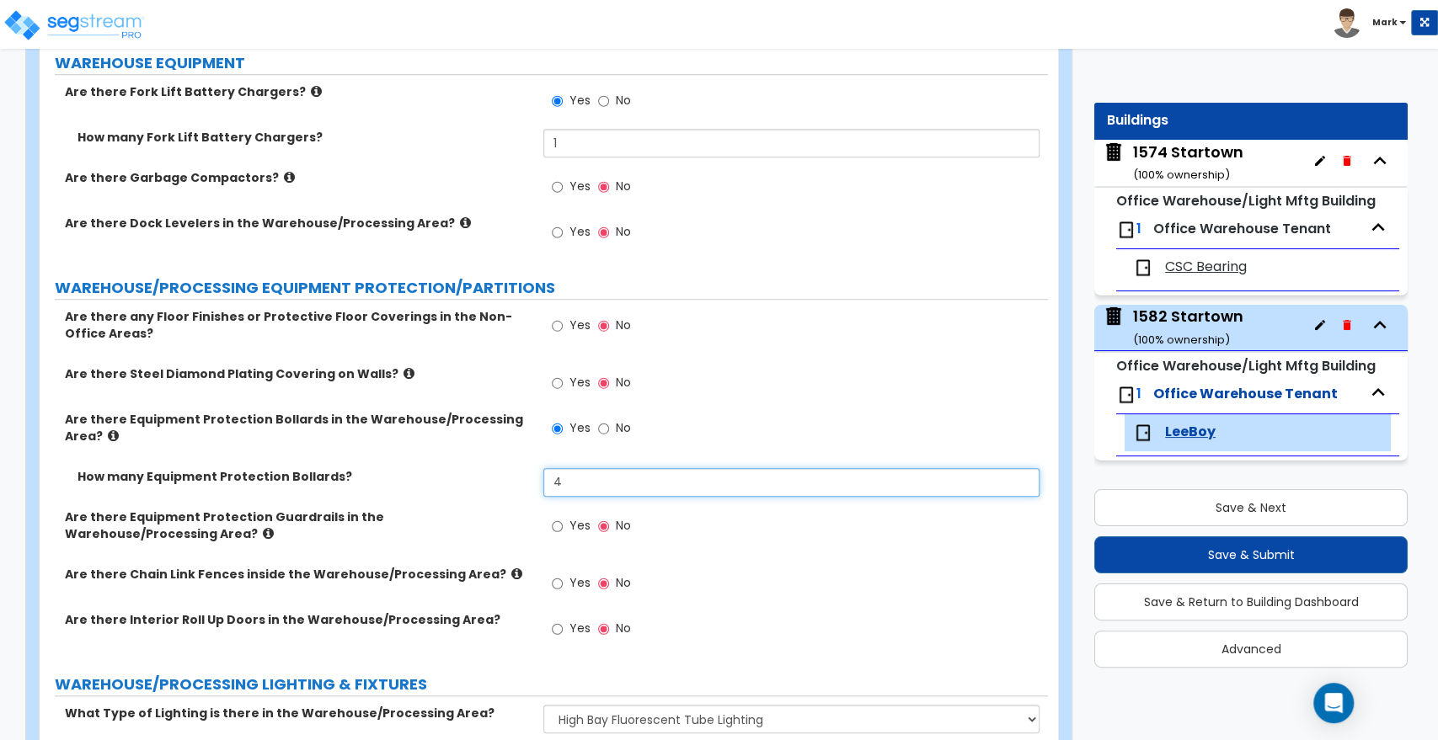
drag, startPoint x: 571, startPoint y: 436, endPoint x: 508, endPoint y: 434, distance: 63.2
click at [508, 468] on div "How many Equipment Protection Bollards? 4" at bounding box center [544, 488] width 1008 height 40
click at [1285, 497] on button "Save & Next" at bounding box center [1250, 507] width 313 height 37
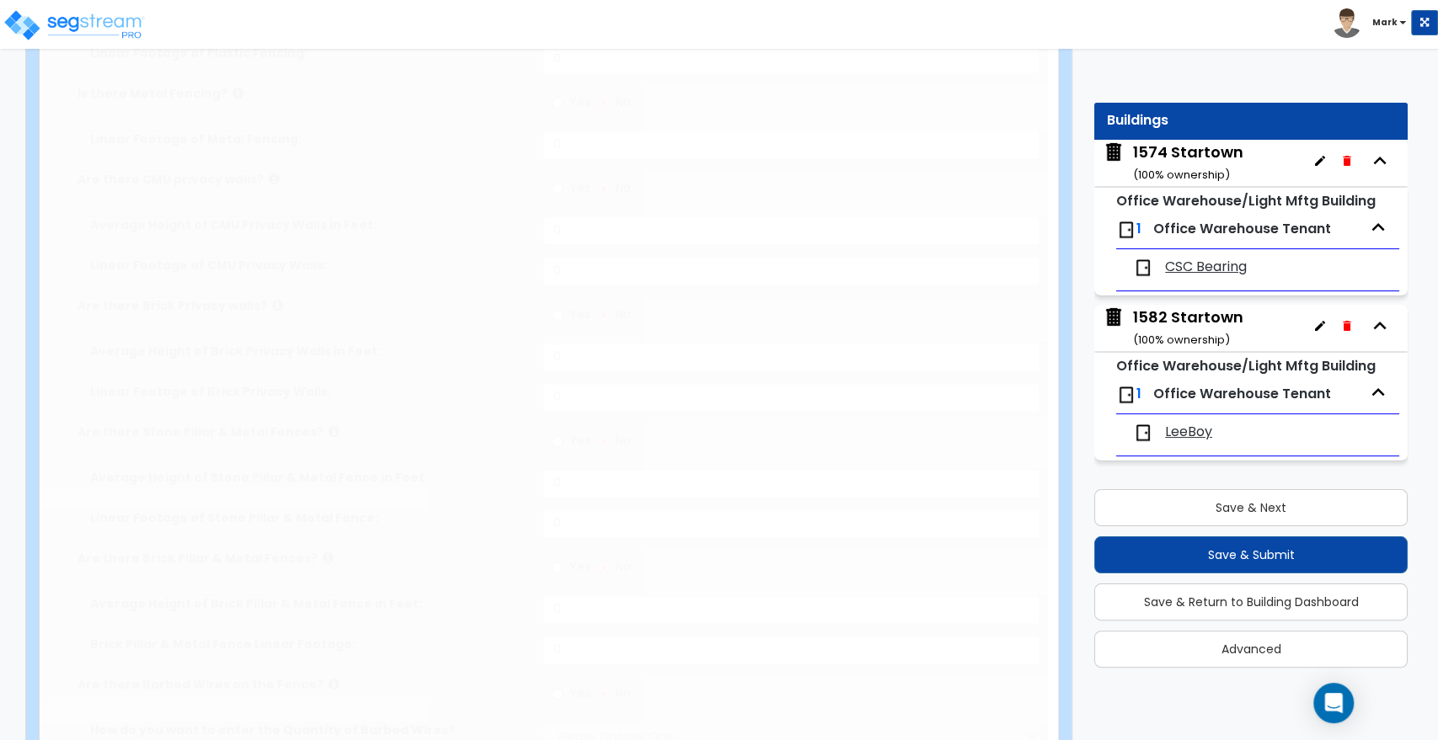
type input "7.09"
select select "2"
type input "28480"
select select "2"
type input "4263"
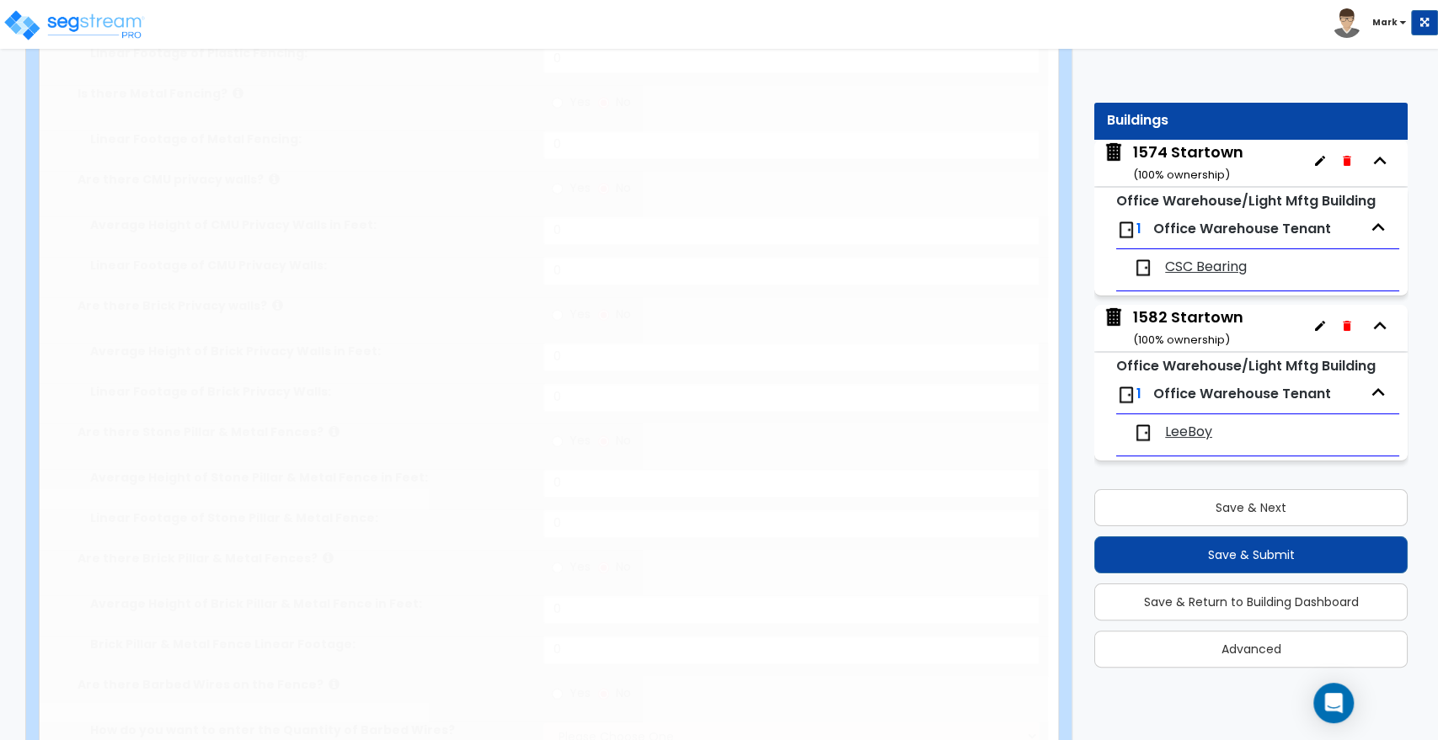
select select "2"
type input "3048"
radio input "true"
type input "4"
radio input "true"
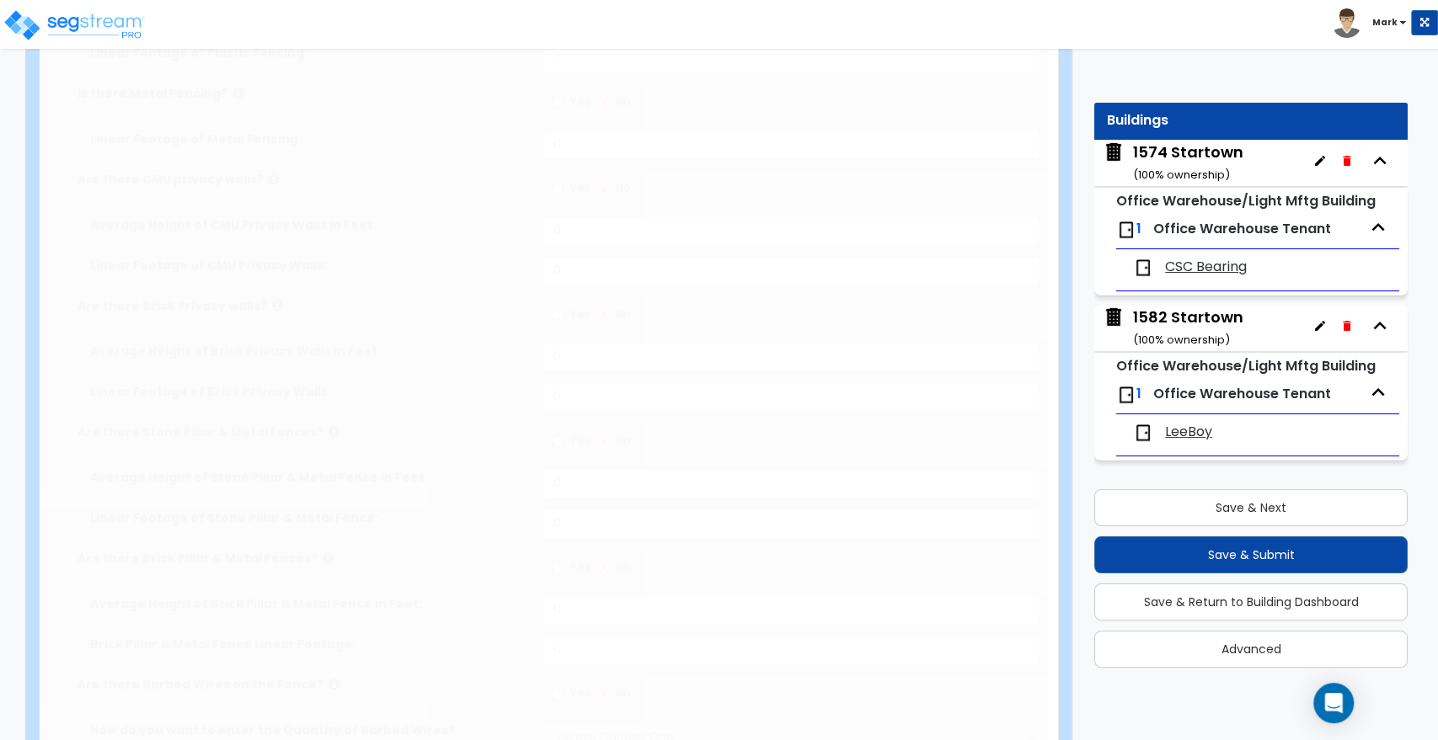
type input "2"
radio input "true"
select select "1"
type input "16"
radio input "true"
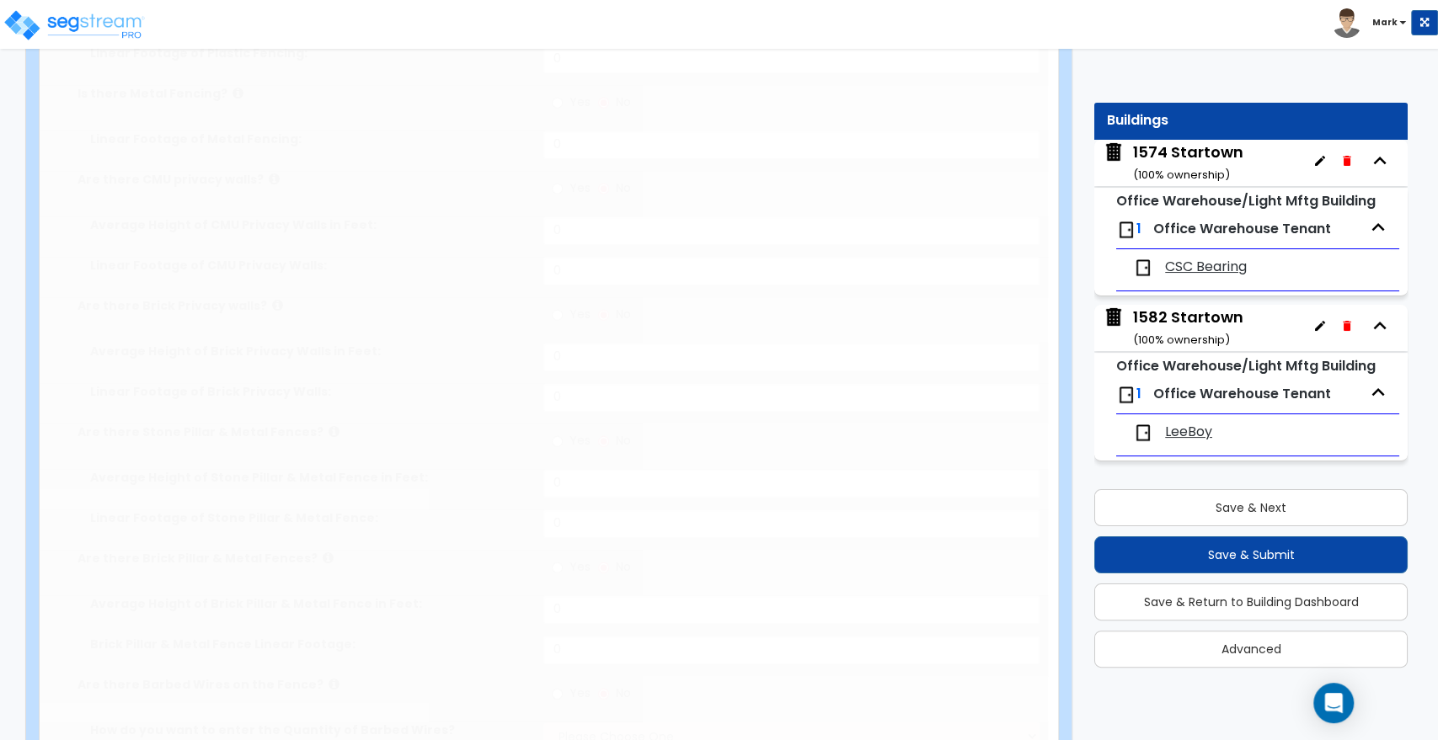
select select "2"
type input "51"
select select "1"
radio input "true"
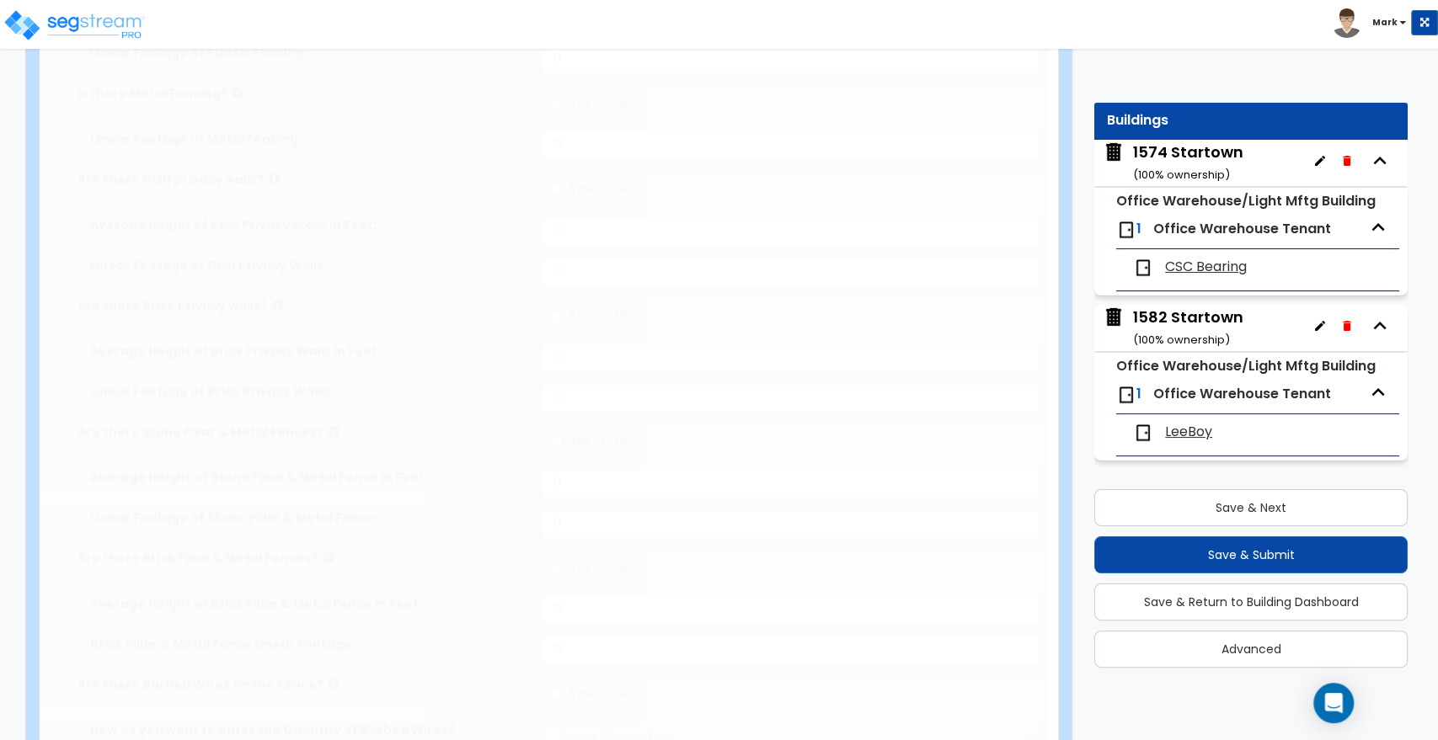
select select "2"
type input "310"
radio input "true"
type input "24"
radio input "true"
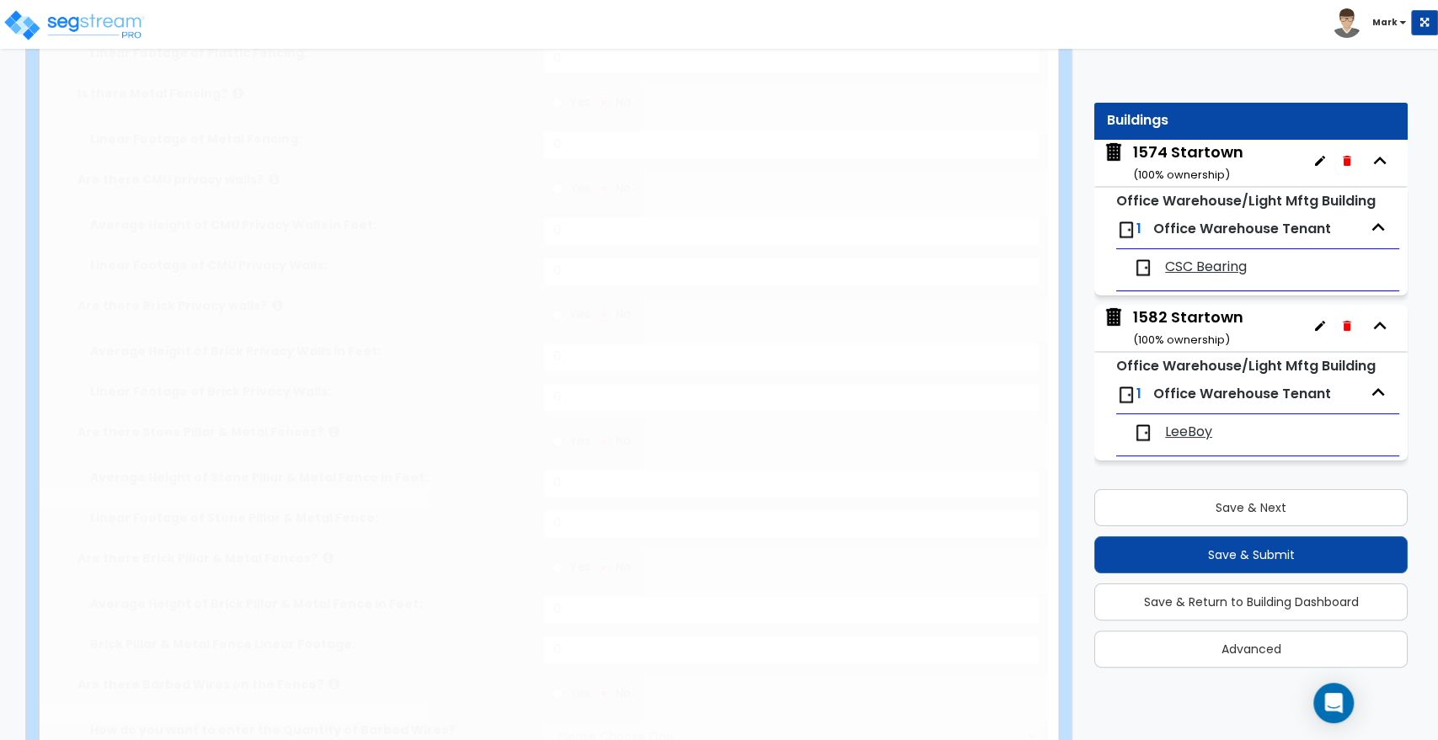
radio input "true"
type input "4"
type input "42"
radio input "true"
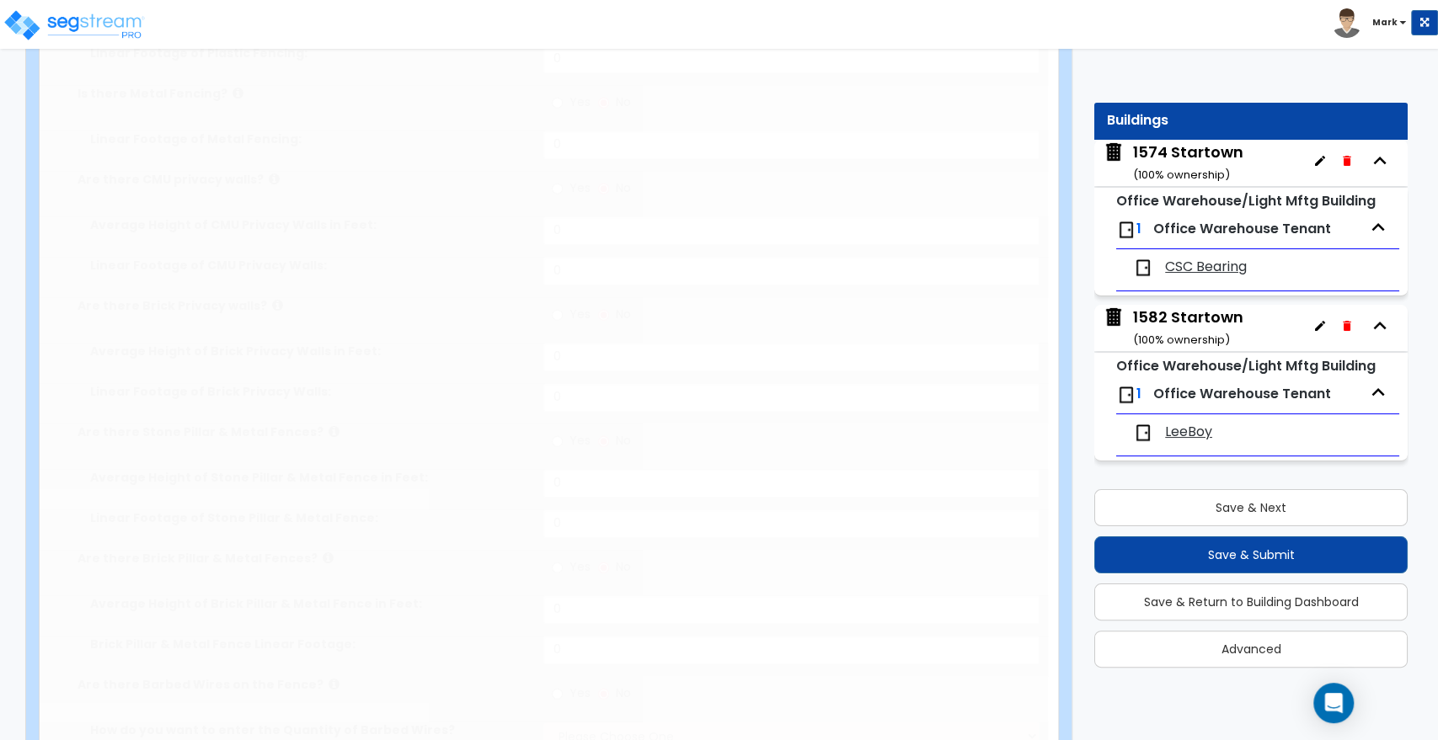
select select "2"
select select "4"
type input "8"
select select "6"
type input "12"
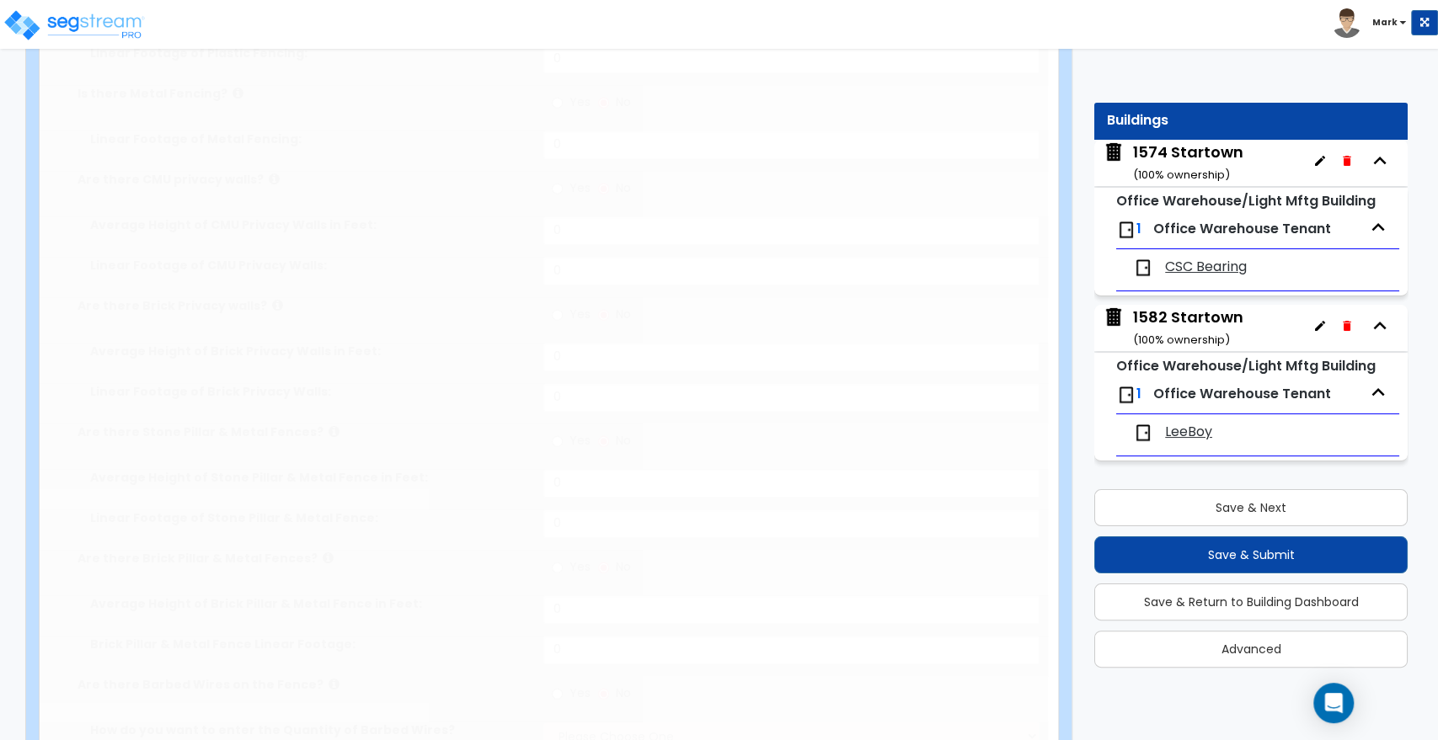
radio input "true"
type input "1"
radio input "true"
select select "2"
select select "4"
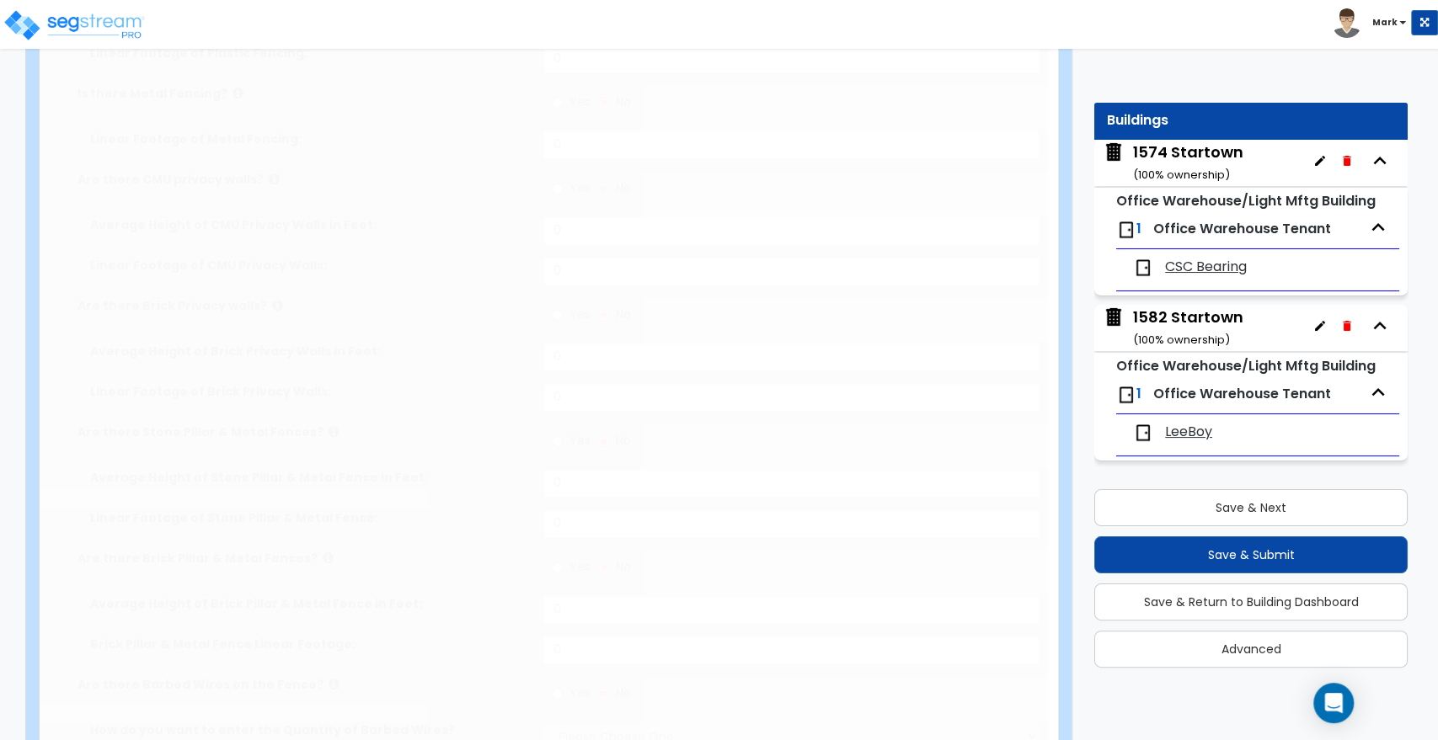
select select "5"
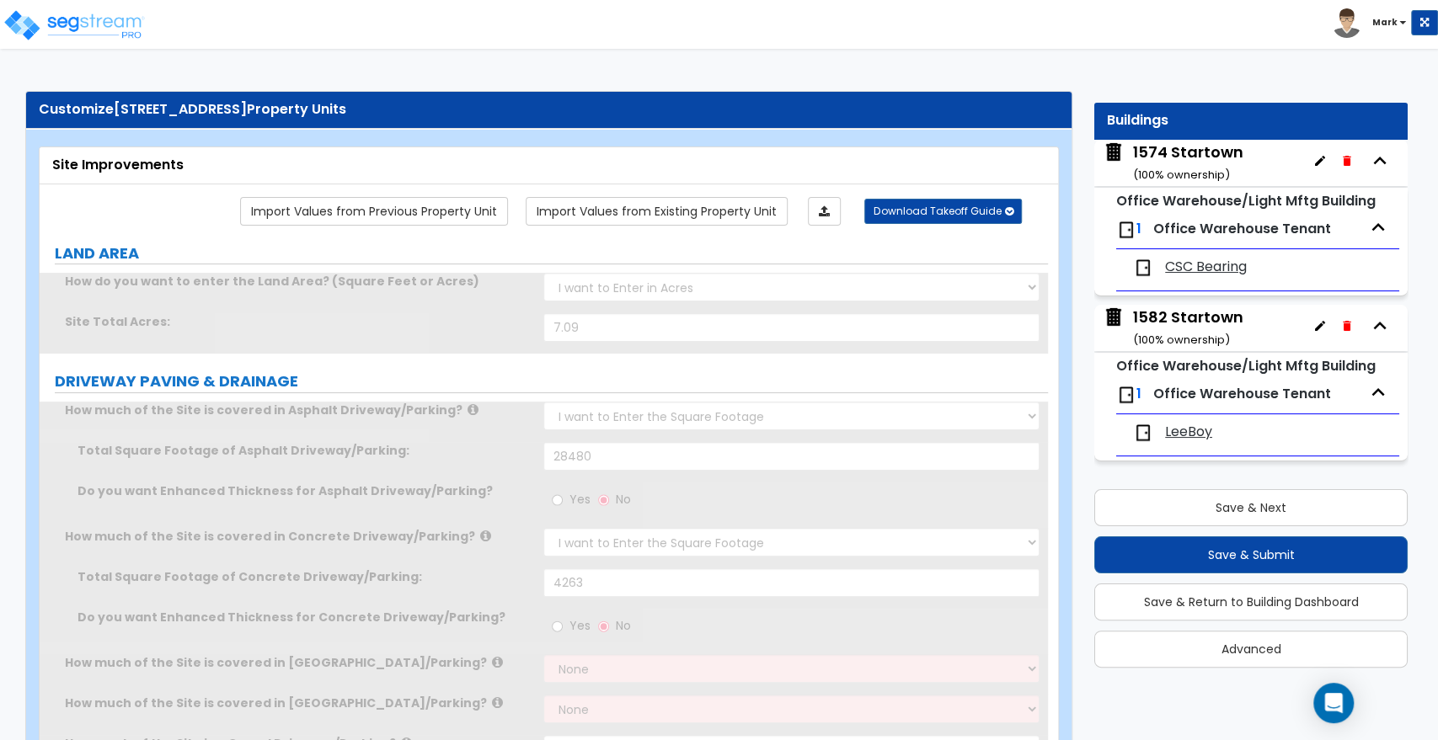
scroll to position [0, 0]
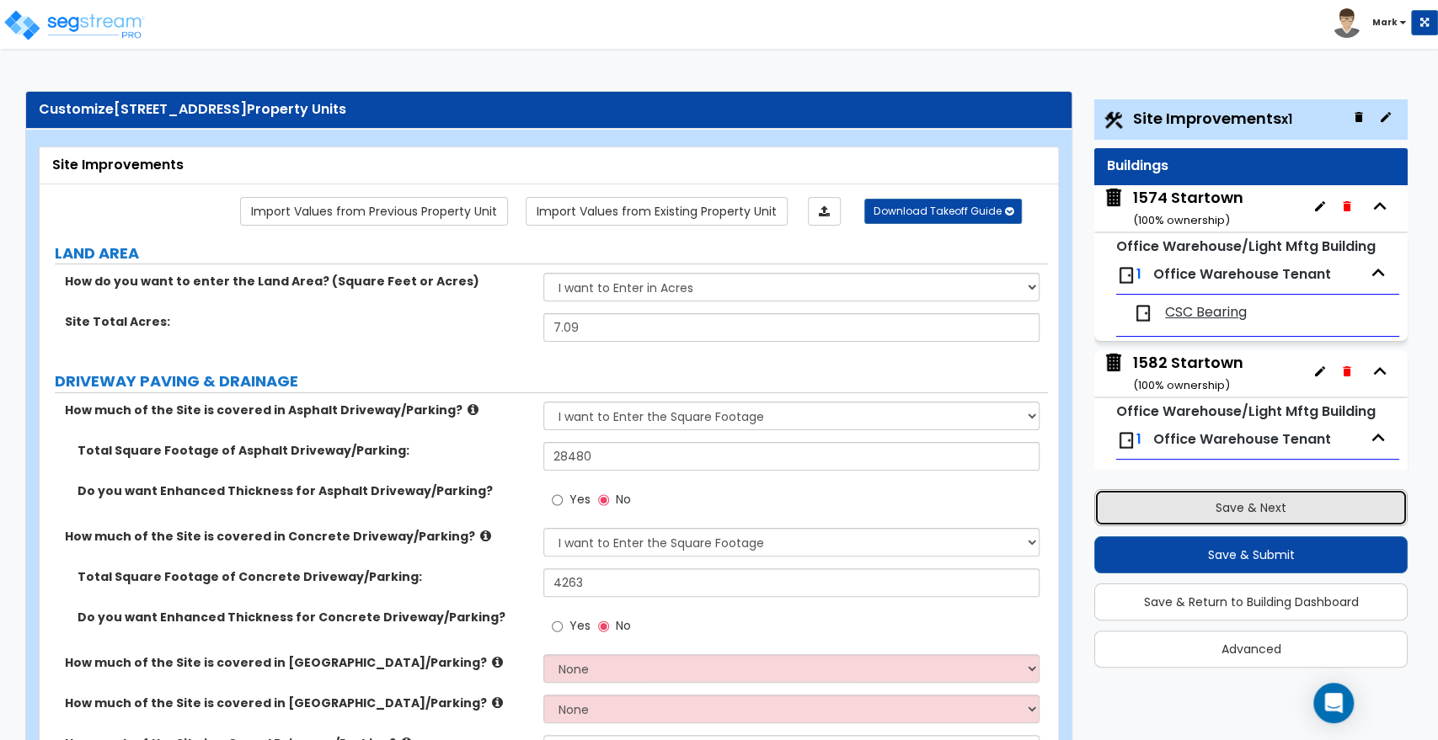
click at [1346, 514] on button "Save & Next" at bounding box center [1250, 507] width 313 height 37
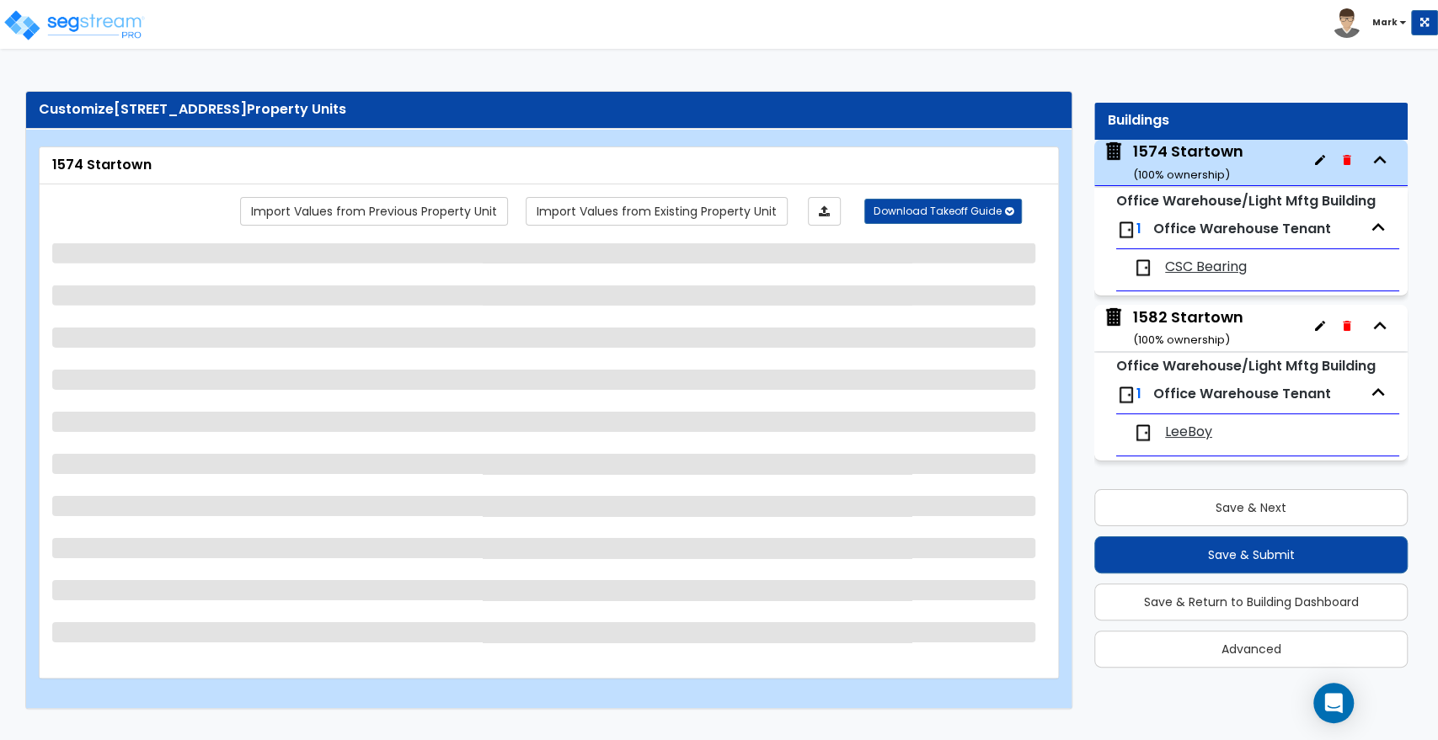
scroll to position [46, 0]
select select "1"
select select "2"
select select "3"
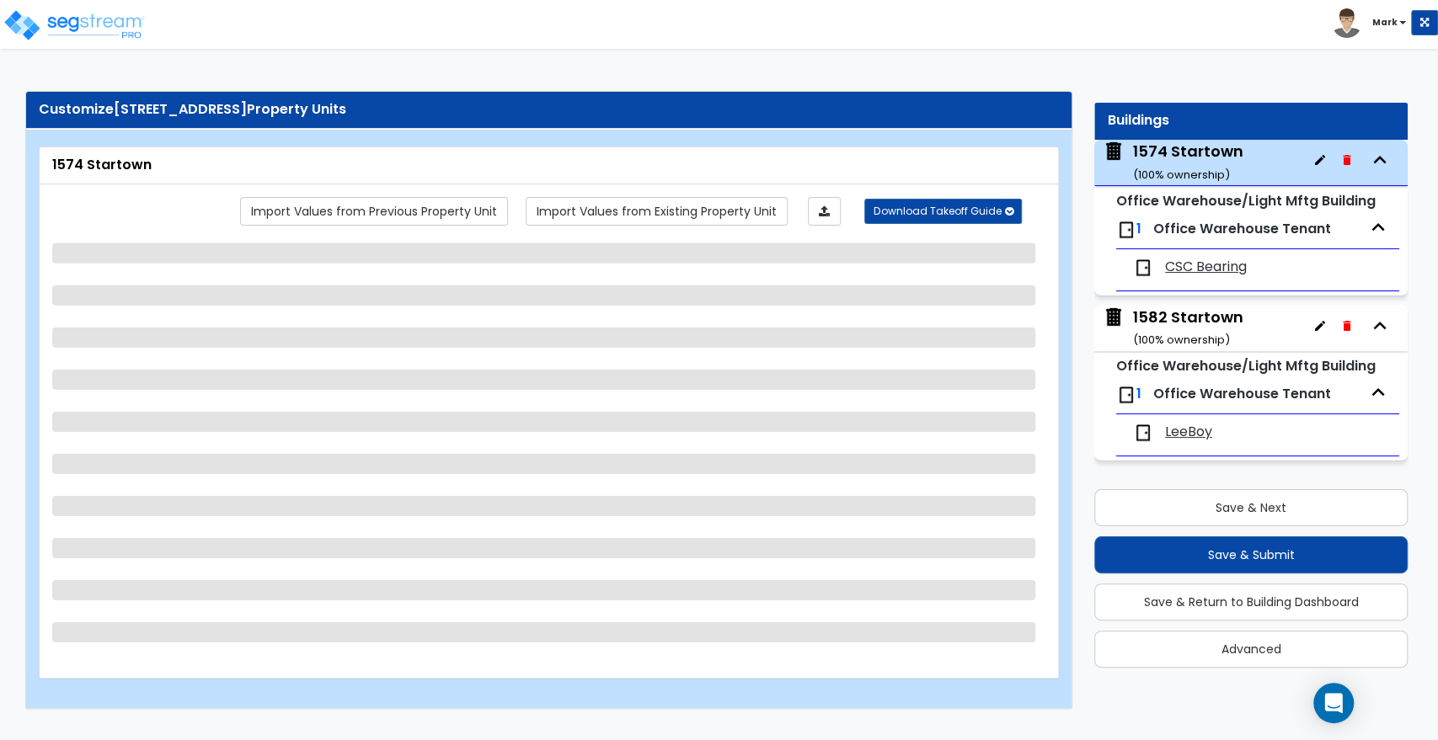
select select "2"
select select "1"
select select "3"
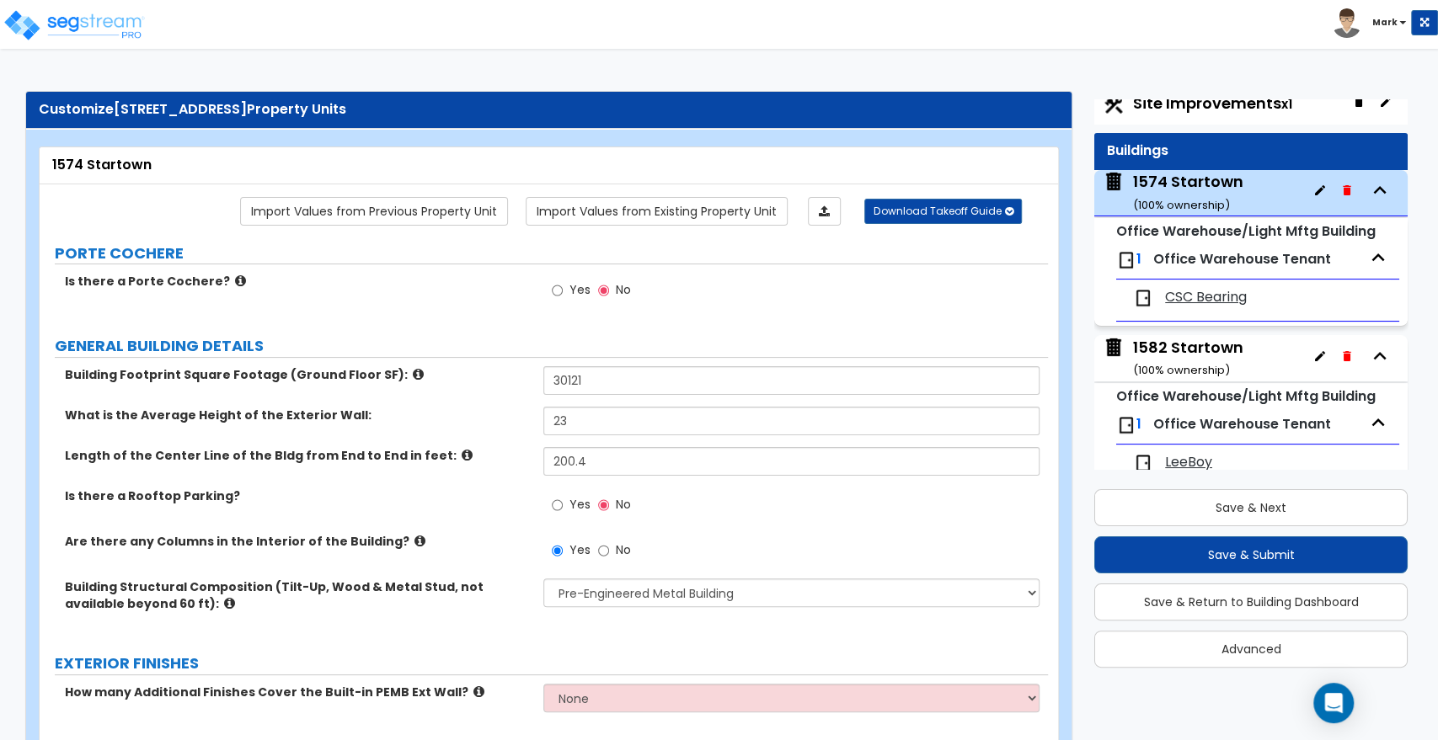
scroll to position [0, 0]
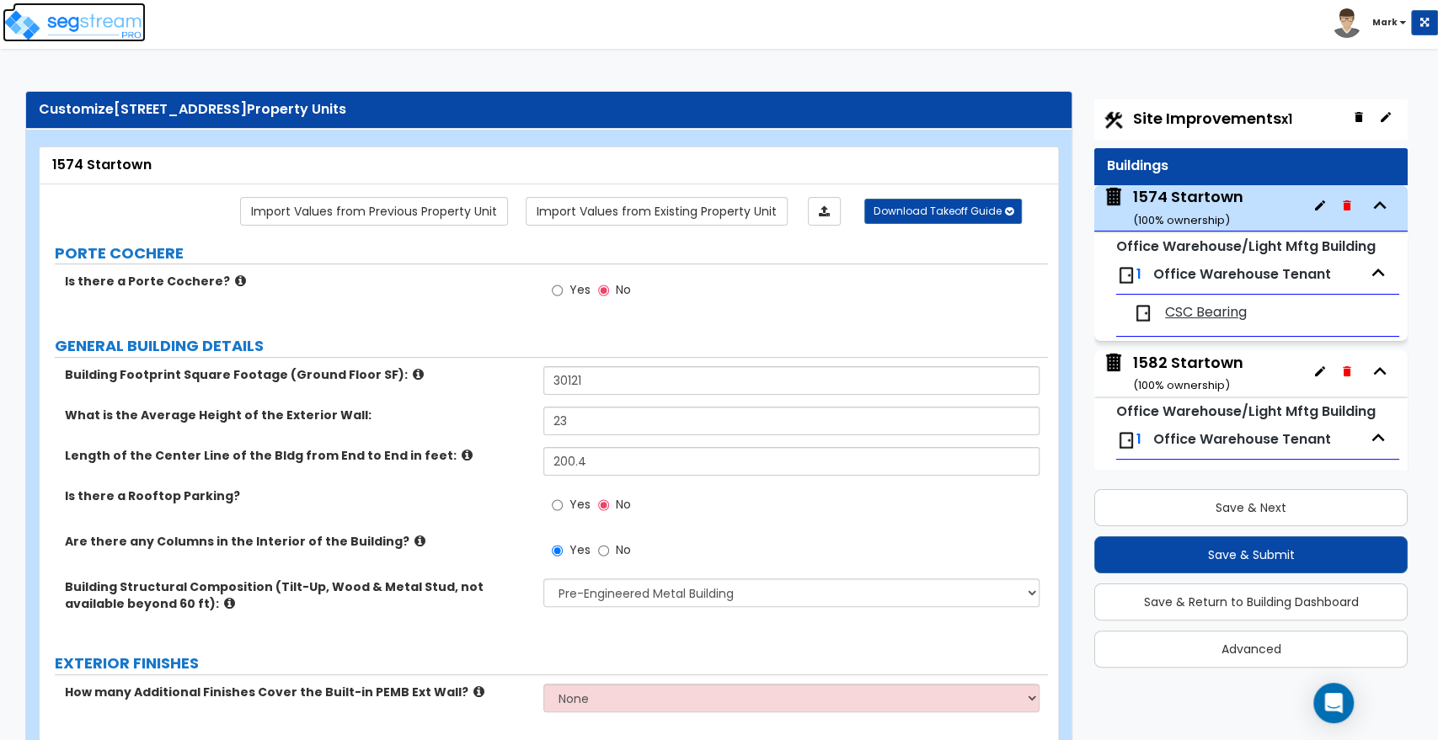
click at [96, 25] on img at bounding box center [74, 25] width 143 height 34
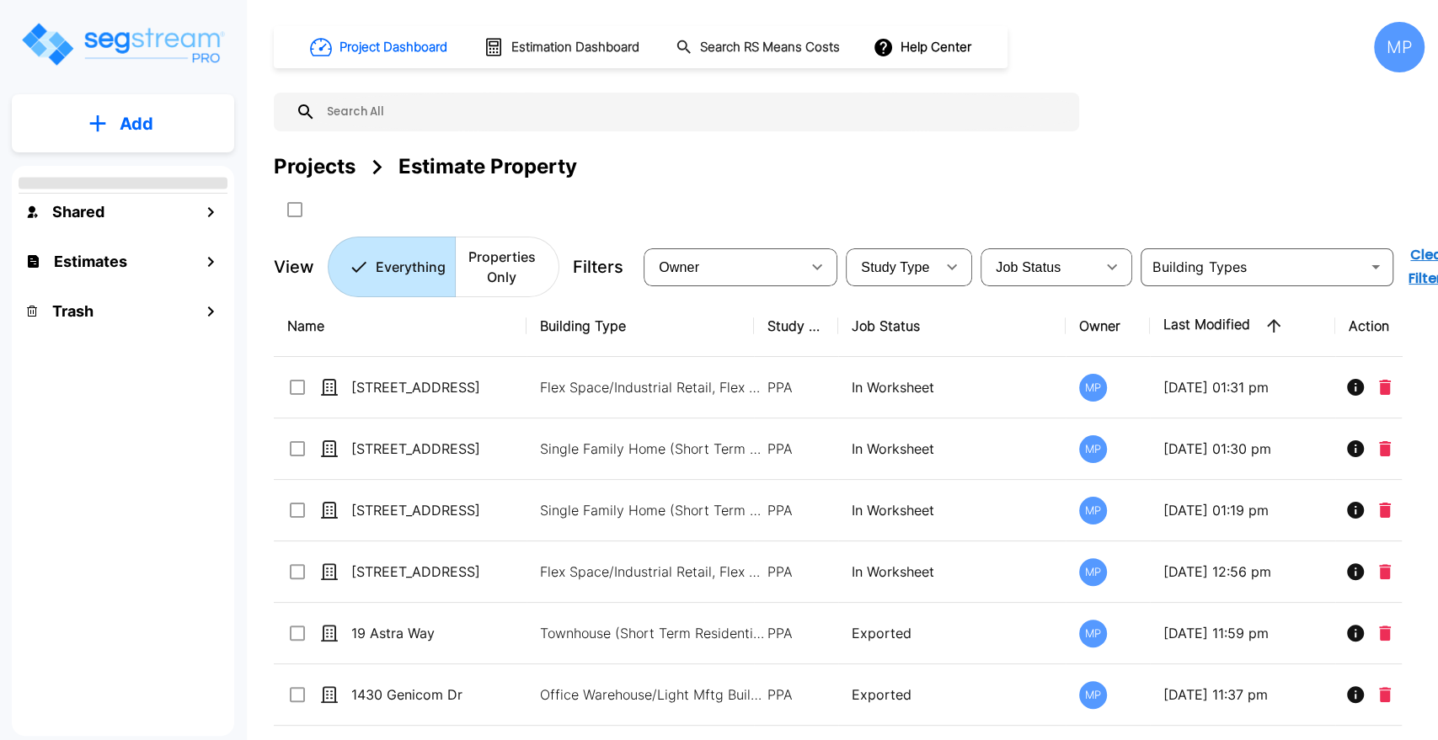
click at [410, 112] on input "text" at bounding box center [693, 112] width 755 height 39
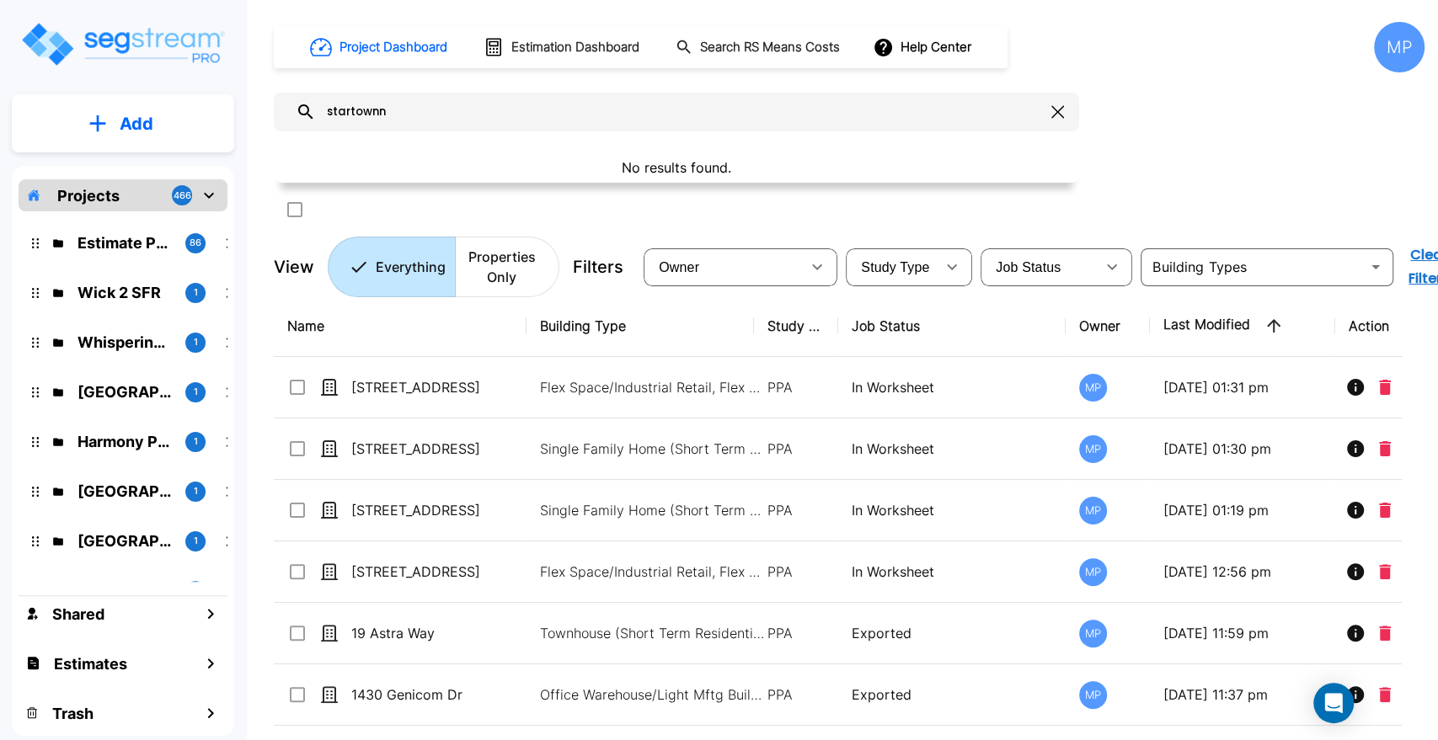
click at [387, 119] on input "startownn" at bounding box center [680, 112] width 729 height 39
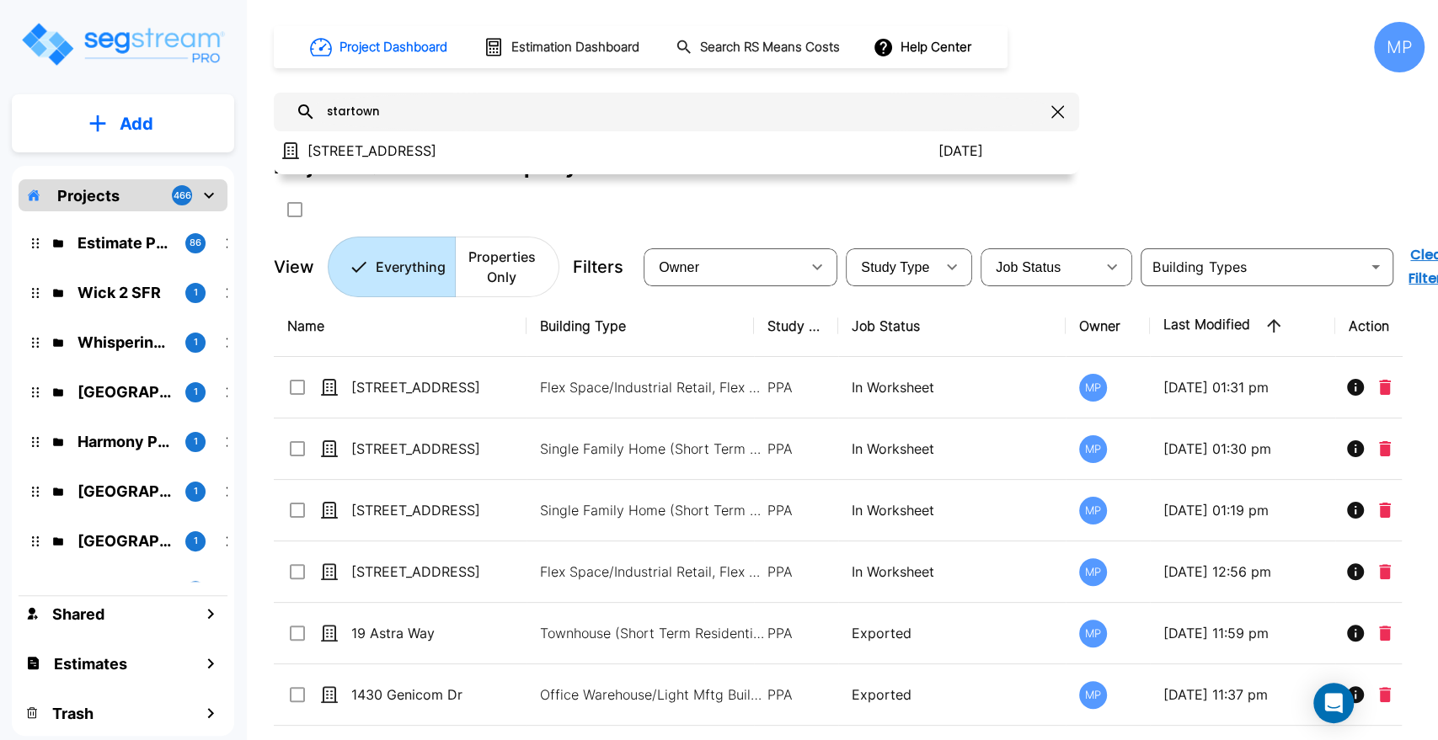
type input "startown"
drag, startPoint x: 1054, startPoint y: 120, endPoint x: 553, endPoint y: 46, distance: 506.6
click at [1054, 120] on button "button" at bounding box center [1057, 112] width 26 height 27
click at [596, 45] on h1 "Estimation Dashboard" at bounding box center [575, 47] width 128 height 19
click at [547, 46] on h1 "Estimation Dashboard" at bounding box center [575, 47] width 128 height 19
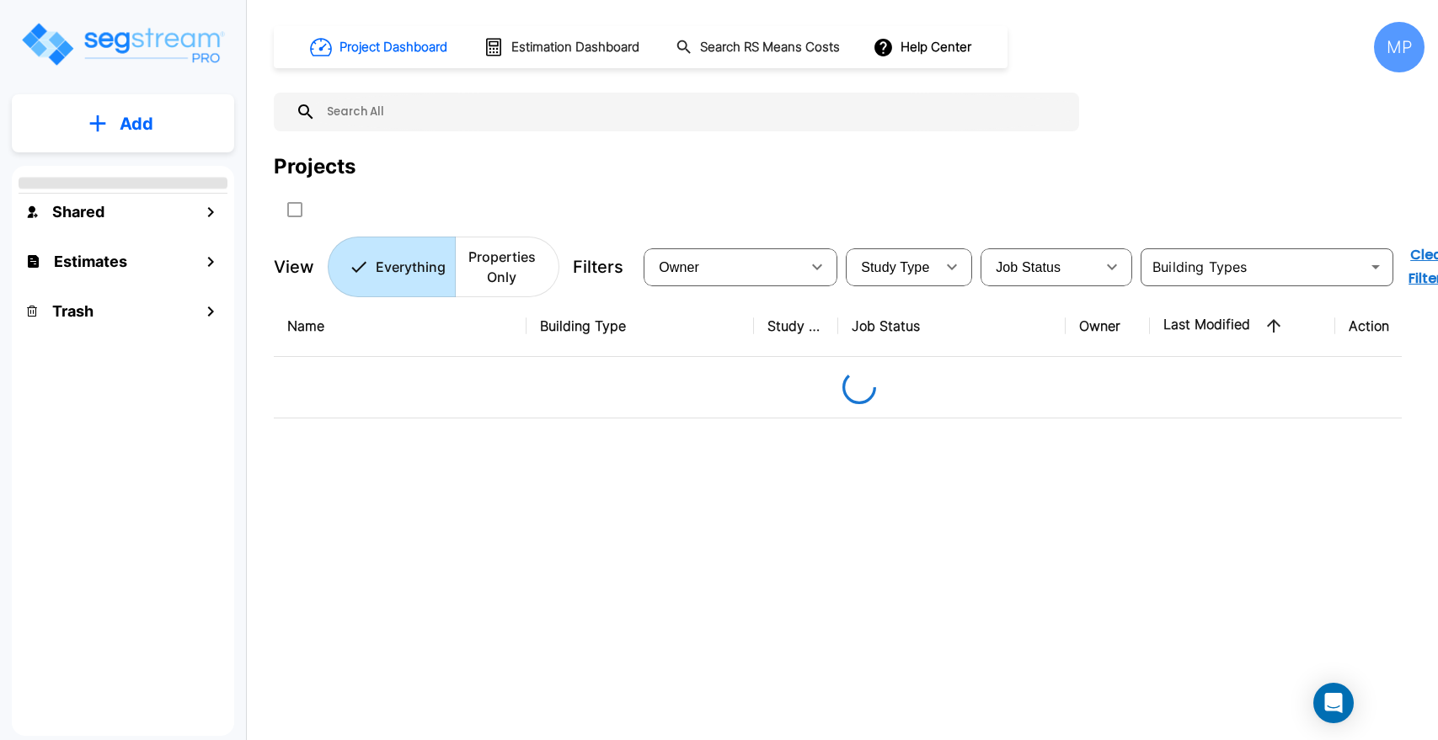
drag, startPoint x: 0, startPoint y: 0, endPoint x: 399, endPoint y: 113, distance: 414.9
click at [379, 115] on input "text" at bounding box center [693, 112] width 755 height 39
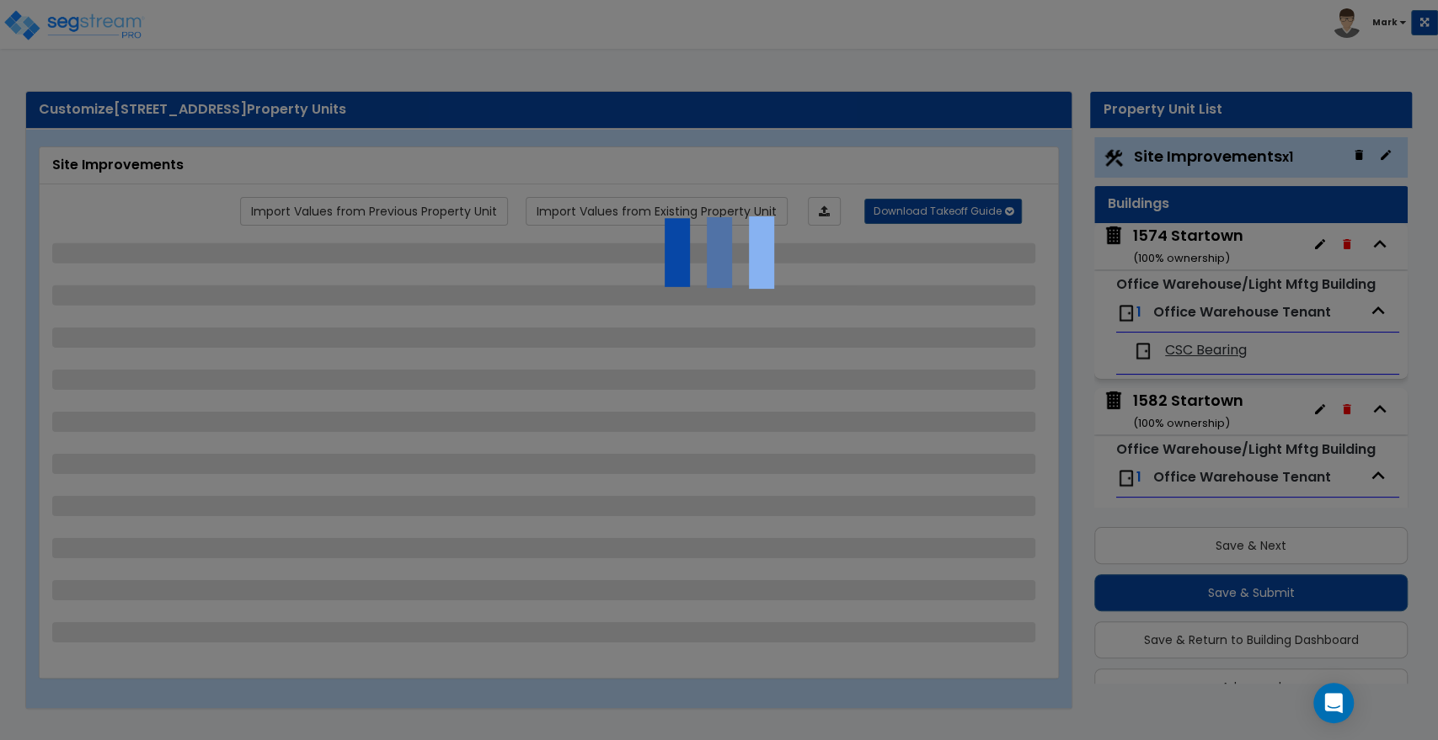
scroll to position [38, 0]
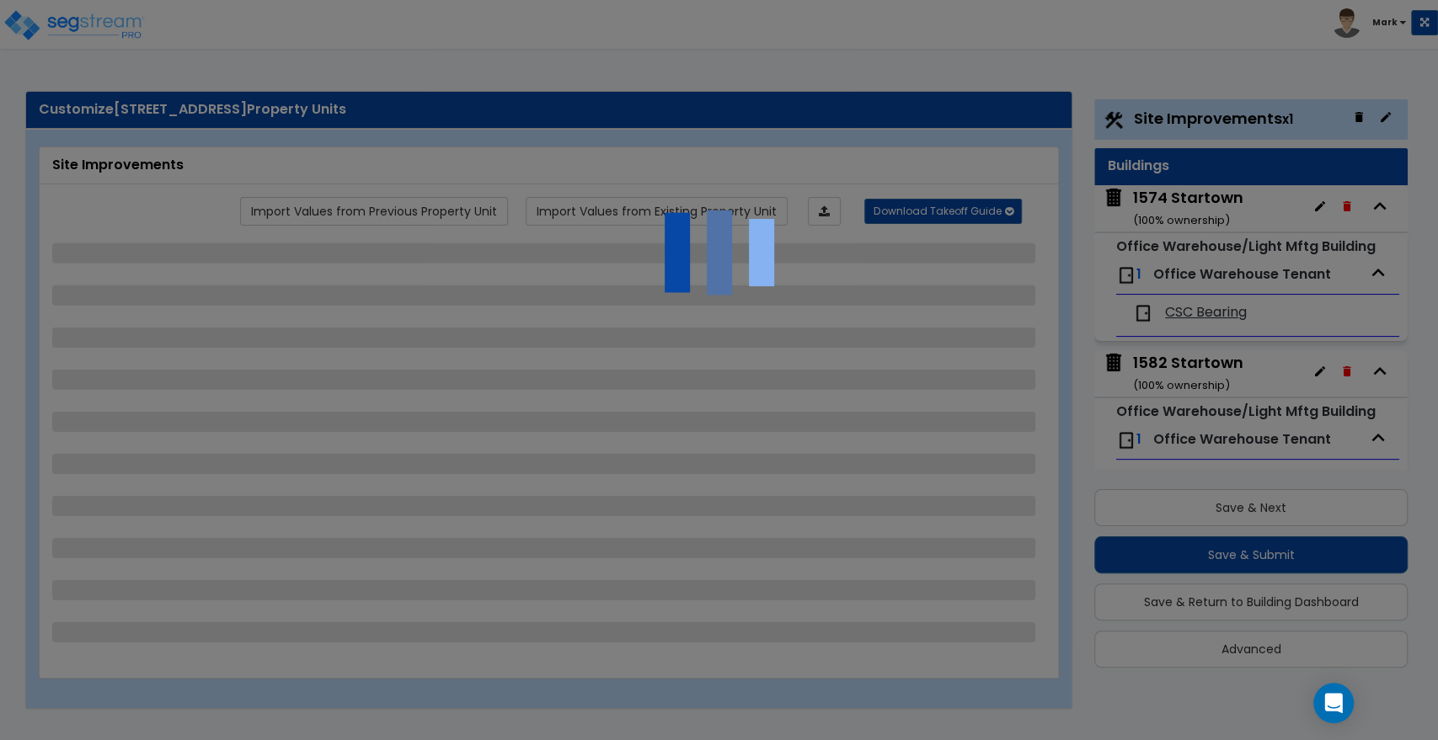
select select "2"
select select "1"
select select "2"
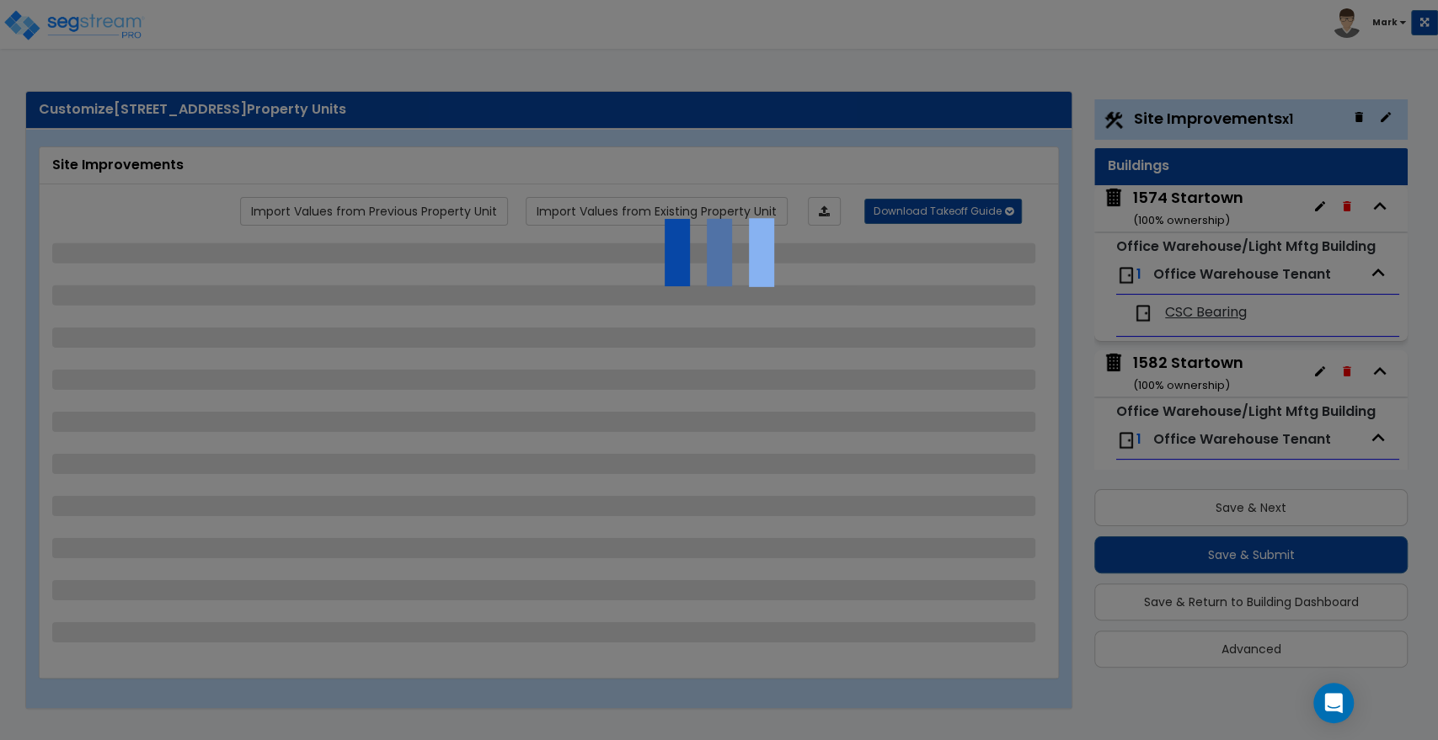
select select "1"
select select "2"
select select "4"
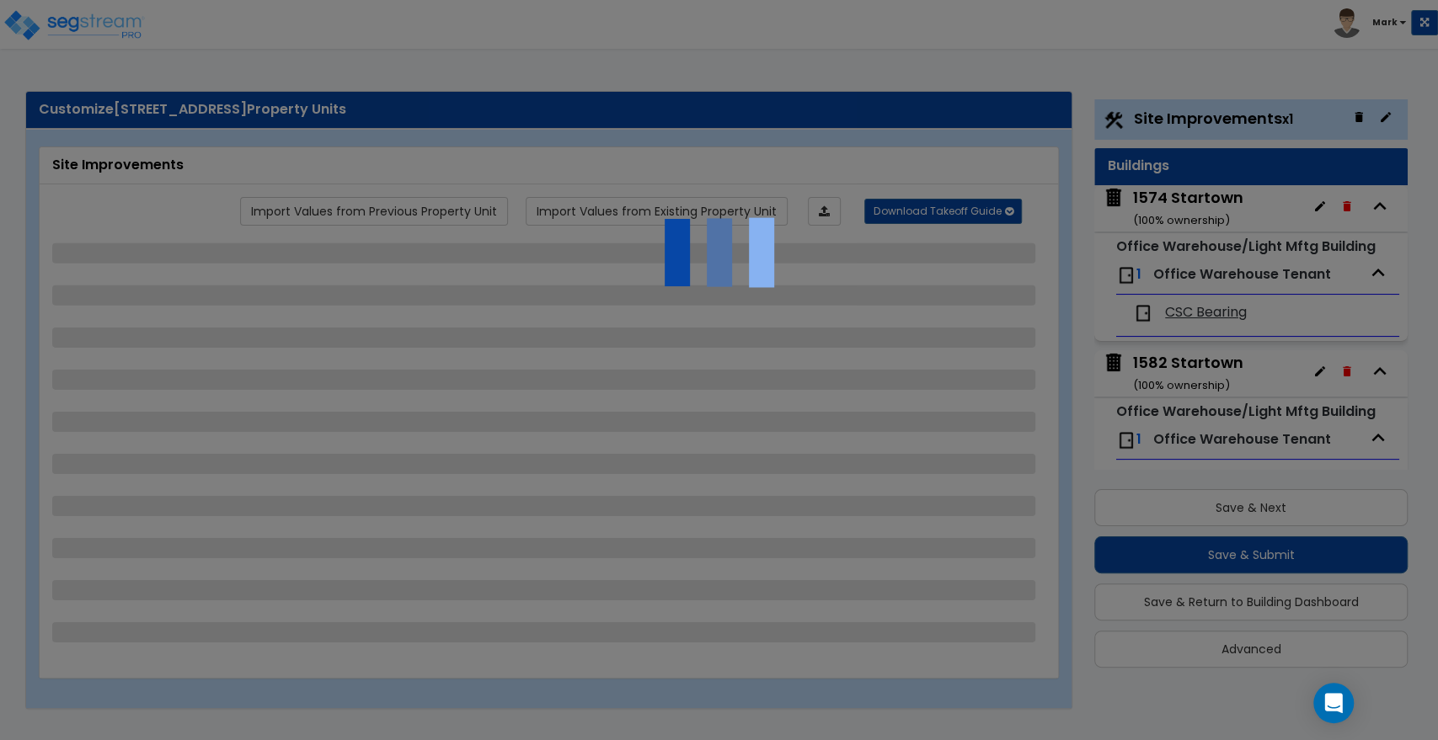
select select "6"
select select "2"
select select "4"
select select "5"
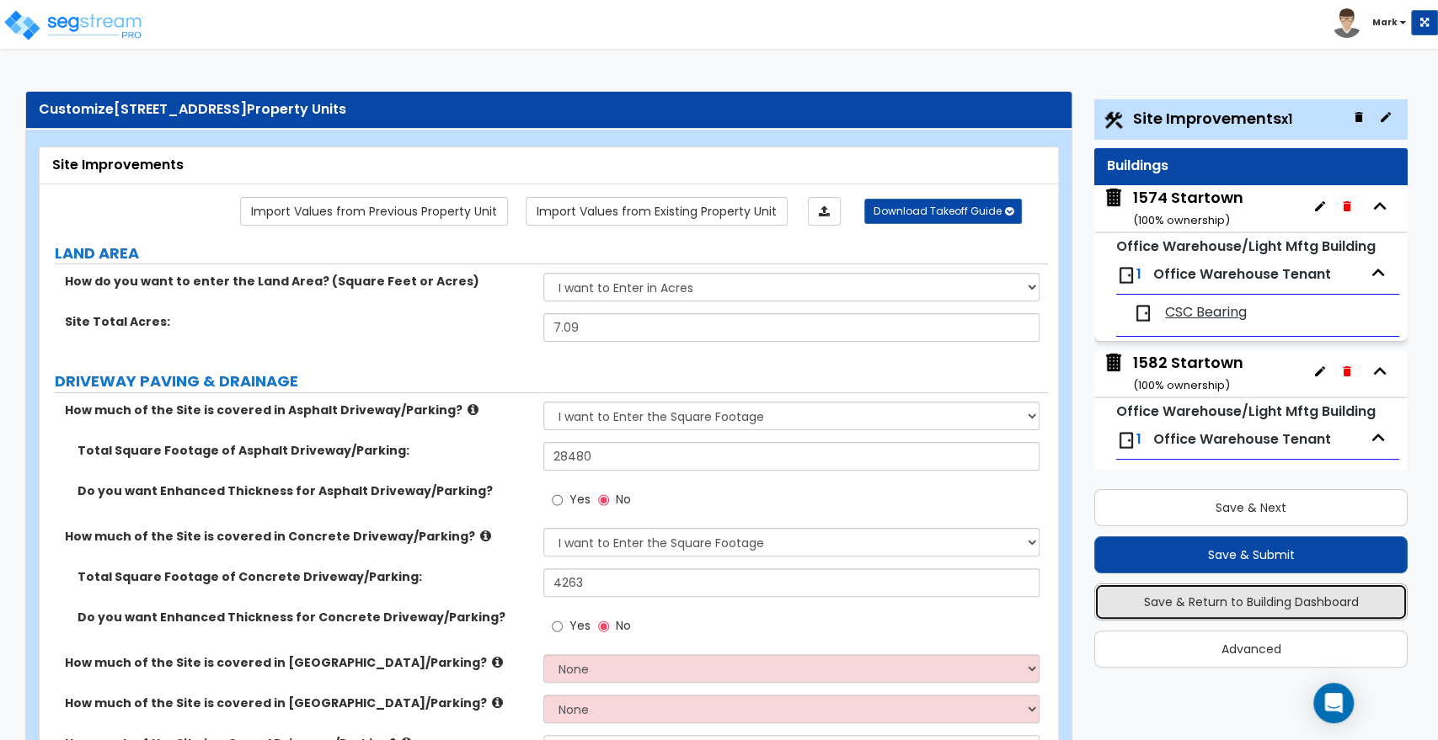
click at [1183, 605] on button "Save & Return to Building Dashboard" at bounding box center [1250, 602] width 313 height 37
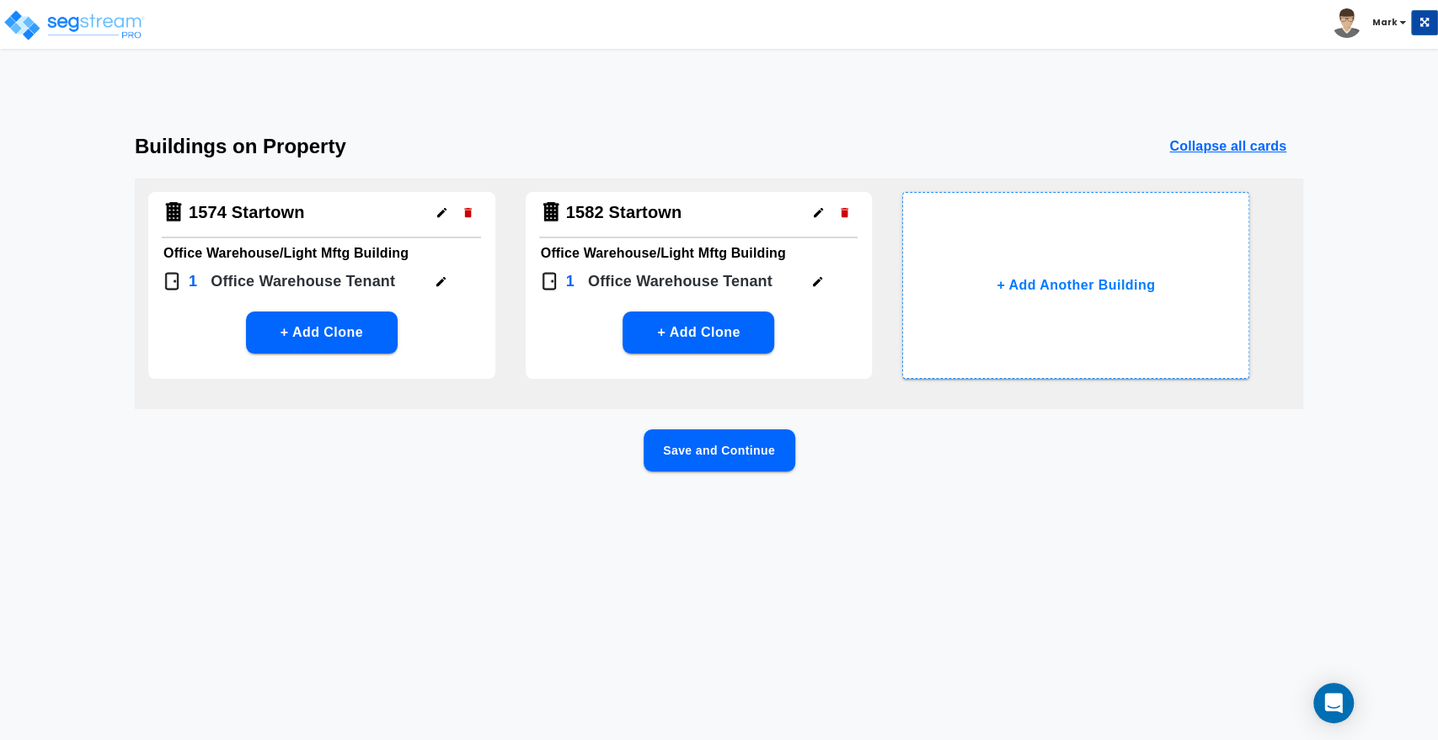
click at [734, 457] on button "Save and Continue" at bounding box center [720, 451] width 152 height 42
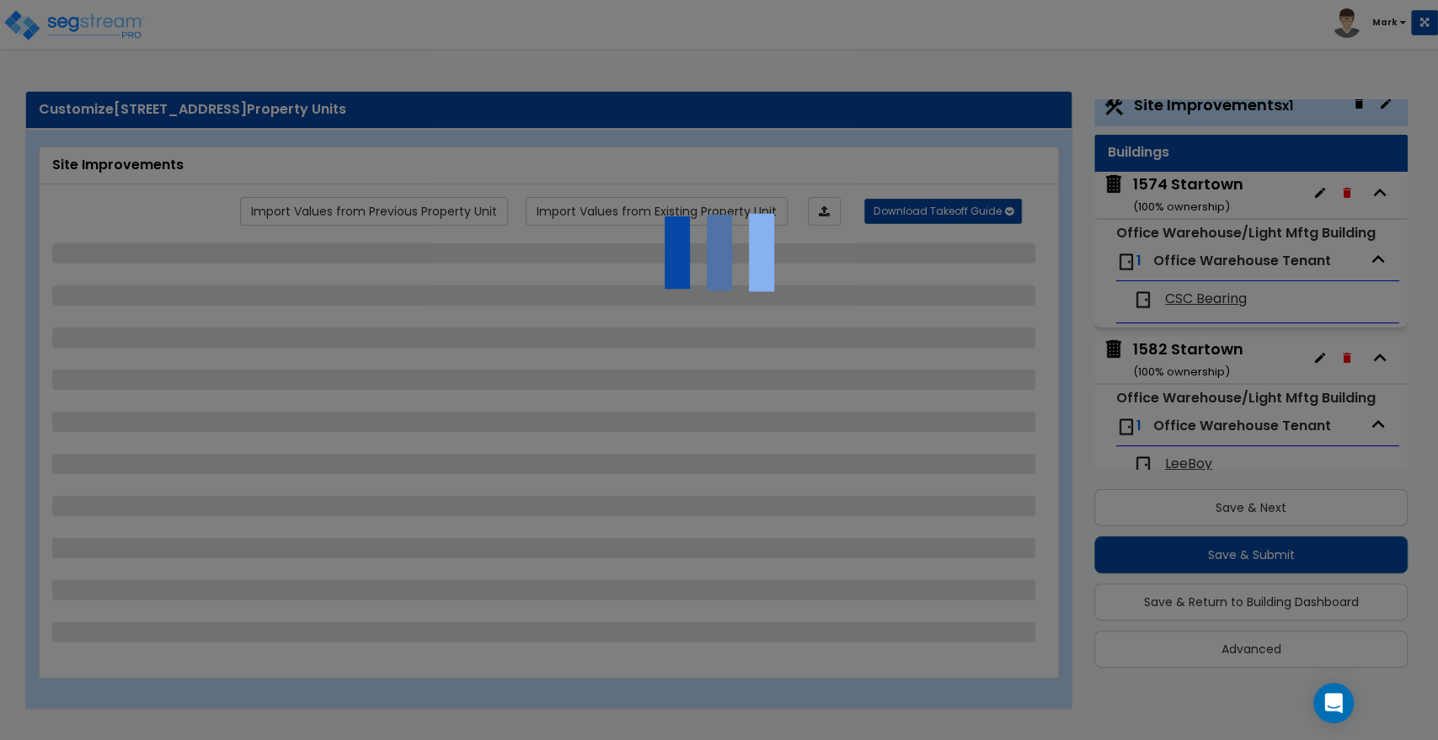
scroll to position [0, 0]
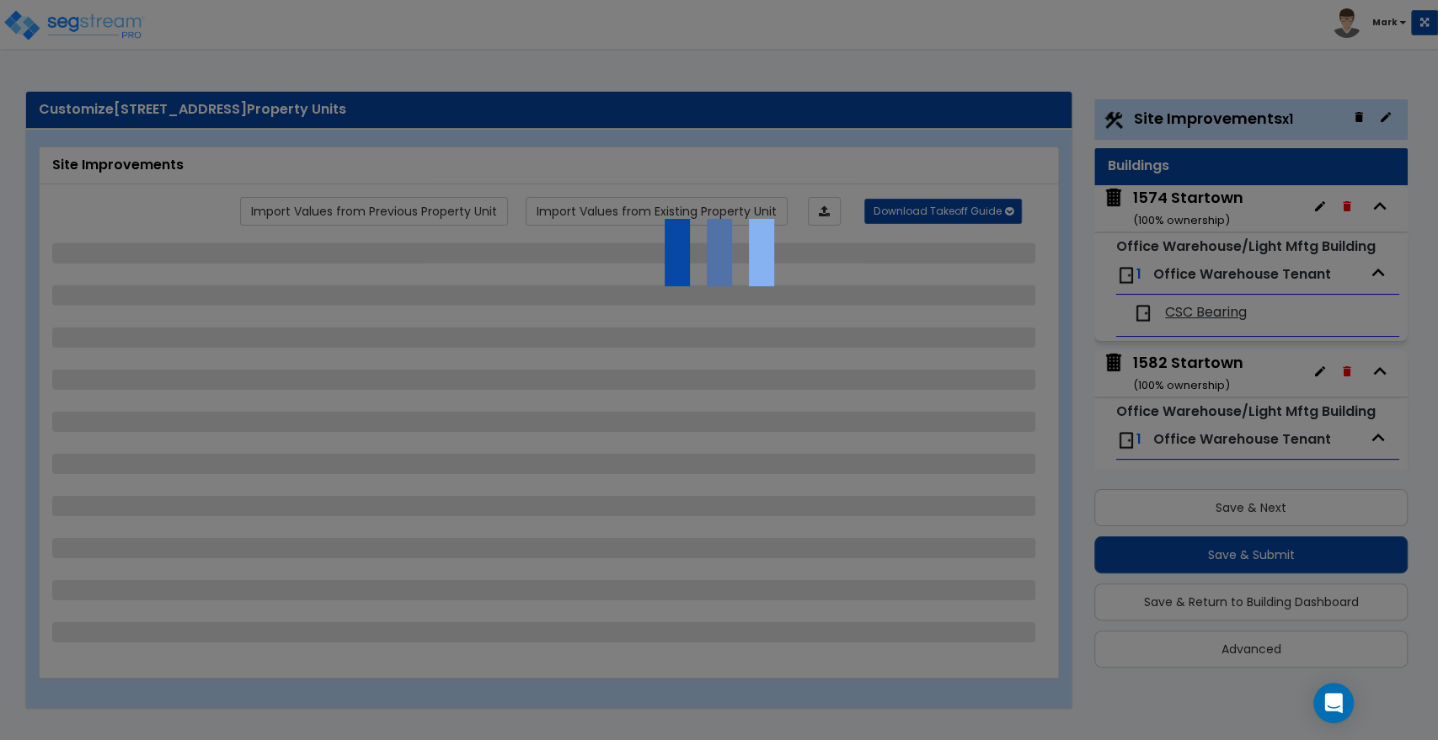
select select "2"
select select "1"
select select "2"
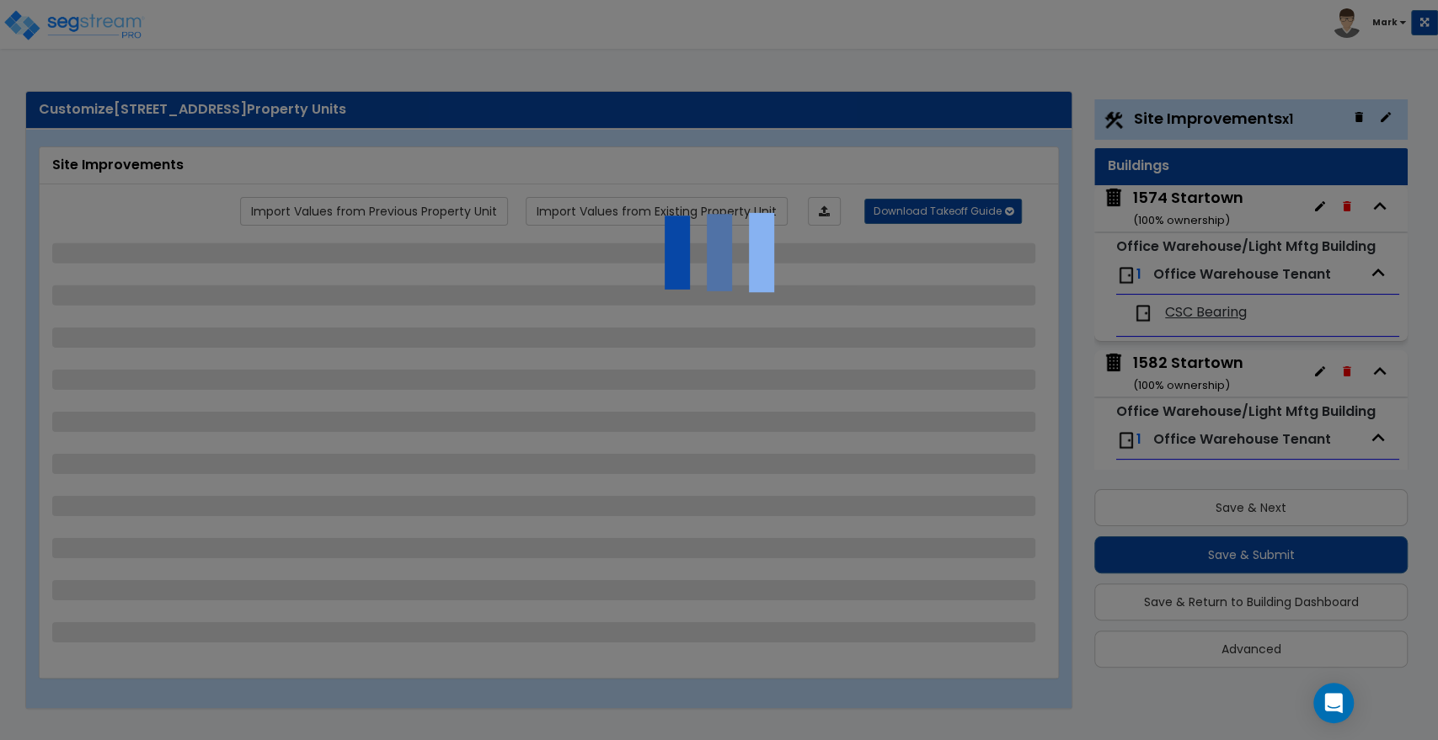
select select "1"
select select "2"
select select "4"
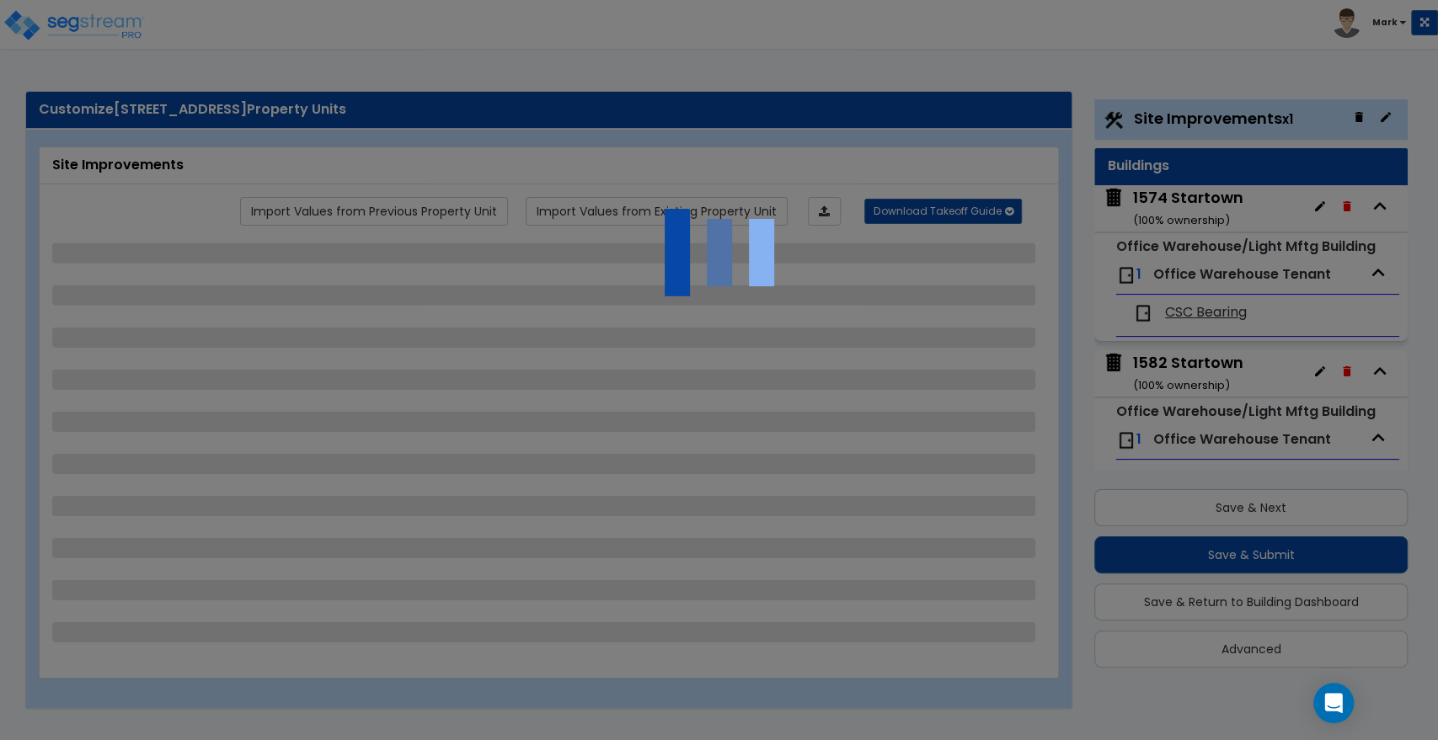
select select "6"
select select "2"
select select "4"
select select "5"
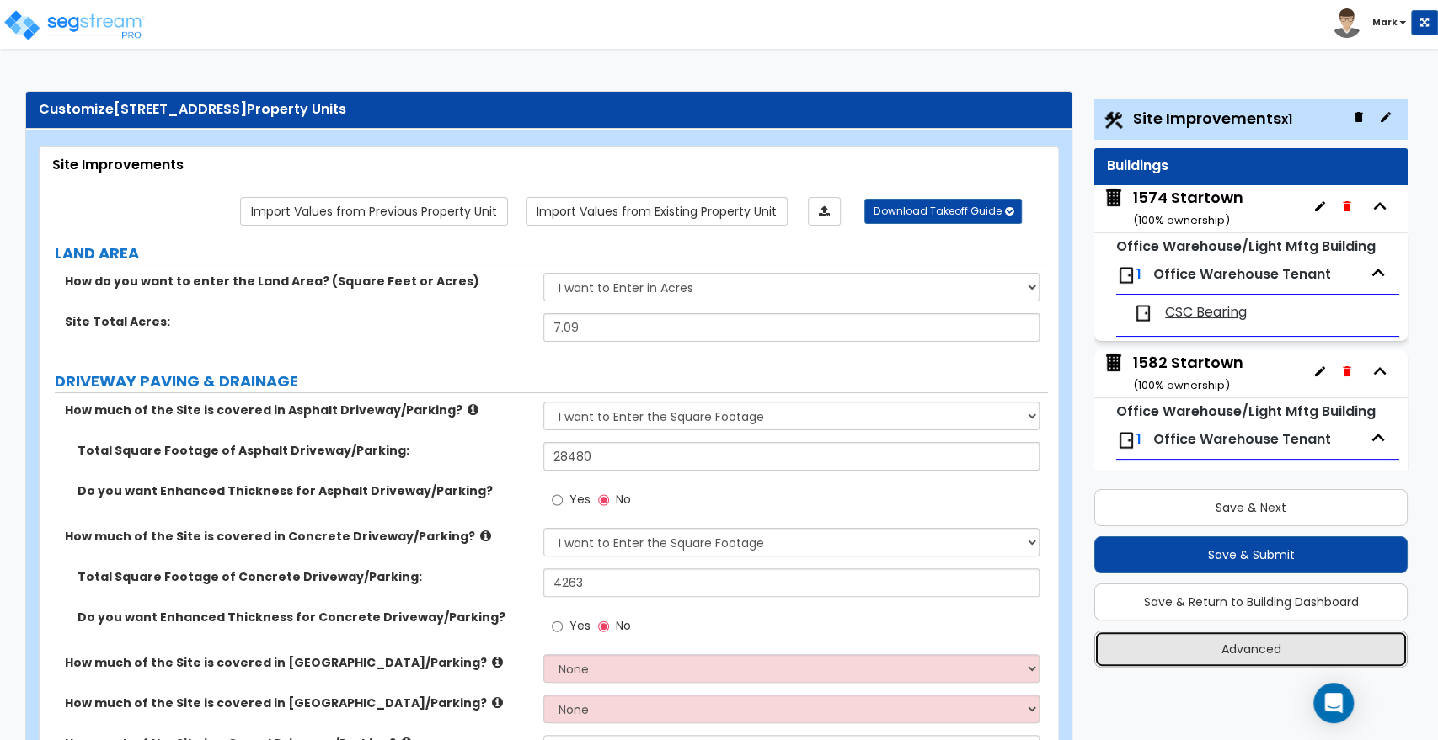
click at [1191, 656] on button "Advanced" at bounding box center [1250, 649] width 313 height 37
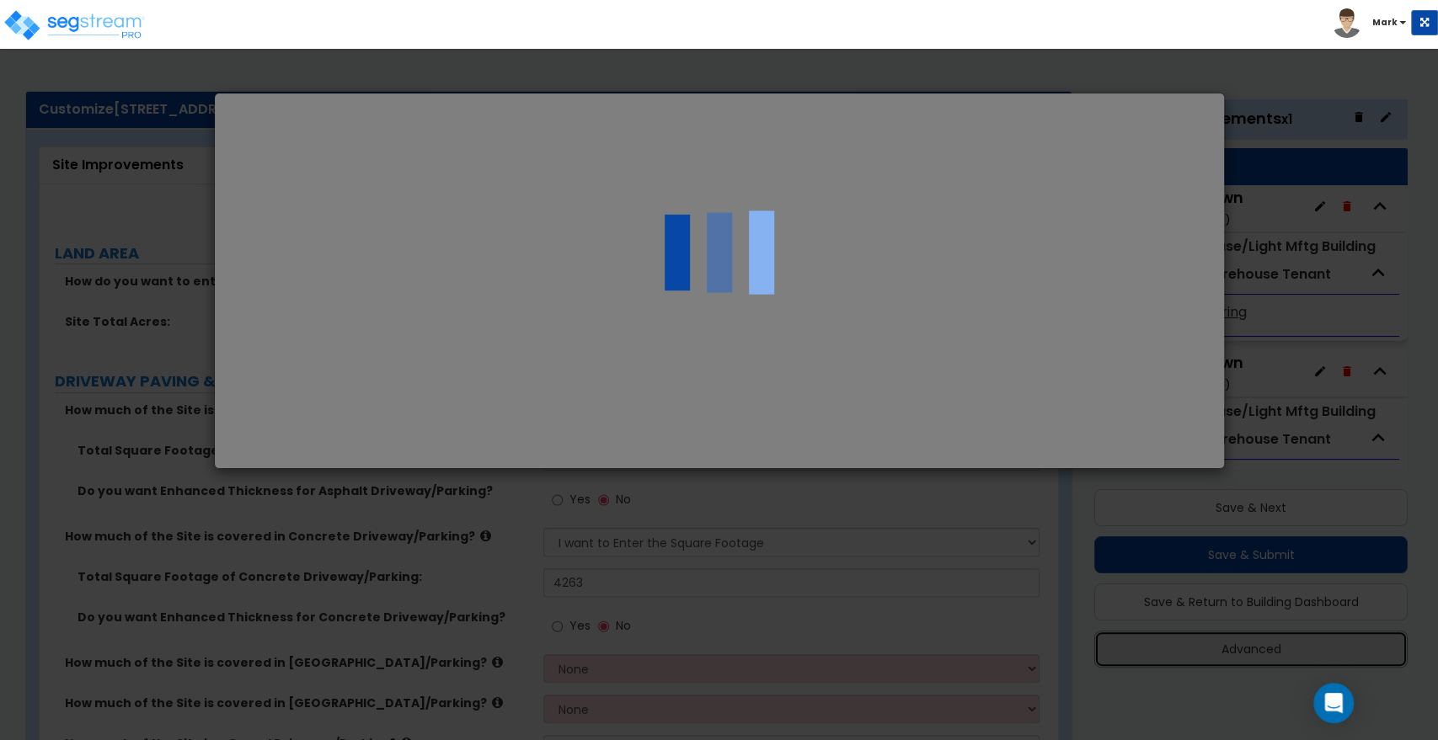
select select "NC"
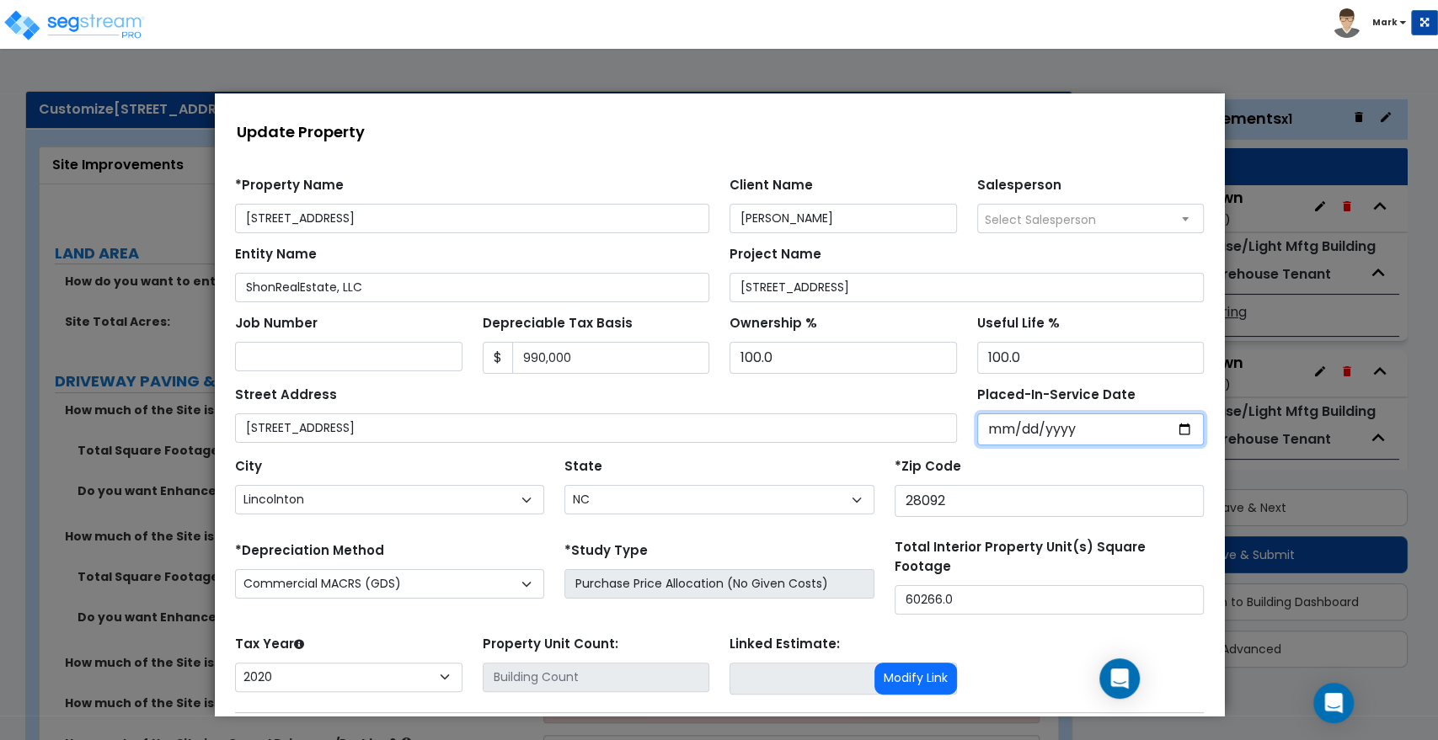
click at [1050, 430] on input "[DATE]" at bounding box center [1089, 430] width 227 height 32
click at [1048, 427] on input "[DATE]" at bounding box center [1089, 430] width 227 height 32
drag, startPoint x: 1044, startPoint y: 425, endPoint x: 1019, endPoint y: 425, distance: 25.3
click at [1019, 425] on input "[DATE]" at bounding box center [1089, 430] width 227 height 32
click at [1049, 426] on input "[DATE]" at bounding box center [1089, 430] width 227 height 32
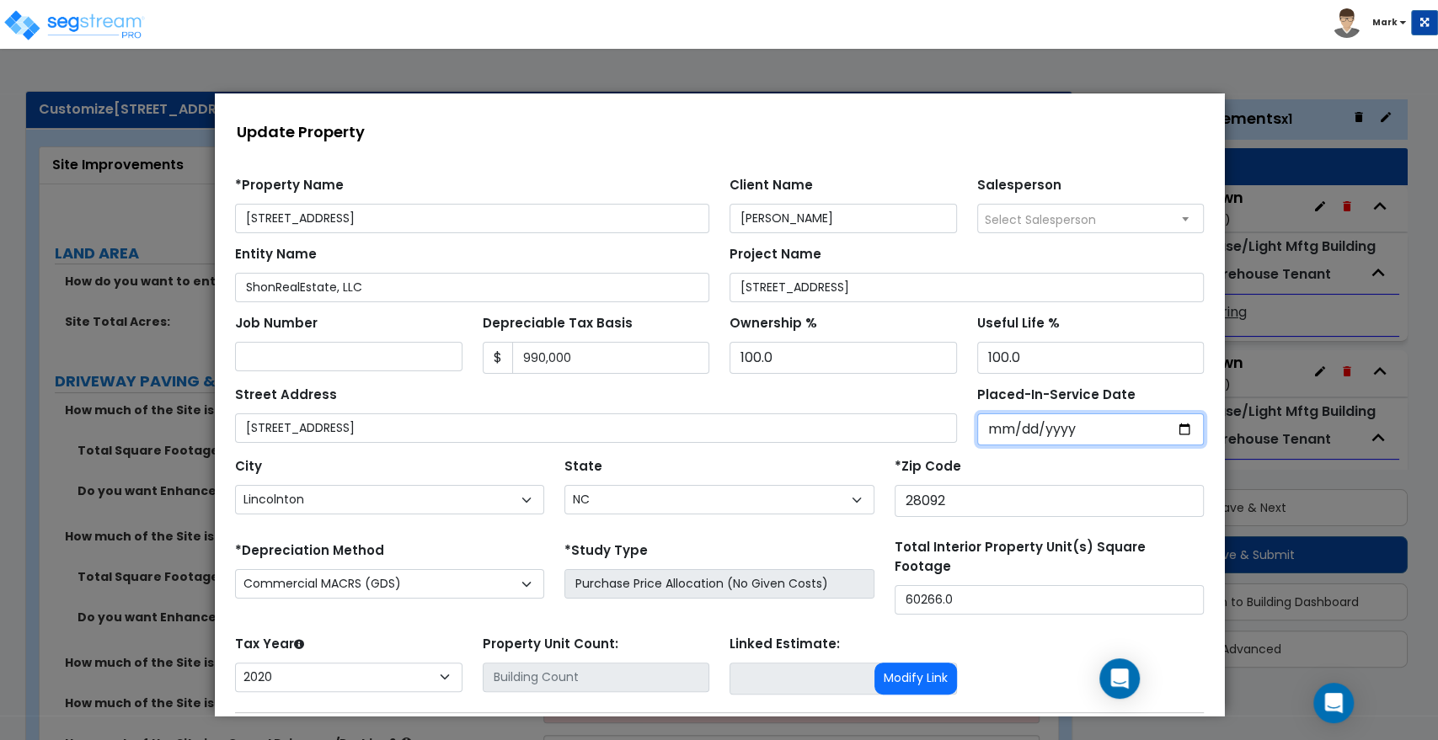
click at [1034, 426] on input "[DATE]" at bounding box center [1089, 430] width 227 height 32
click at [443, 666] on select "2026 2025 2024 2023 2022 2021 2020" at bounding box center [347, 677] width 227 height 29
select select "2025"
click at [234, 663] on select "2026 2025 2024 2023 2022 2021 2020" at bounding box center [347, 677] width 227 height 29
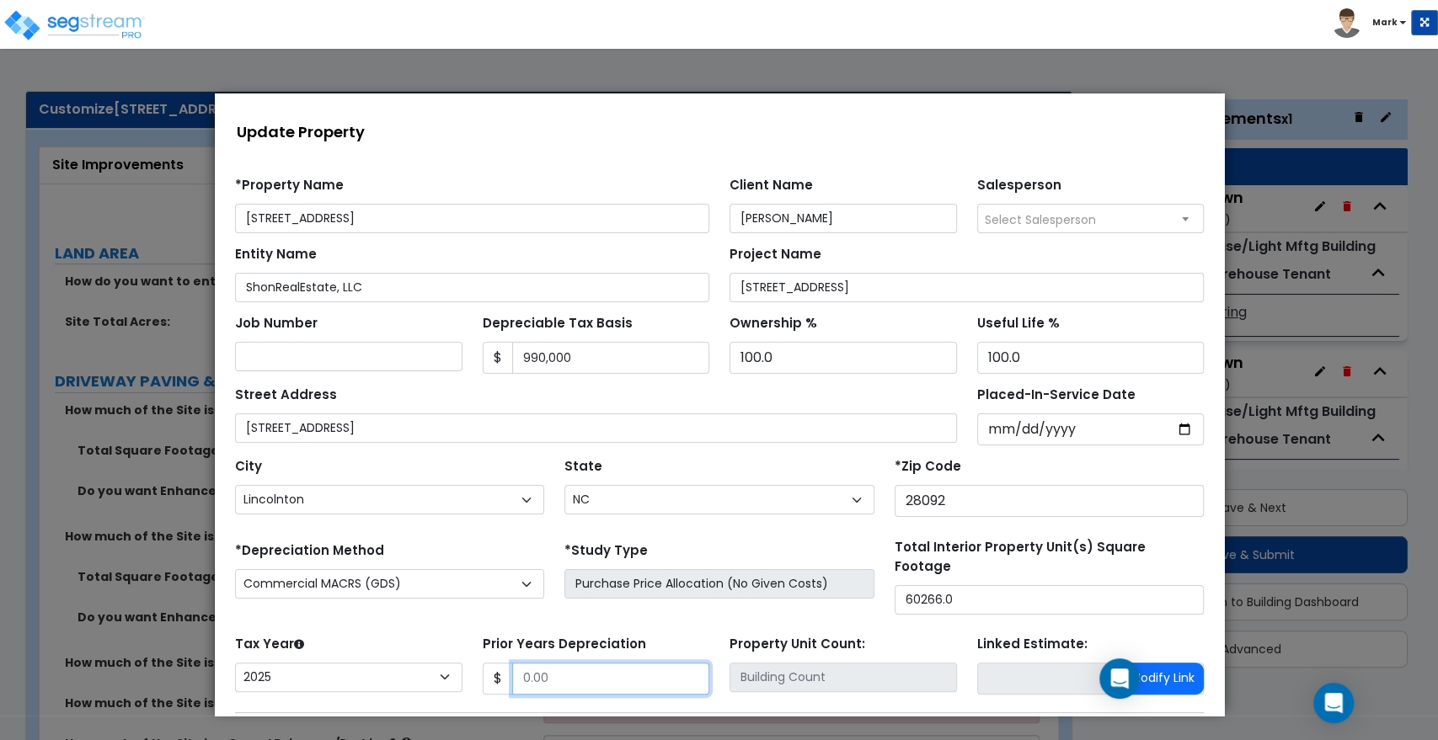
click at [584, 673] on input "Prior Years Depreciation" at bounding box center [610, 679] width 198 height 32
click at [571, 670] on input "Prior Years Depreciation" at bounding box center [610, 679] width 198 height 32
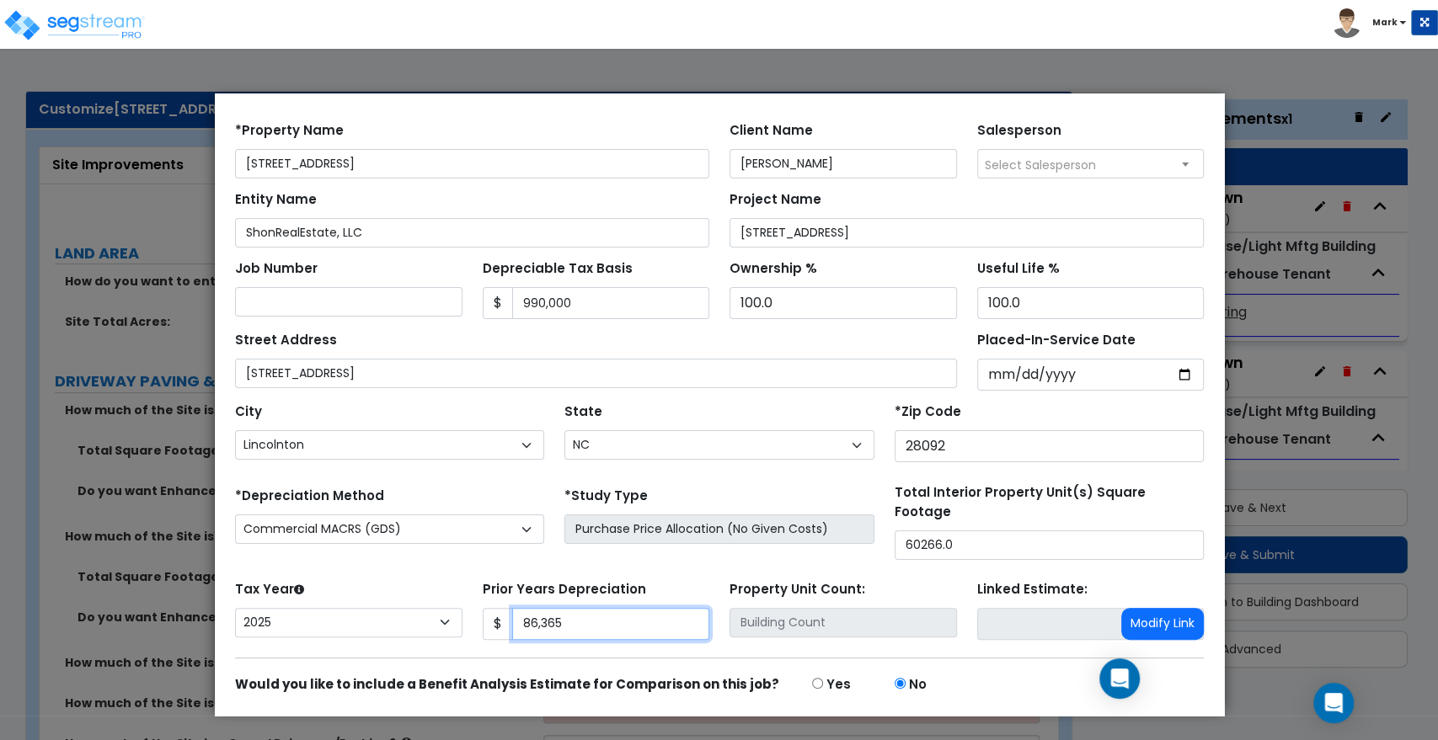
scroll to position [104, 0]
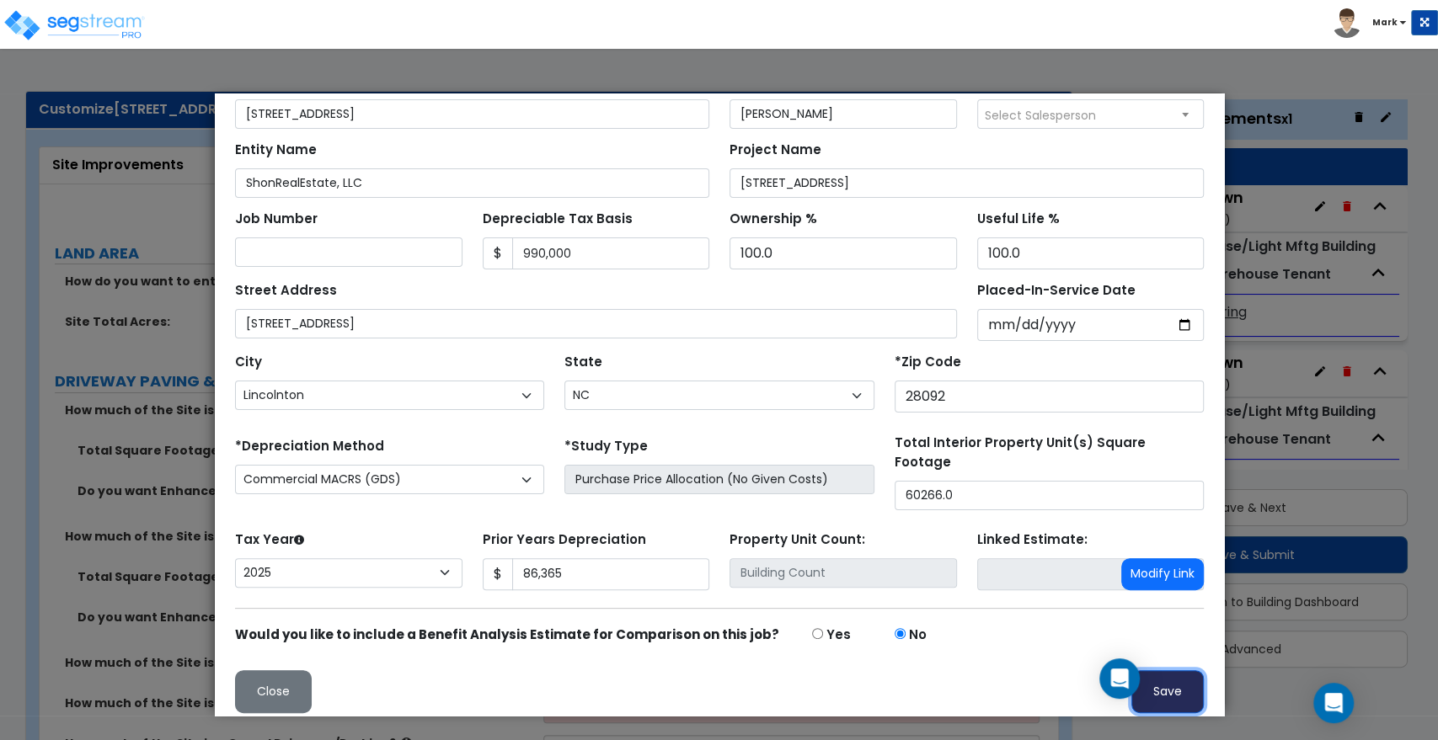
click at [1159, 680] on button "Save" at bounding box center [1166, 691] width 72 height 43
type input "86365"
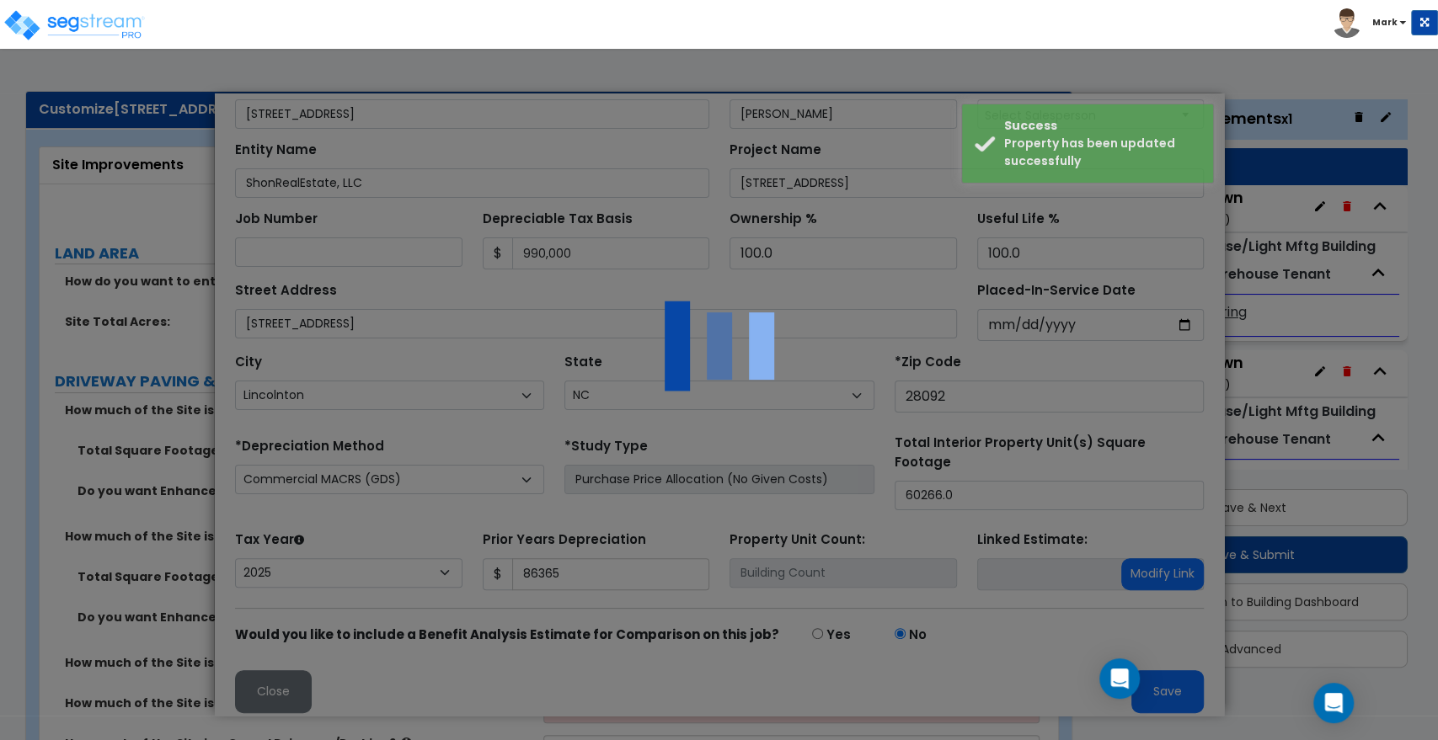
scroll to position [0, 0]
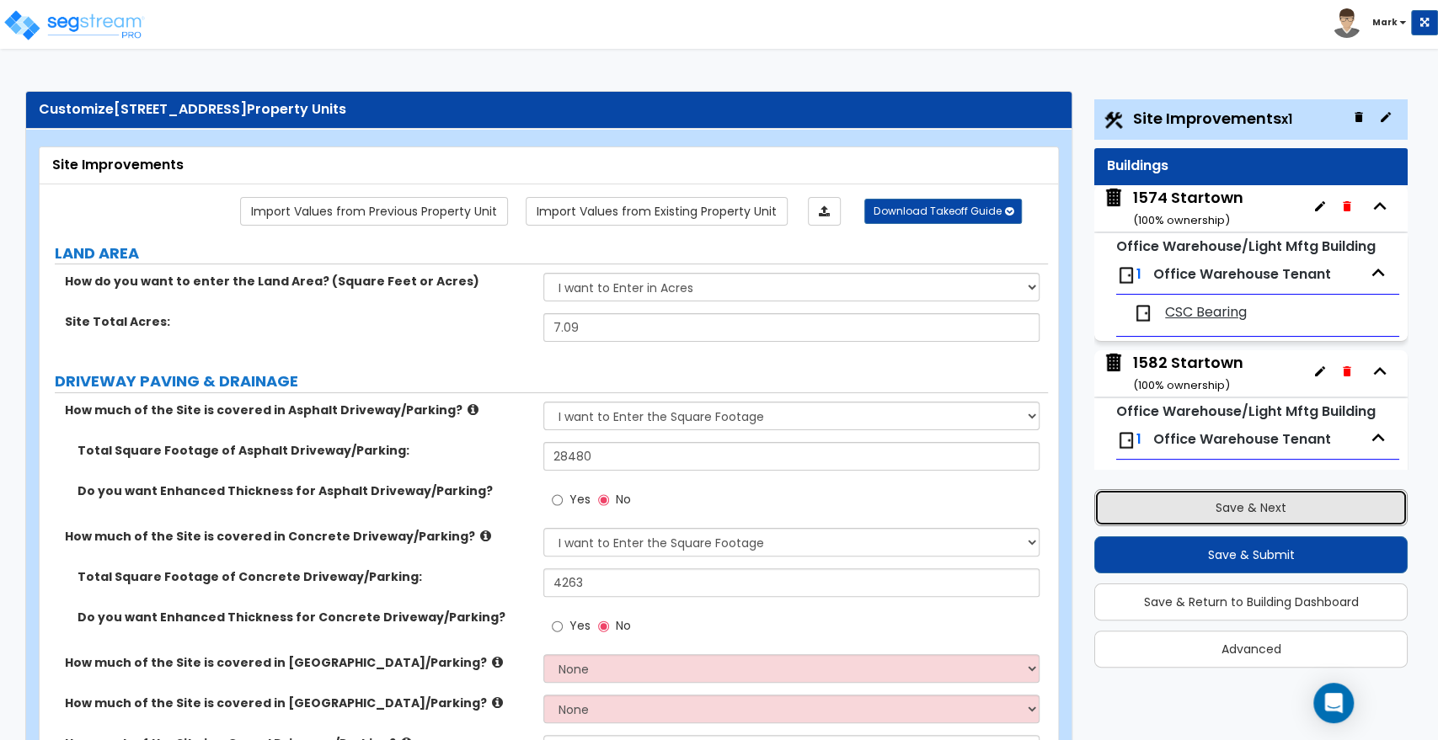
drag, startPoint x: 1278, startPoint y: 506, endPoint x: 1194, endPoint y: 420, distance: 119.7
click at [1278, 506] on button "Save & Next" at bounding box center [1250, 507] width 313 height 37
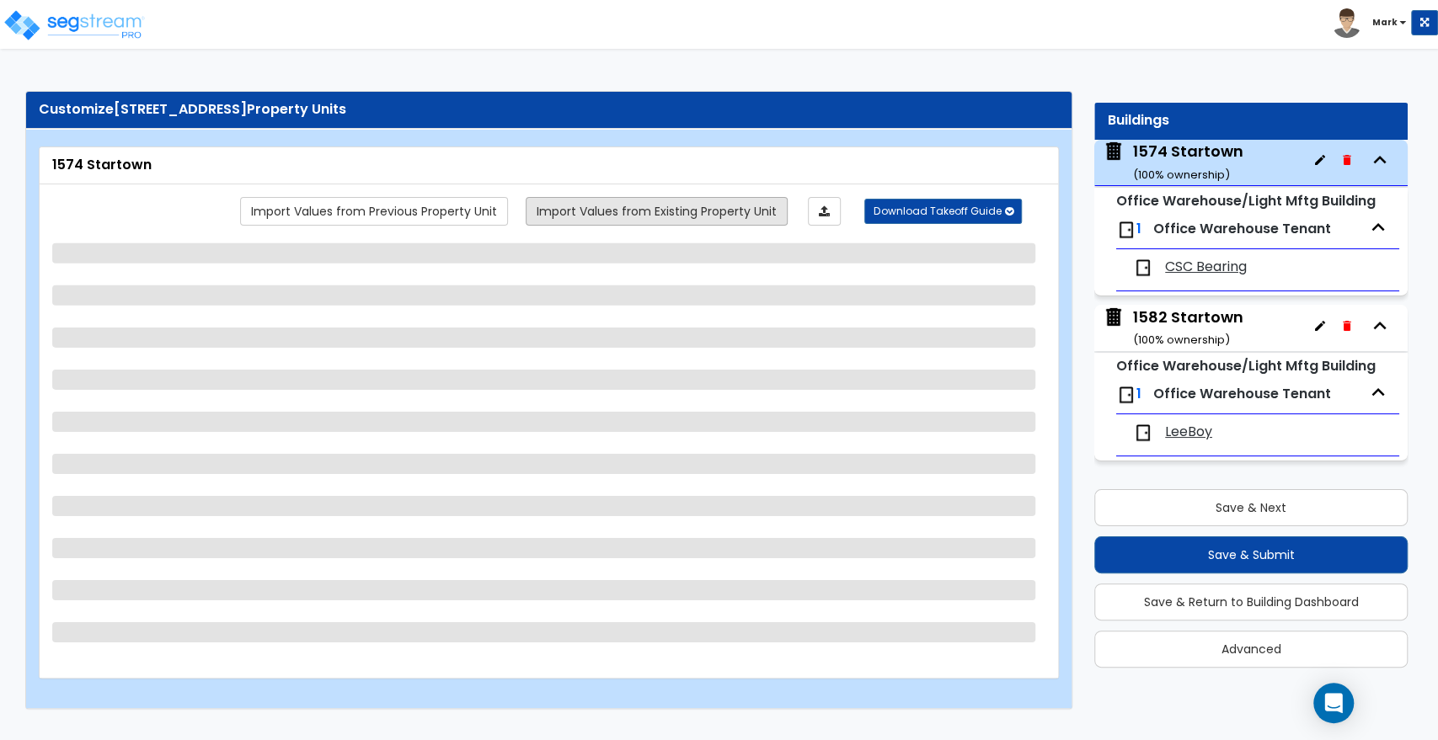
scroll to position [46, 0]
select select "1"
select select "2"
select select "3"
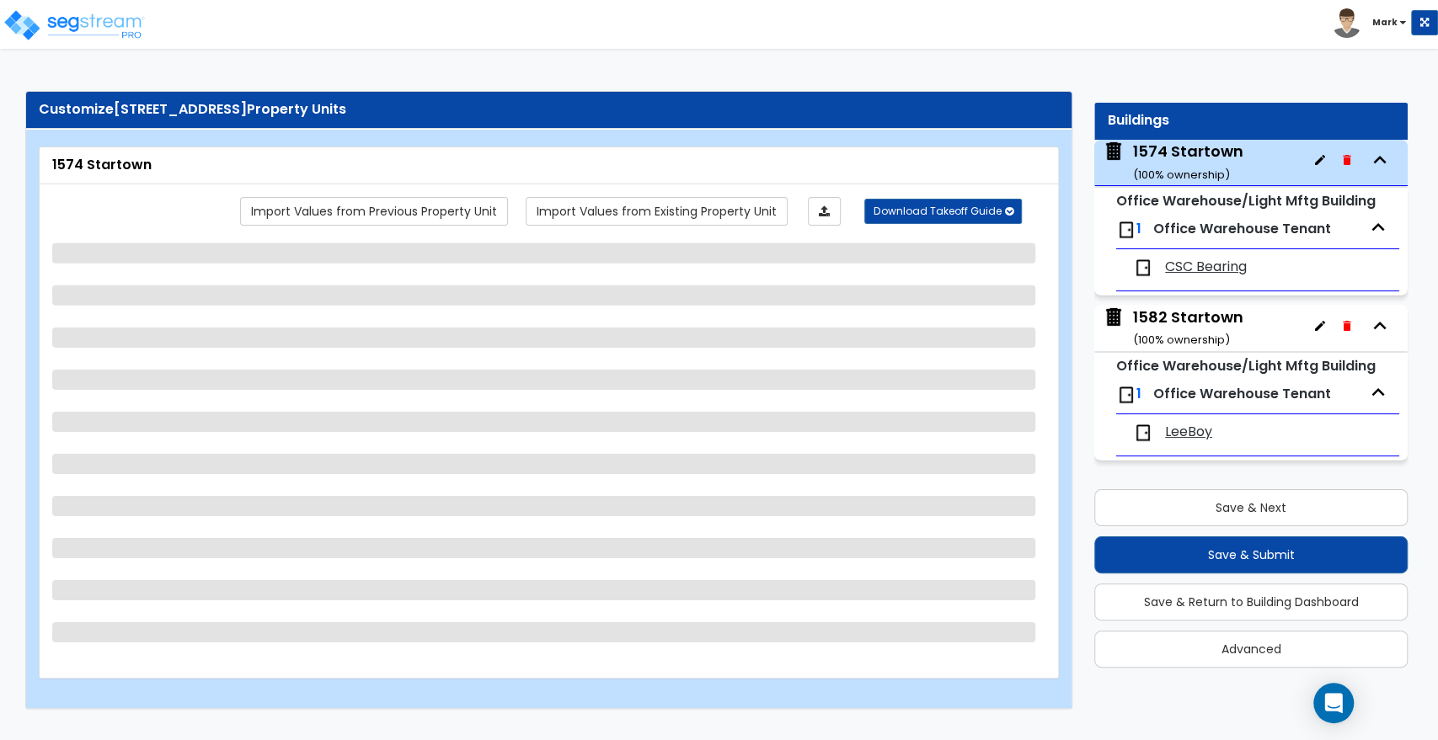
select select "2"
select select "1"
select select "3"
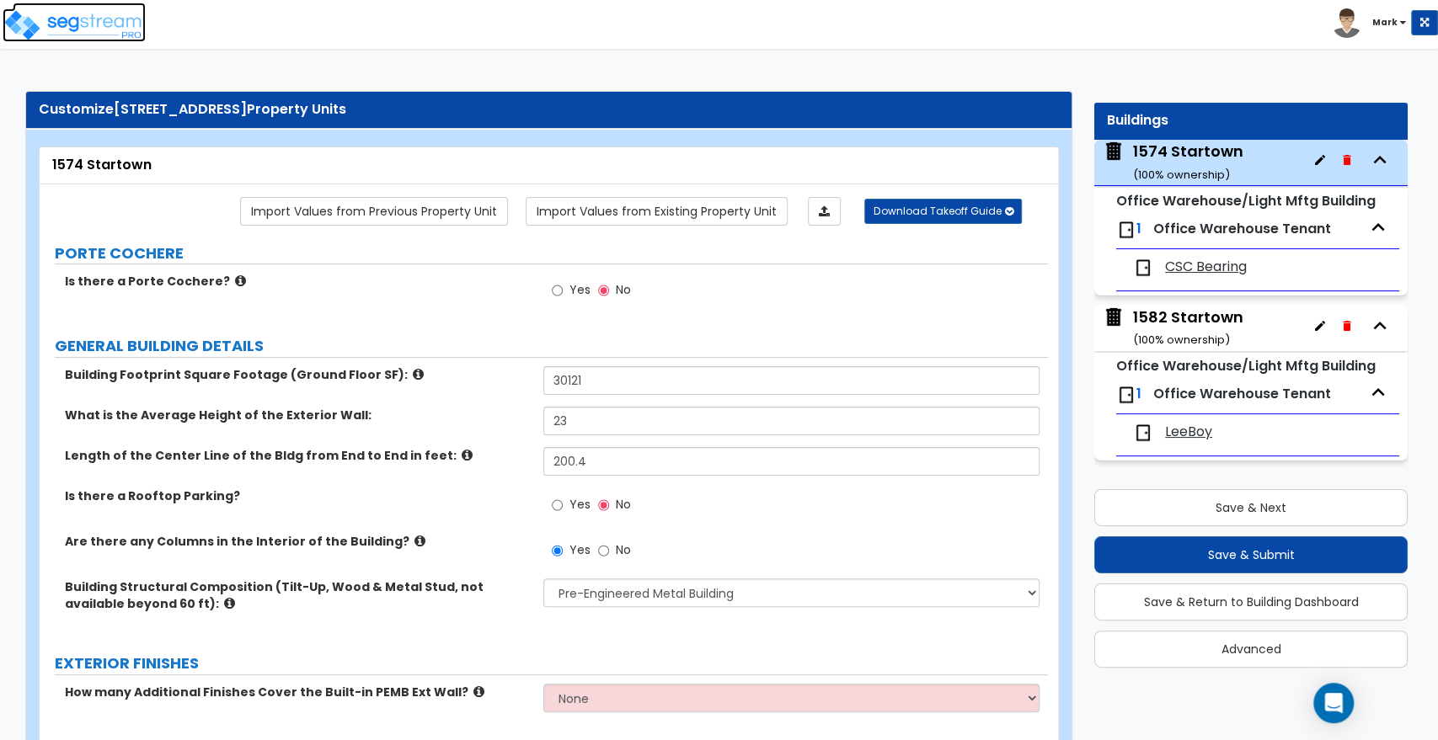
click at [79, 24] on img at bounding box center [74, 25] width 143 height 34
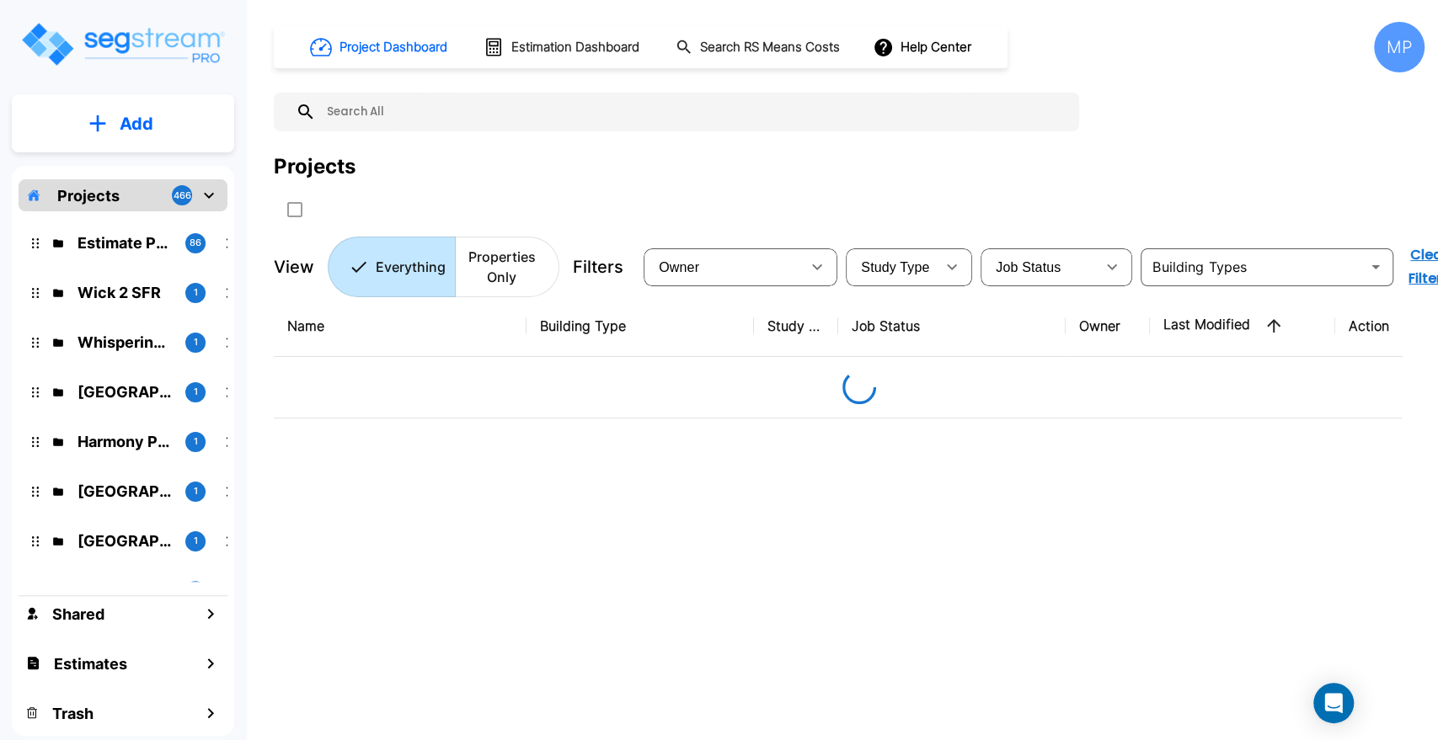
click at [494, 268] on p "Properties Only" at bounding box center [501, 267] width 73 height 40
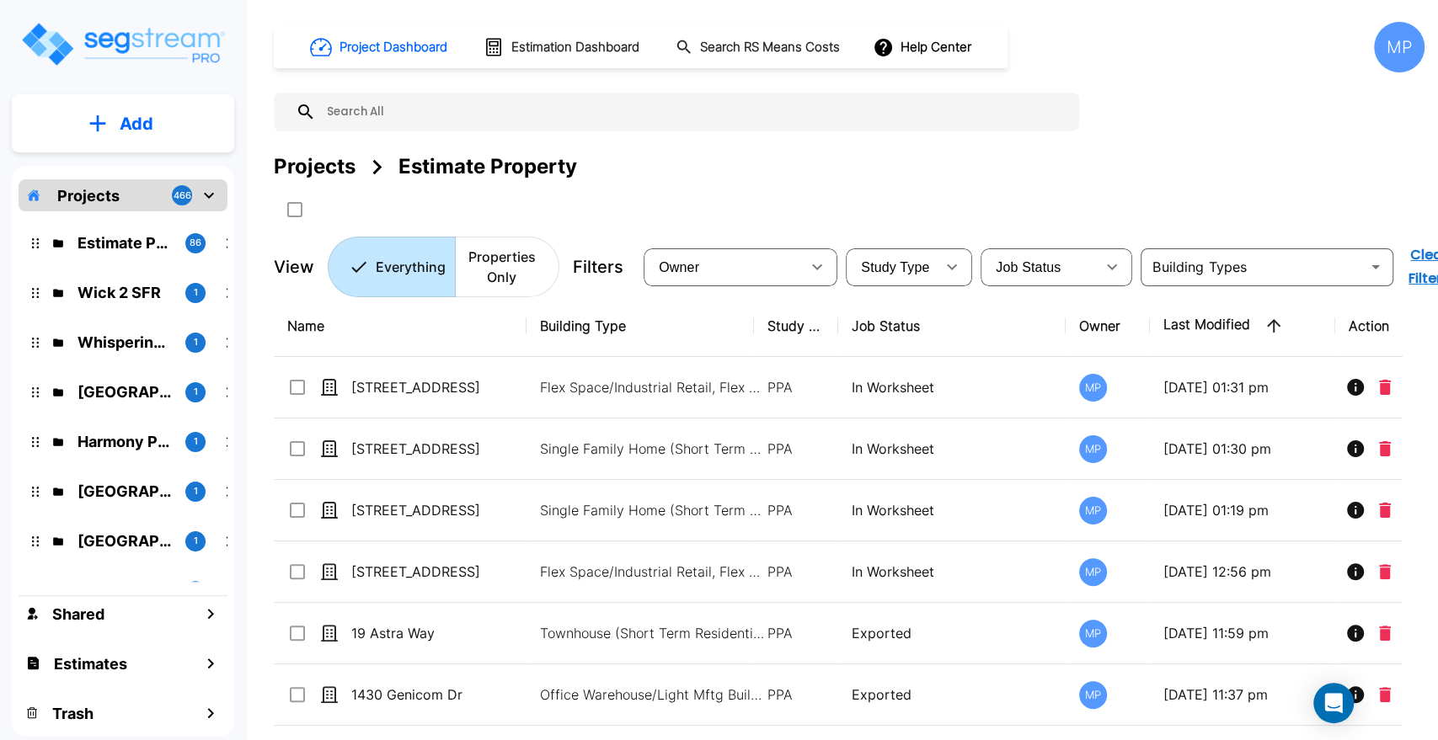
click at [458, 124] on input "text" at bounding box center [693, 112] width 755 height 39
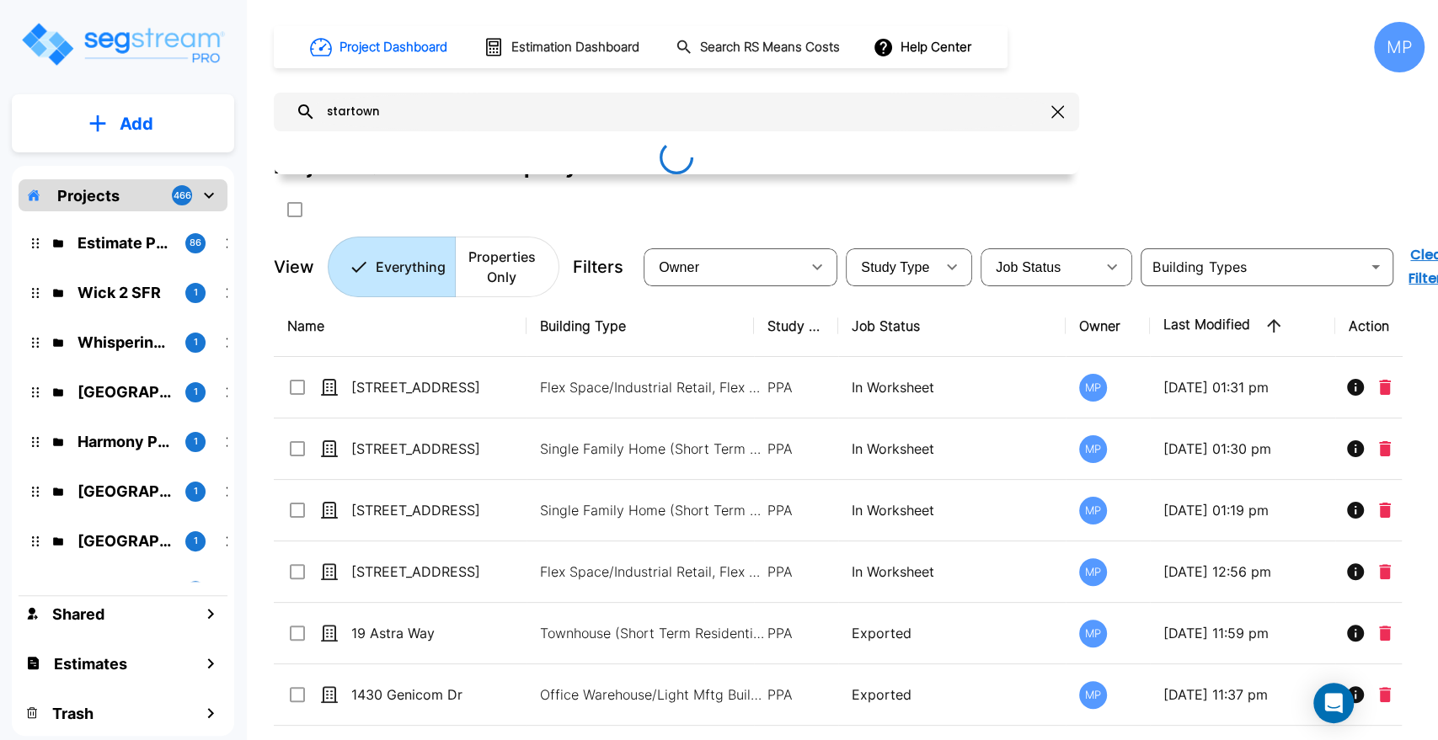
click at [369, 113] on input "startown" at bounding box center [680, 112] width 729 height 39
click at [430, 116] on input "startown" at bounding box center [680, 112] width 729 height 39
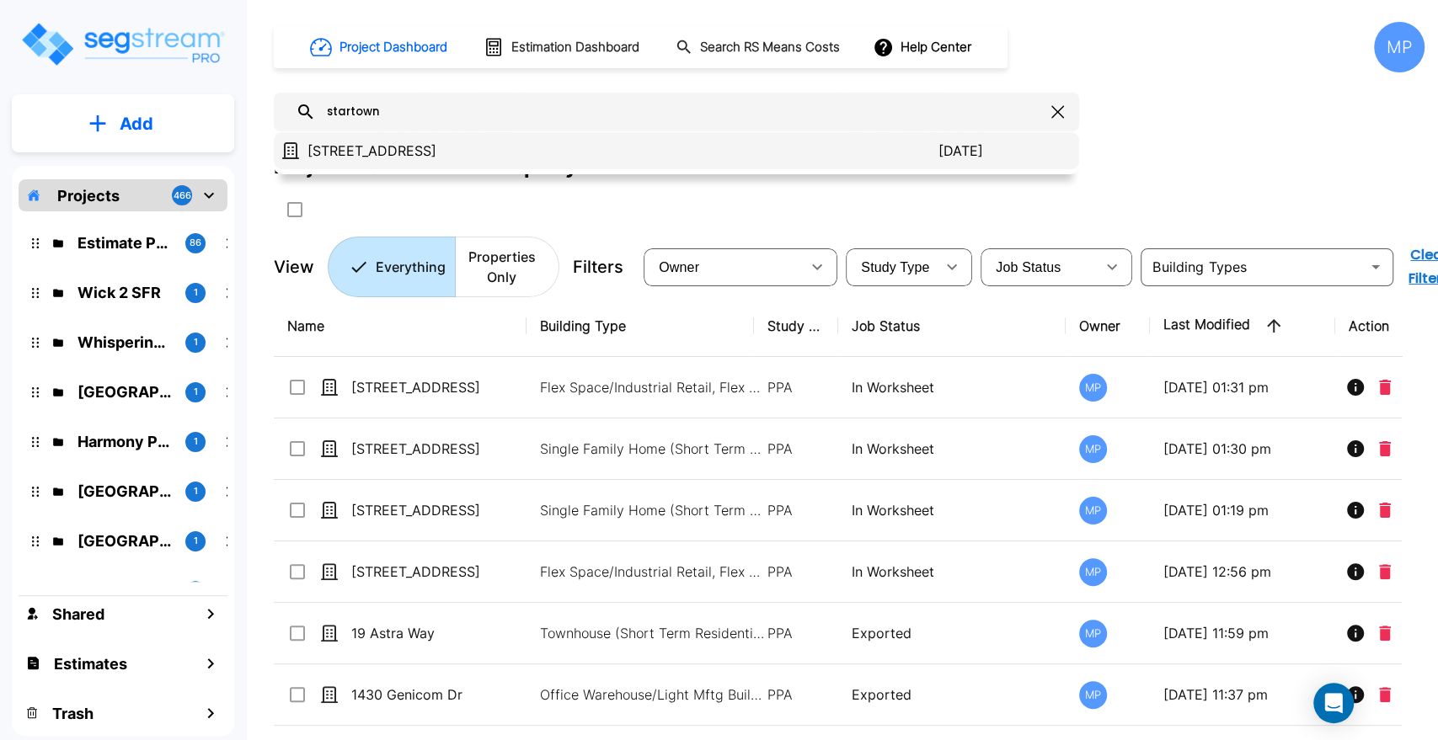
type input "startown"
click at [510, 152] on p "[STREET_ADDRESS]" at bounding box center [622, 151] width 631 height 20
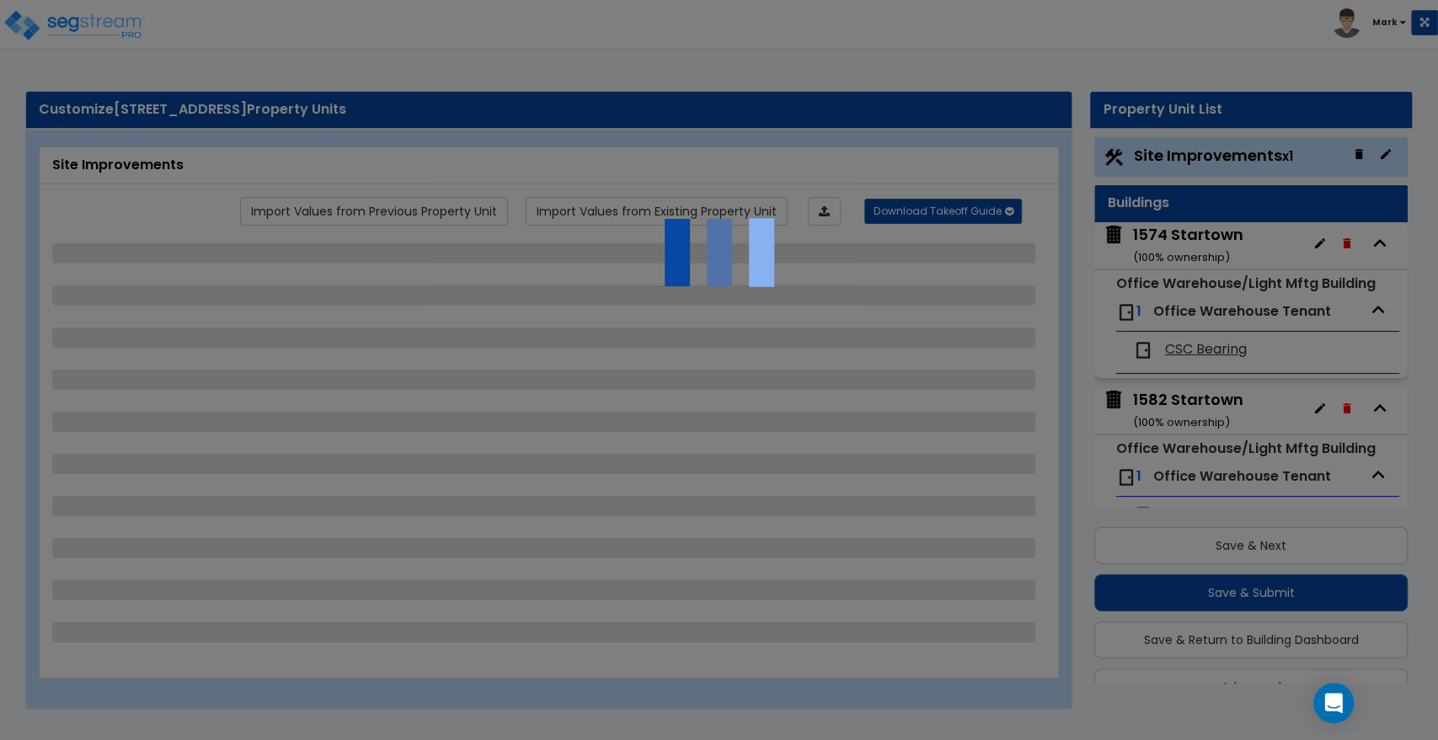
scroll to position [38, 0]
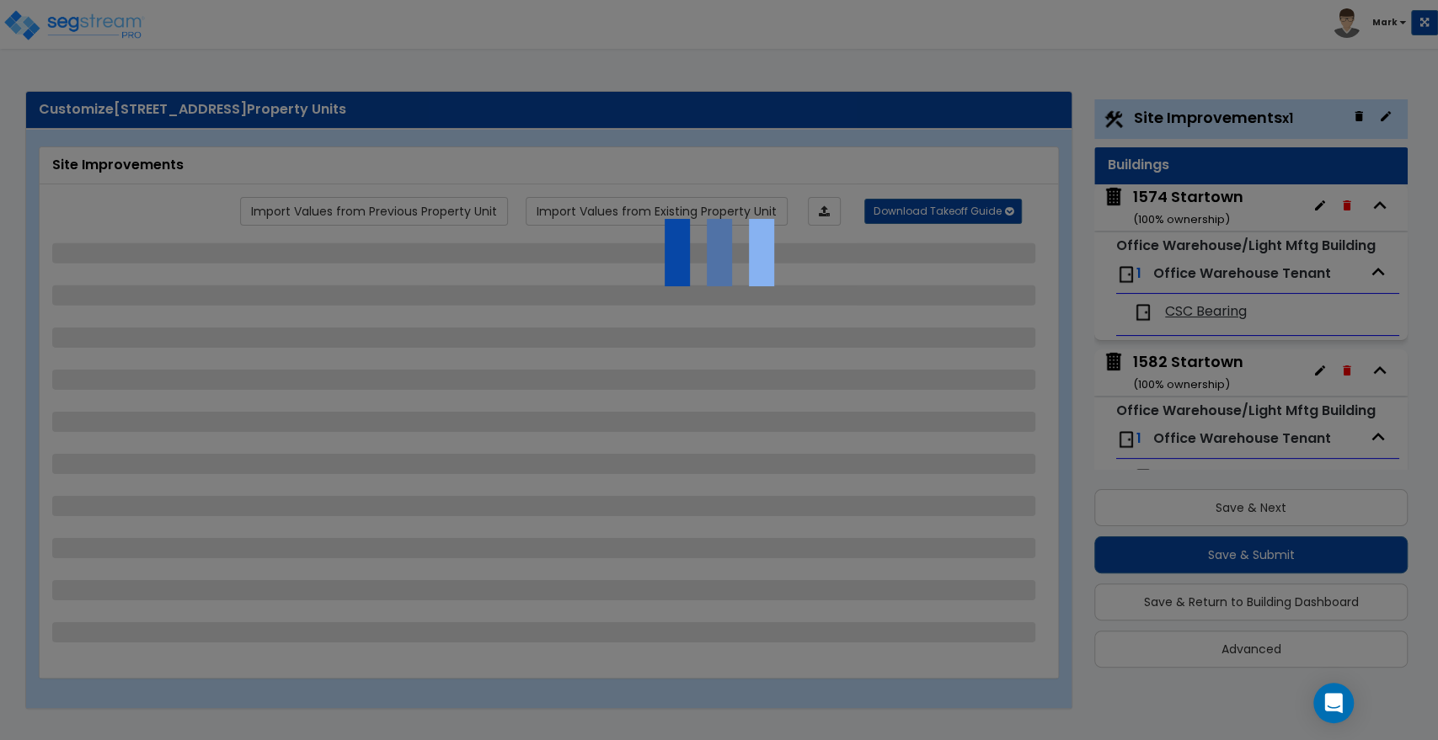
select select "2"
select select "1"
select select "2"
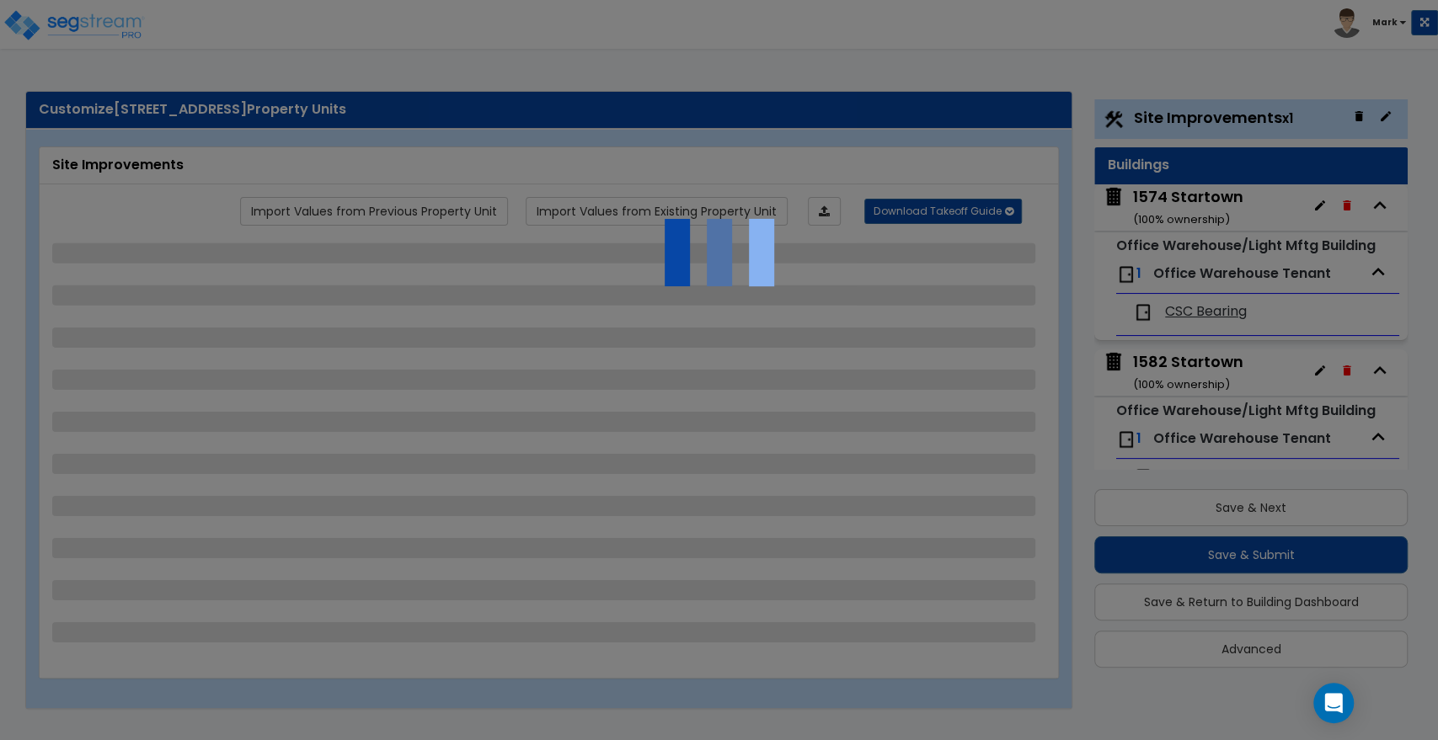
select select "1"
select select "2"
select select "4"
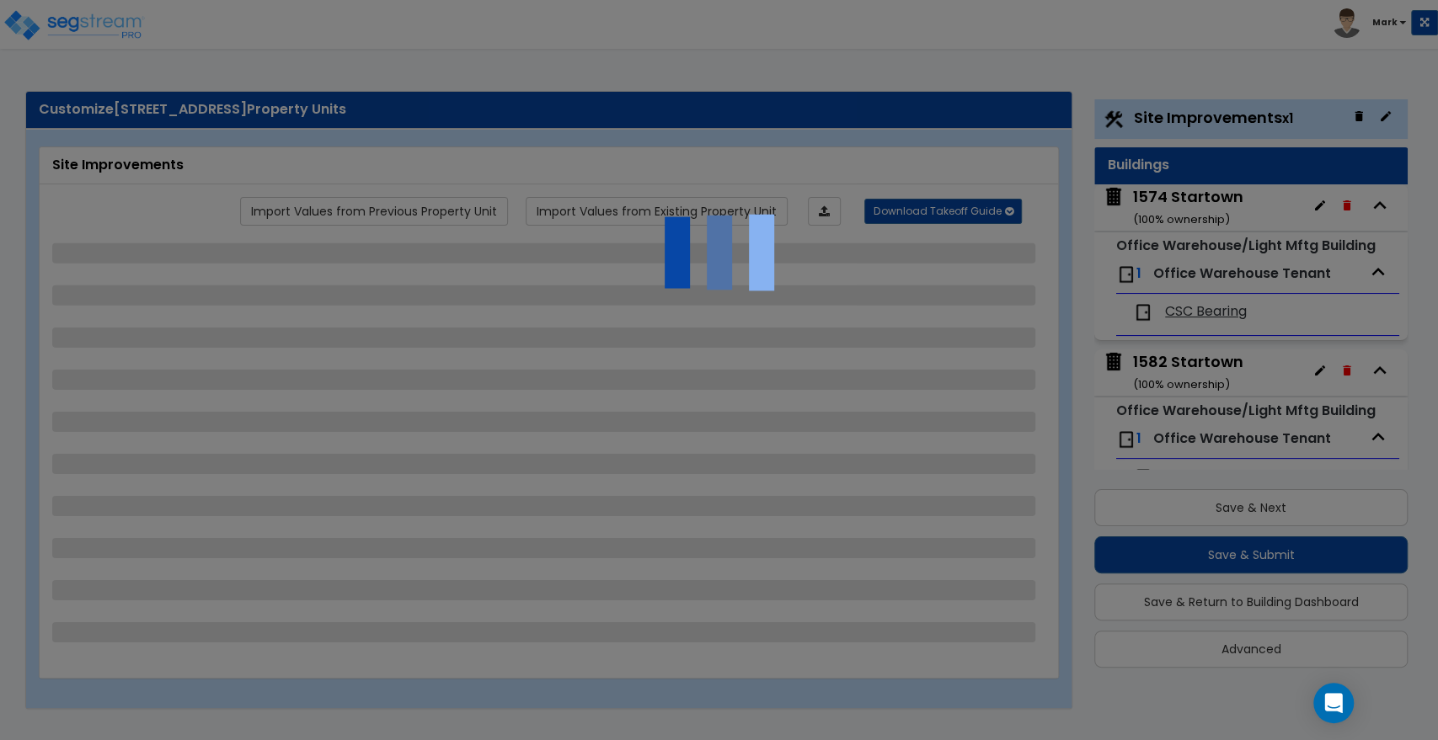
select select "6"
select select "2"
select select "4"
select select "5"
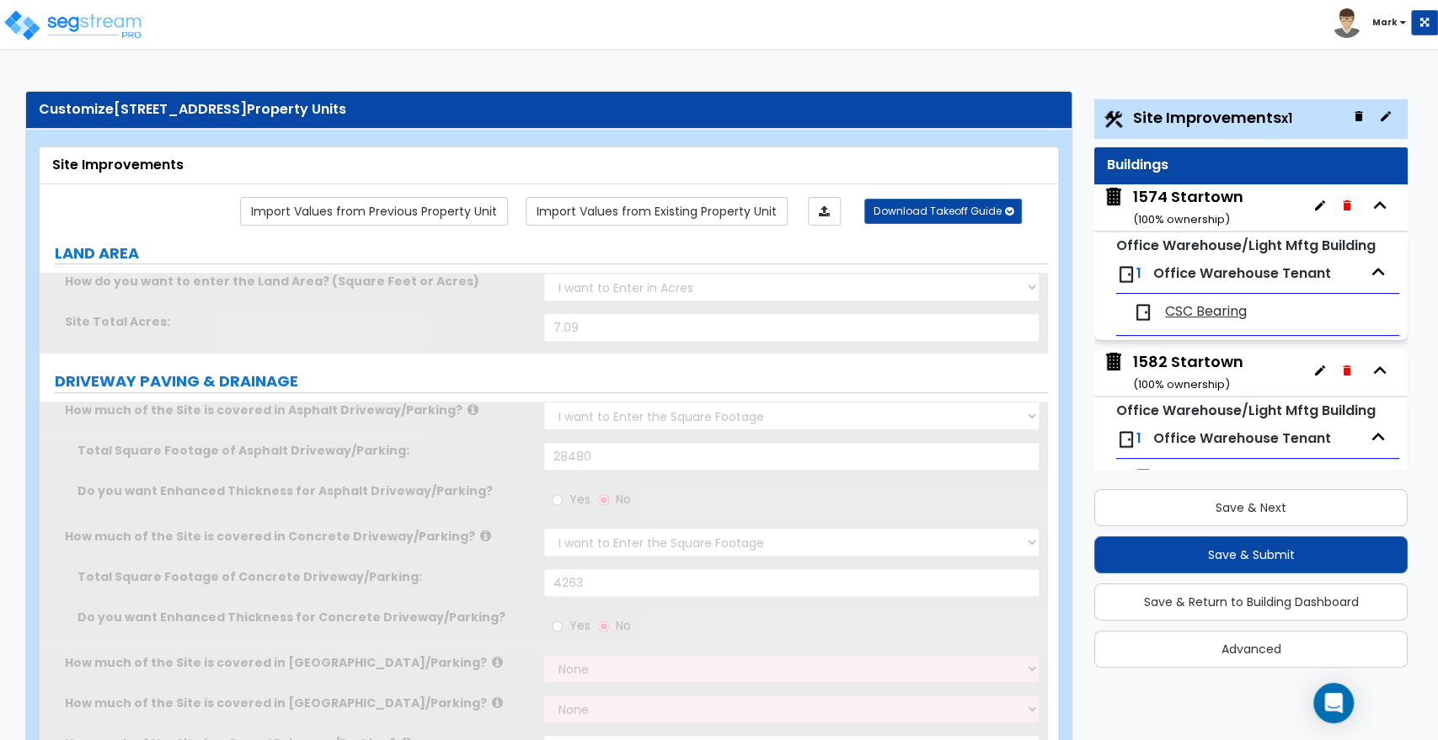
scroll to position [0, 0]
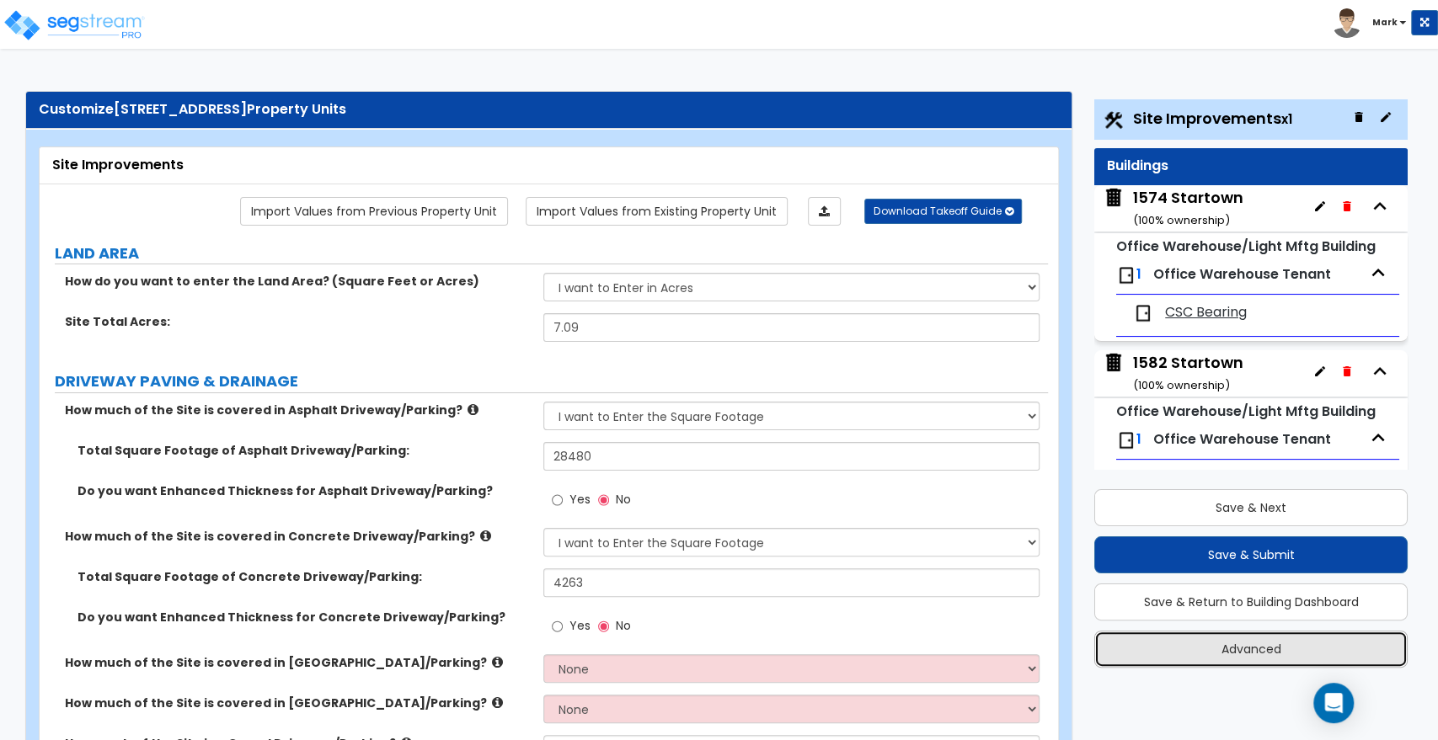
click at [1159, 651] on button "Advanced" at bounding box center [1250, 649] width 313 height 37
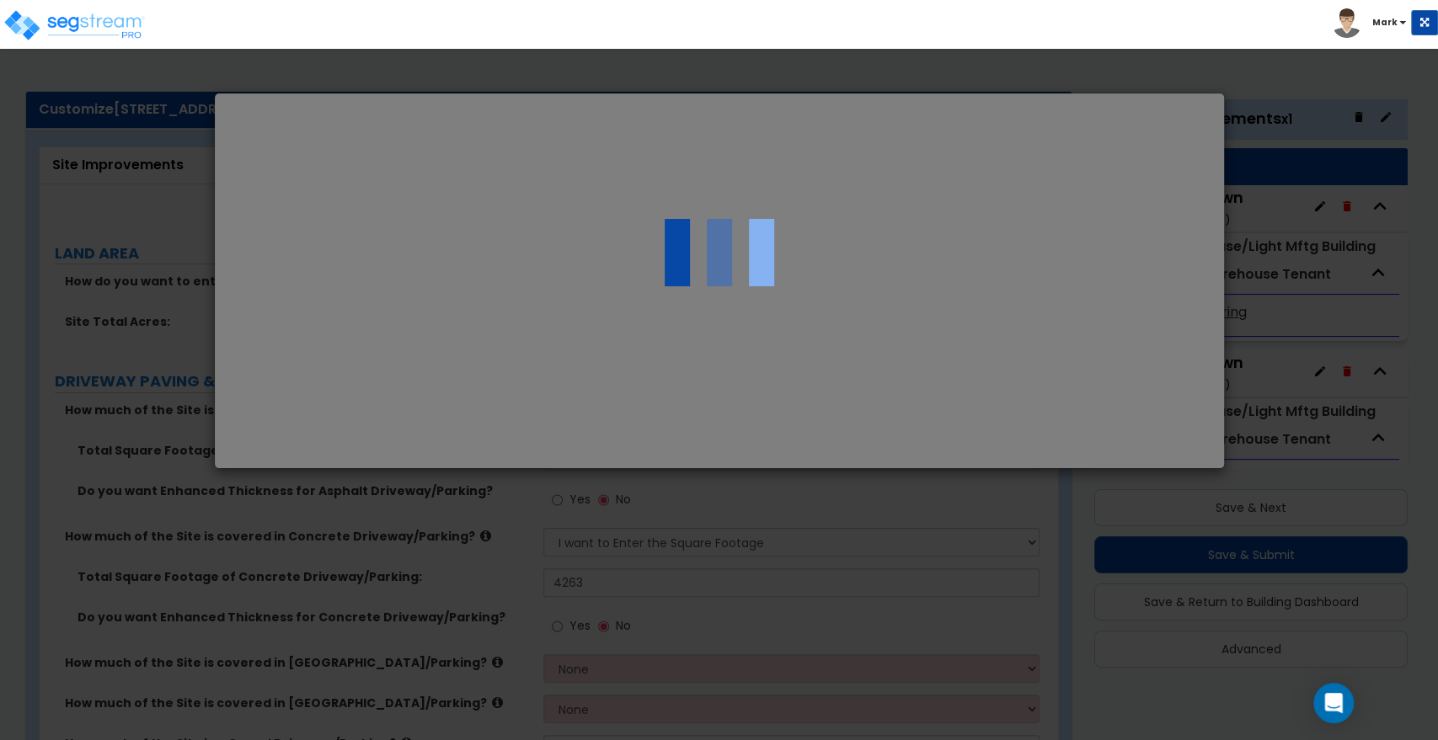
select select "NC"
type input "86,365.0"
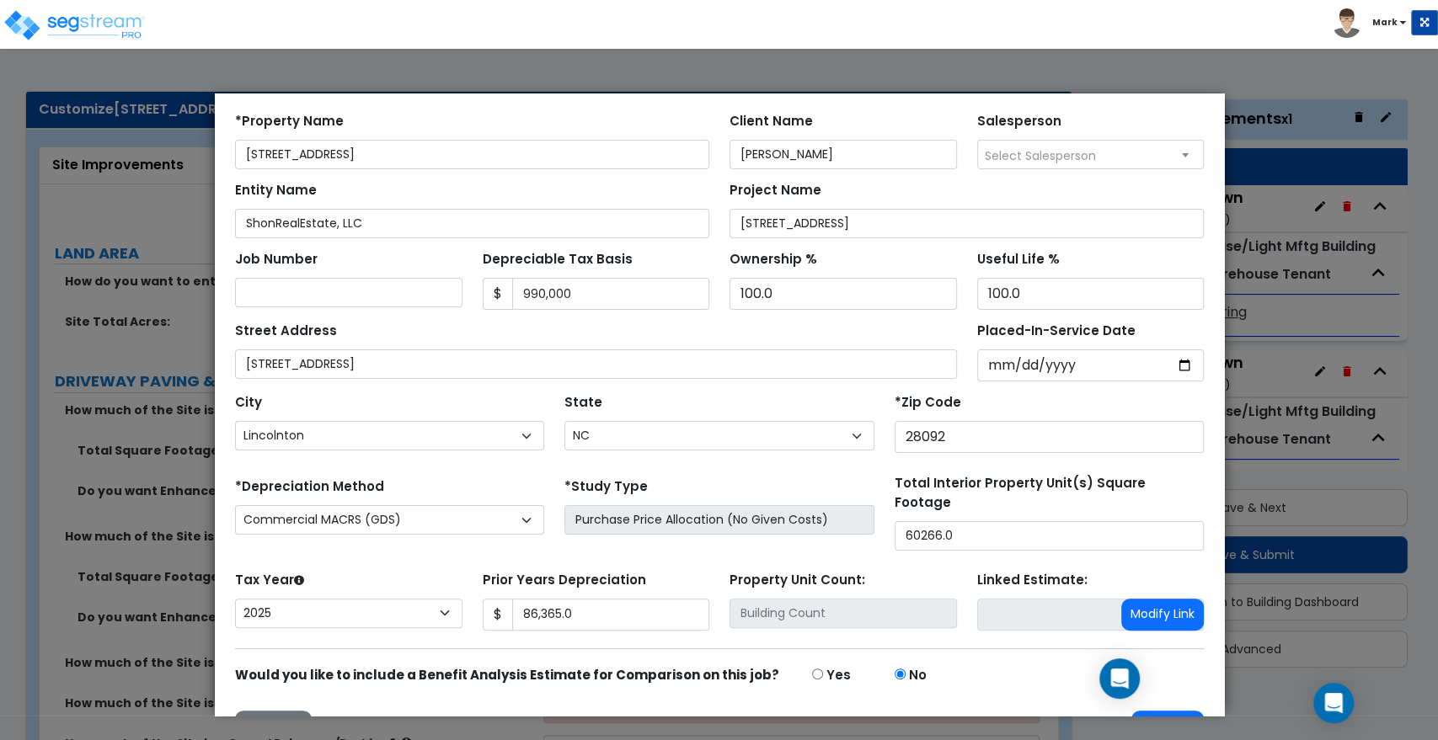
scroll to position [104, 0]
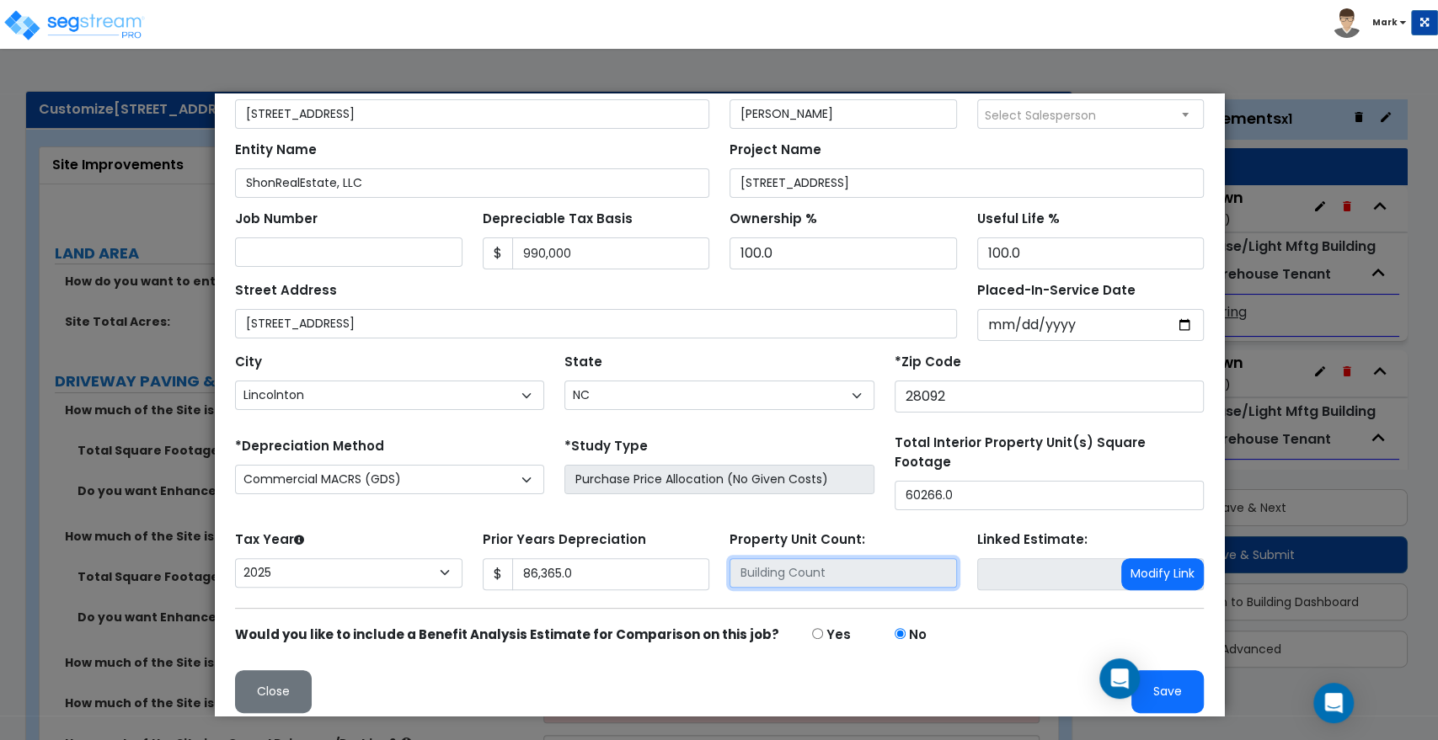
click at [842, 567] on input "text" at bounding box center [842, 572] width 227 height 29
click at [777, 565] on input "text" at bounding box center [842, 572] width 227 height 29
click at [834, 568] on input "text" at bounding box center [842, 572] width 227 height 29
drag, startPoint x: 816, startPoint y: 565, endPoint x: 741, endPoint y: 566, distance: 75.0
click at [741, 566] on input "text" at bounding box center [842, 572] width 227 height 29
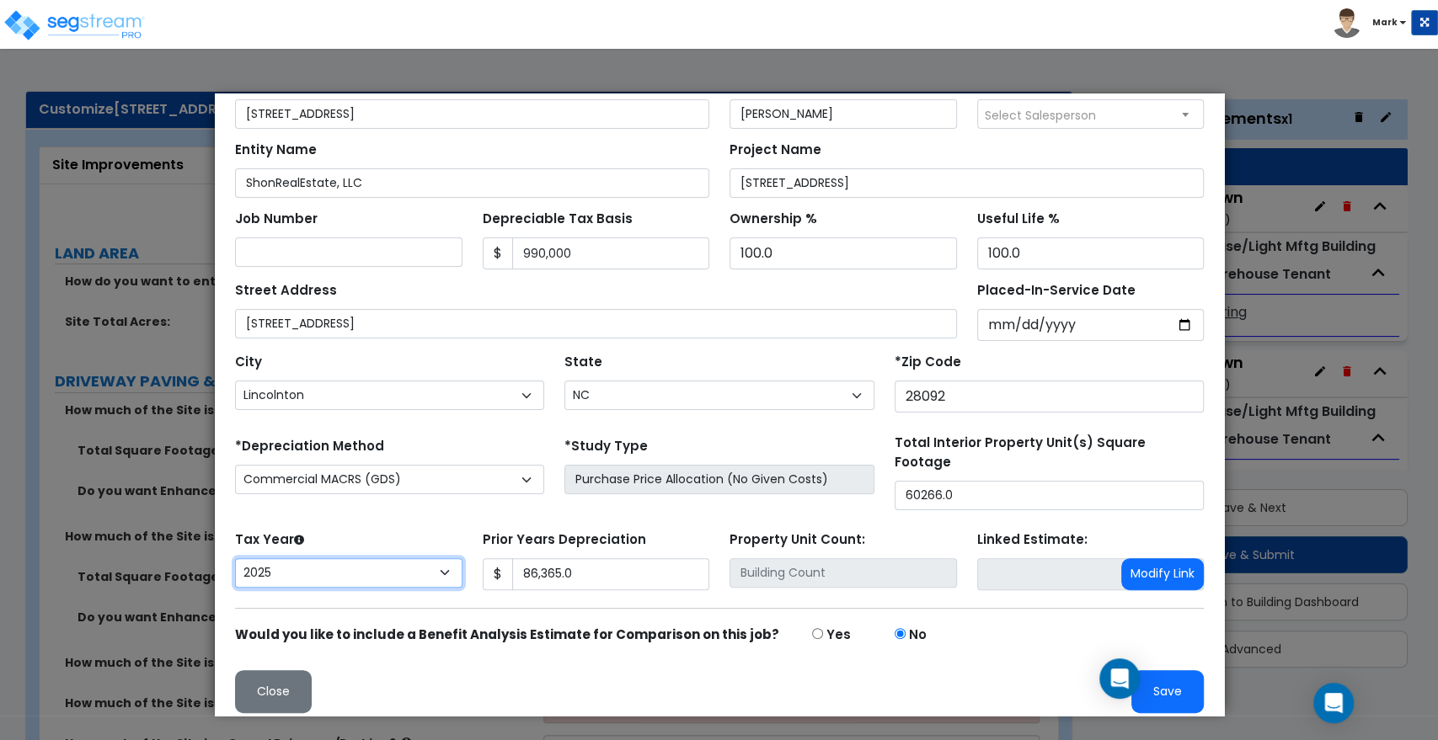
click at [439, 562] on select "2026 2025 2024 2023 2022 2021 2020" at bounding box center [347, 572] width 227 height 29
select select "2020"
click at [234, 558] on select "2026 2025 2024 2023 2022 2021 2020" at bounding box center [347, 572] width 227 height 29
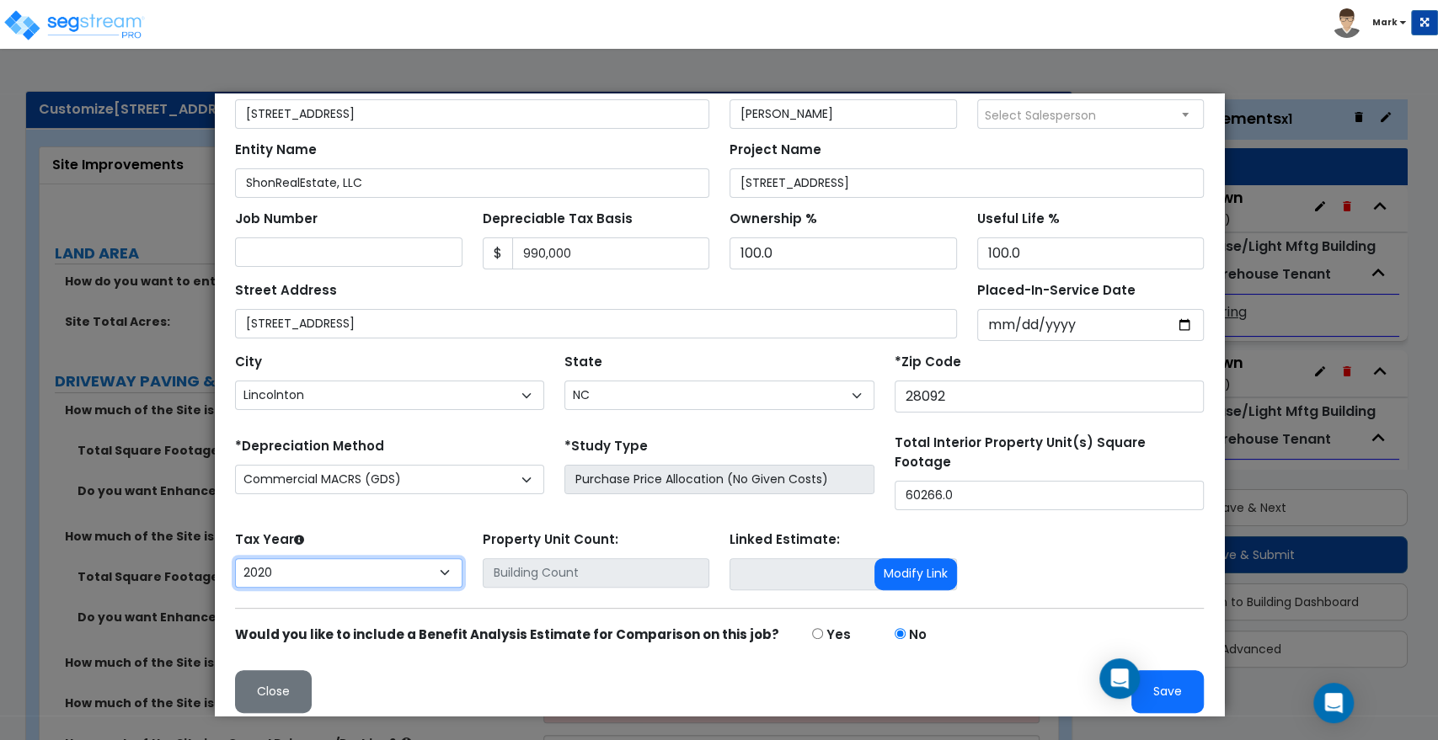
click at [445, 562] on select "2026 2025 2024 2023 2022 2021 2020" at bounding box center [347, 572] width 227 height 29
click at [234, 558] on select "2026 2025 2024 2023 2022 2021 2020" at bounding box center [347, 572] width 227 height 29
click at [1155, 679] on button "Save" at bounding box center [1166, 691] width 72 height 43
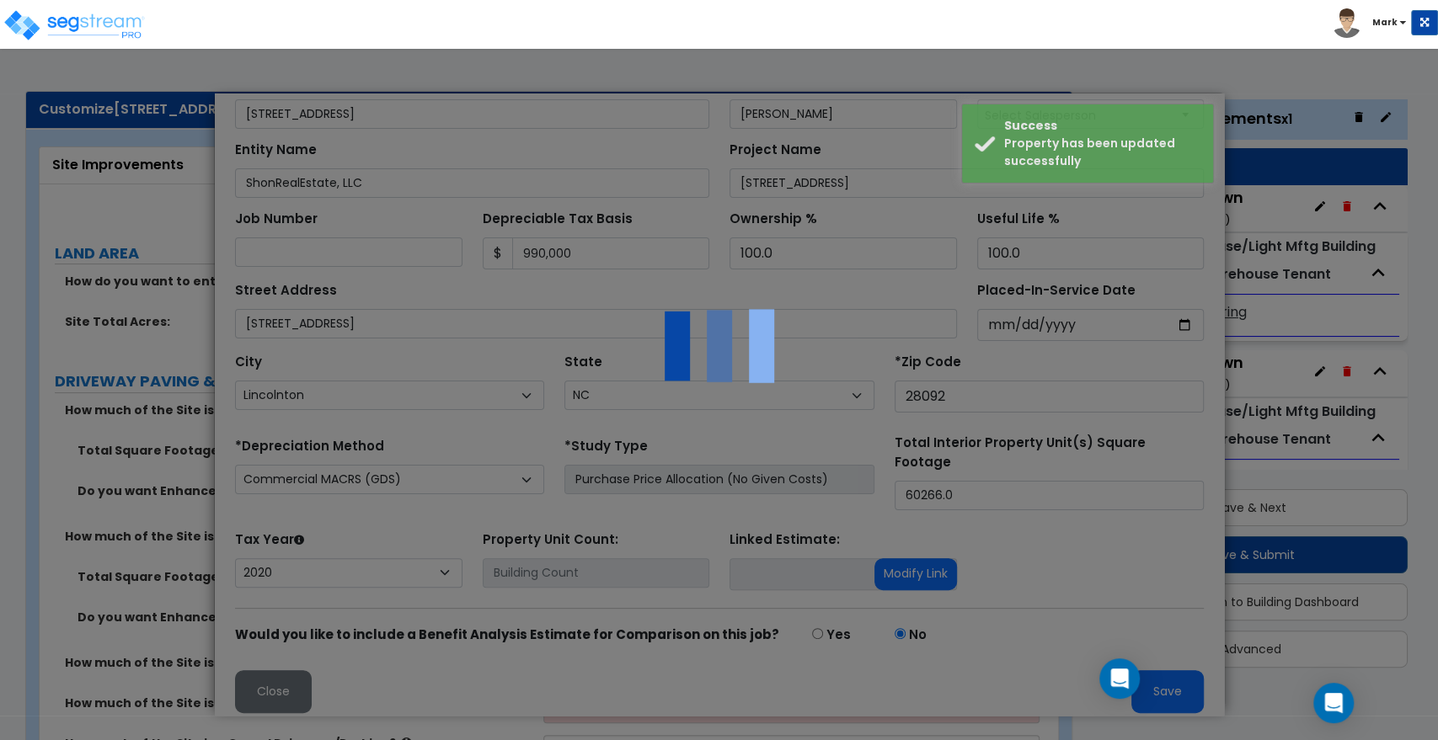
scroll to position [0, 0]
